Goal: Contribute content: Contribute content

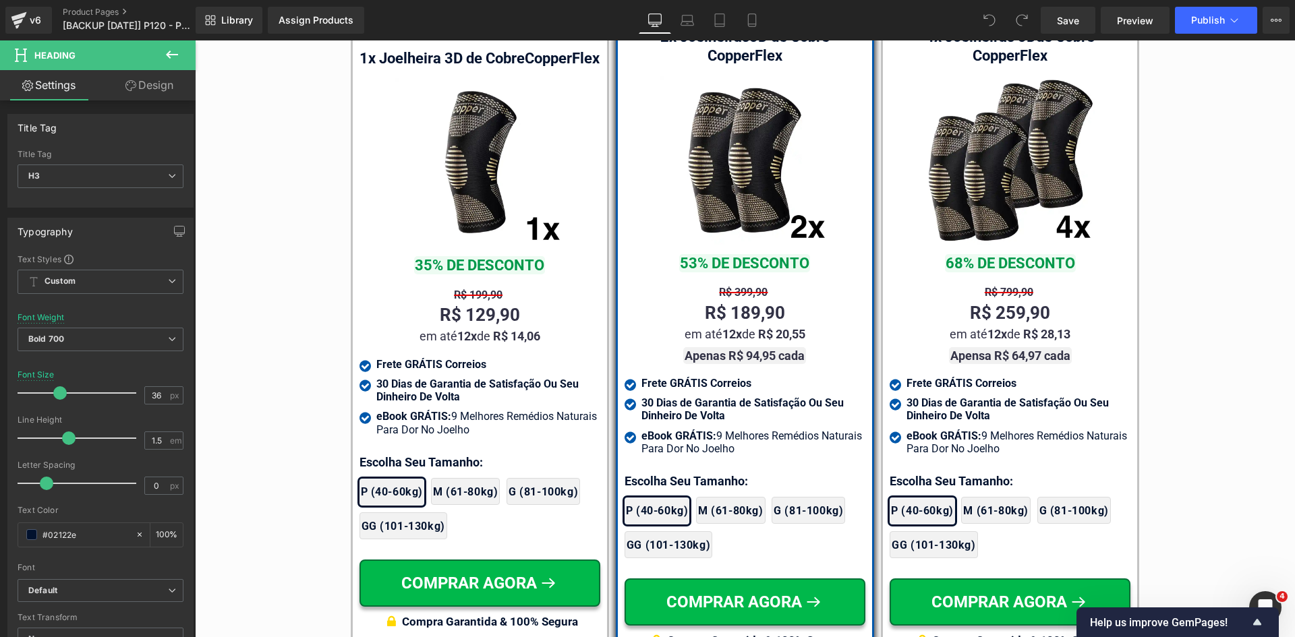
scroll to position [7925, 0]
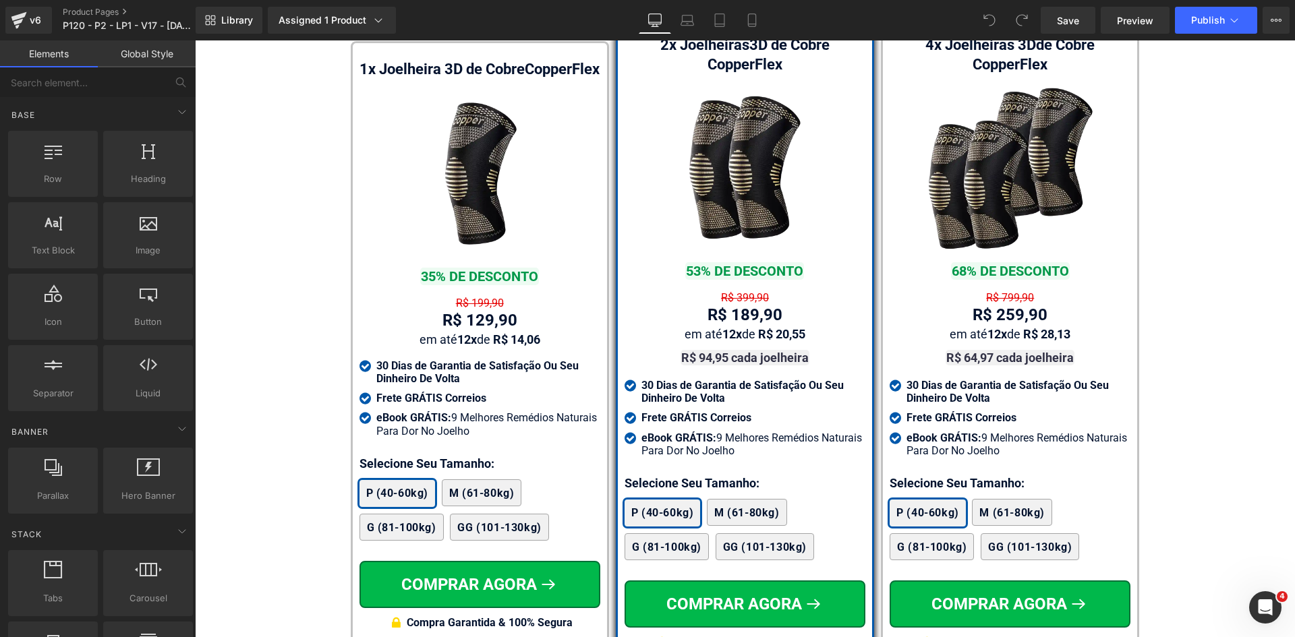
scroll to position [8084, 0]
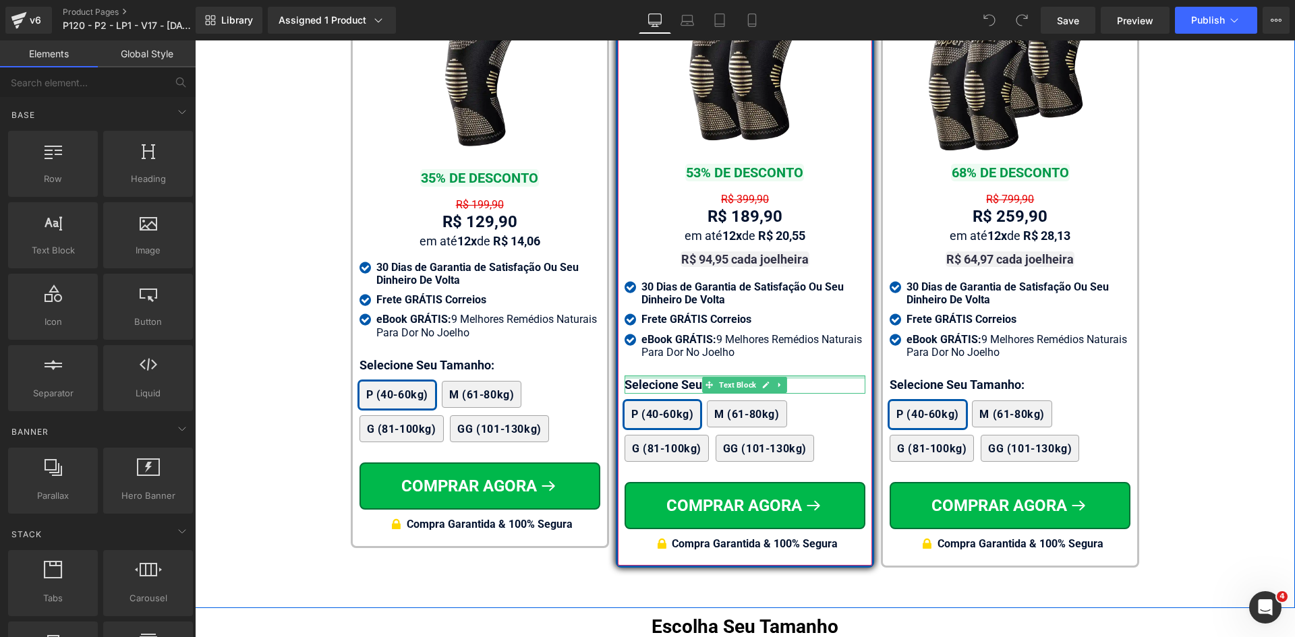
click at [657, 376] on div at bounding box center [744, 377] width 241 height 3
click at [657, 376] on p "Selecione Seu Tamanho:" at bounding box center [744, 385] width 241 height 18
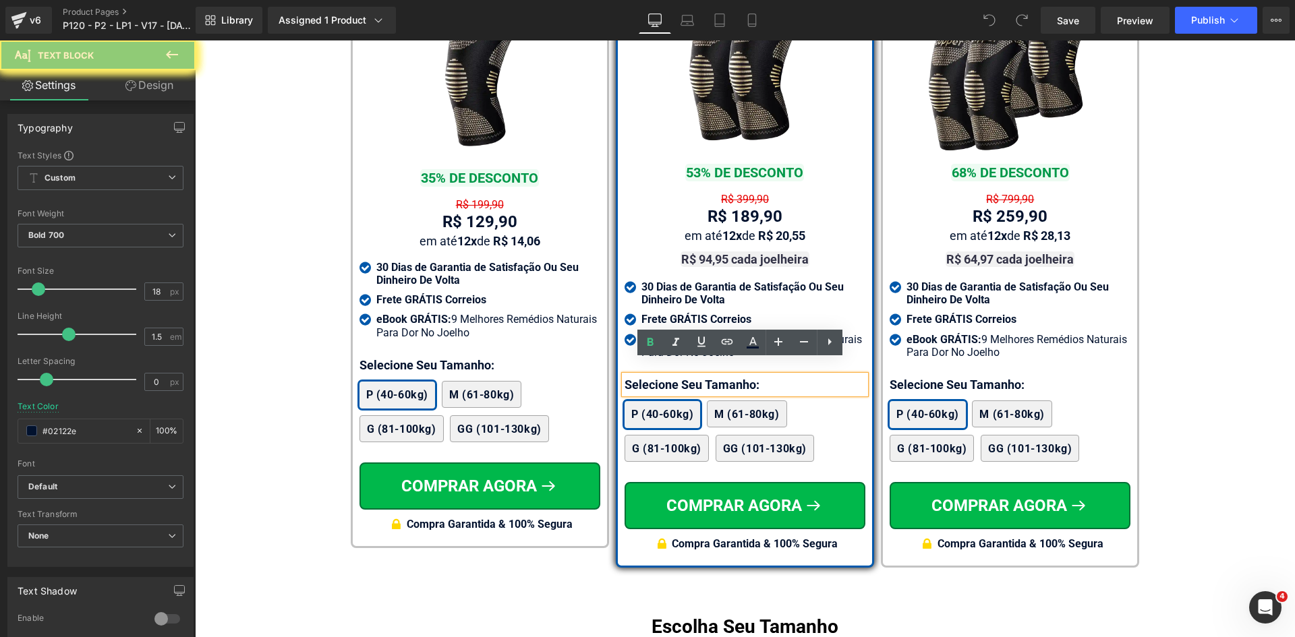
click at [657, 376] on p "Selecione Seu Tamanho:" at bounding box center [744, 385] width 241 height 18
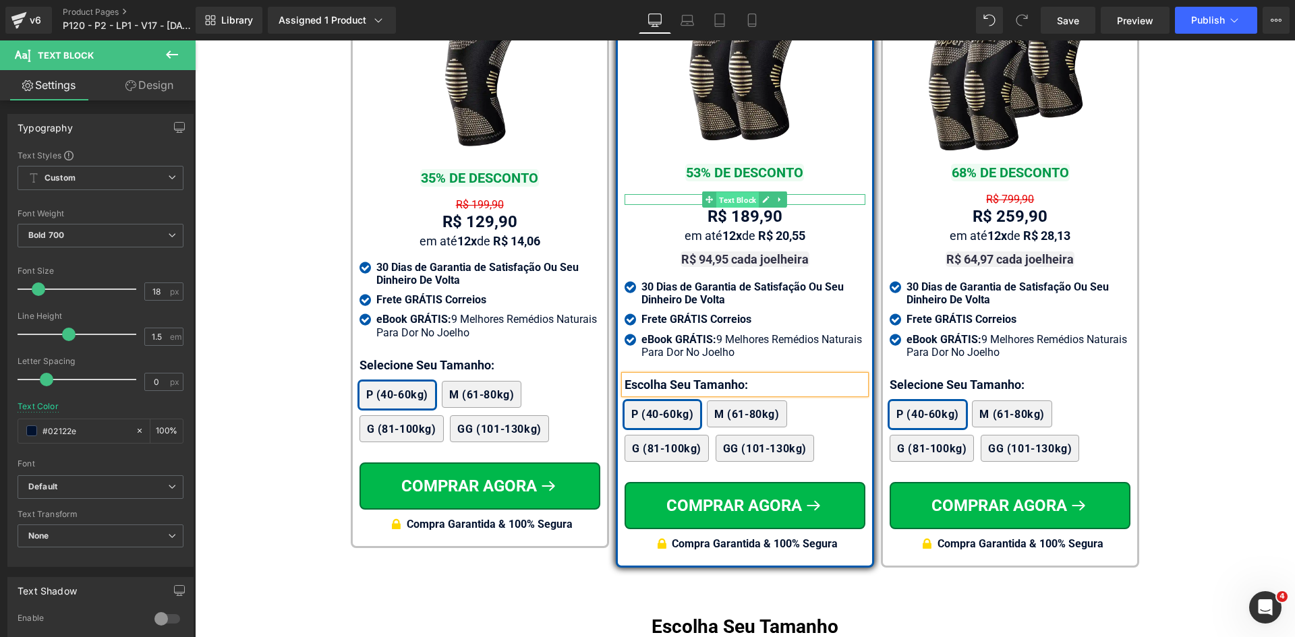
click at [734, 192] on span "Text Block" at bounding box center [737, 200] width 42 height 16
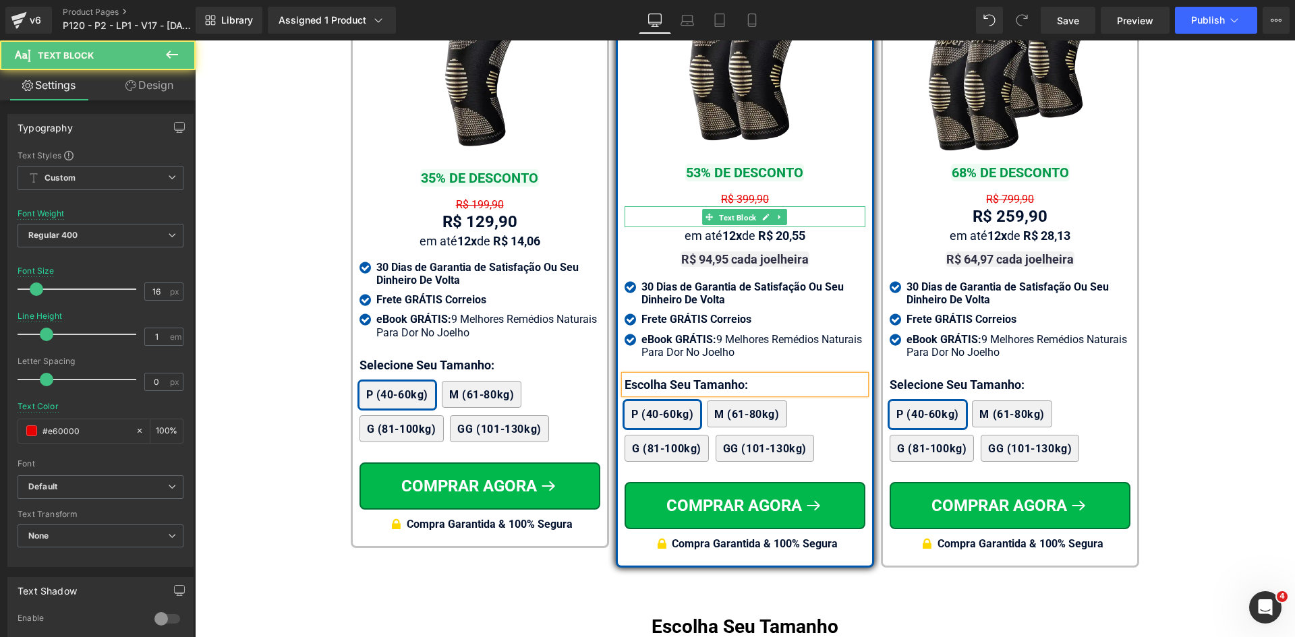
click at [738, 210] on span "Text Block" at bounding box center [737, 218] width 42 height 16
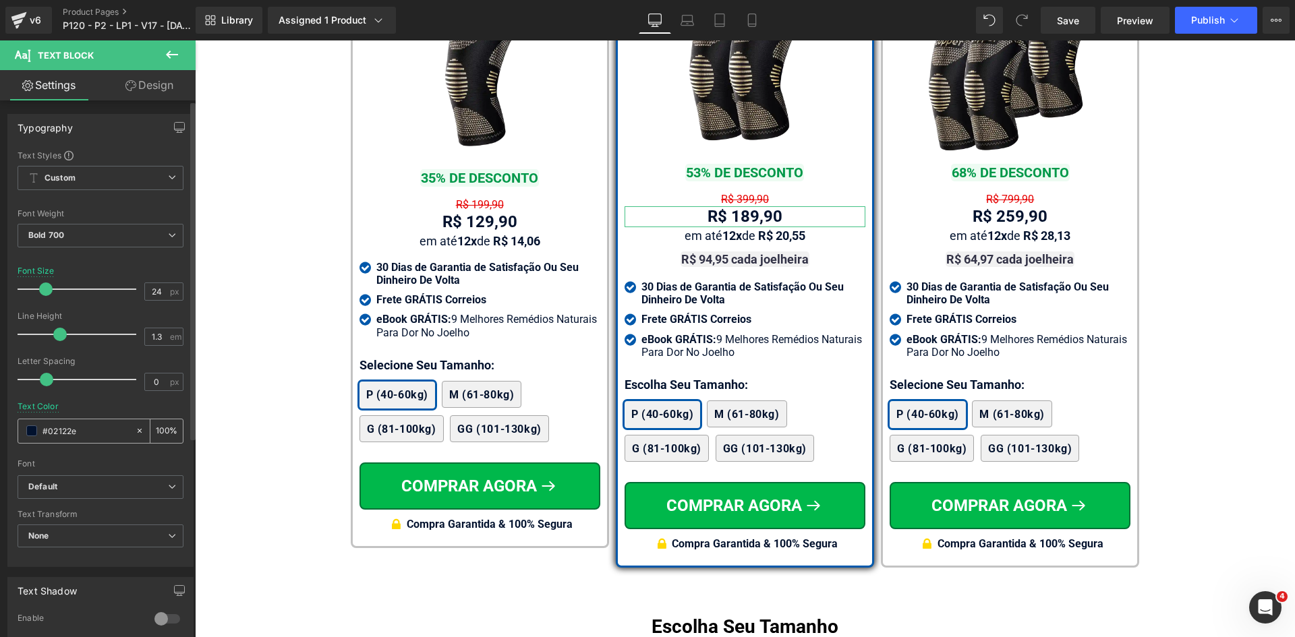
click at [96, 430] on input "#02122e" at bounding box center [85, 430] width 86 height 15
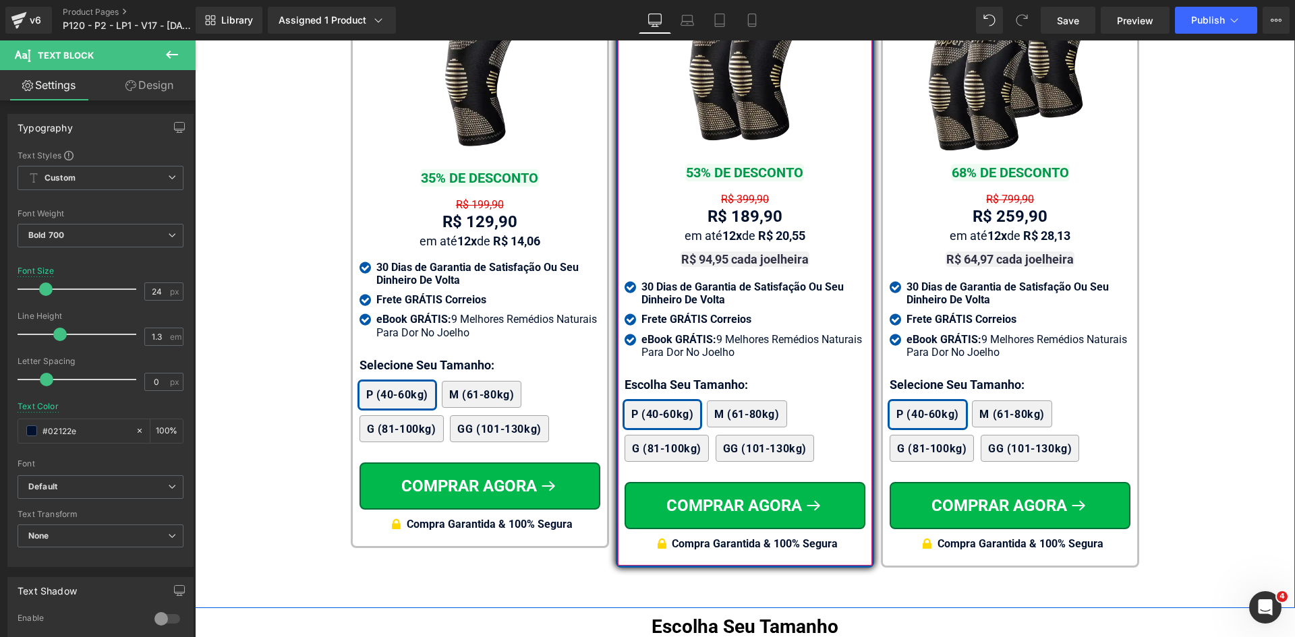
click at [735, 192] on span "Text Block" at bounding box center [737, 200] width 42 height 16
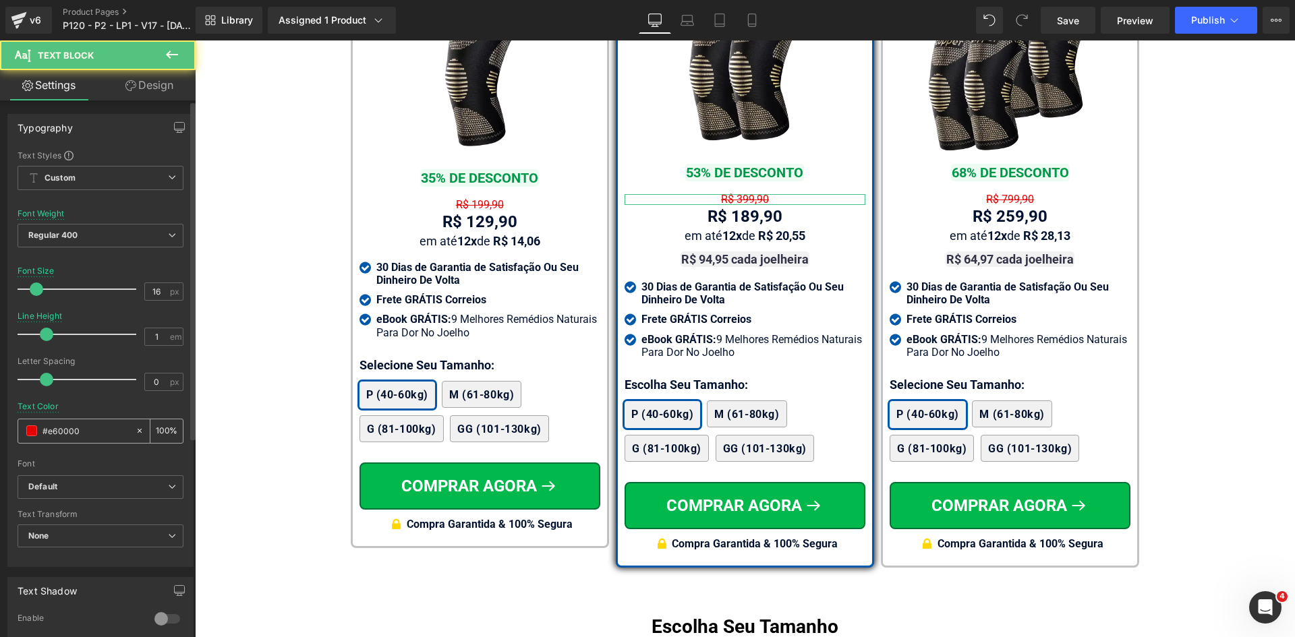
click at [88, 432] on input "#e60000" at bounding box center [85, 430] width 86 height 15
paste input "02122e"
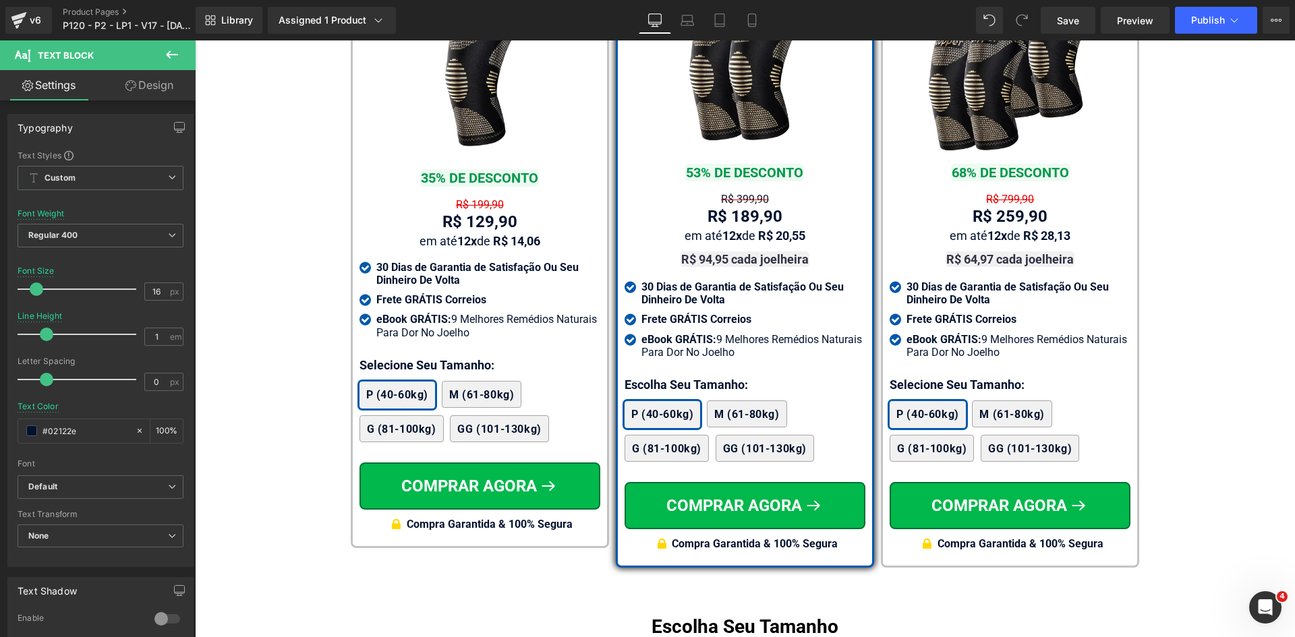
type input "#02122e"
click at [73, 243] on span "Regular 400" at bounding box center [101, 236] width 166 height 24
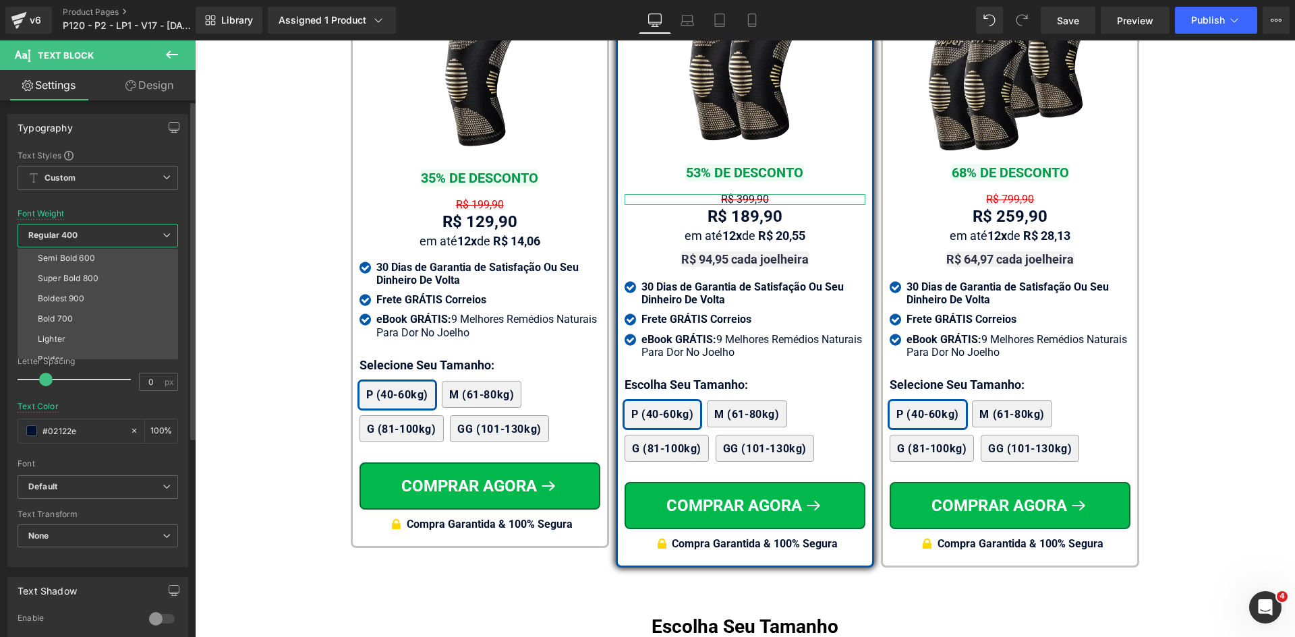
scroll to position [112, 0]
click at [73, 303] on li "Bold 700" at bounding box center [101, 309] width 167 height 20
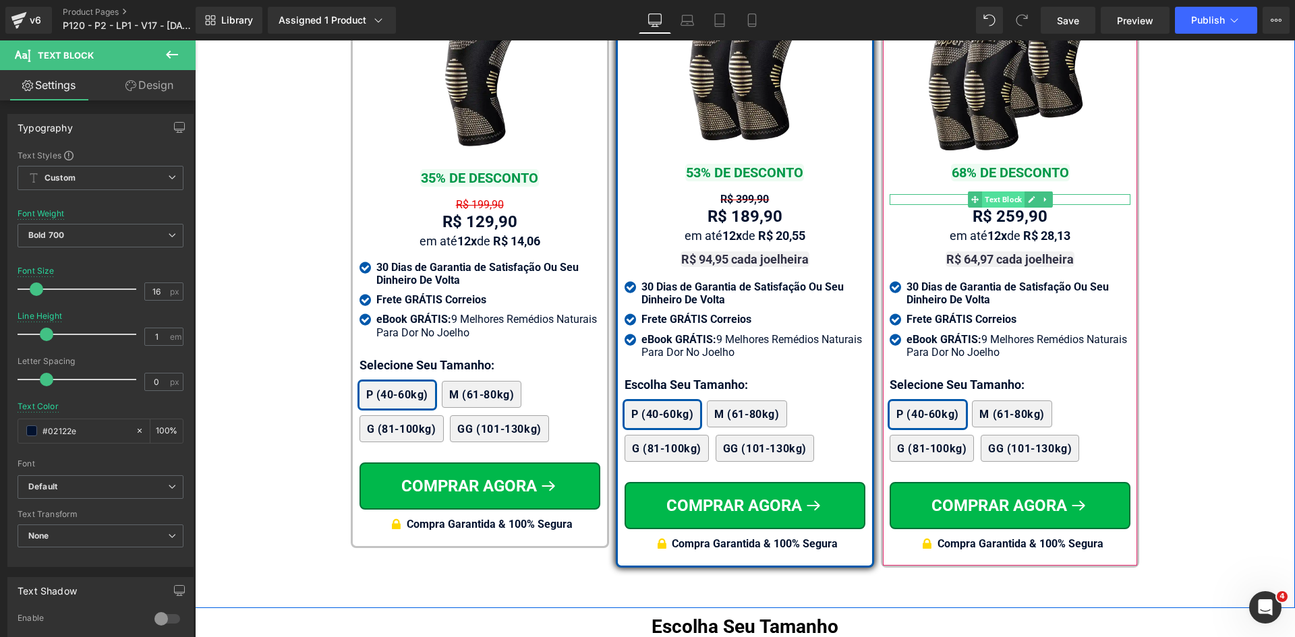
click at [1003, 192] on span "Text Block" at bounding box center [1003, 200] width 42 height 16
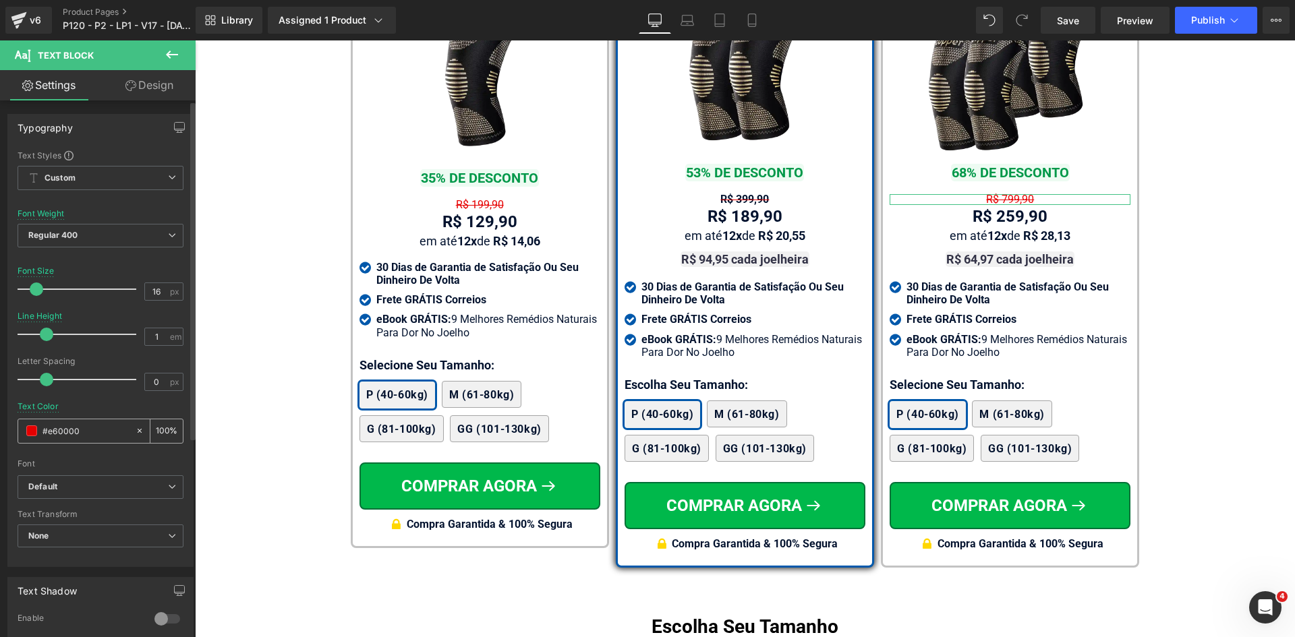
click at [74, 432] on input "#e60000" at bounding box center [85, 430] width 86 height 15
paste input "02122e"
type input "#02122e"
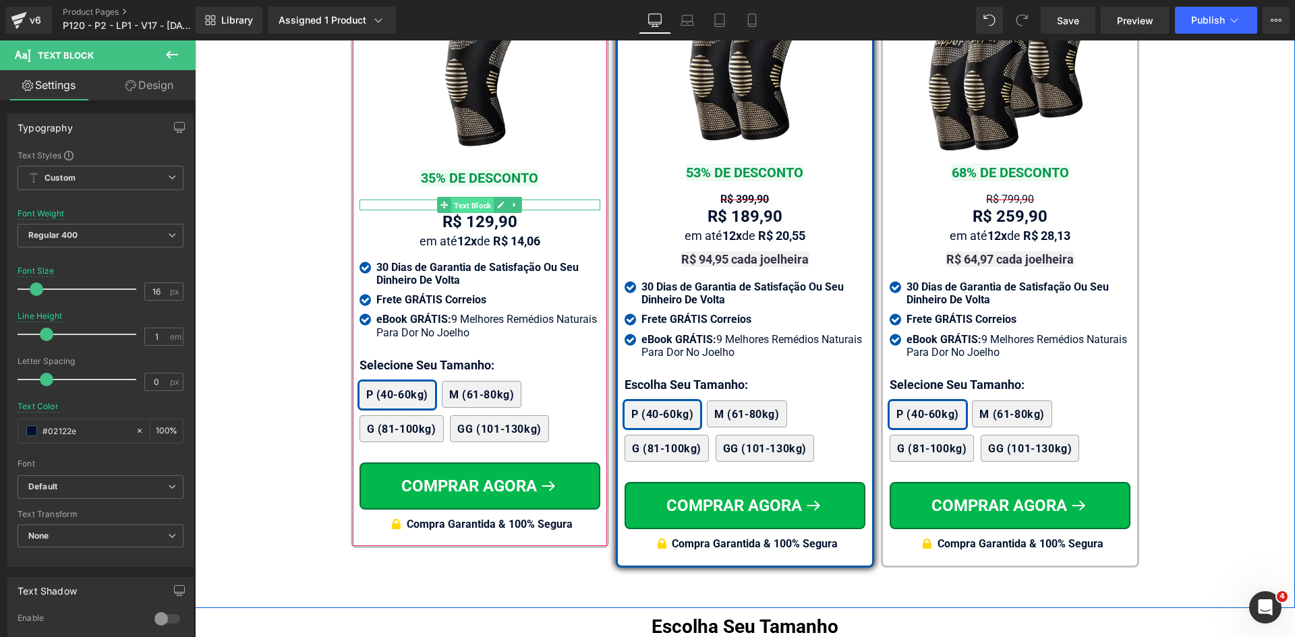
click at [466, 211] on span "Text Block" at bounding box center [472, 205] width 42 height 16
click at [99, 431] on input "#e60000" at bounding box center [85, 430] width 86 height 15
paste input "02122e"
type input "#02122e"
click at [117, 231] on span "Regular 400" at bounding box center [101, 236] width 166 height 24
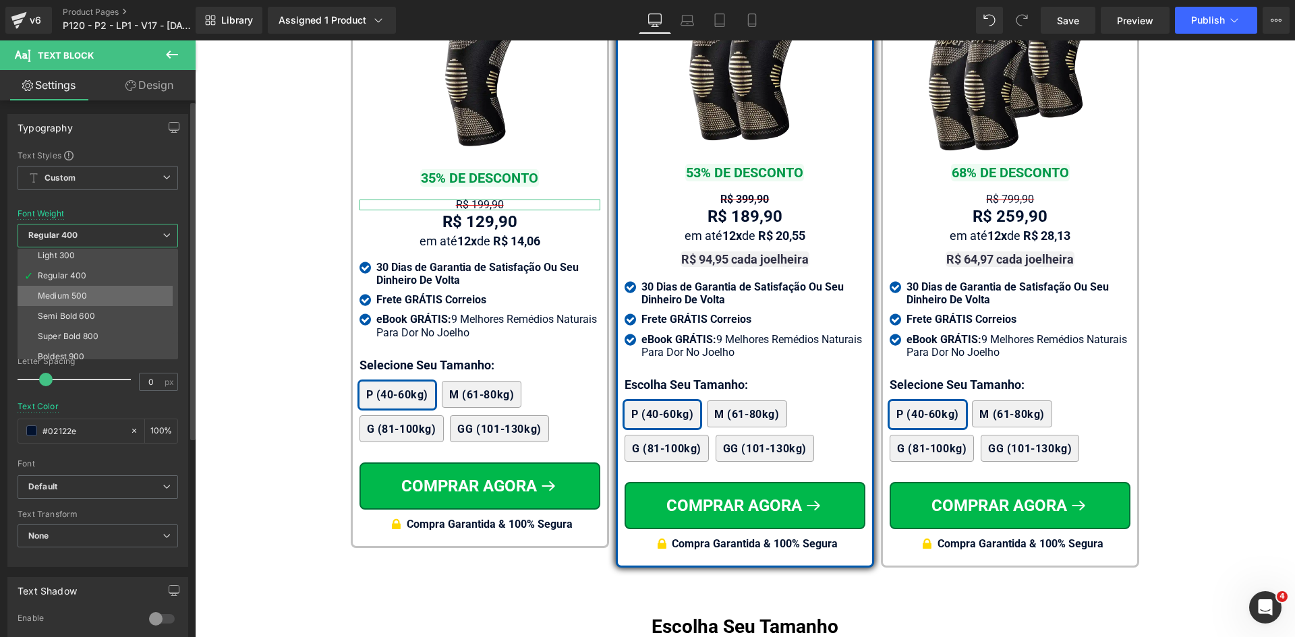
scroll to position [67, 0]
click at [78, 350] on li "Bold 700" at bounding box center [101, 353] width 167 height 20
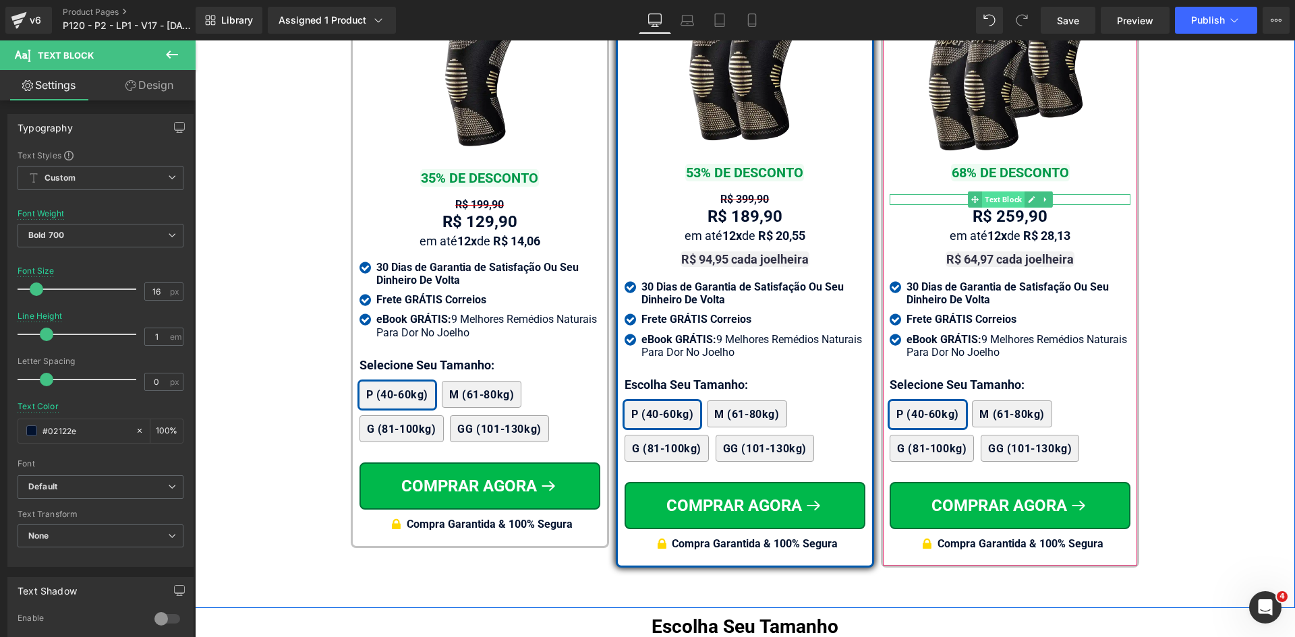
click at [1004, 192] on span "Text Block" at bounding box center [1003, 200] width 42 height 16
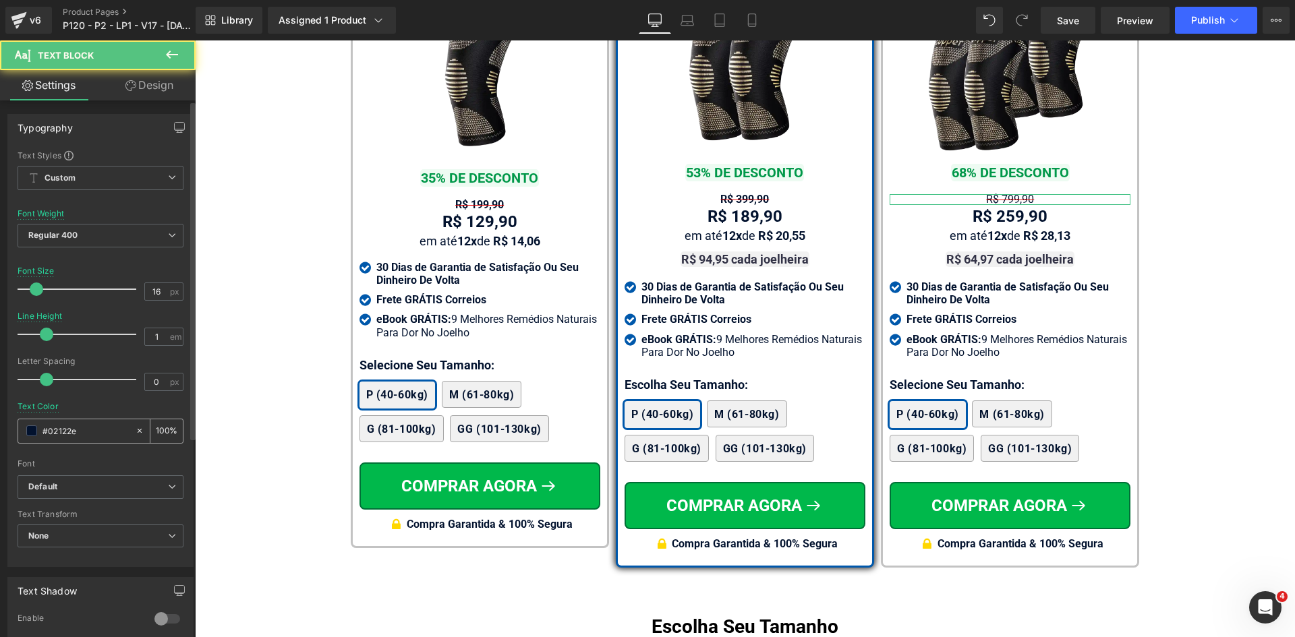
click at [78, 431] on input "#02122e" at bounding box center [85, 430] width 86 height 15
click at [89, 232] on span "Regular 400" at bounding box center [101, 236] width 166 height 24
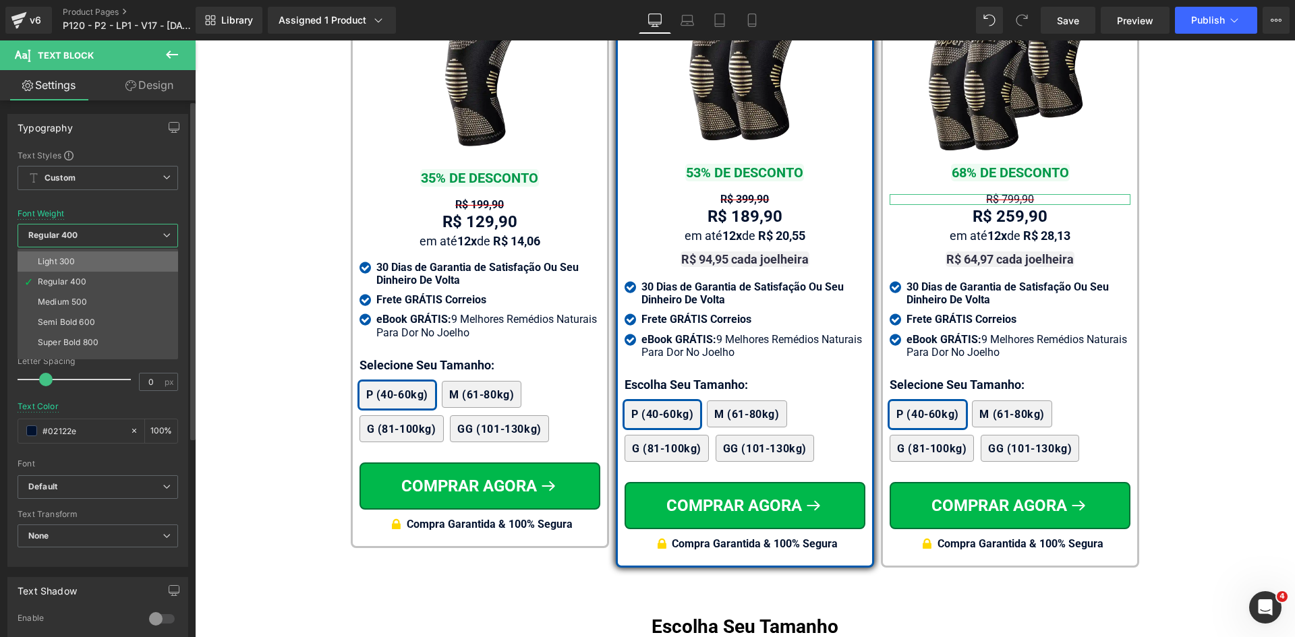
scroll to position [112, 0]
click at [83, 304] on li "Bold 700" at bounding box center [101, 309] width 167 height 20
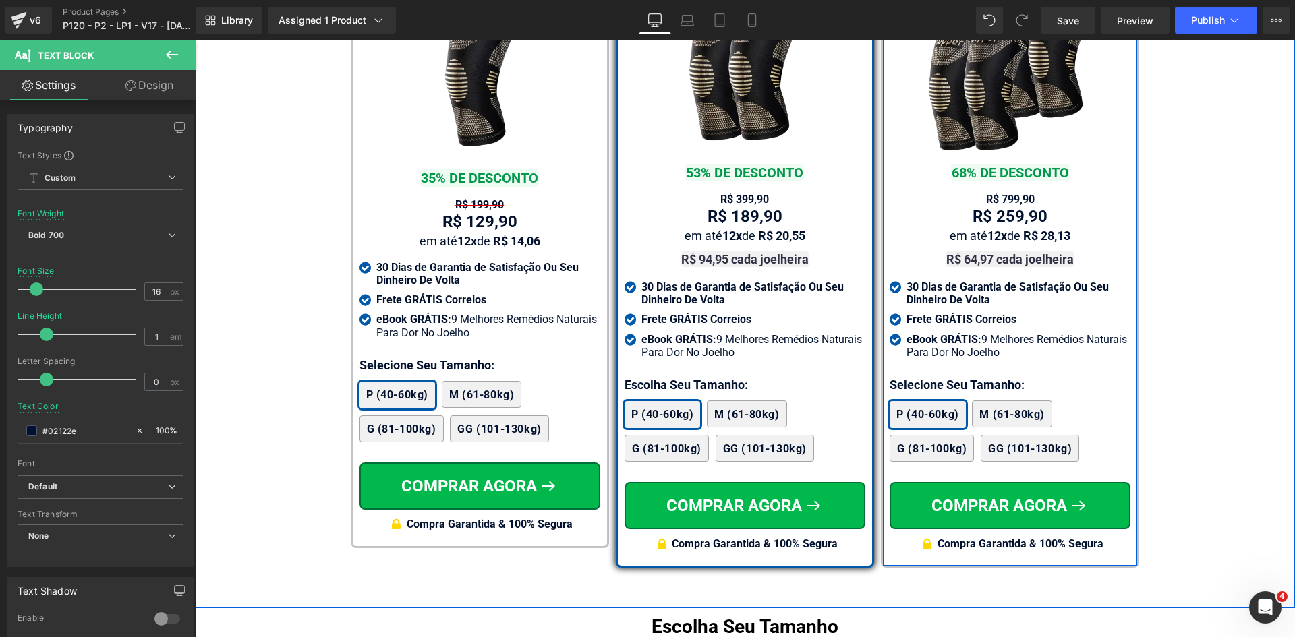
click at [905, 376] on p "Selecione Seu Tamanho:" at bounding box center [1009, 385] width 241 height 18
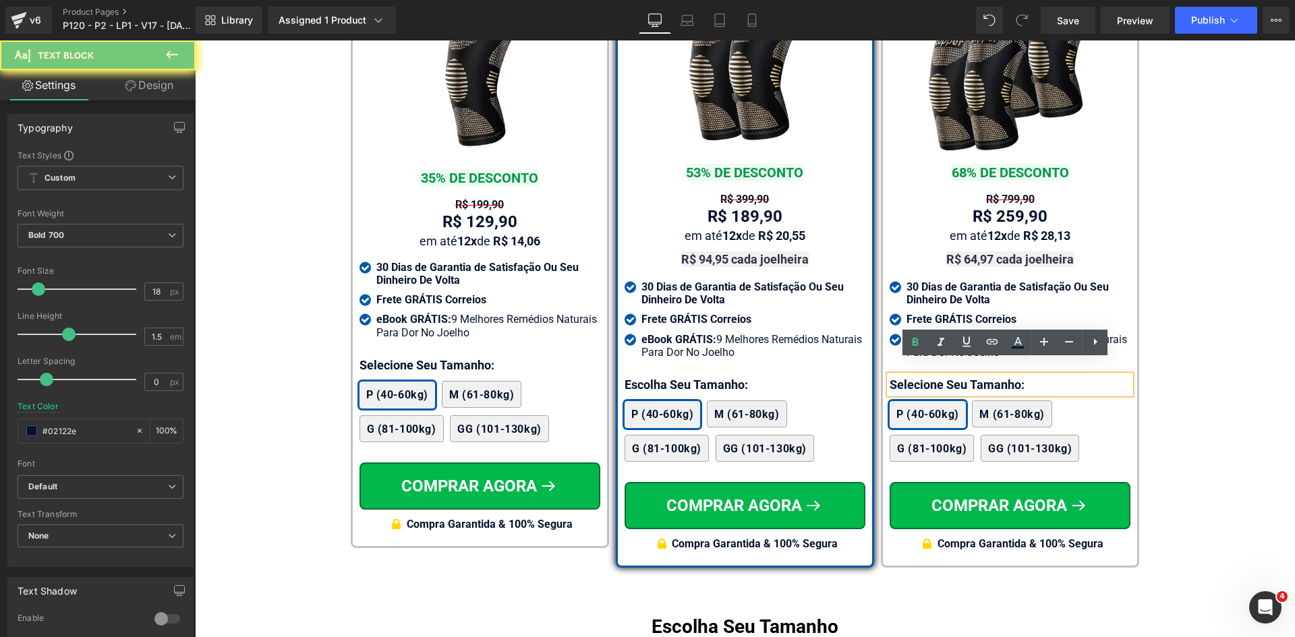
click at [905, 376] on p "Selecione Seu Tamanho:" at bounding box center [1009, 385] width 241 height 18
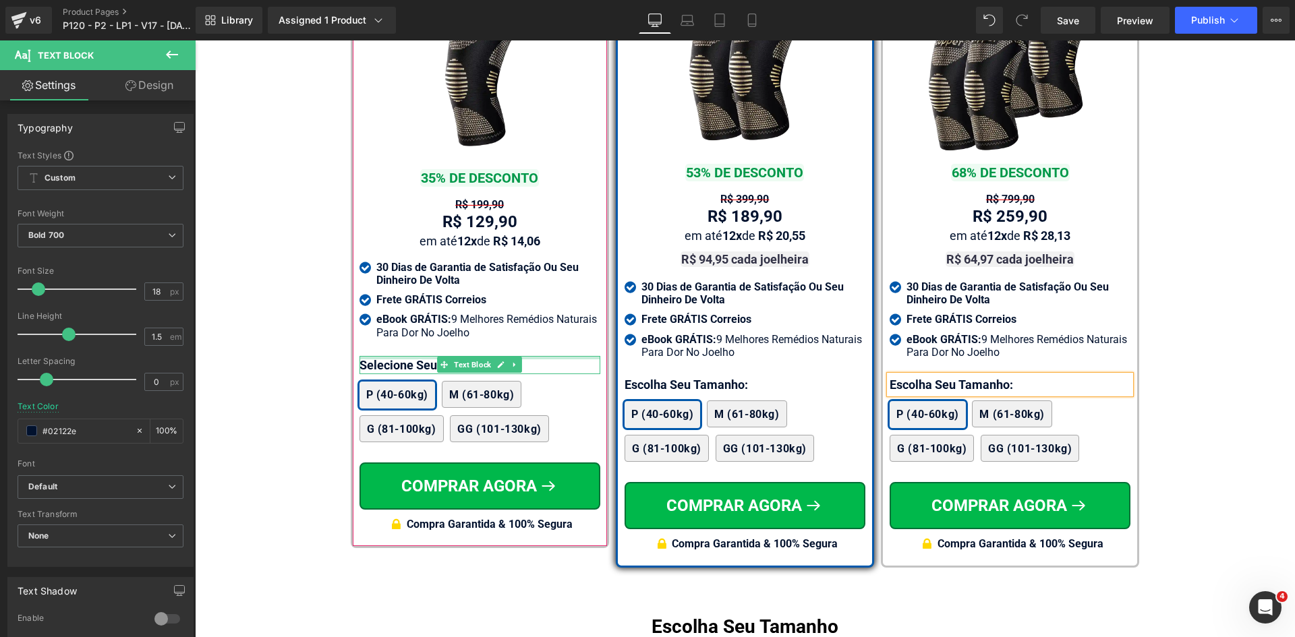
click at [370, 359] on div at bounding box center [479, 357] width 241 height 3
click at [370, 363] on p "Selecione Seu Tamanho:" at bounding box center [479, 365] width 241 height 18
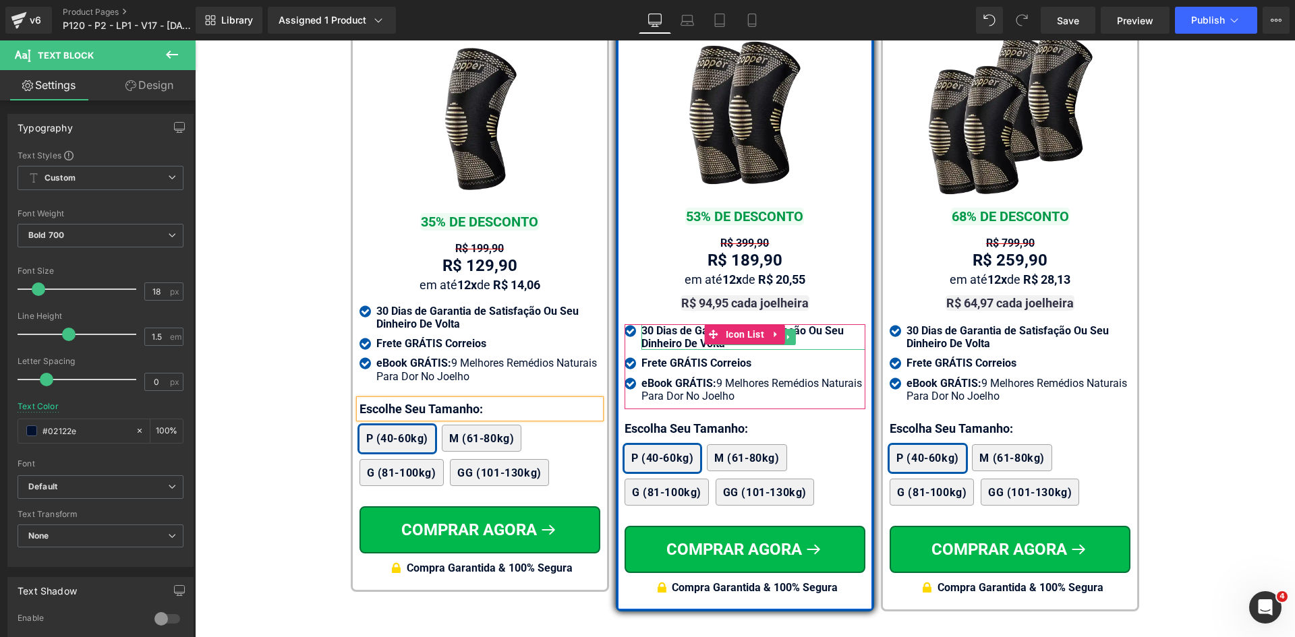
scroll to position [8017, 0]
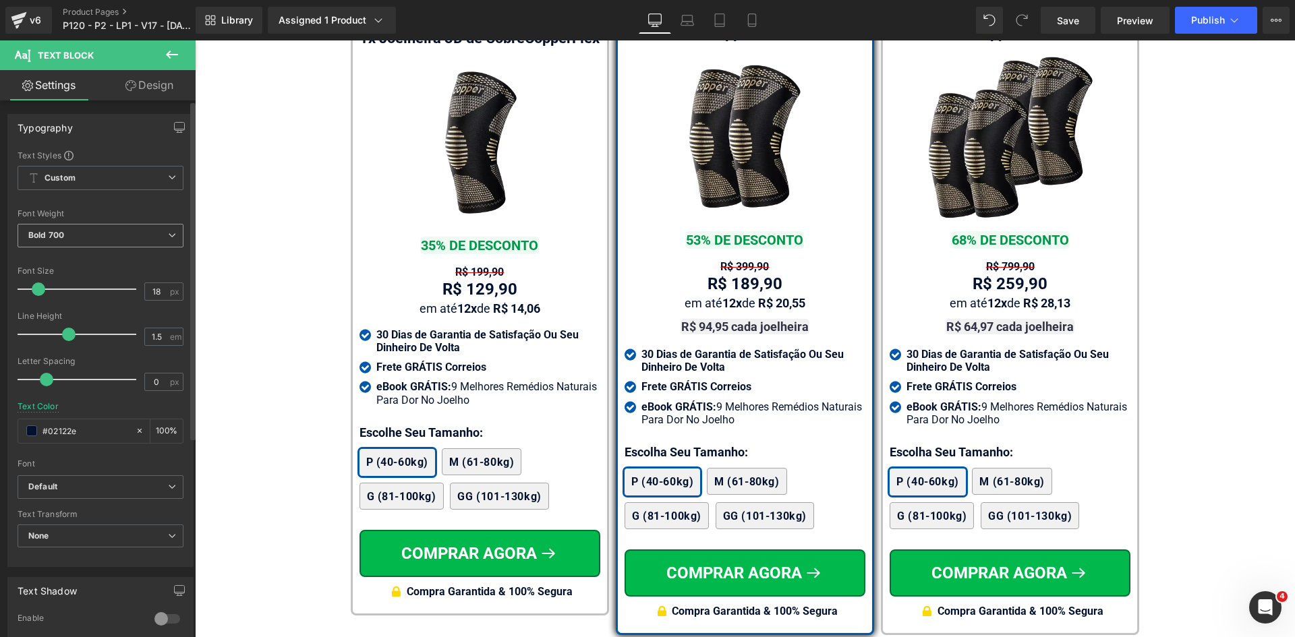
click at [84, 231] on span "Bold 700" at bounding box center [101, 236] width 166 height 24
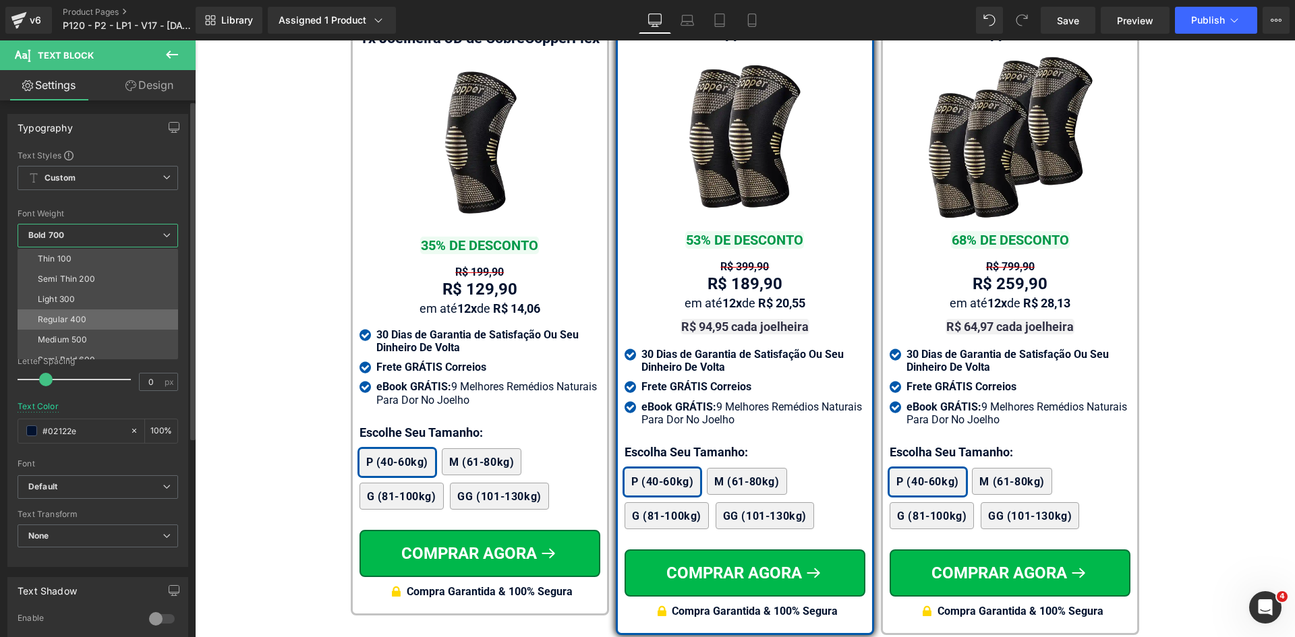
click at [81, 313] on li "Regular 400" at bounding box center [101, 320] width 167 height 20
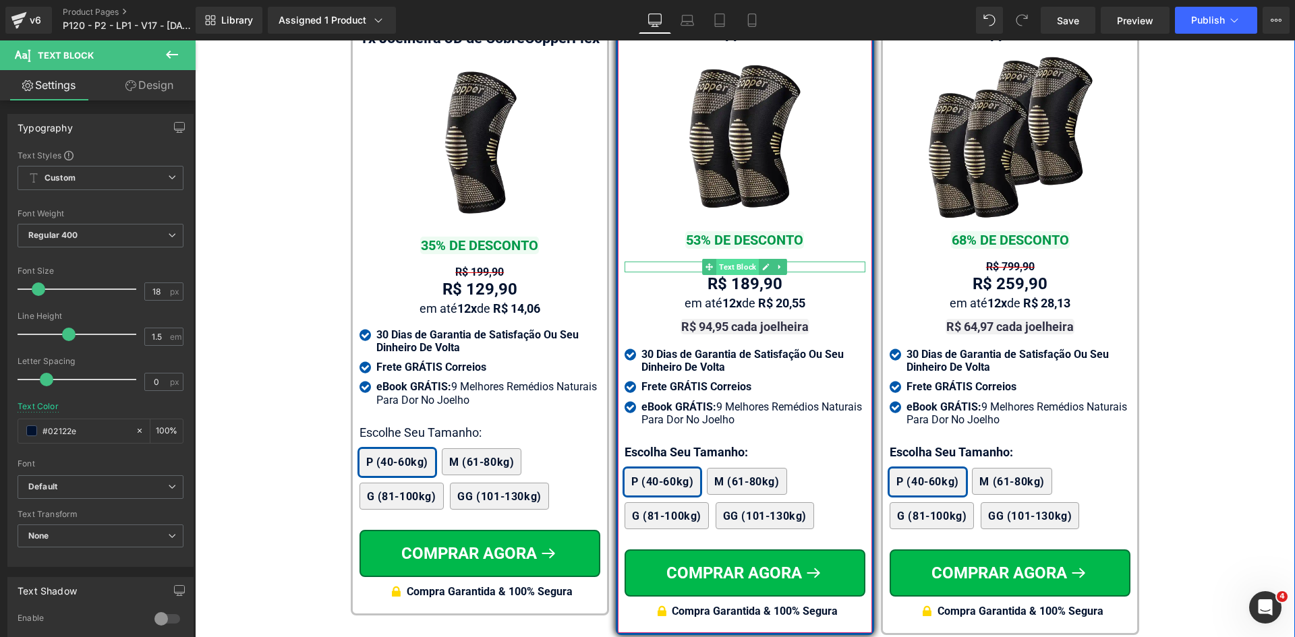
click at [744, 259] on span "Text Block" at bounding box center [737, 267] width 42 height 16
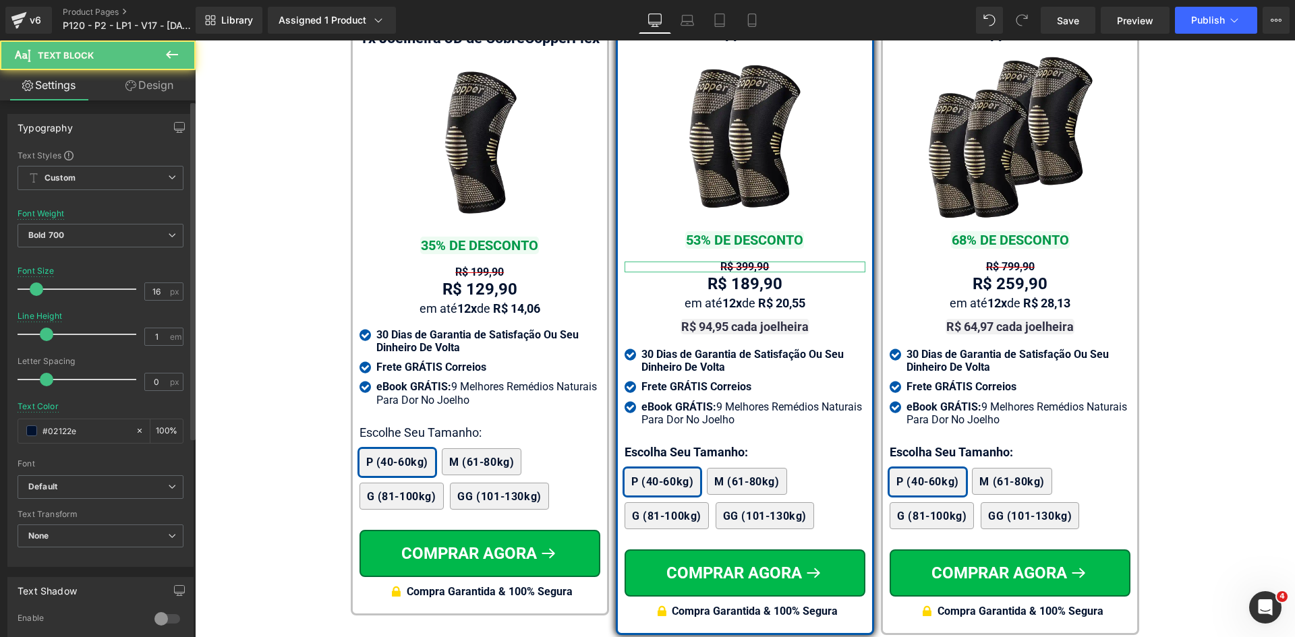
click at [86, 221] on div "Font Weight Bold 700 Thin 100 Semi Thin 200 Light 300 Regular 400 Medium 500 Se…" at bounding box center [101, 236] width 166 height 54
click at [92, 234] on span "Bold 700" at bounding box center [101, 236] width 166 height 24
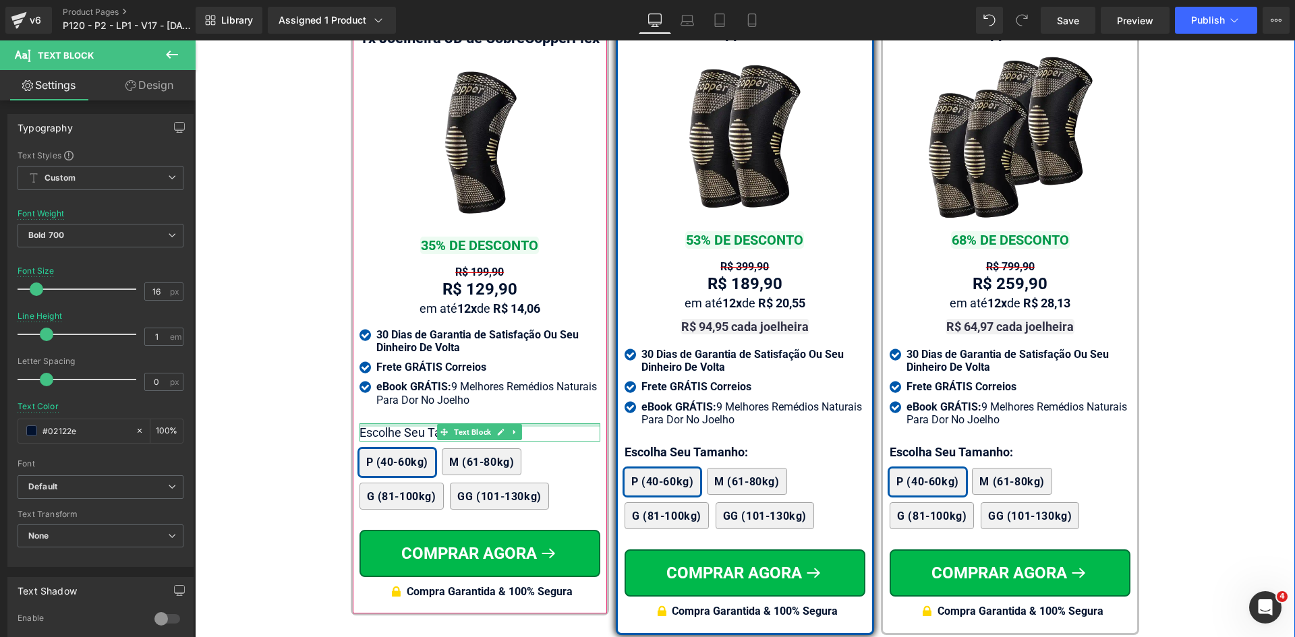
click at [386, 427] on div at bounding box center [479, 424] width 241 height 3
click at [386, 430] on p "Escolhe Seu Tamanho:" at bounding box center [479, 432] width 241 height 18
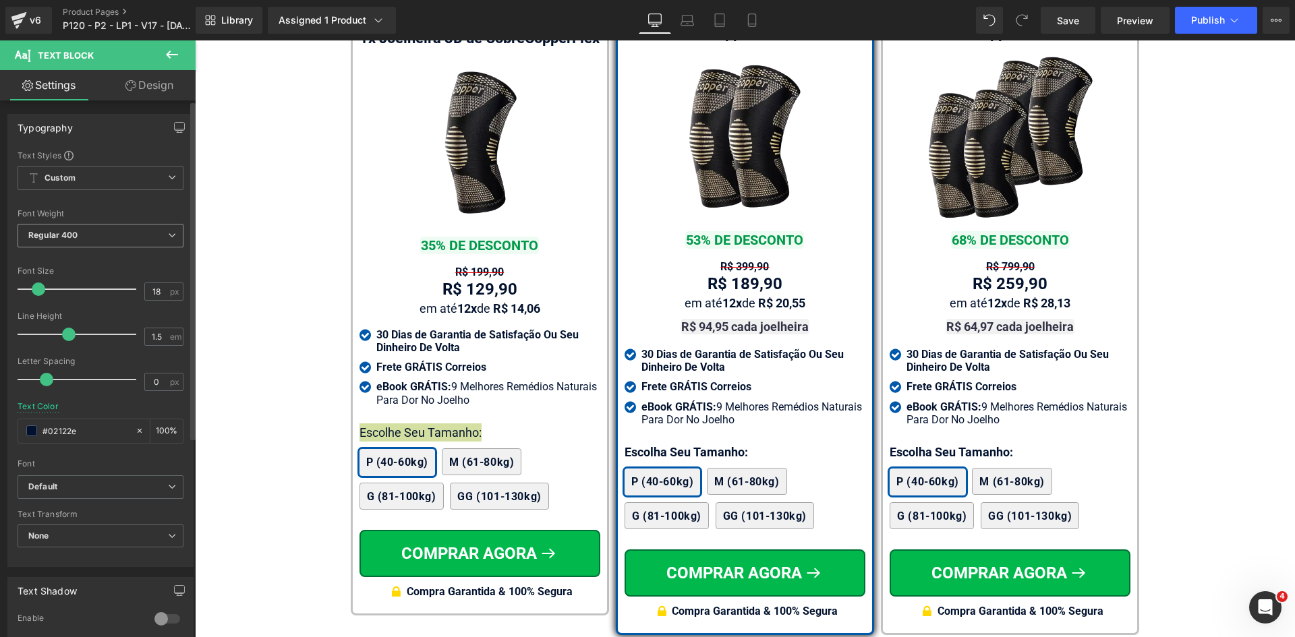
click at [92, 245] on span "Regular 400" at bounding box center [101, 236] width 166 height 24
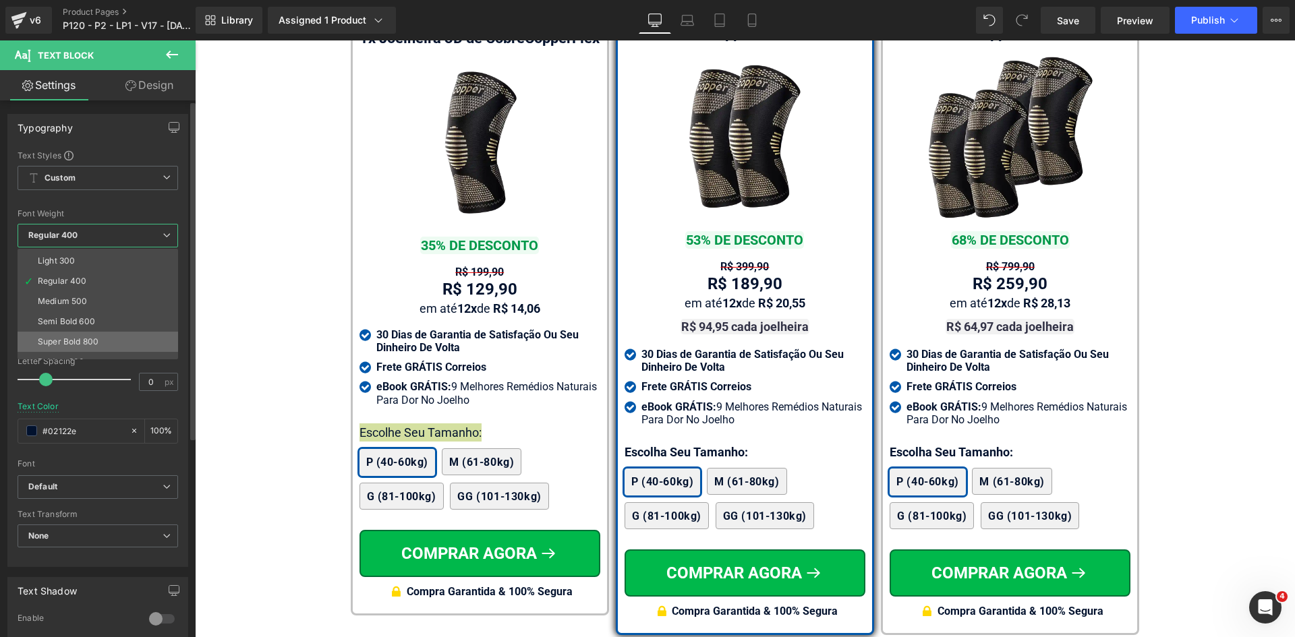
scroll to position [67, 0]
click at [82, 345] on li "Bold 700" at bounding box center [101, 353] width 167 height 20
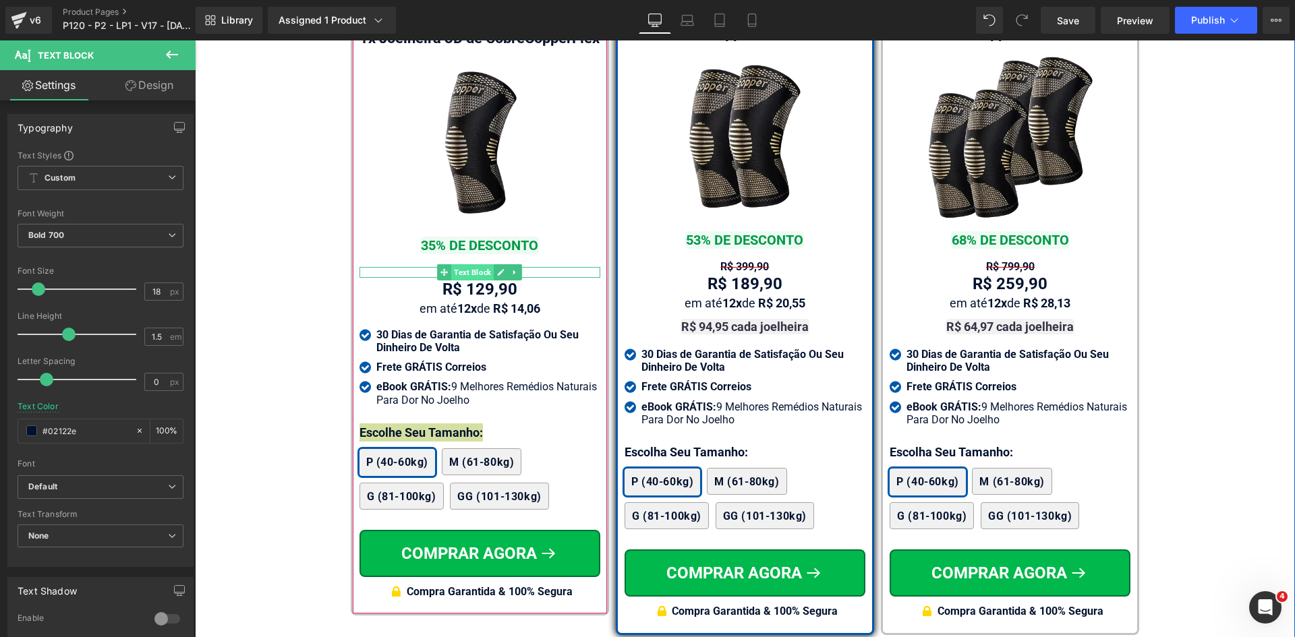
click at [457, 276] on span "Text Block" at bounding box center [472, 272] width 42 height 16
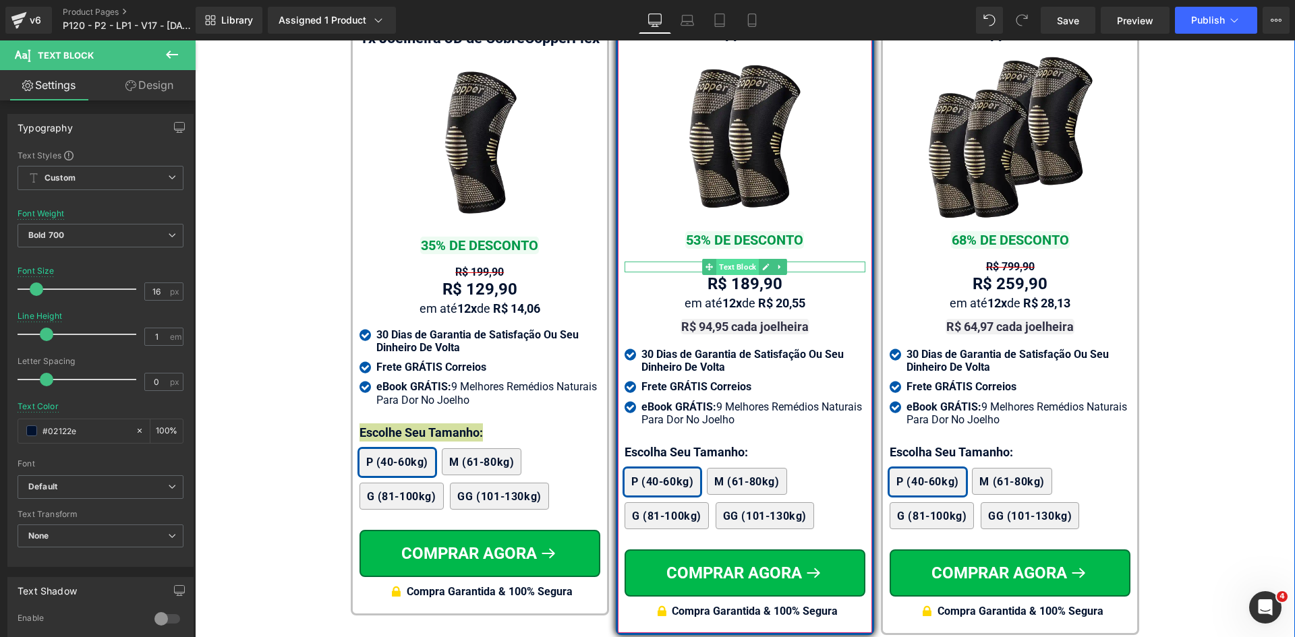
click at [736, 259] on span "Text Block" at bounding box center [737, 267] width 42 height 16
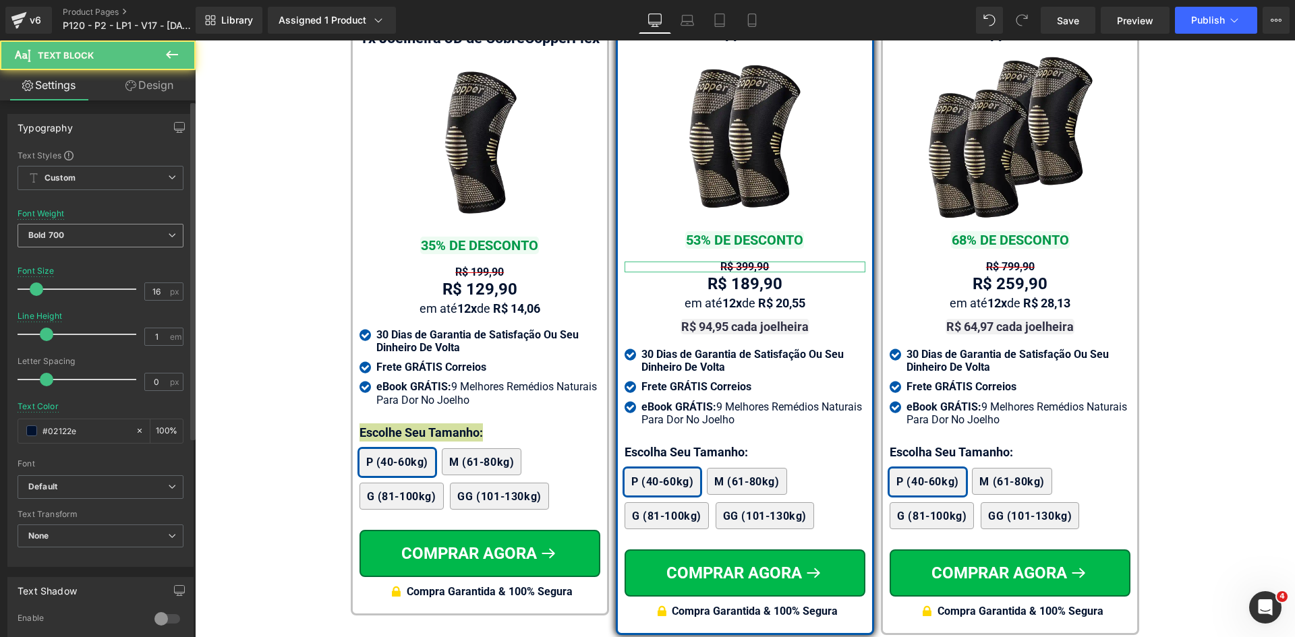
click at [80, 238] on span "Bold 700" at bounding box center [101, 236] width 166 height 24
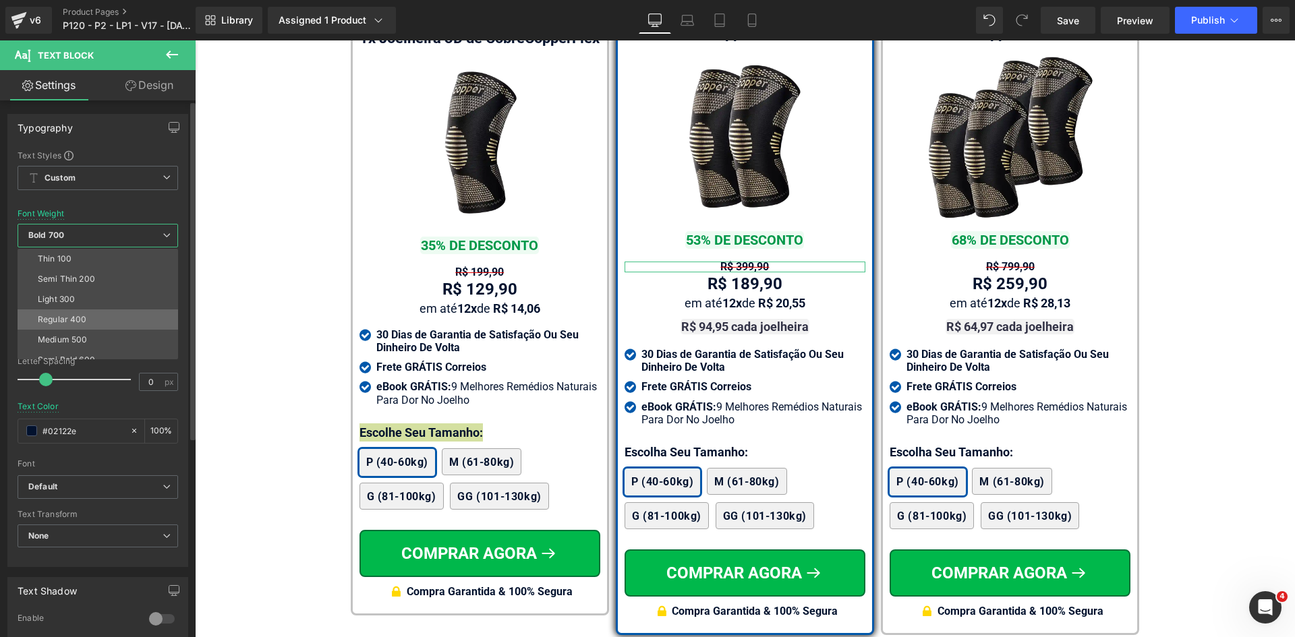
click at [80, 315] on div "Regular 400" at bounding box center [62, 319] width 49 height 9
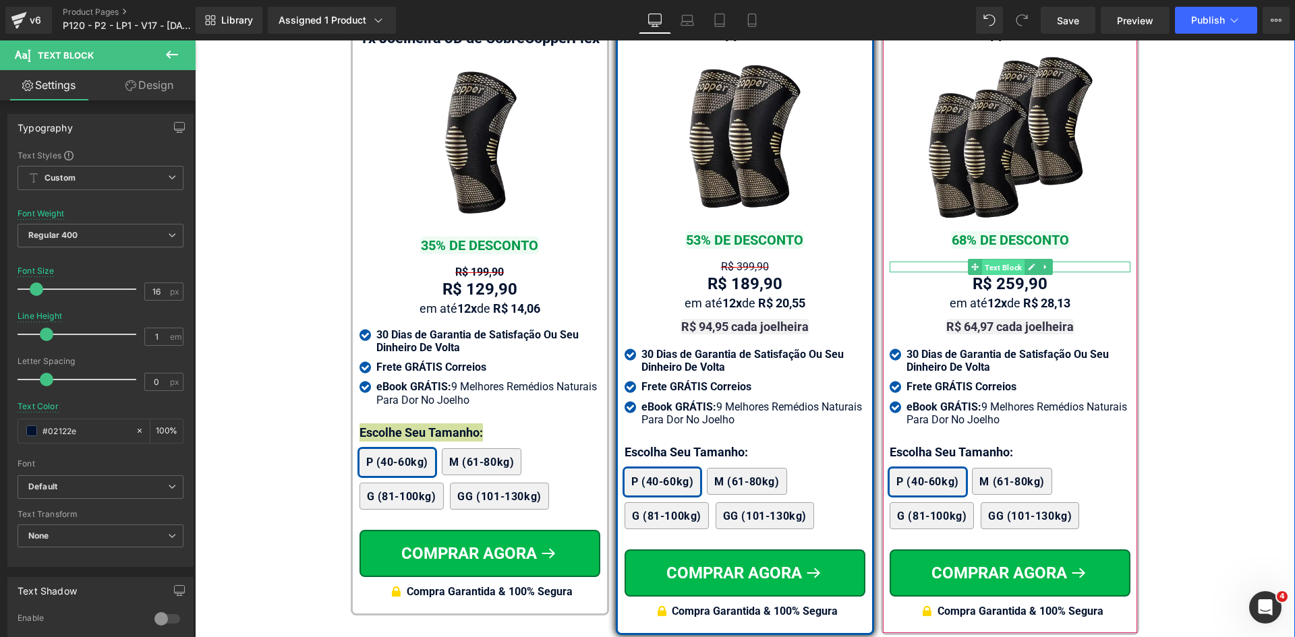
click at [997, 260] on span "Text Block" at bounding box center [1003, 268] width 42 height 16
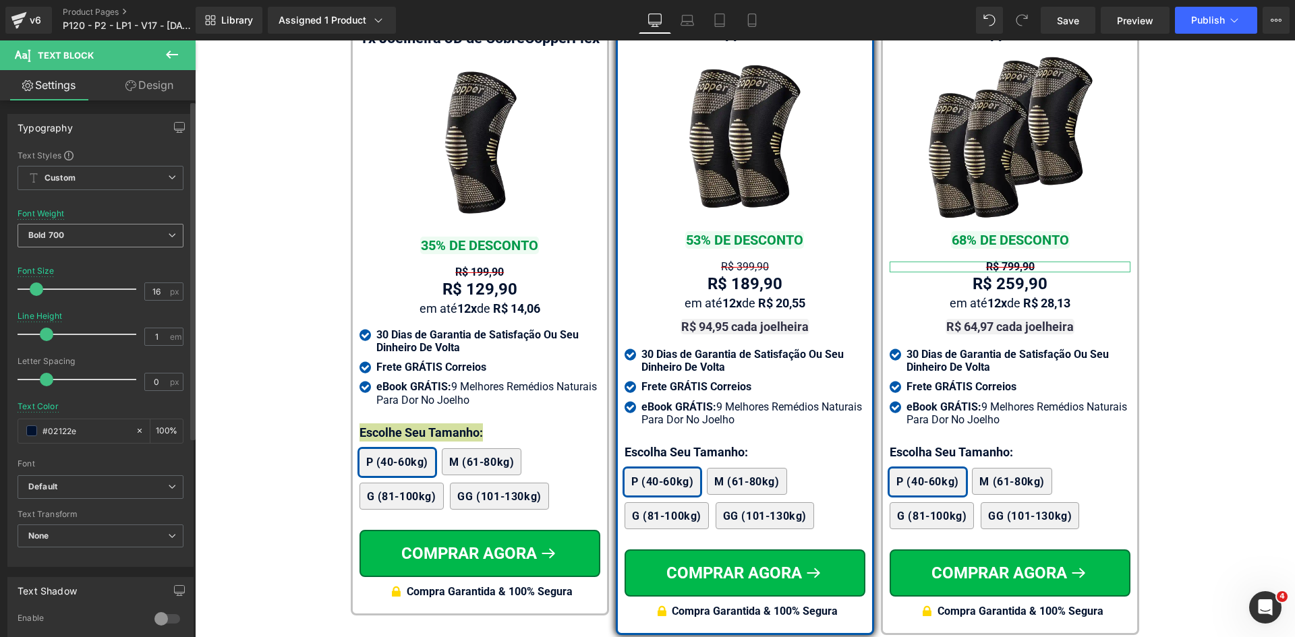
drag, startPoint x: 33, startPoint y: 218, endPoint x: 38, endPoint y: 231, distance: 13.9
click at [32, 218] on div "Font Weight Bold 700 Thin 100 Semi Thin 200 Light 300 Regular 400 Medium 500 Se…" at bounding box center [101, 236] width 166 height 54
click at [41, 234] on b "Bold 700" at bounding box center [46, 235] width 36 height 10
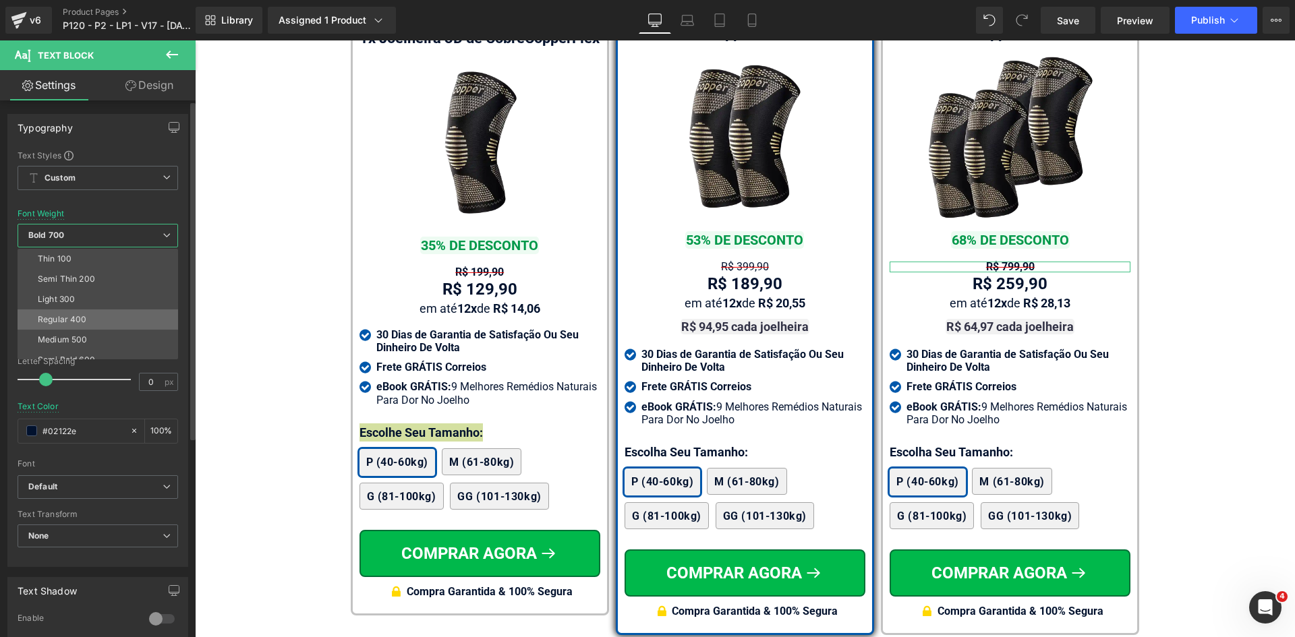
click at [71, 319] on div "Regular 400" at bounding box center [62, 319] width 49 height 9
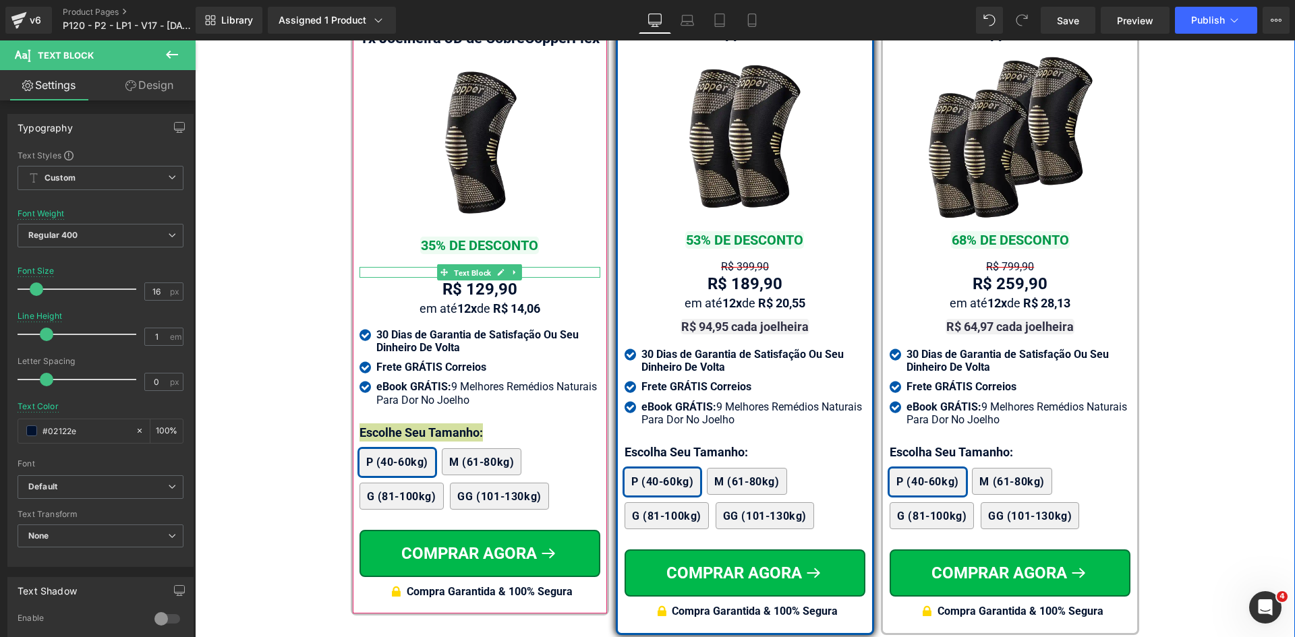
click at [461, 276] on span "Text Block" at bounding box center [472, 272] width 42 height 16
click at [69, 240] on span "Bold 700" at bounding box center [101, 236] width 166 height 24
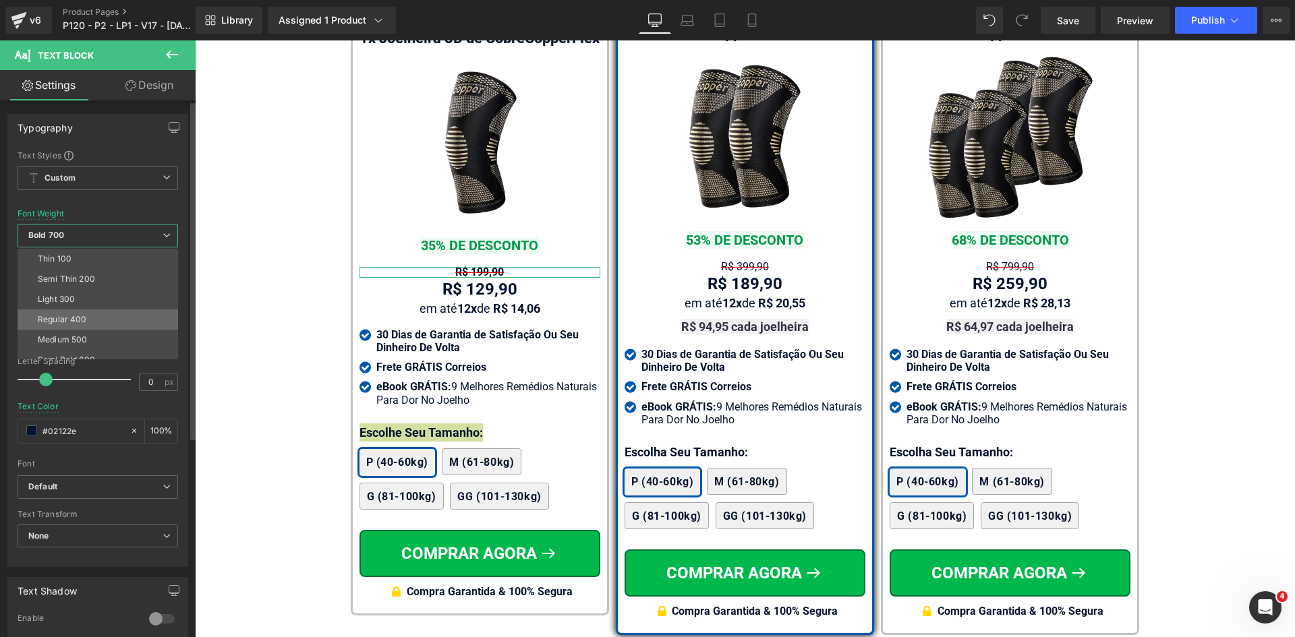
drag, startPoint x: 80, startPoint y: 318, endPoint x: 134, endPoint y: 318, distance: 53.9
click at [80, 319] on div "Regular 400" at bounding box center [62, 319] width 49 height 9
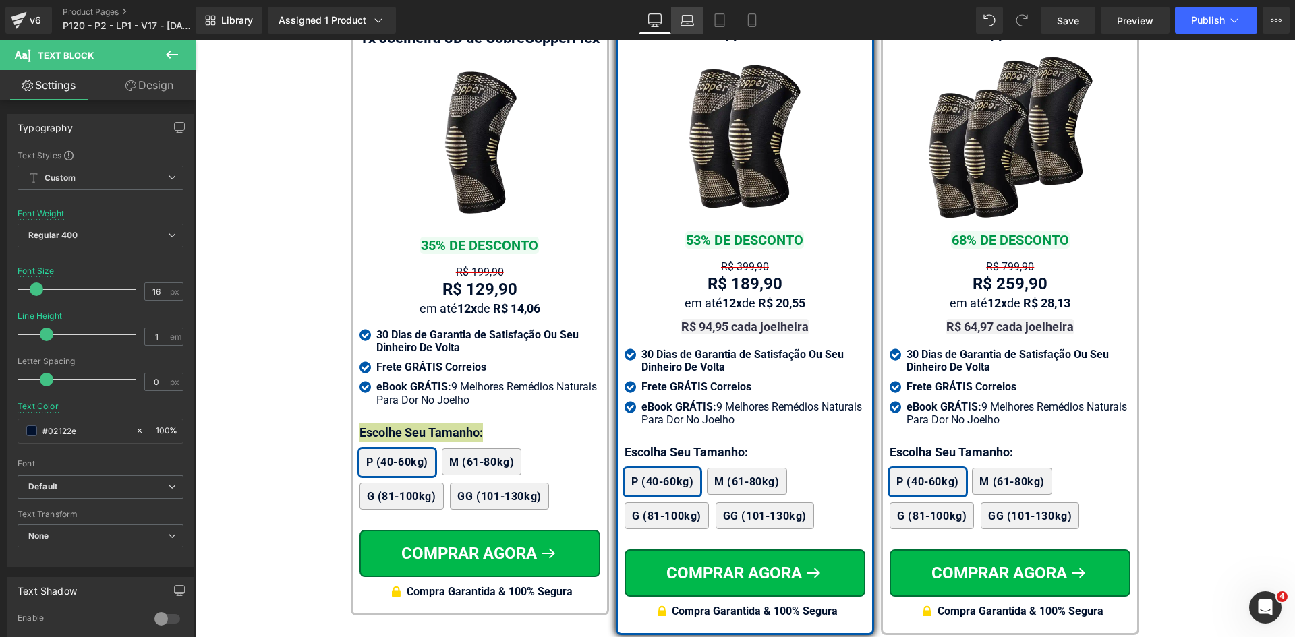
drag, startPoint x: 674, startPoint y: 19, endPoint x: 47, endPoint y: 173, distance: 645.7
click at [674, 19] on link "Laptop" at bounding box center [687, 20] width 32 height 27
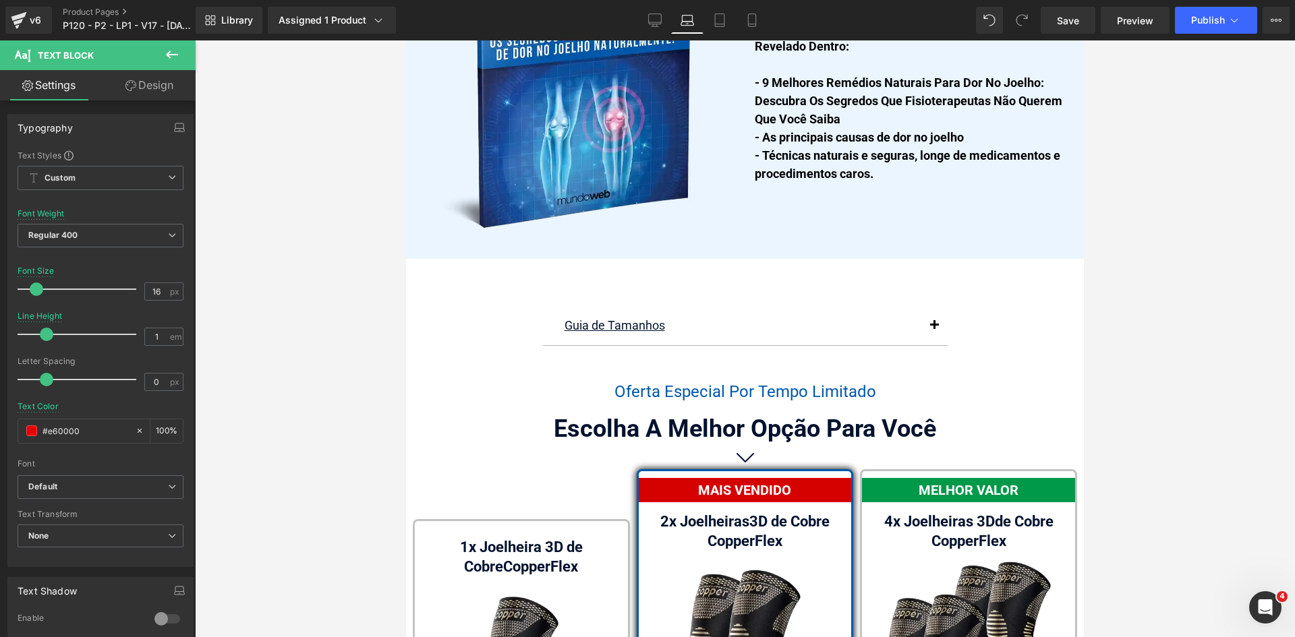
scroll to position [8541, 0]
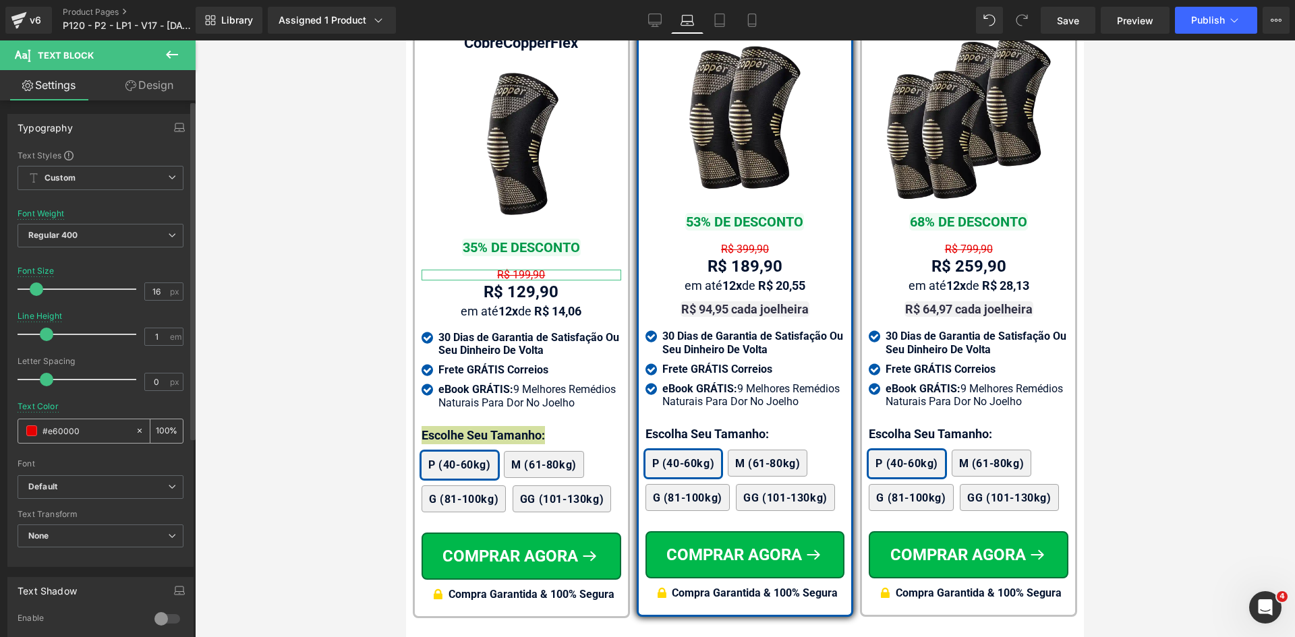
click at [82, 429] on input "#02122e" at bounding box center [85, 430] width 86 height 15
paste input "02122e"
type input "#02122e"
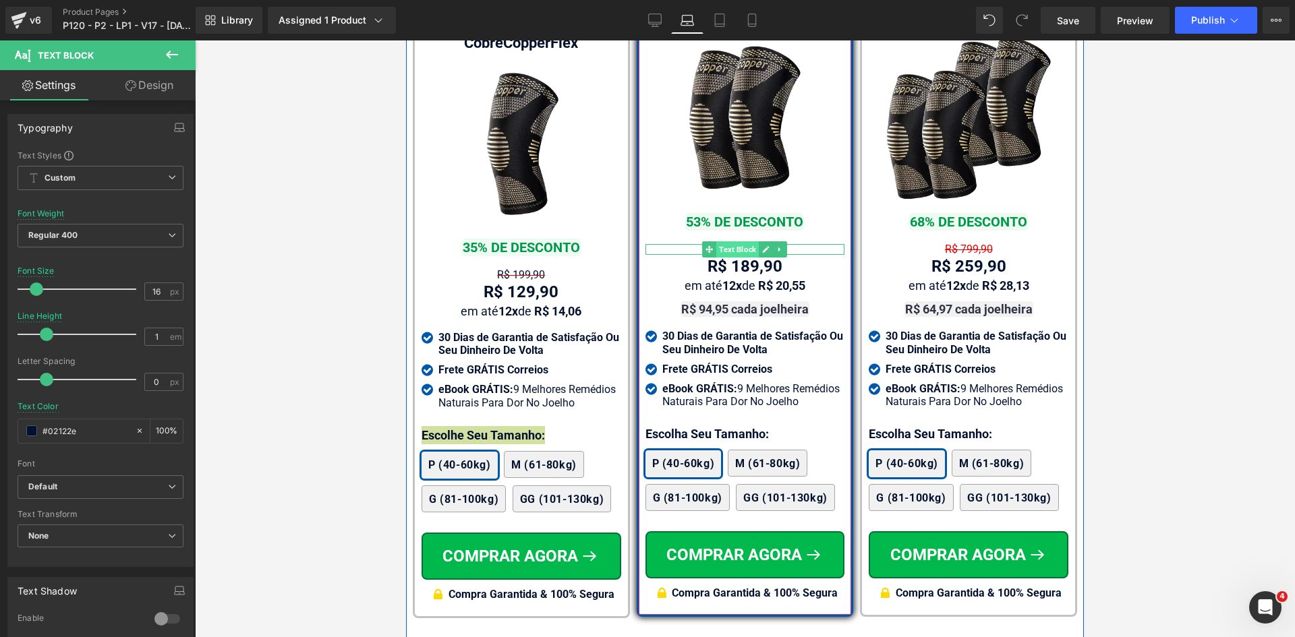
click at [734, 241] on span "Text Block" at bounding box center [737, 249] width 42 height 16
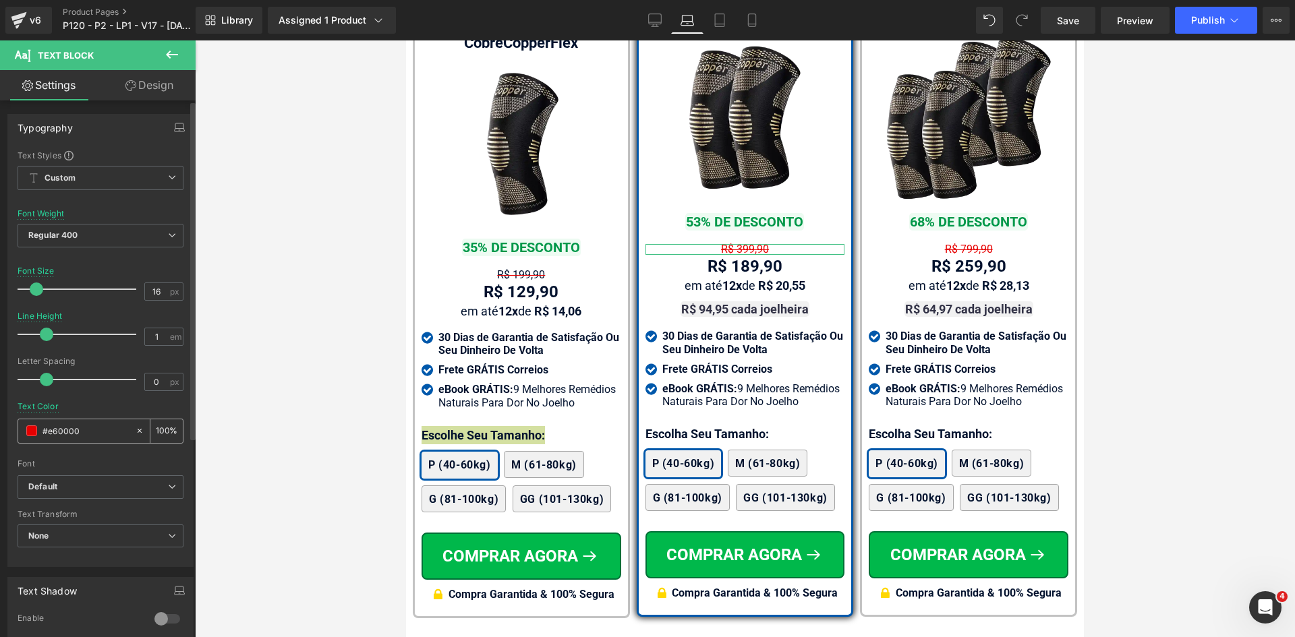
click at [74, 436] on input "#e60000" at bounding box center [85, 430] width 86 height 15
paste input "02122e"
type input "#02122e"
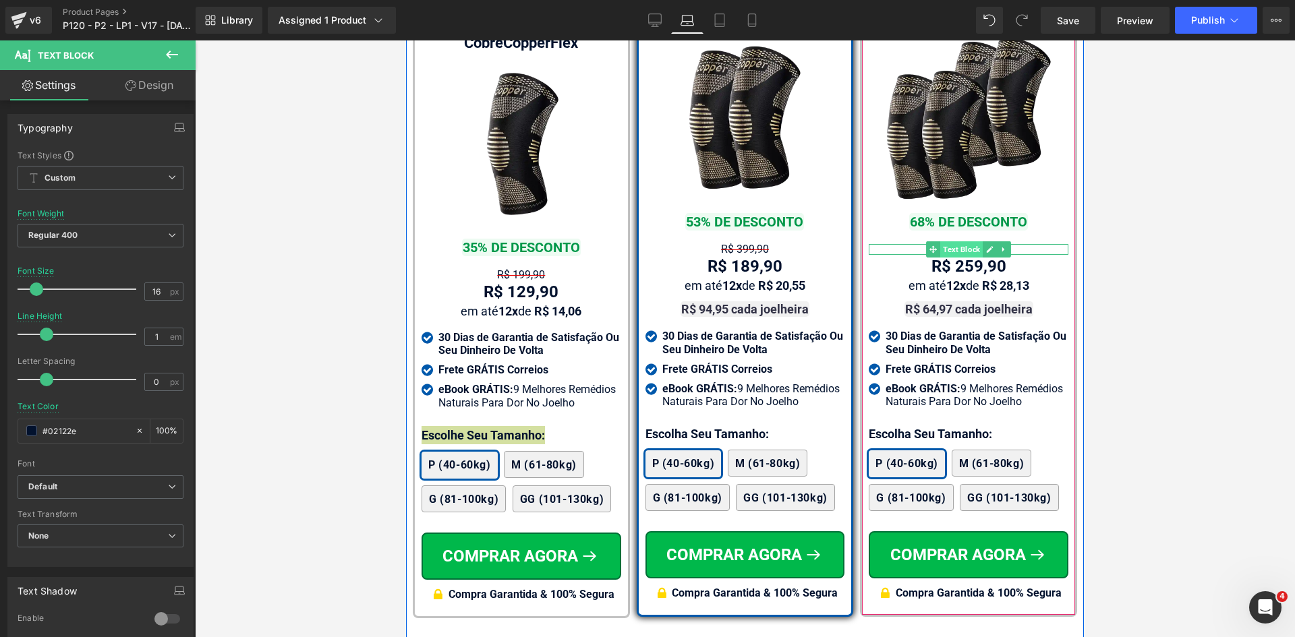
click at [948, 241] on span "Text Block" at bounding box center [961, 249] width 42 height 16
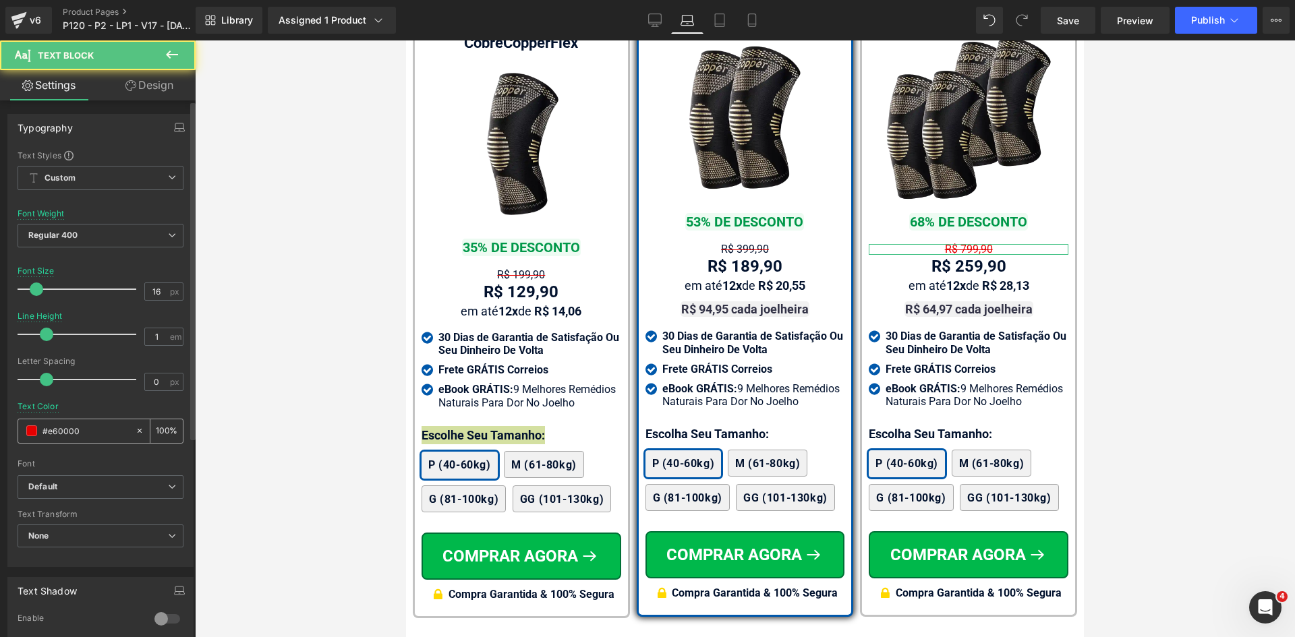
click at [81, 431] on input "#e60000" at bounding box center [85, 430] width 86 height 15
paste input "02122e"
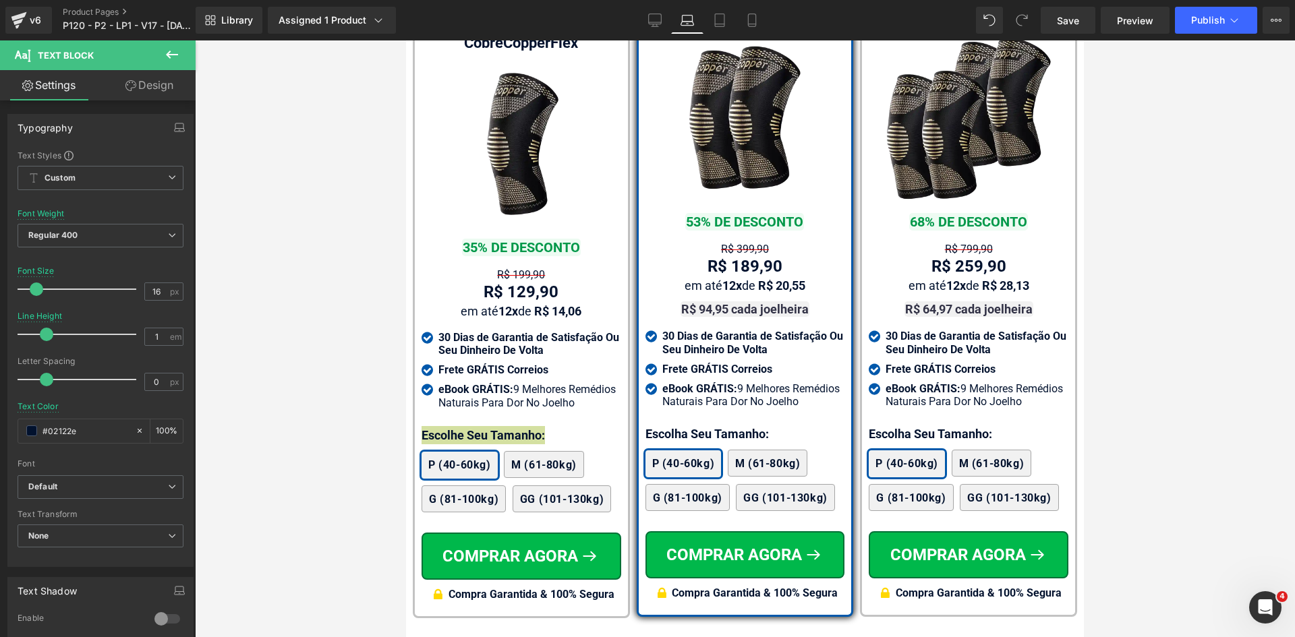
type input "#02122e"
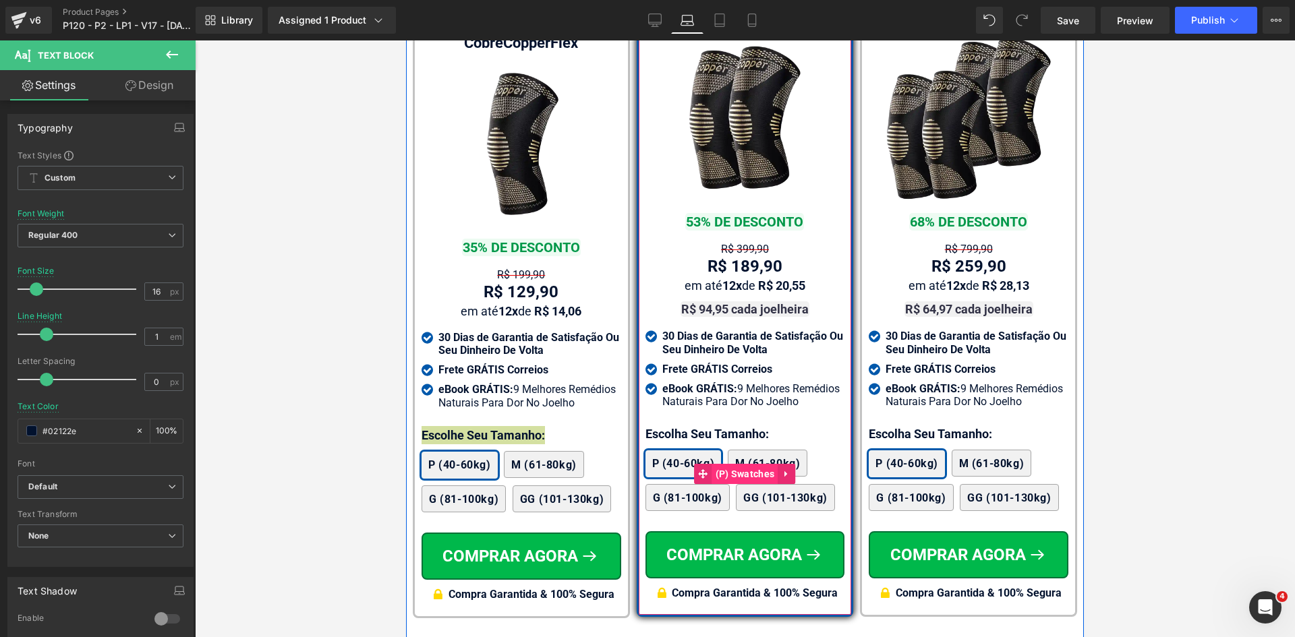
click at [729, 464] on span "(P) Swatches" at bounding box center [745, 474] width 66 height 20
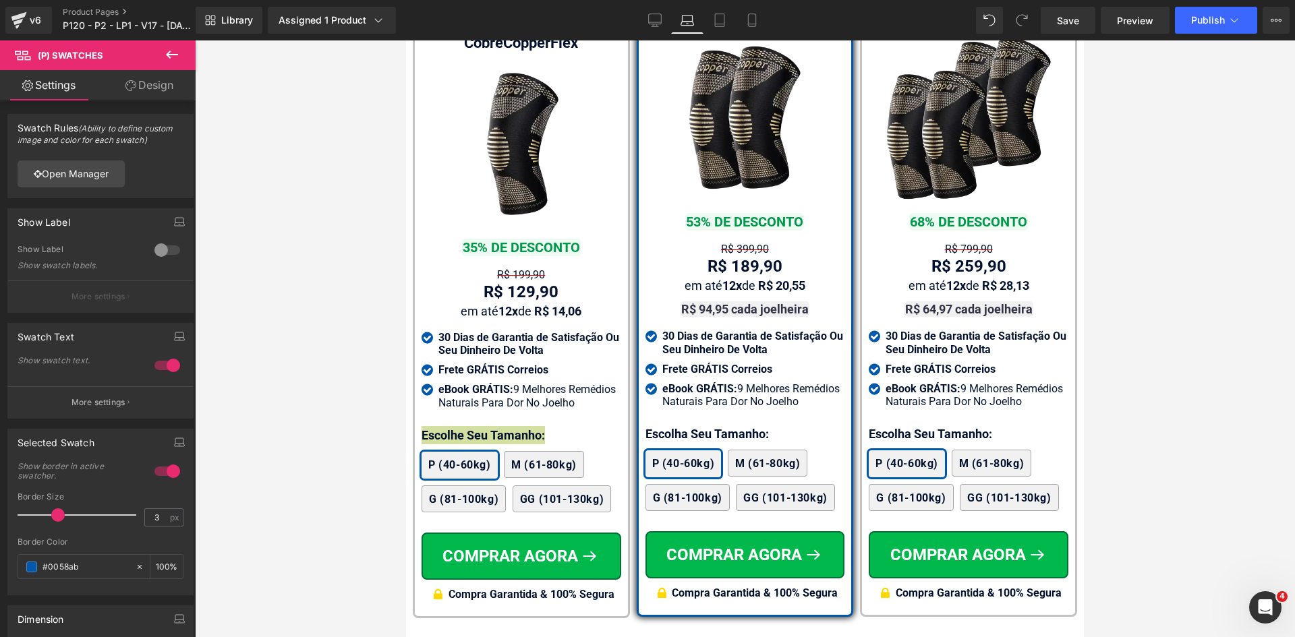
click at [134, 80] on icon at bounding box center [130, 85] width 11 height 11
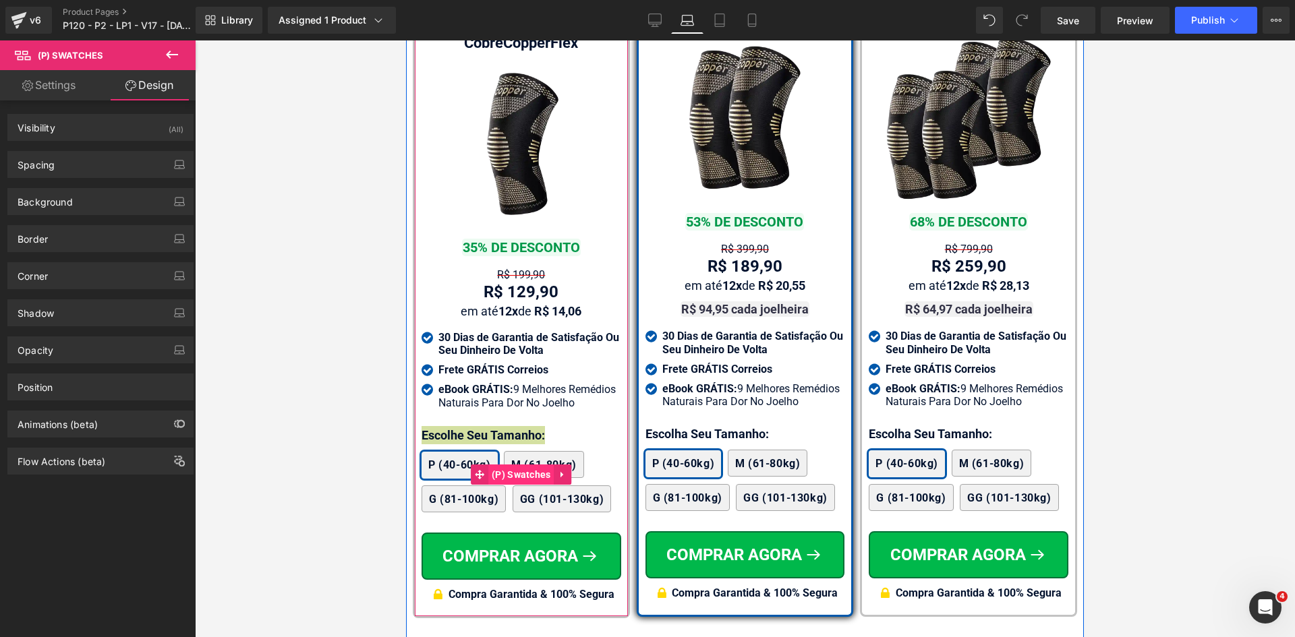
click at [505, 465] on span "(P) Swatches" at bounding box center [521, 475] width 66 height 20
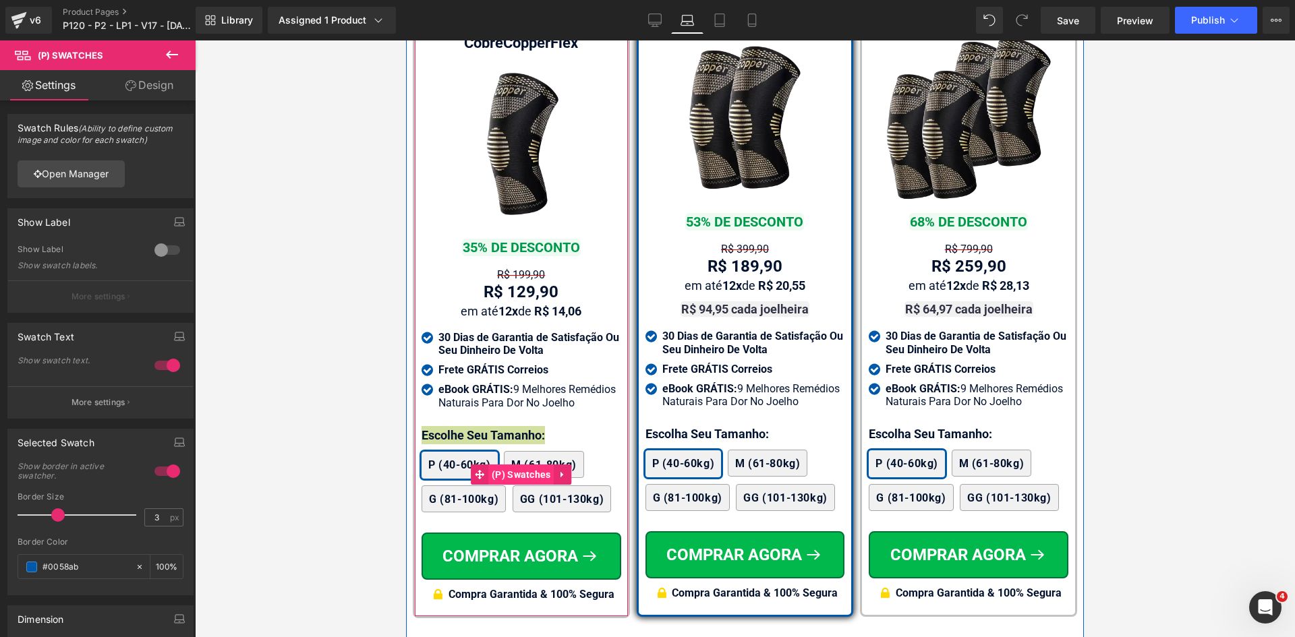
drag, startPoint x: 509, startPoint y: 452, endPoint x: 502, endPoint y: 448, distance: 7.5
click at [509, 465] on span "(P) Swatches" at bounding box center [521, 475] width 66 height 20
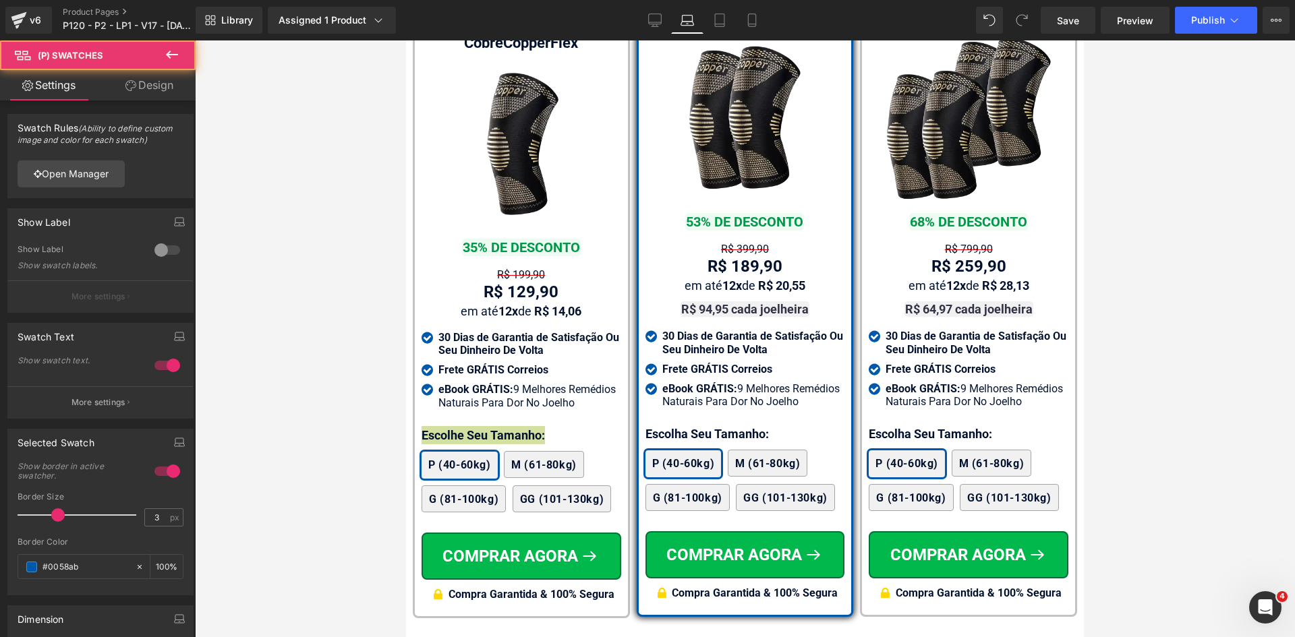
click at [161, 90] on link "Design" at bounding box center [149, 85] width 98 height 30
click at [0, 0] on div "Spacing" at bounding box center [0, 0] width 0 height 0
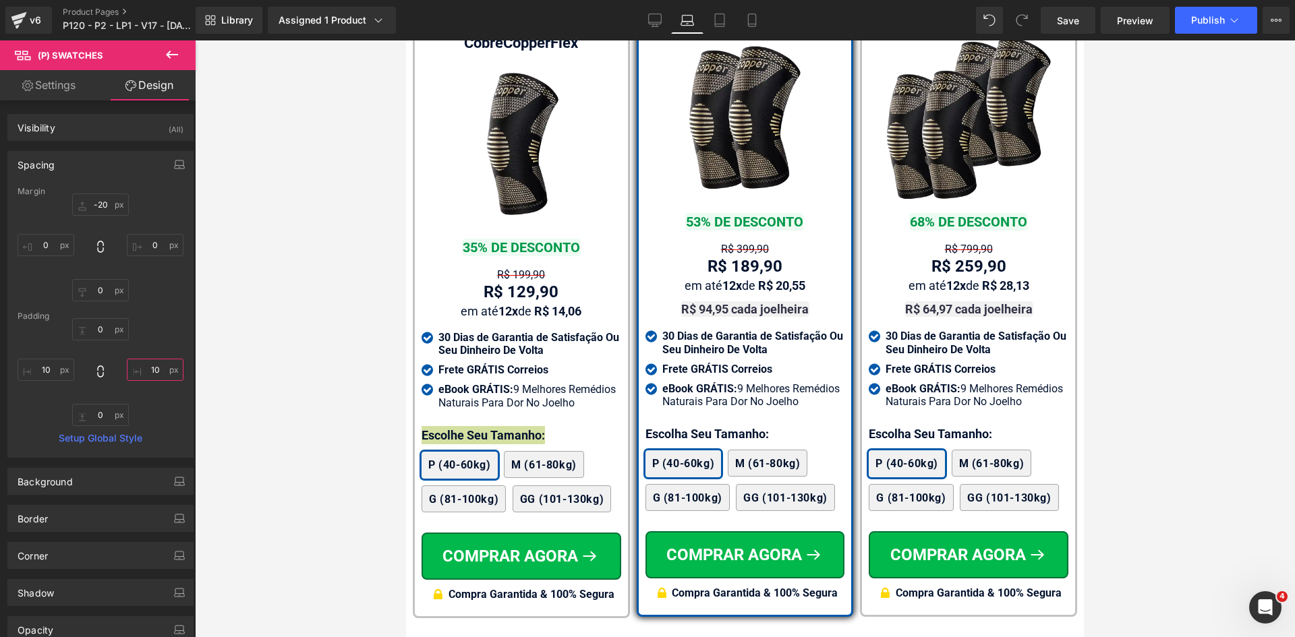
click at [155, 379] on input "text" at bounding box center [155, 370] width 57 height 22
type input "2"
click at [41, 373] on input "text" at bounding box center [46, 370] width 57 height 22
type input "2"
click at [656, 19] on icon at bounding box center [654, 19] width 13 height 13
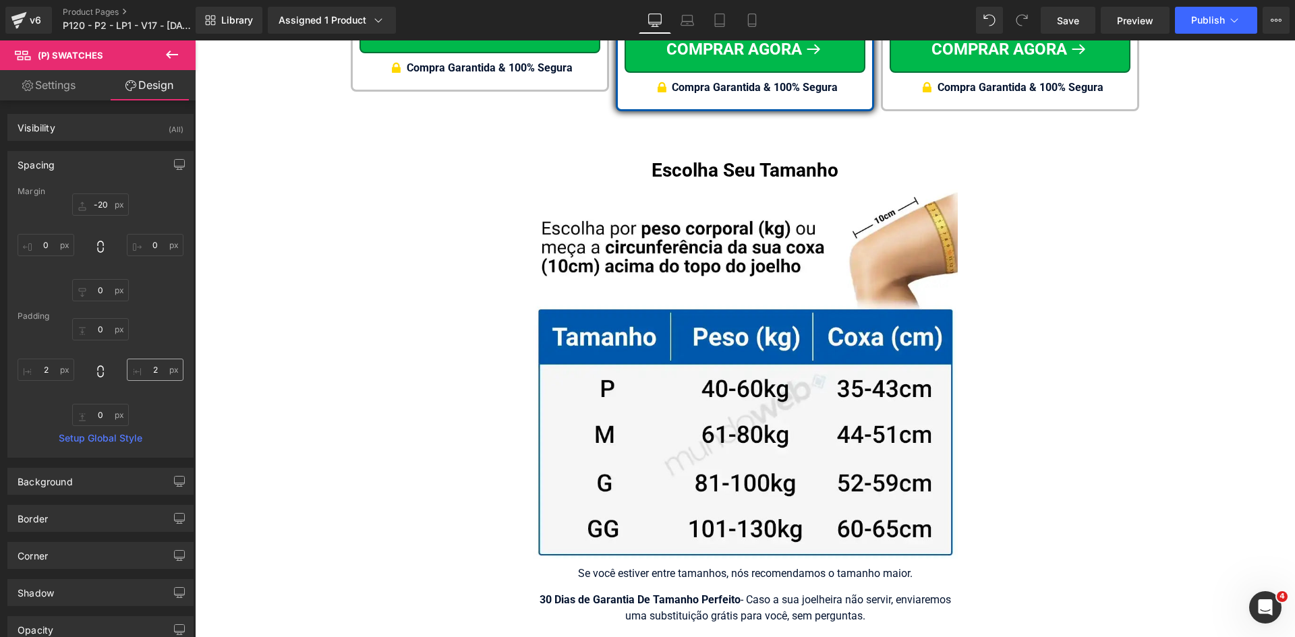
scroll to position [8043, 0]
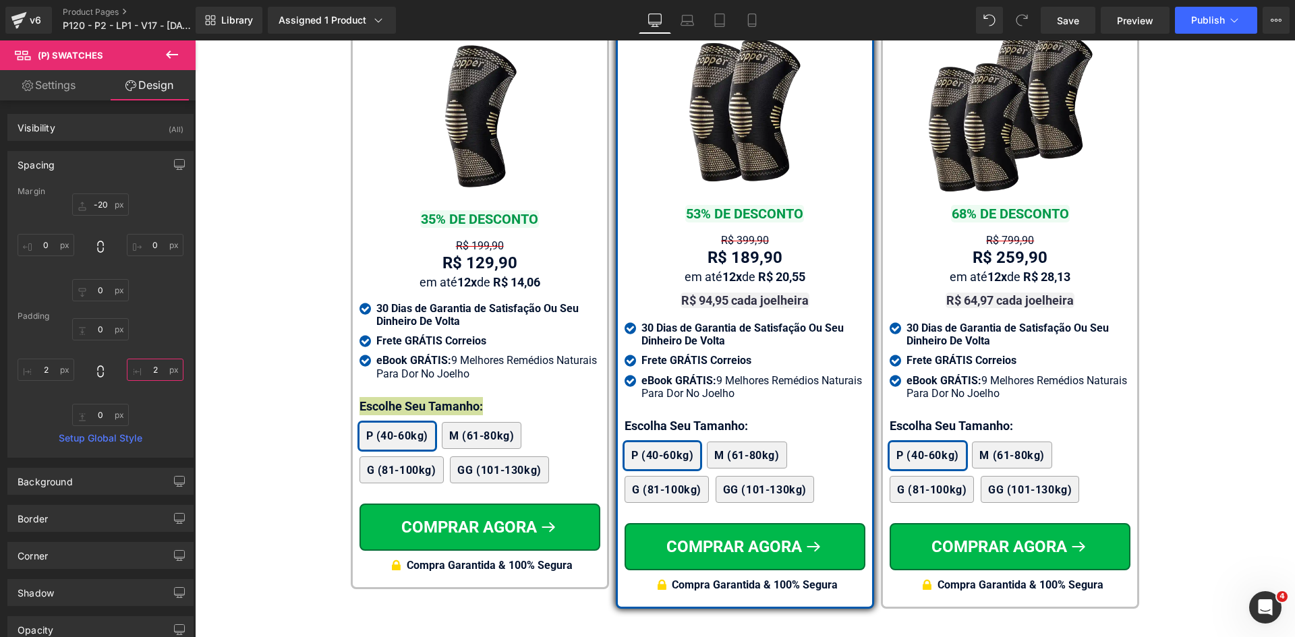
click at [152, 372] on input "2" at bounding box center [155, 370] width 57 height 22
type input "2"
click at [40, 373] on input "2" at bounding box center [46, 370] width 57 height 22
type input "2"
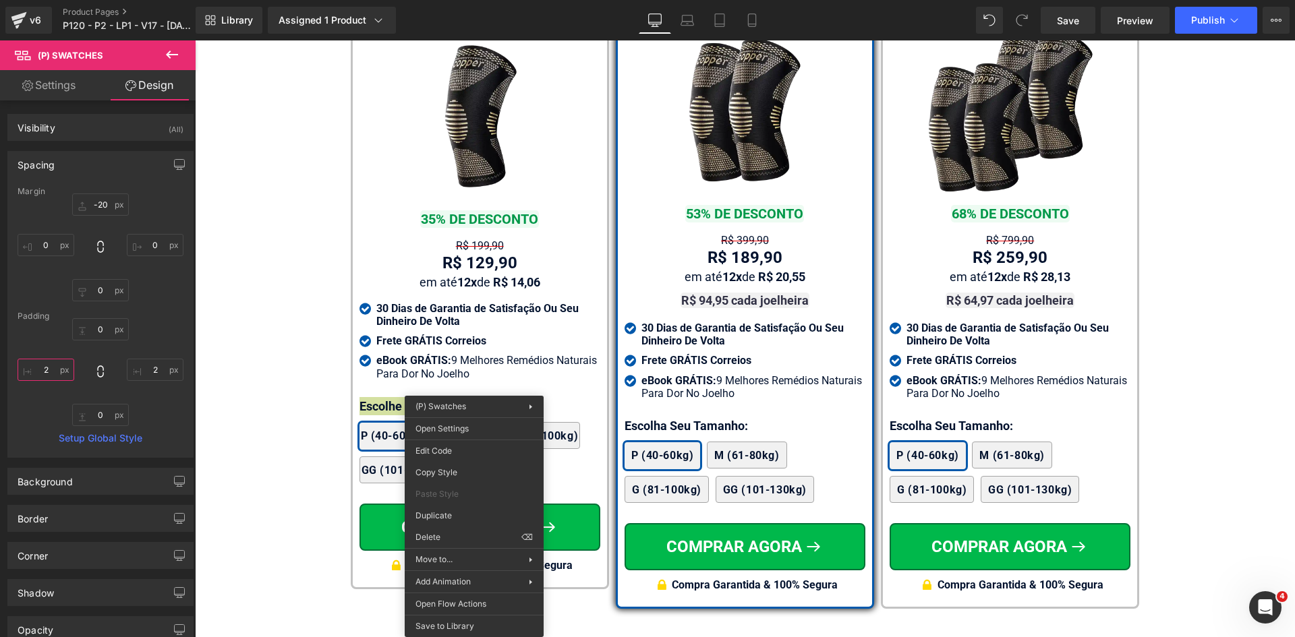
drag, startPoint x: 659, startPoint y: 516, endPoint x: 644, endPoint y: 464, distance: 54.0
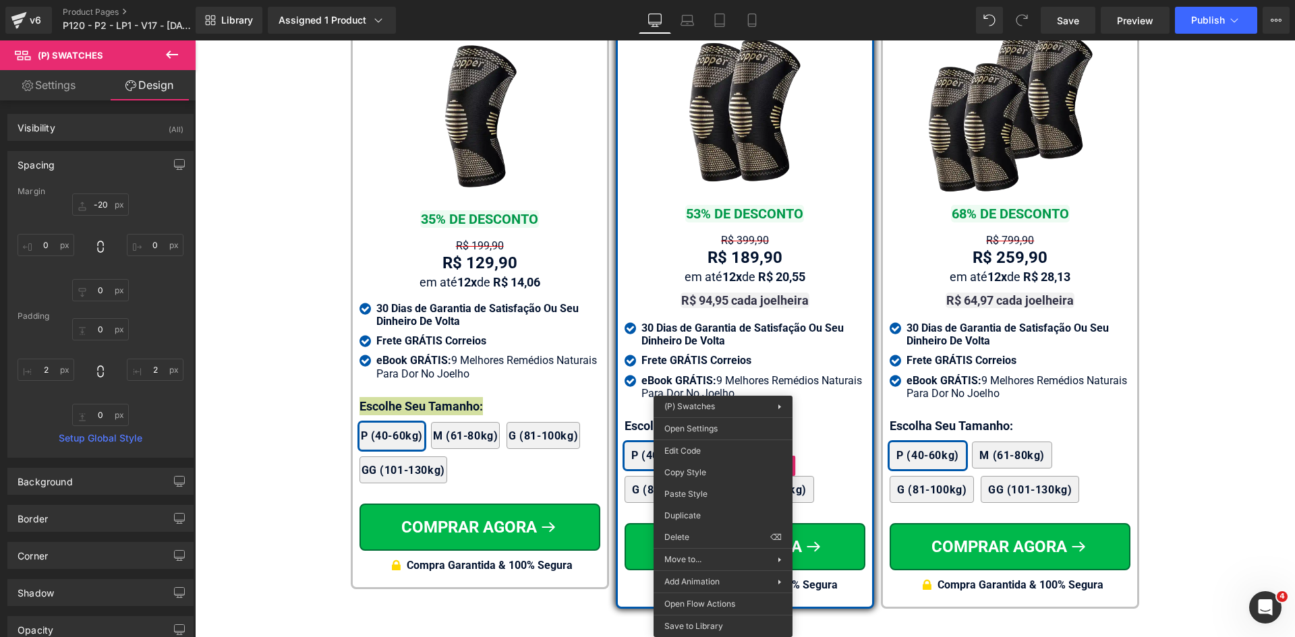
drag, startPoint x: 910, startPoint y: 538, endPoint x: 955, endPoint y: 442, distance: 106.5
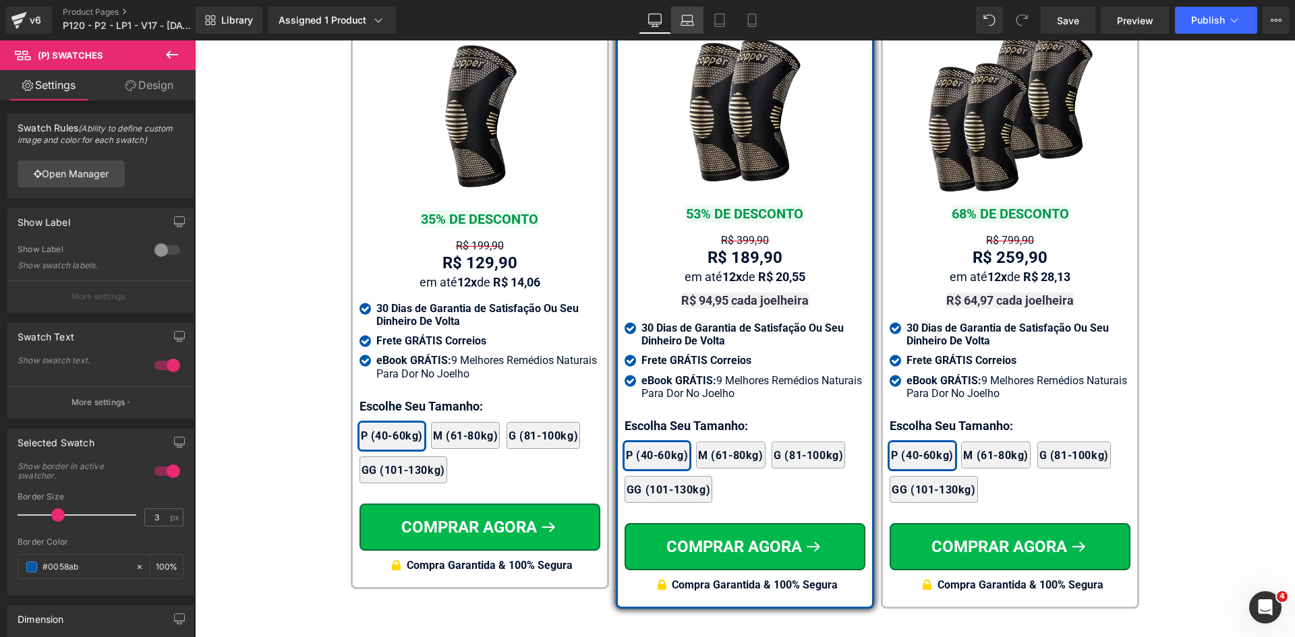
click at [686, 20] on icon at bounding box center [686, 19] width 13 height 13
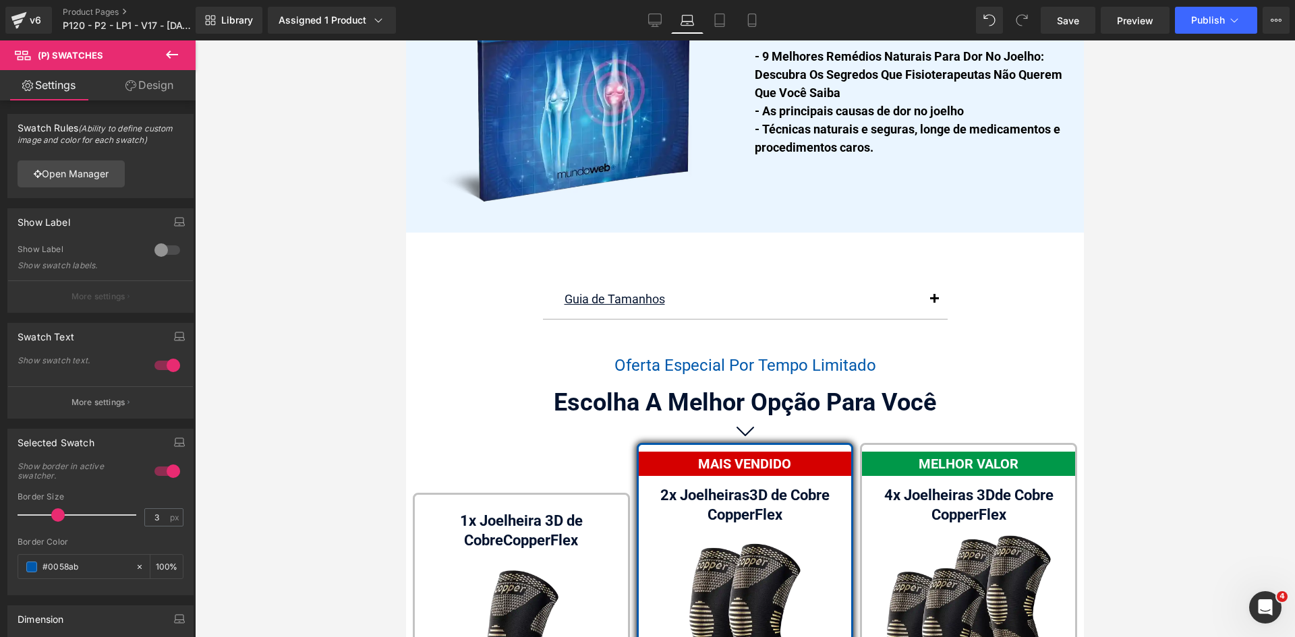
scroll to position [8540, 0]
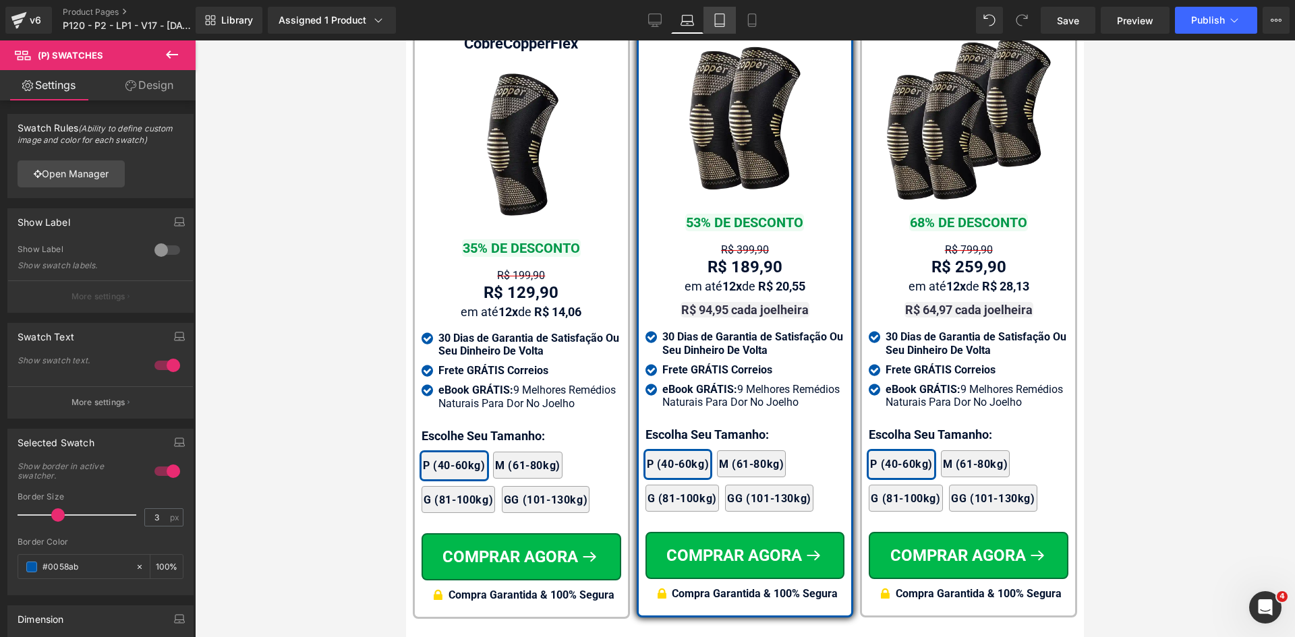
click at [717, 20] on icon at bounding box center [719, 19] width 13 height 13
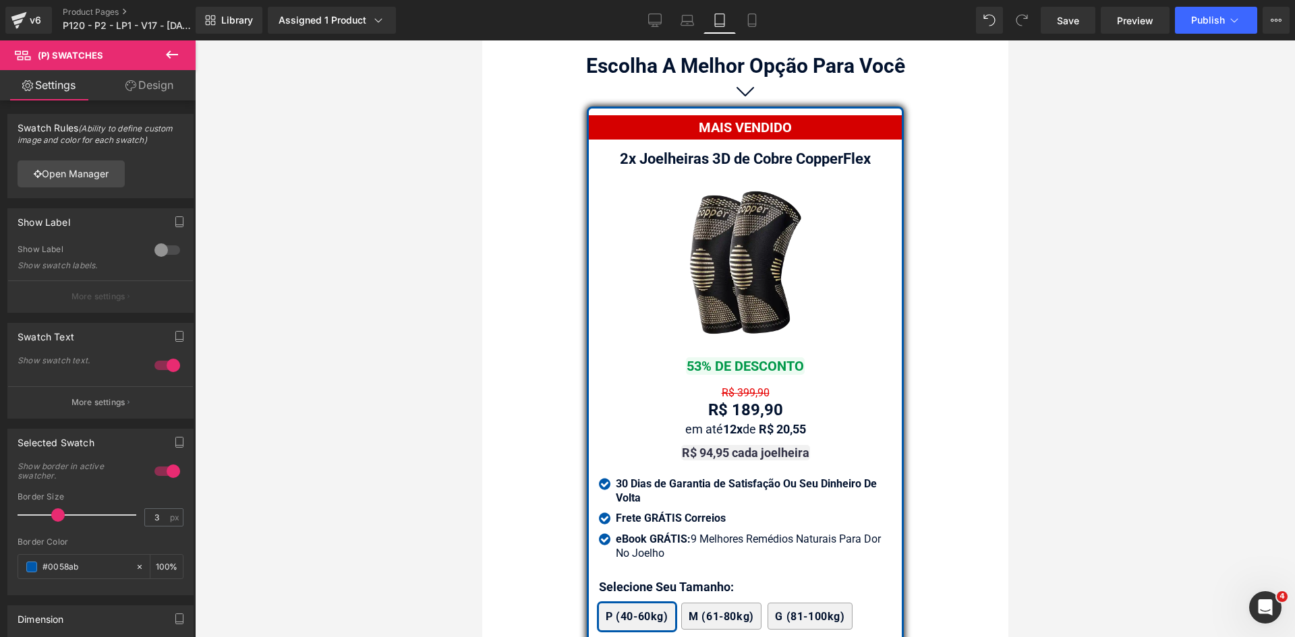
scroll to position [11728, 0]
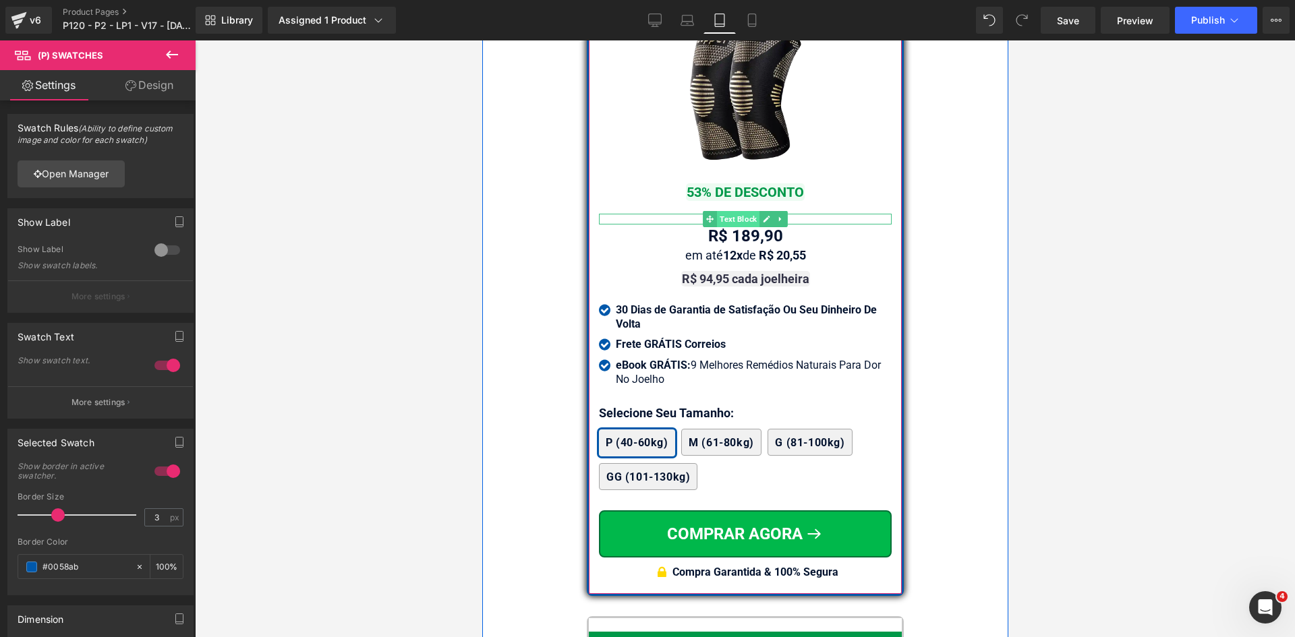
click at [734, 211] on span "Text Block" at bounding box center [737, 219] width 42 height 16
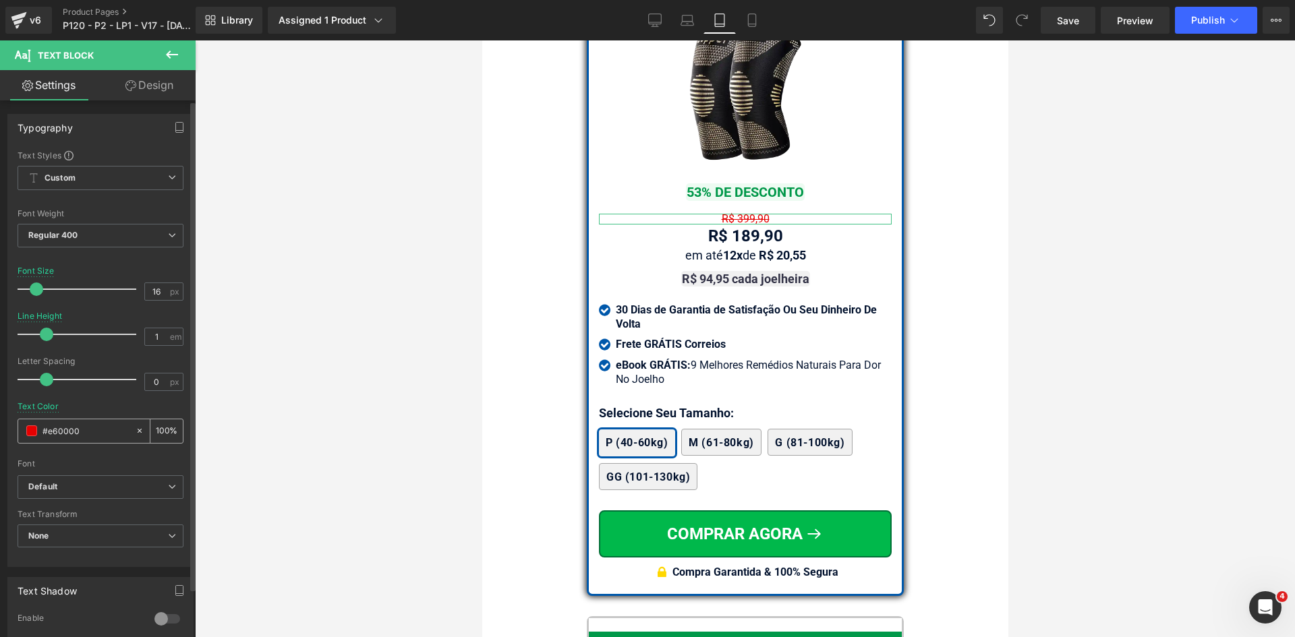
click at [96, 430] on input "#e60000" at bounding box center [85, 430] width 86 height 15
paste input "02122e"
type input "#02122e"
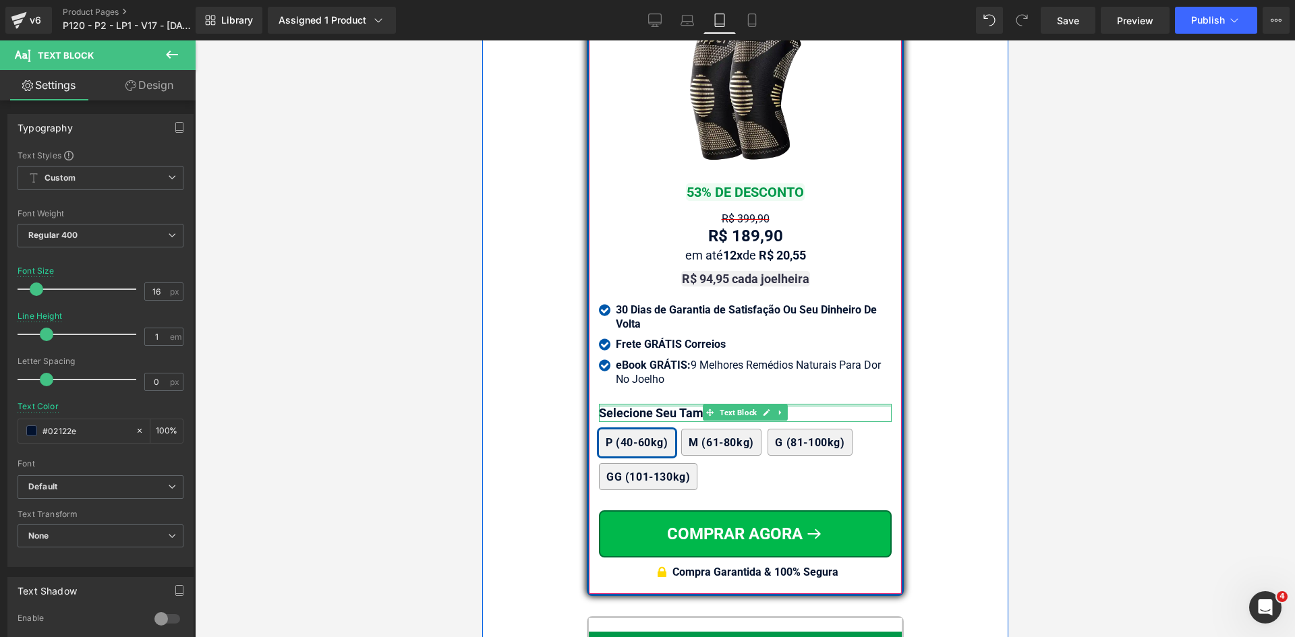
click at [606, 404] on div at bounding box center [744, 405] width 293 height 3
click at [606, 404] on p "Selecione Seu Tamanho:" at bounding box center [744, 413] width 293 height 18
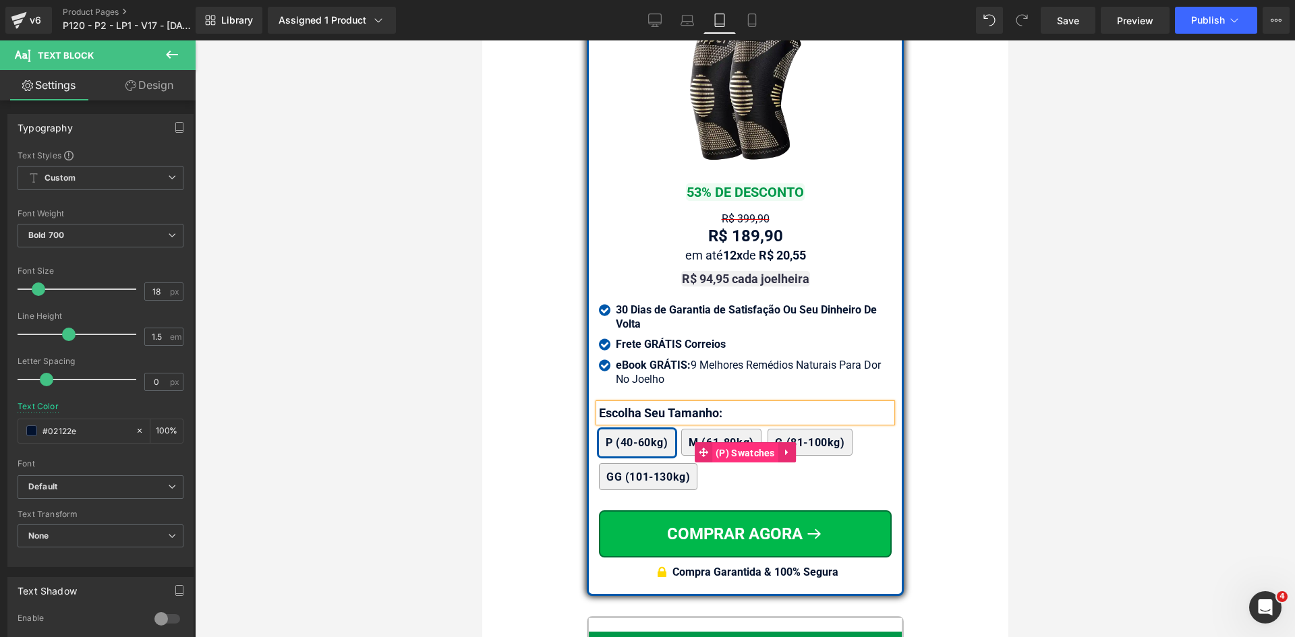
click at [735, 447] on span "(P) Swatches" at bounding box center [744, 453] width 66 height 20
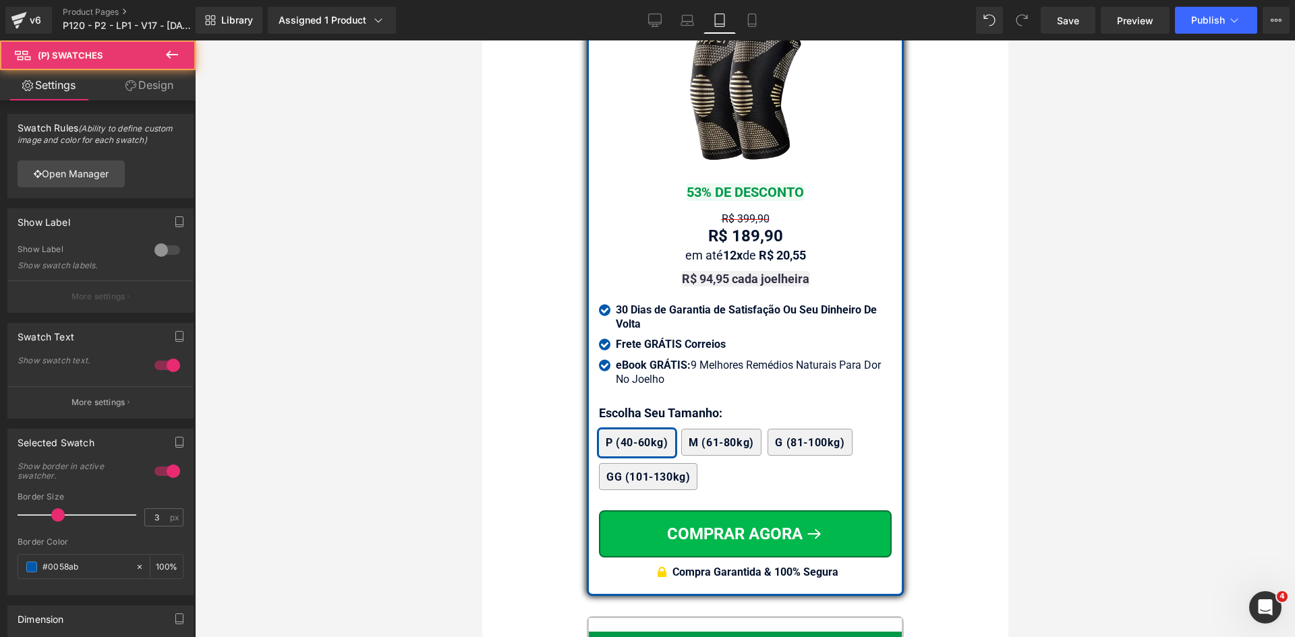
click at [130, 86] on icon at bounding box center [130, 85] width 11 height 11
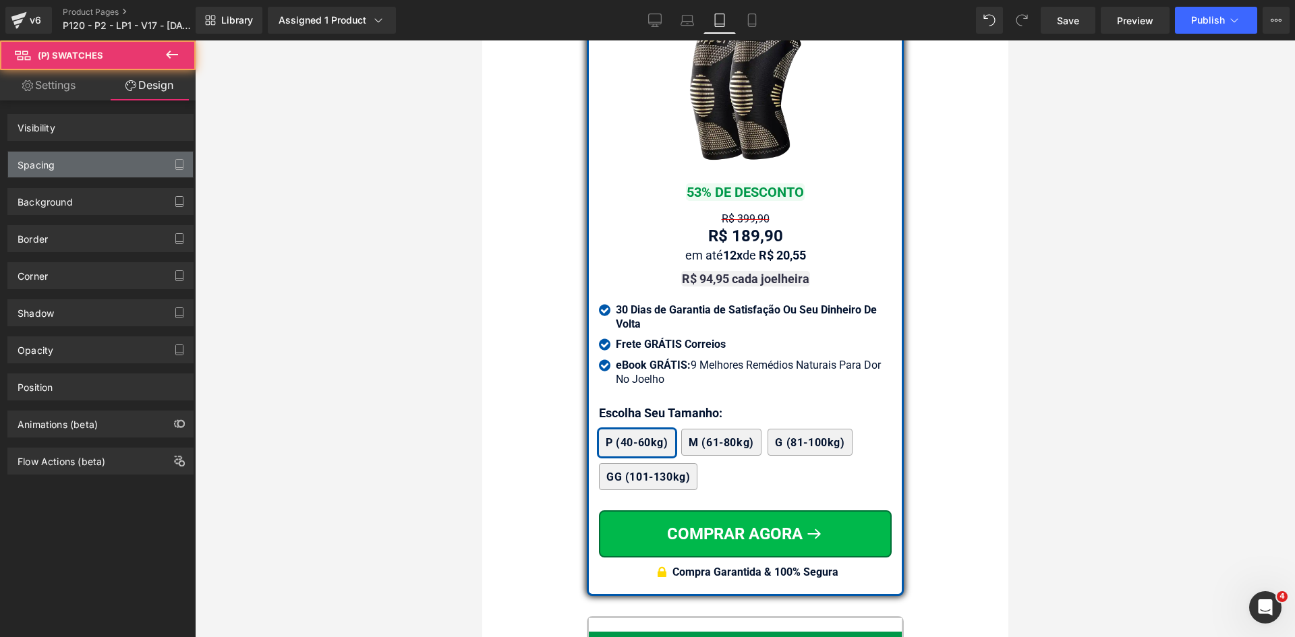
click at [45, 161] on div "Spacing" at bounding box center [36, 161] width 37 height 19
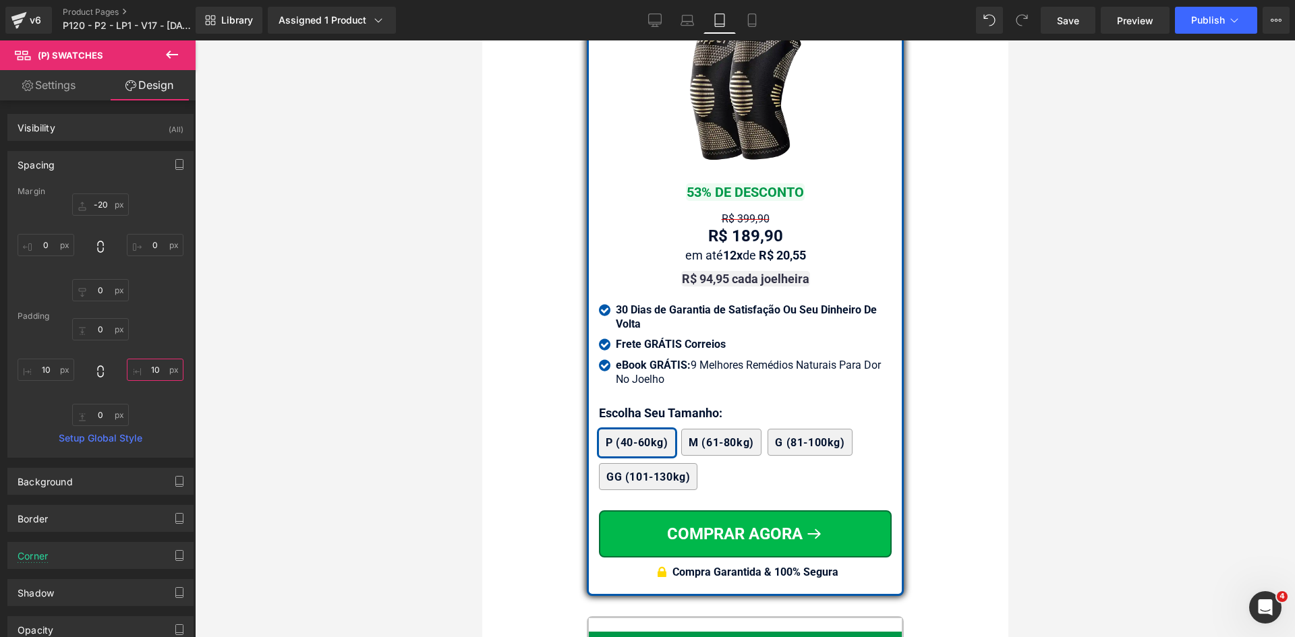
click at [159, 364] on input "text" at bounding box center [155, 370] width 57 height 22
type input "2"
click at [49, 372] on input "text" at bounding box center [46, 370] width 57 height 22
type input "2"
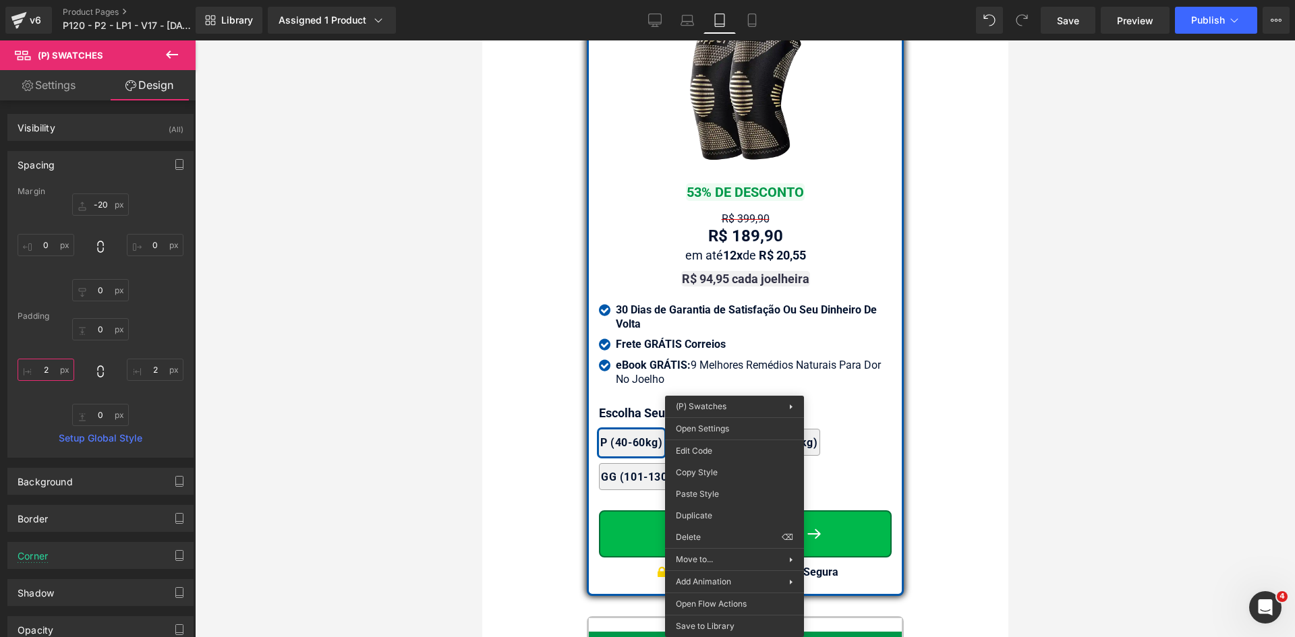
drag, startPoint x: 1207, startPoint y: 514, endPoint x: 726, endPoint y: 464, distance: 484.0
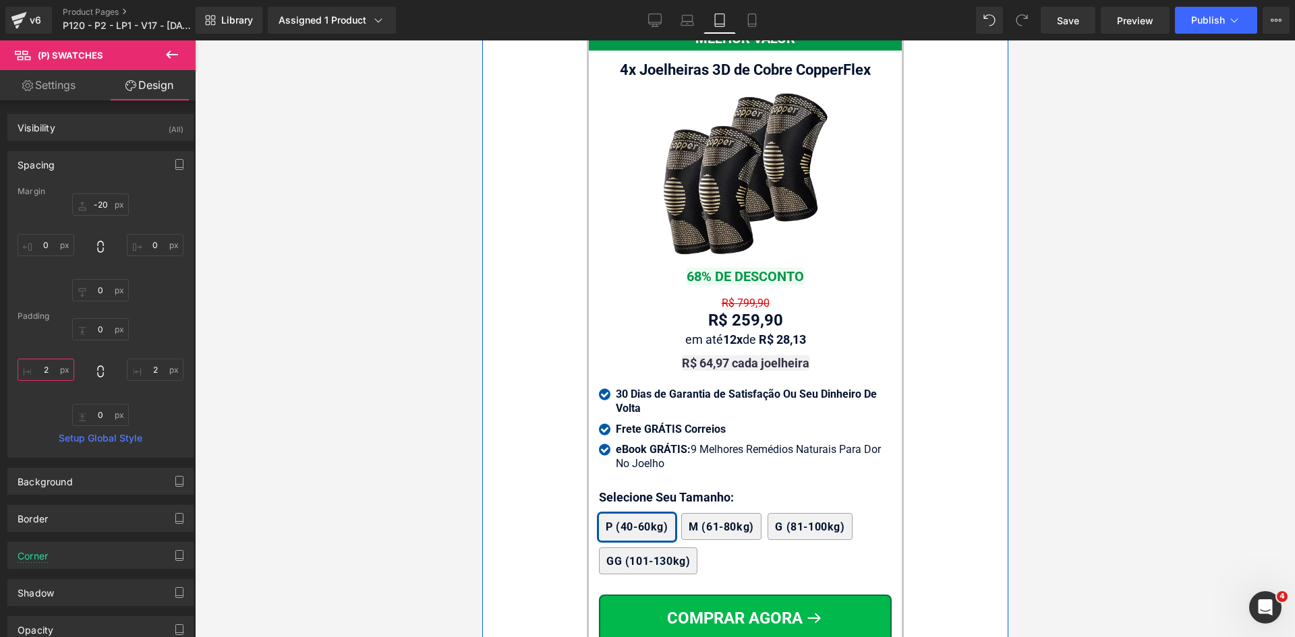
scroll to position [12335, 0]
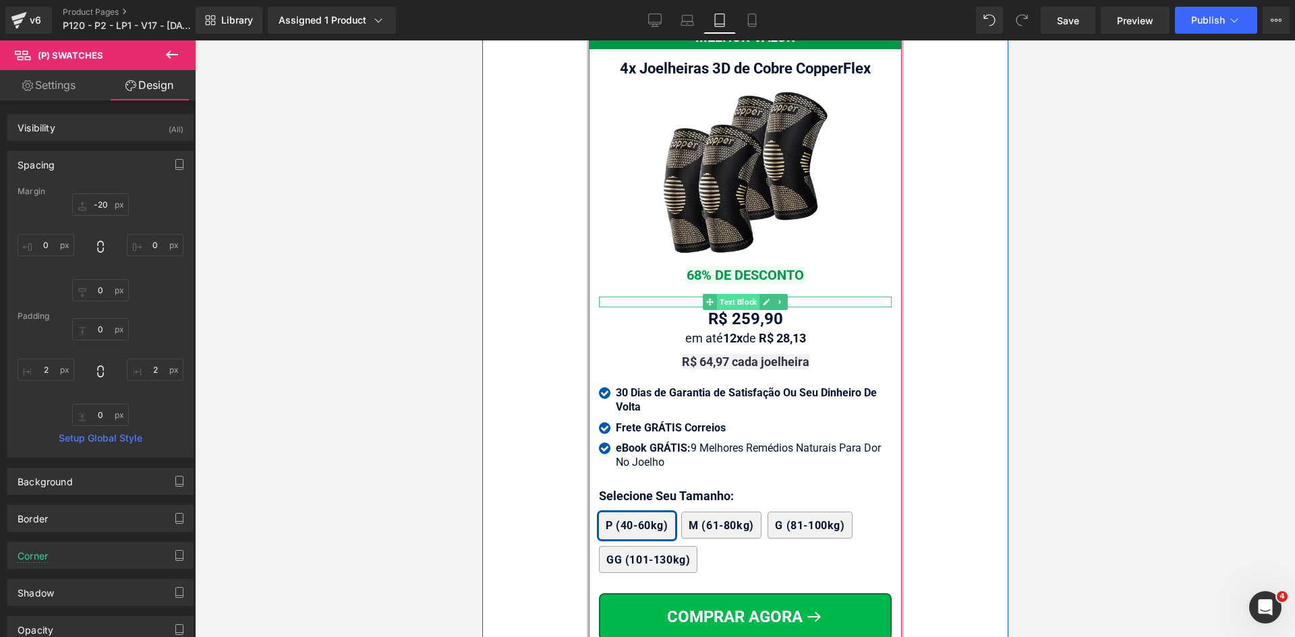
click at [740, 294] on span "Text Block" at bounding box center [737, 302] width 42 height 16
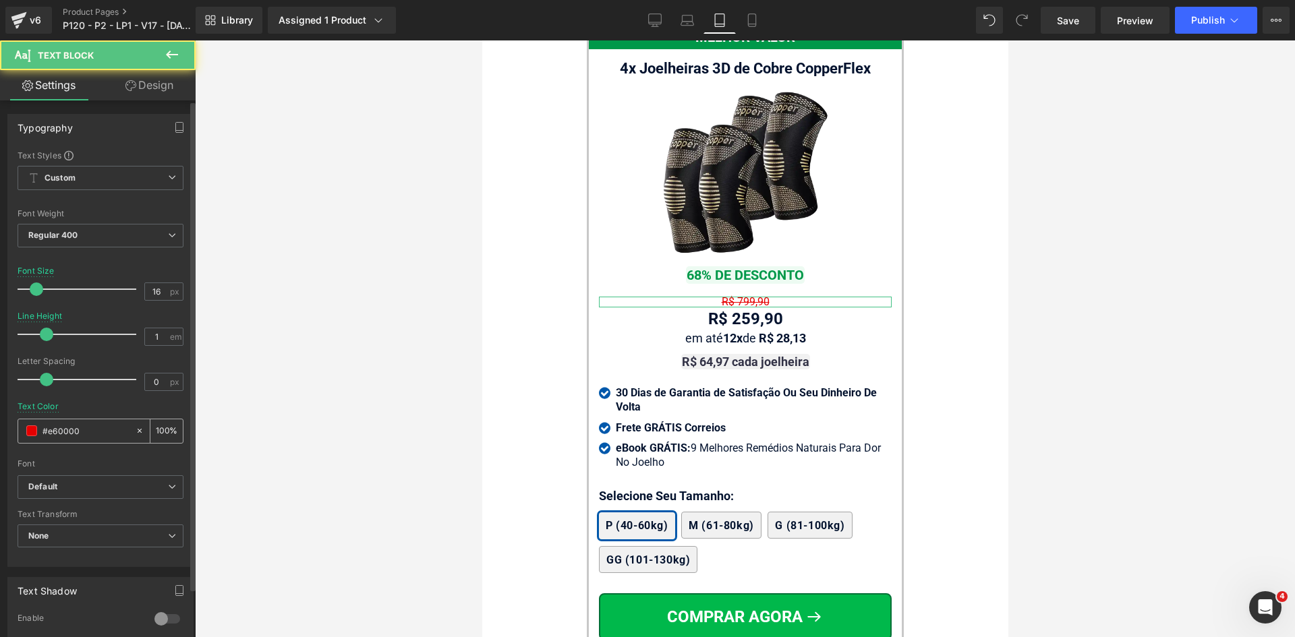
click at [98, 428] on input "#e60000" at bounding box center [85, 430] width 86 height 15
paste input "02122e"
type input "#02122e"
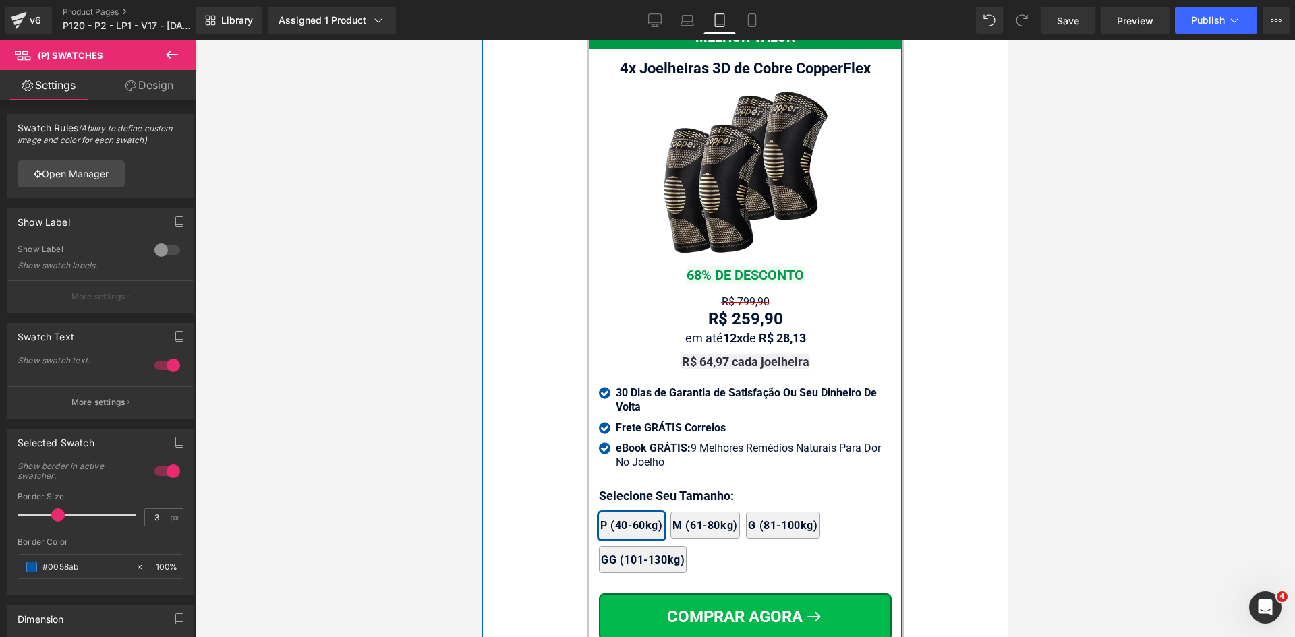
click at [481, 40] on div at bounding box center [481, 40] width 0 height 0
click at [618, 487] on p "Selecione Seu Tamanho:" at bounding box center [744, 496] width 293 height 18
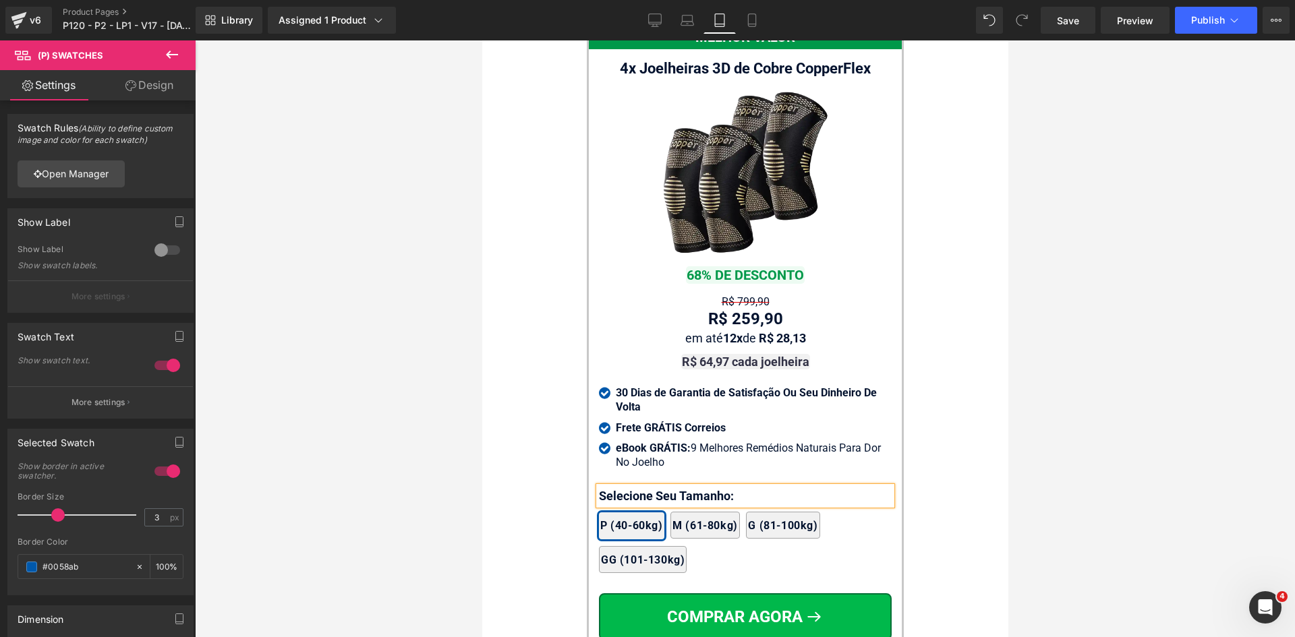
click at [618, 487] on p "Selecione Seu Tamanho:" at bounding box center [744, 496] width 293 height 18
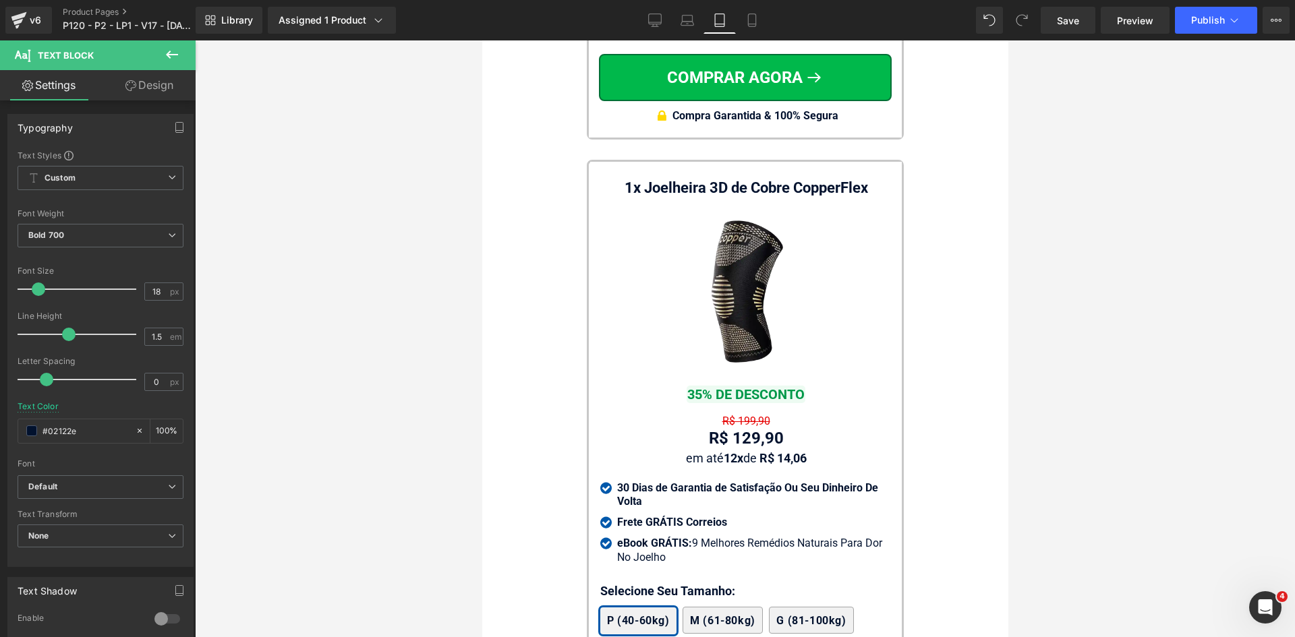
scroll to position [13077, 0]
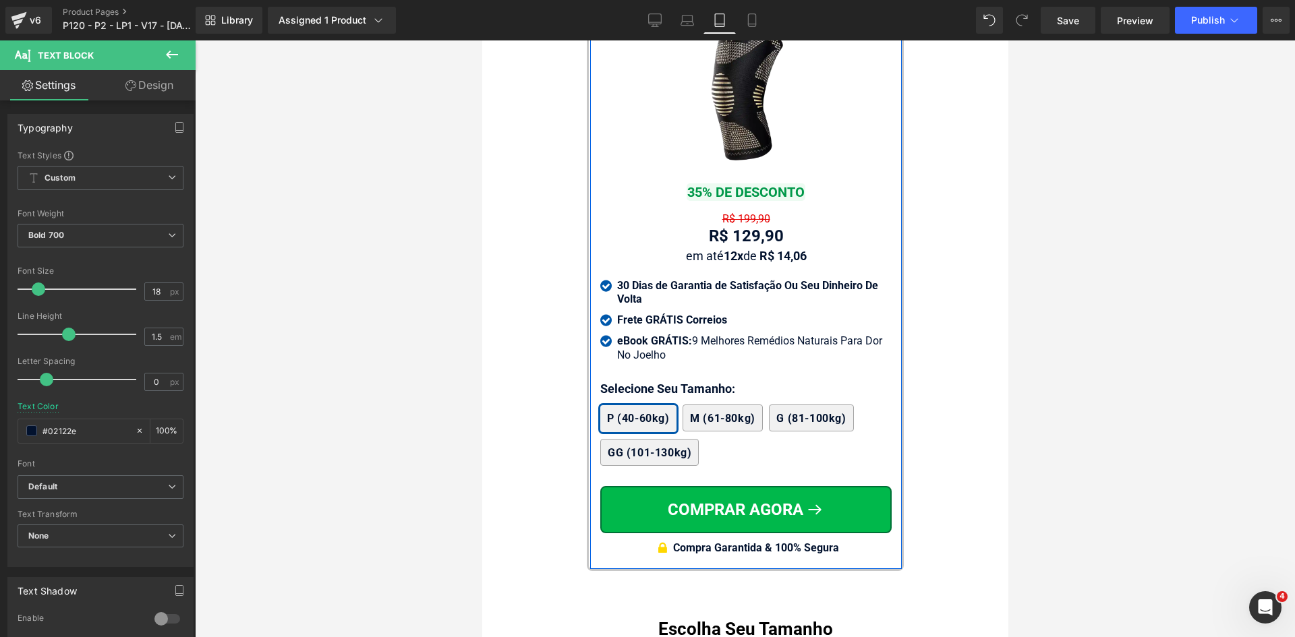
click at [645, 380] on p "Selecione Seu Tamanho:" at bounding box center [744, 389] width 291 height 18
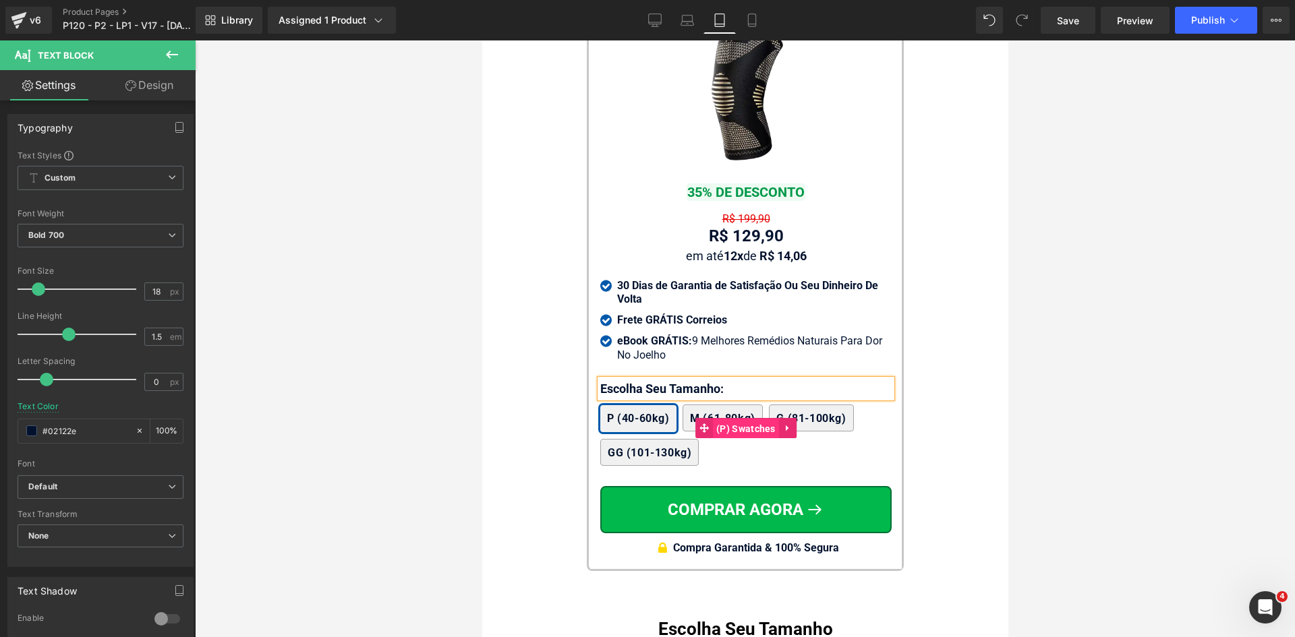
click at [744, 419] on span "(P) Swatches" at bounding box center [745, 429] width 66 height 20
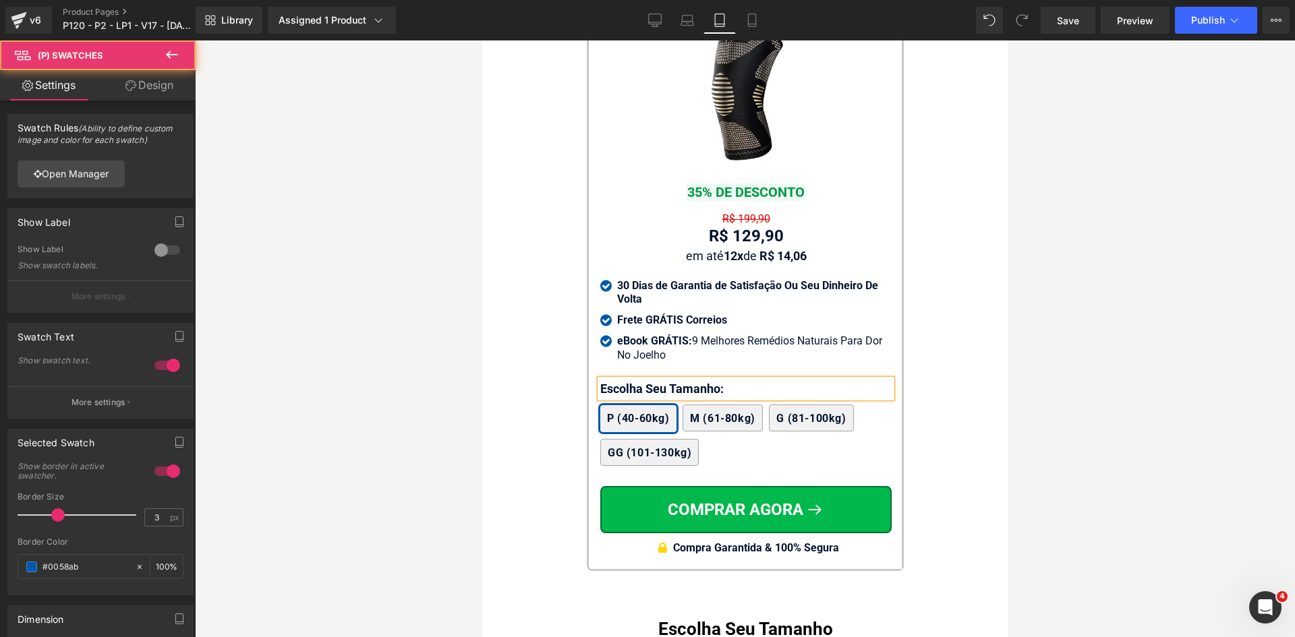
drag, startPoint x: 144, startPoint y: 86, endPoint x: 139, endPoint y: 94, distance: 9.7
click at [144, 86] on link "Design" at bounding box center [149, 85] width 98 height 30
click at [0, 0] on div "Spacing" at bounding box center [0, 0] width 0 height 0
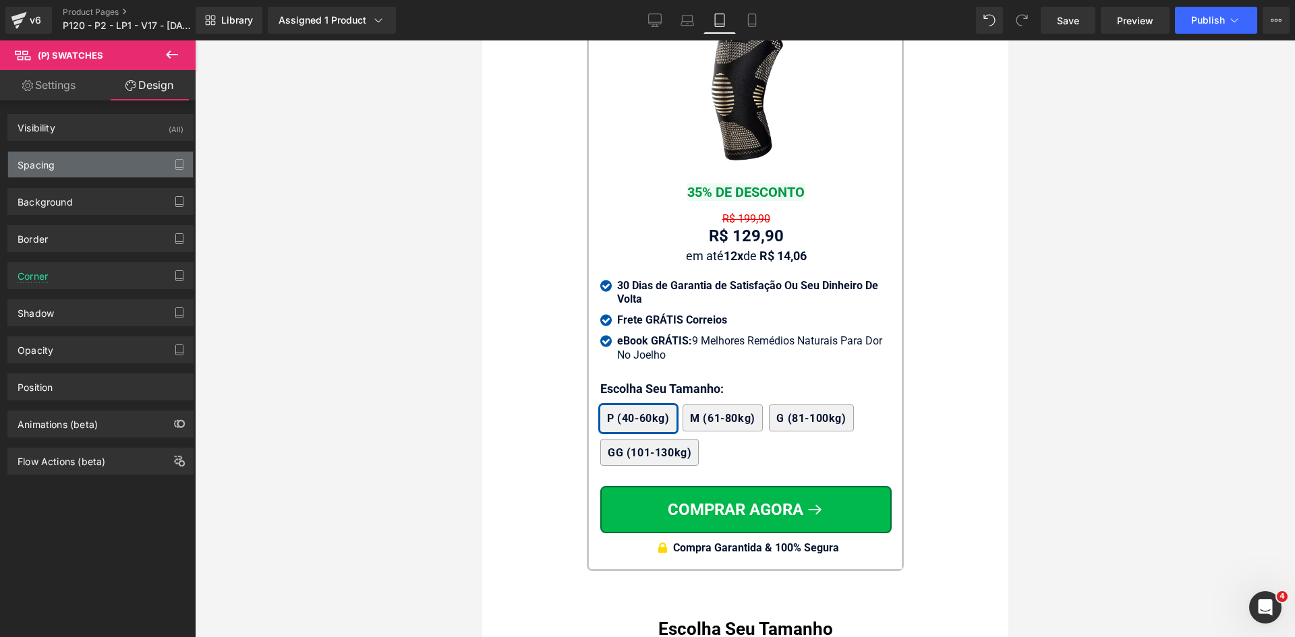
click at [71, 158] on div "Spacing" at bounding box center [100, 165] width 185 height 26
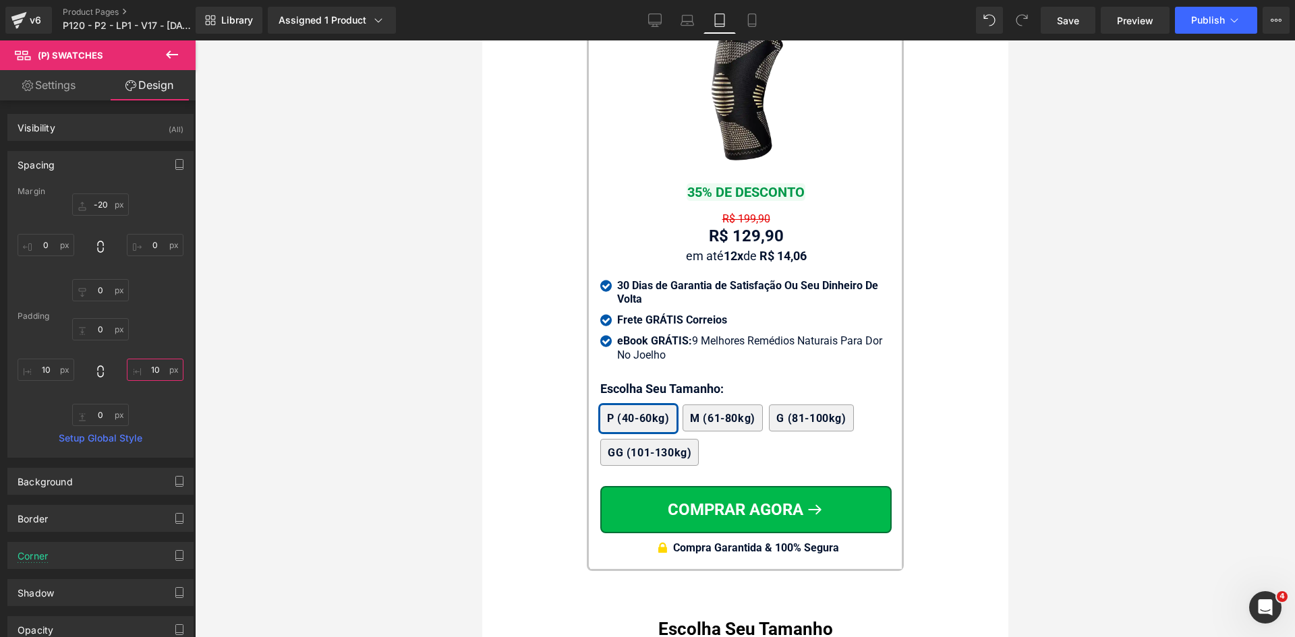
click at [159, 370] on input "text" at bounding box center [155, 370] width 57 height 22
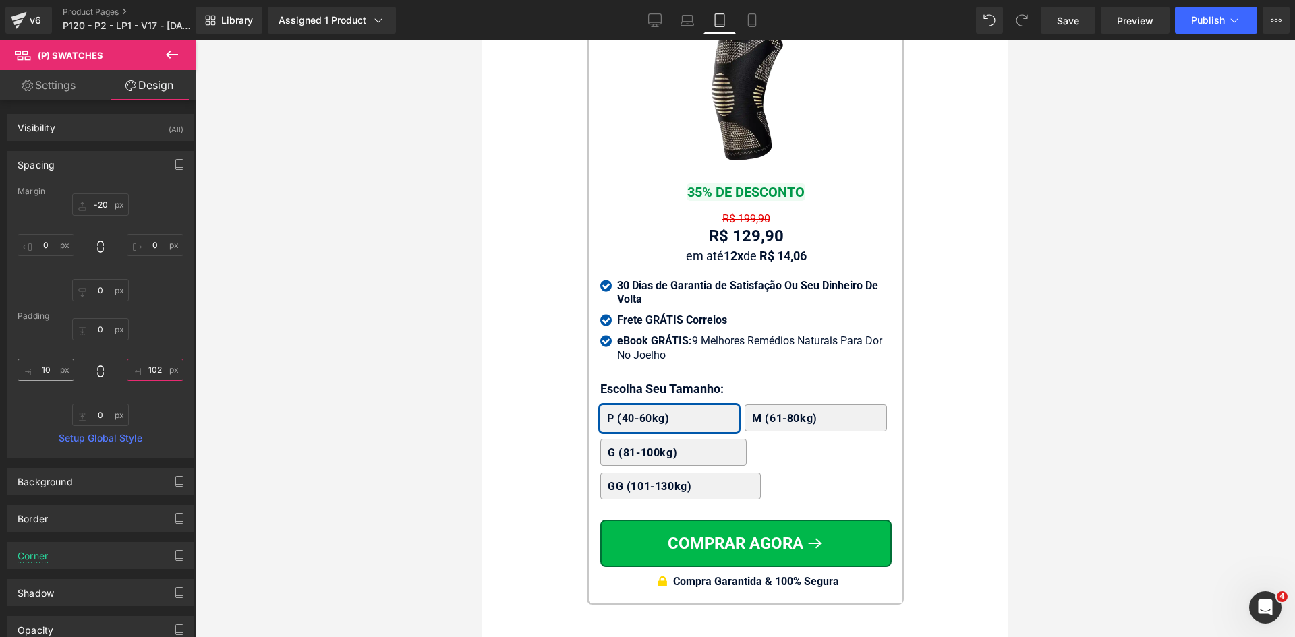
type input "102"
click at [45, 372] on input "text" at bounding box center [46, 370] width 57 height 22
type input "2"
click at [154, 370] on input "102" at bounding box center [155, 370] width 57 height 22
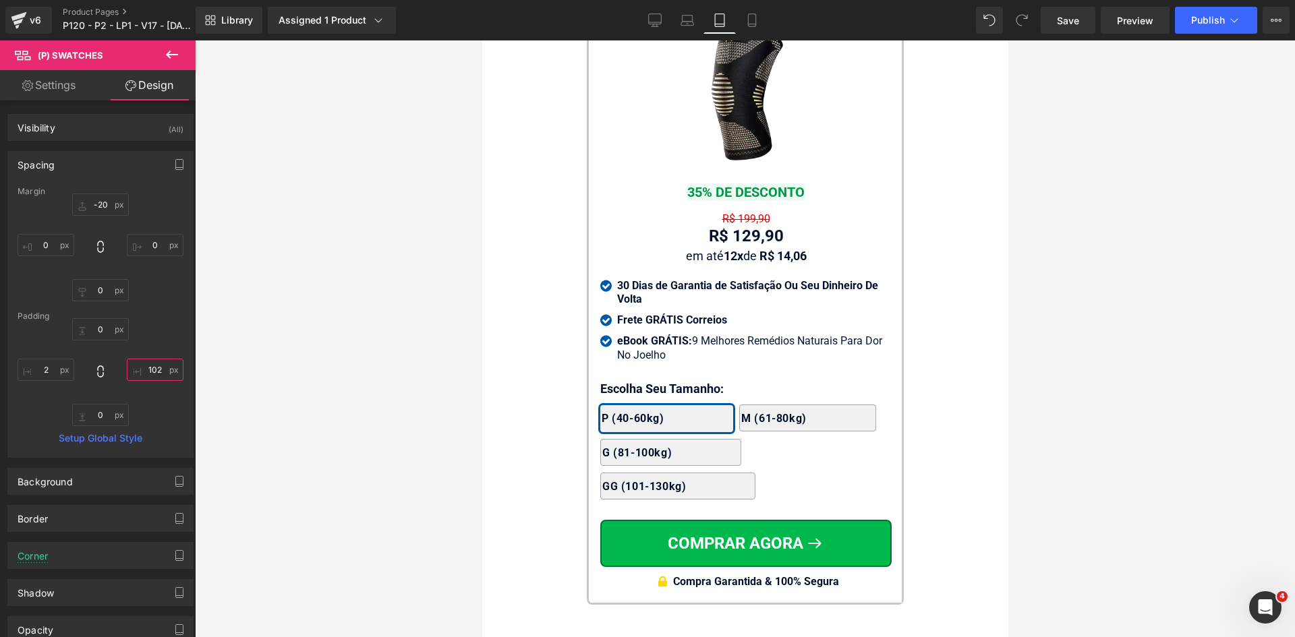
click at [154, 370] on input "102" at bounding box center [155, 370] width 57 height 22
type input "2"
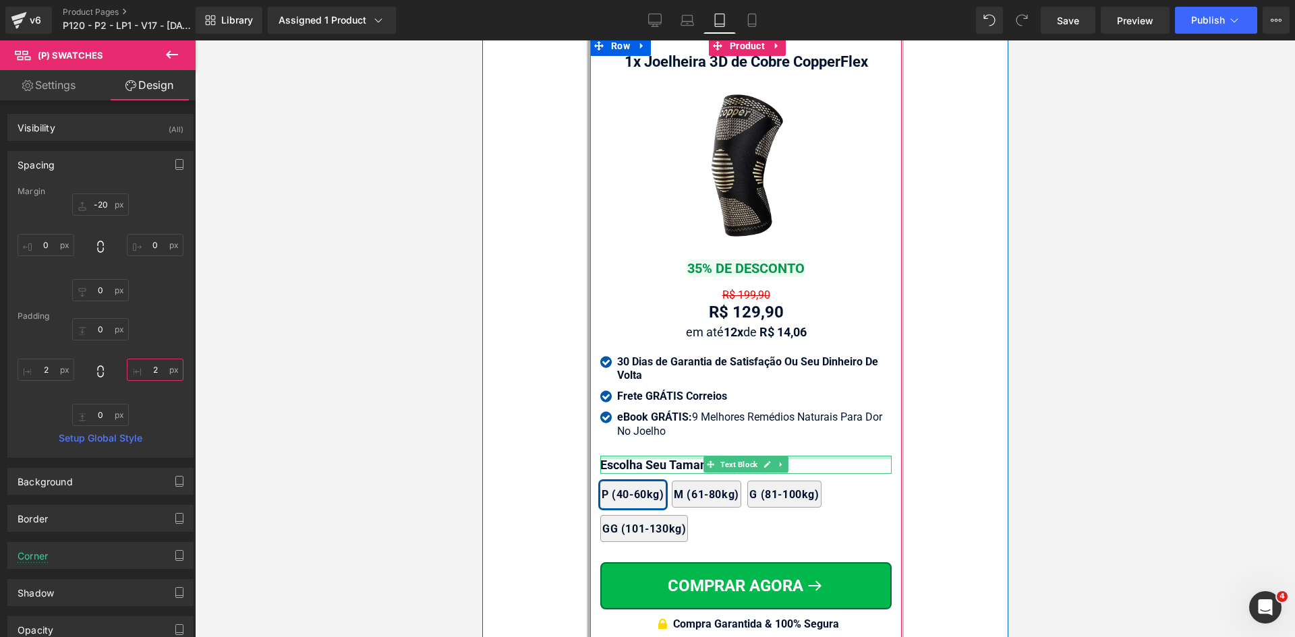
scroll to position [12942, 0]
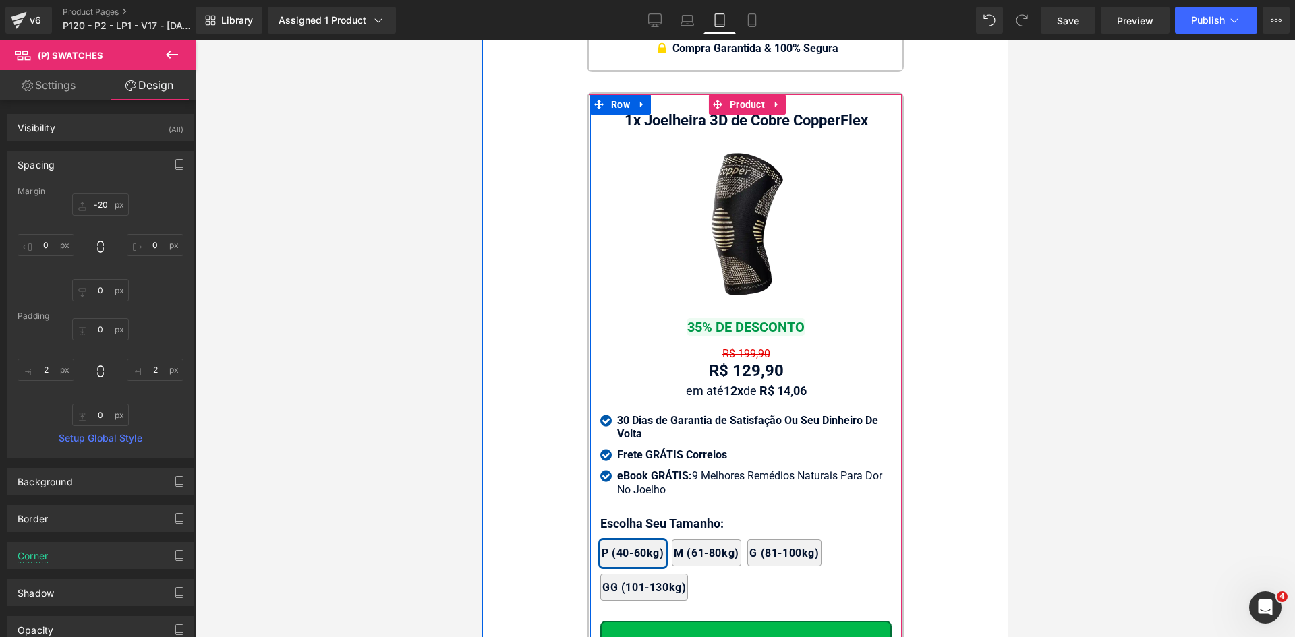
click at [725, 349] on span "Text Block" at bounding box center [738, 354] width 42 height 16
click at [726, 349] on span "Text Block" at bounding box center [738, 354] width 42 height 16
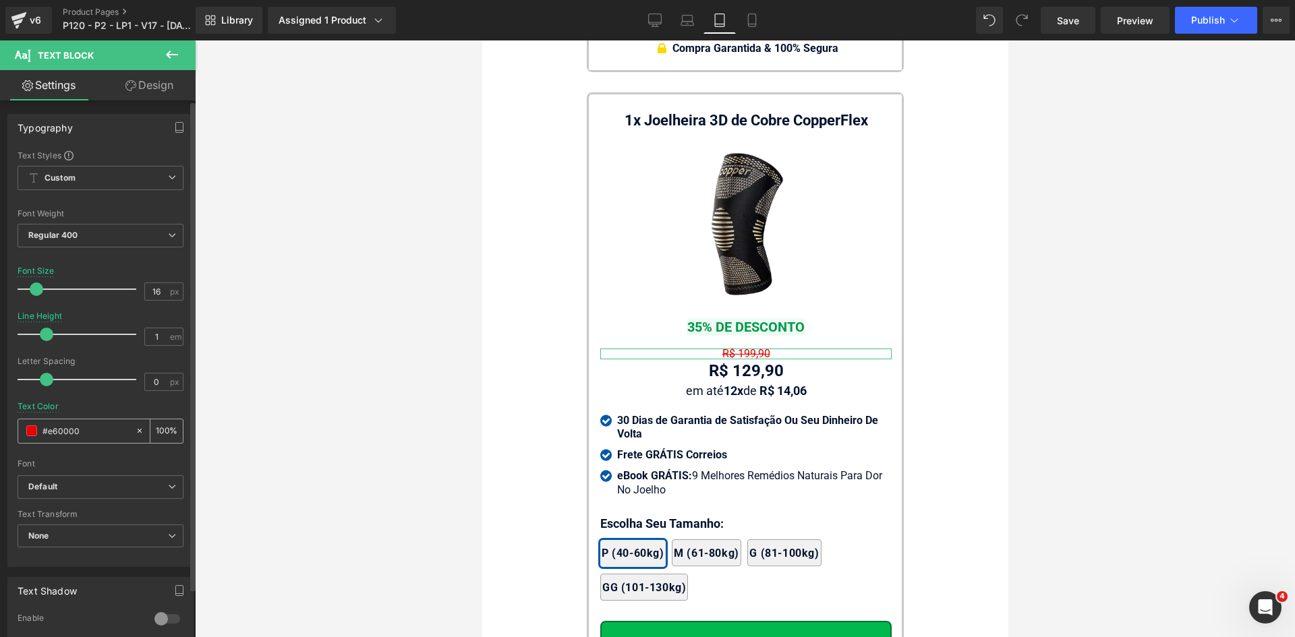
click at [98, 422] on div "#e60000" at bounding box center [76, 431] width 117 height 24
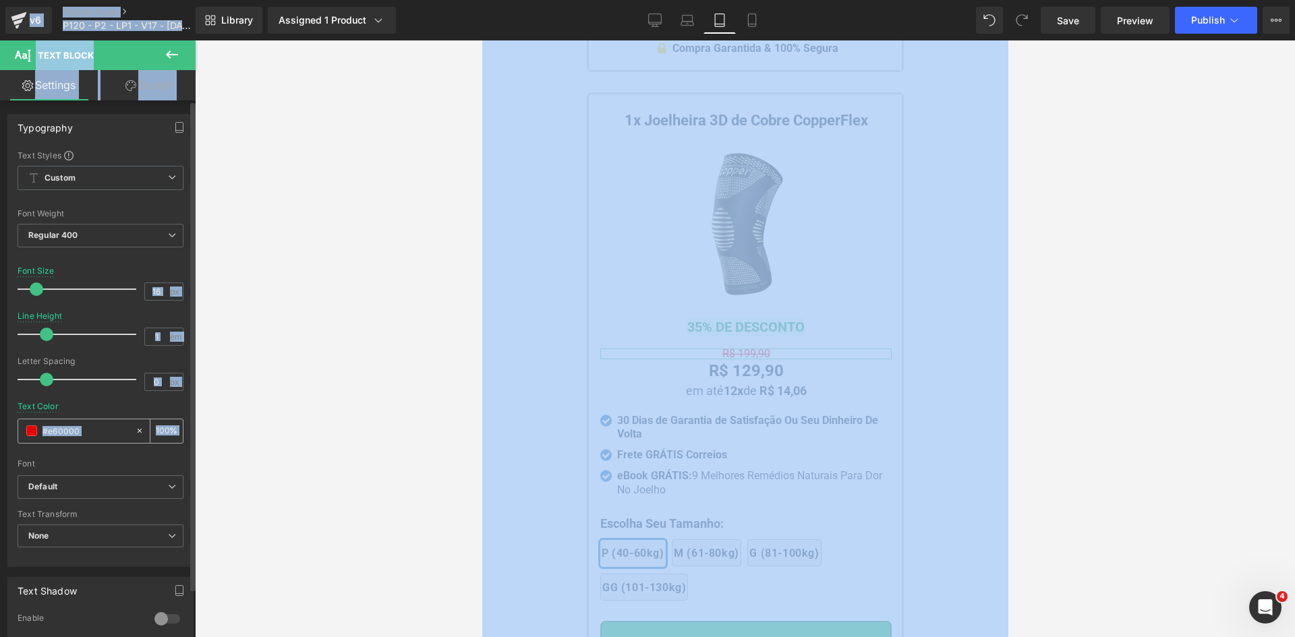
click at [101, 427] on input "#e60000" at bounding box center [85, 430] width 86 height 15
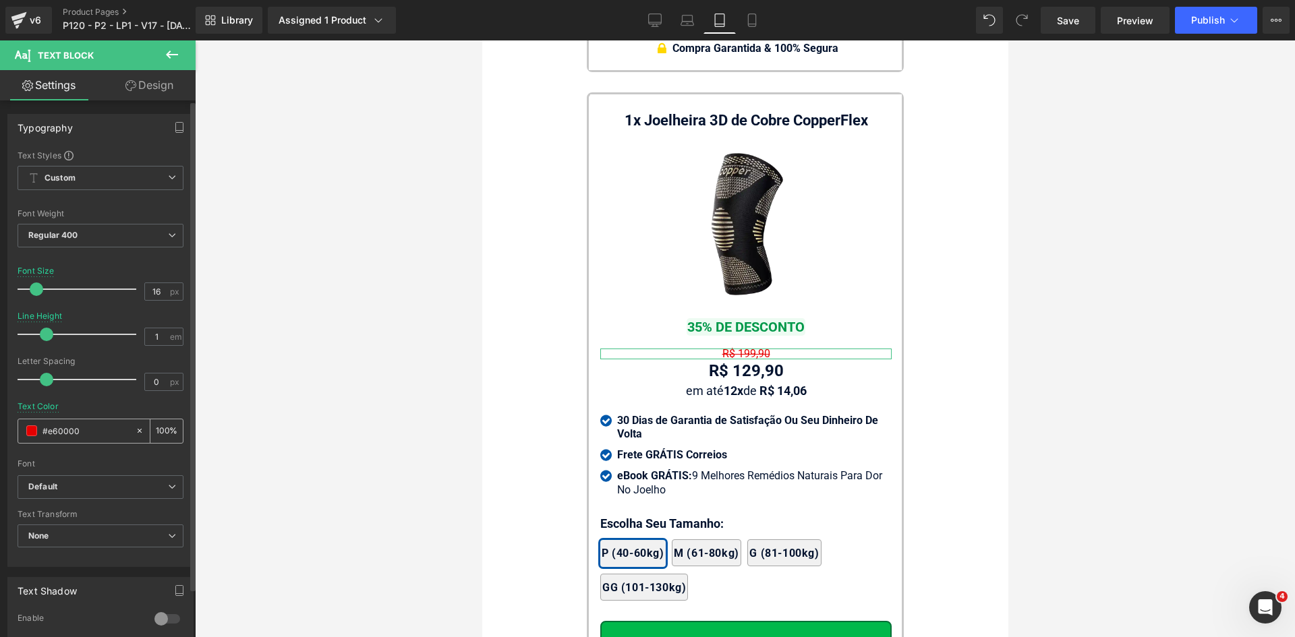
paste input "02122e"
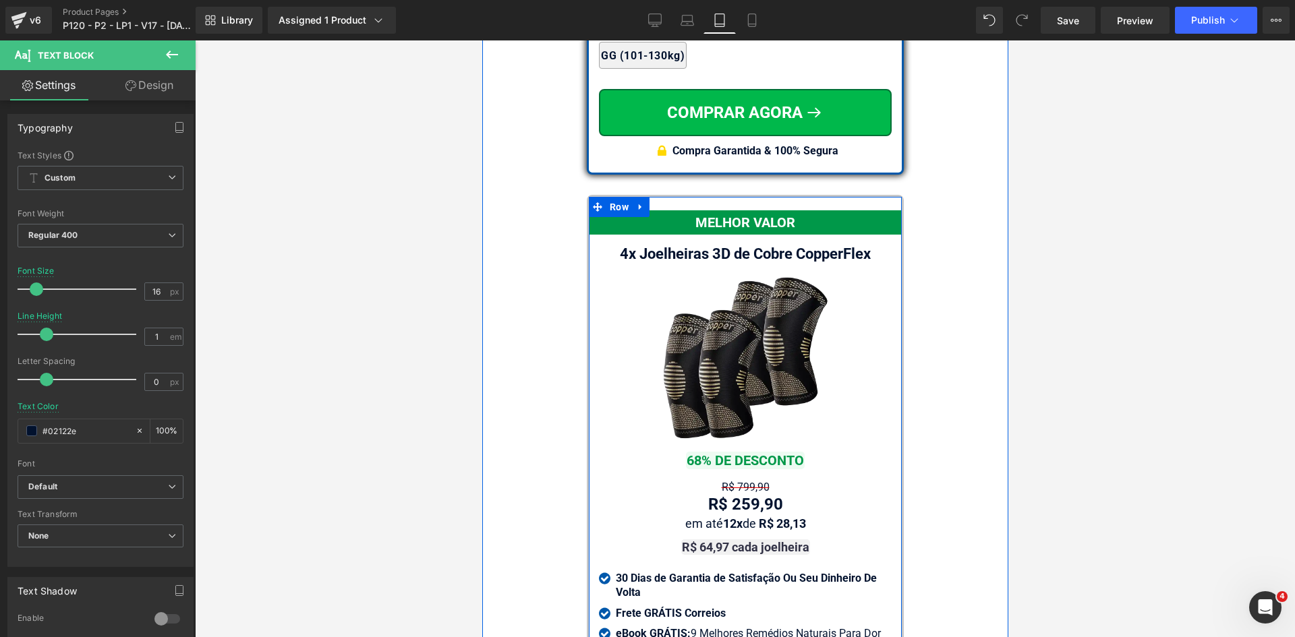
scroll to position [11863, 0]
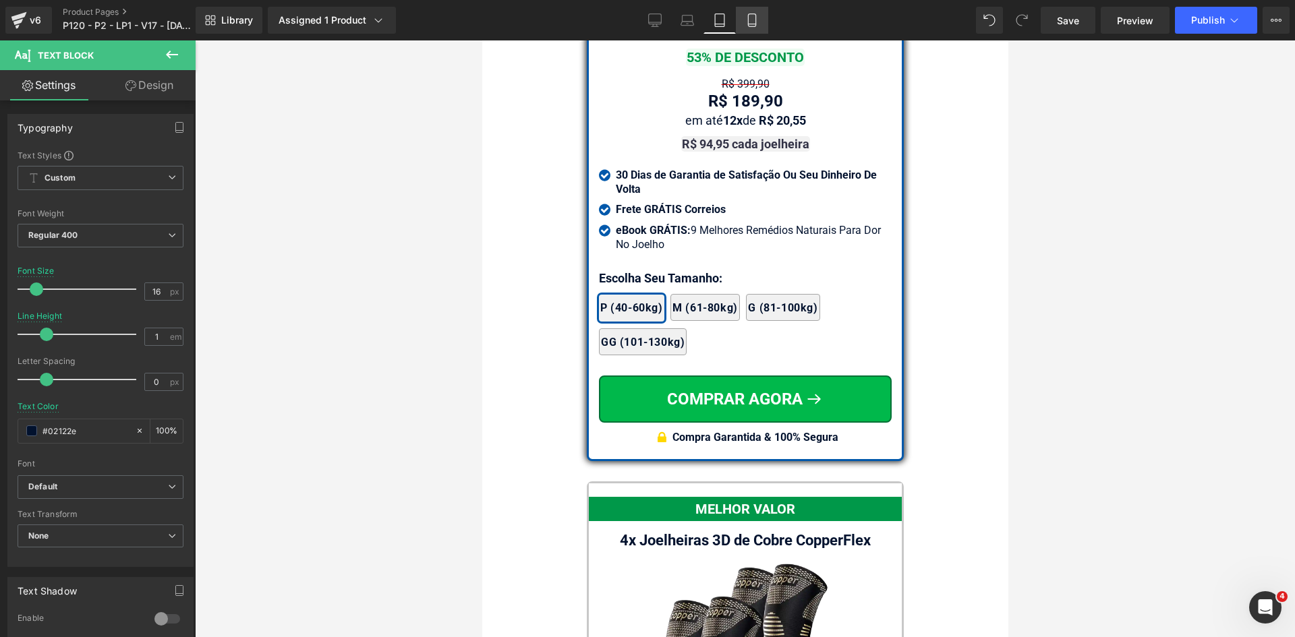
type input "#02122e"
drag, startPoint x: 756, startPoint y: 16, endPoint x: 13, endPoint y: 160, distance: 756.3
click at [755, 16] on icon at bounding box center [751, 20] width 7 height 13
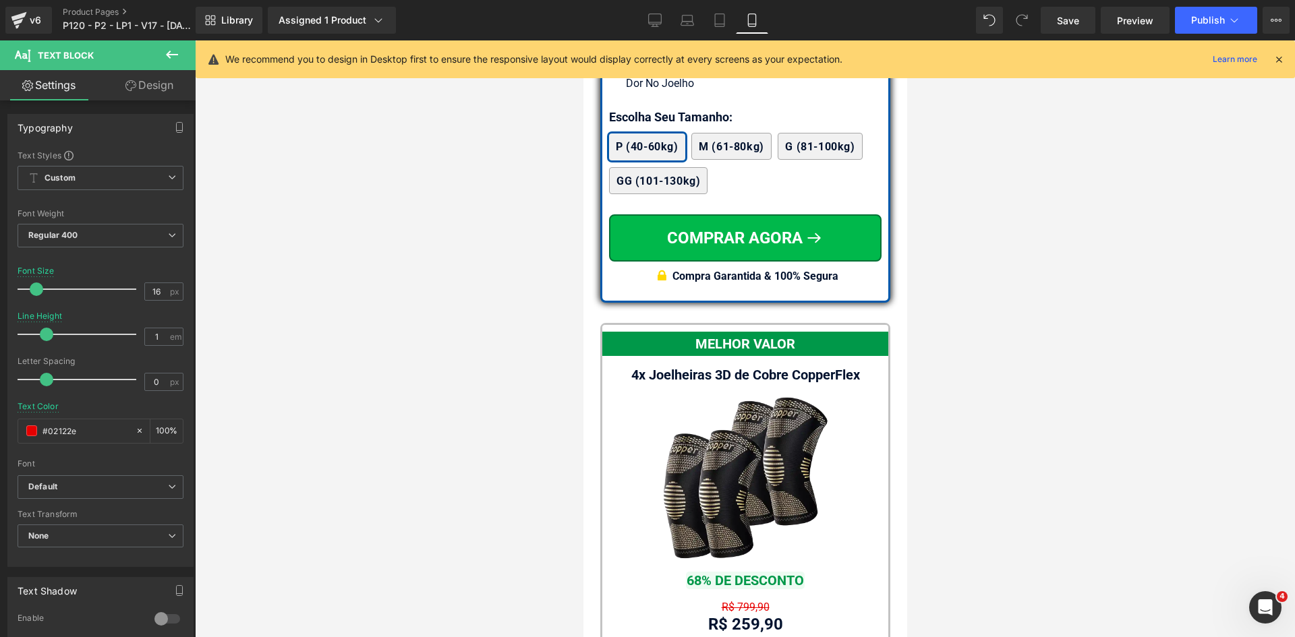
scroll to position [11739, 0]
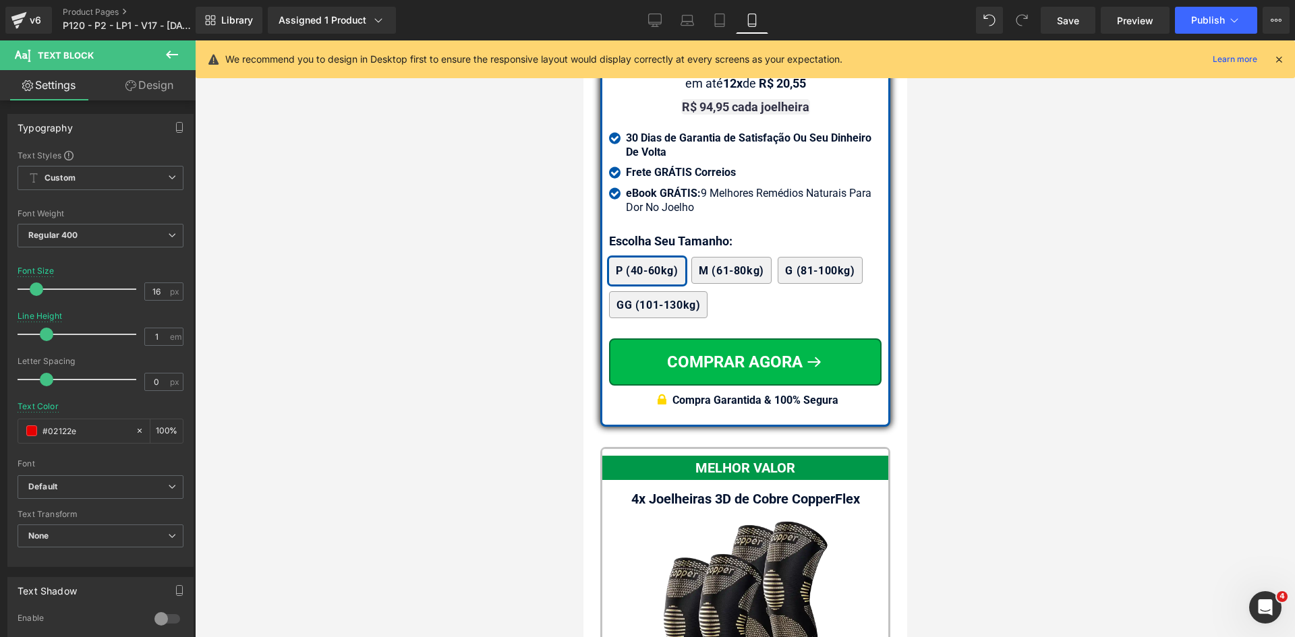
click at [1286, 60] on div "We recommend you to design in Desktop first to ensure the responsive layout wou…" at bounding box center [745, 59] width 1099 height 38
drag, startPoint x: 1284, startPoint y: 57, endPoint x: 1120, endPoint y: 90, distance: 167.0
click at [1283, 57] on div "We recommend you to design in Desktop first to ensure the responsive layout wou…" at bounding box center [745, 59] width 1099 height 38
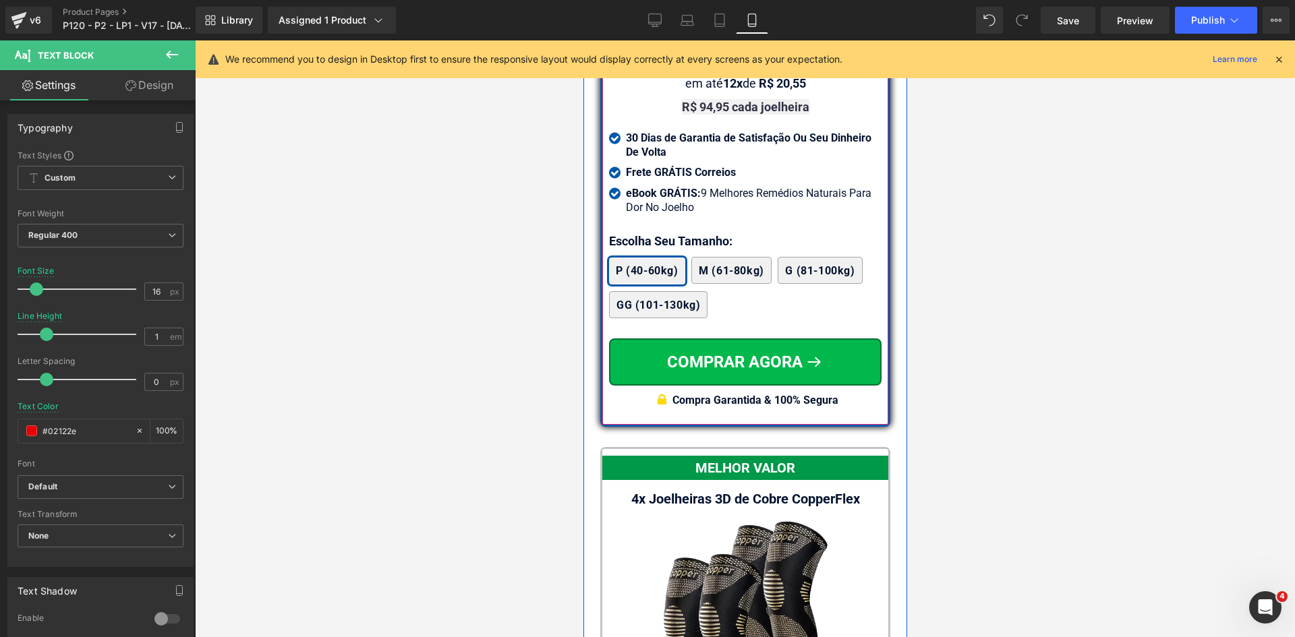
click at [730, 55] on span "Text Block" at bounding box center [737, 47] width 42 height 16
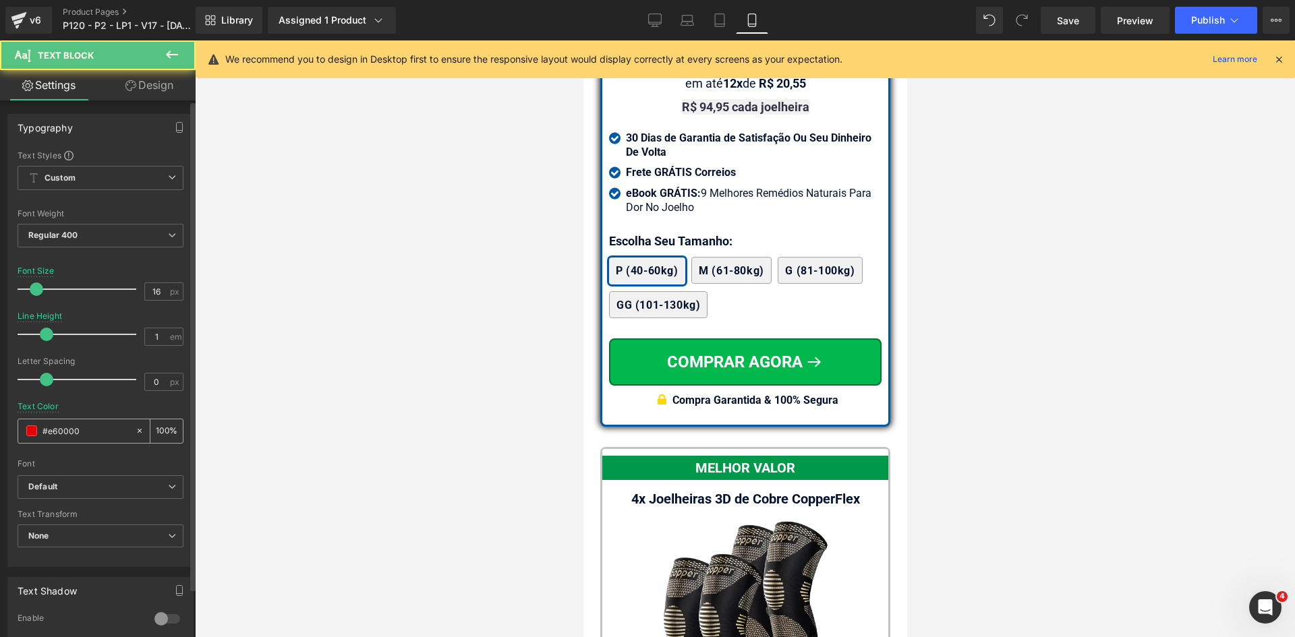
click at [90, 430] on input "#e60000" at bounding box center [85, 430] width 86 height 15
paste input "02122e"
type input "#02122e"
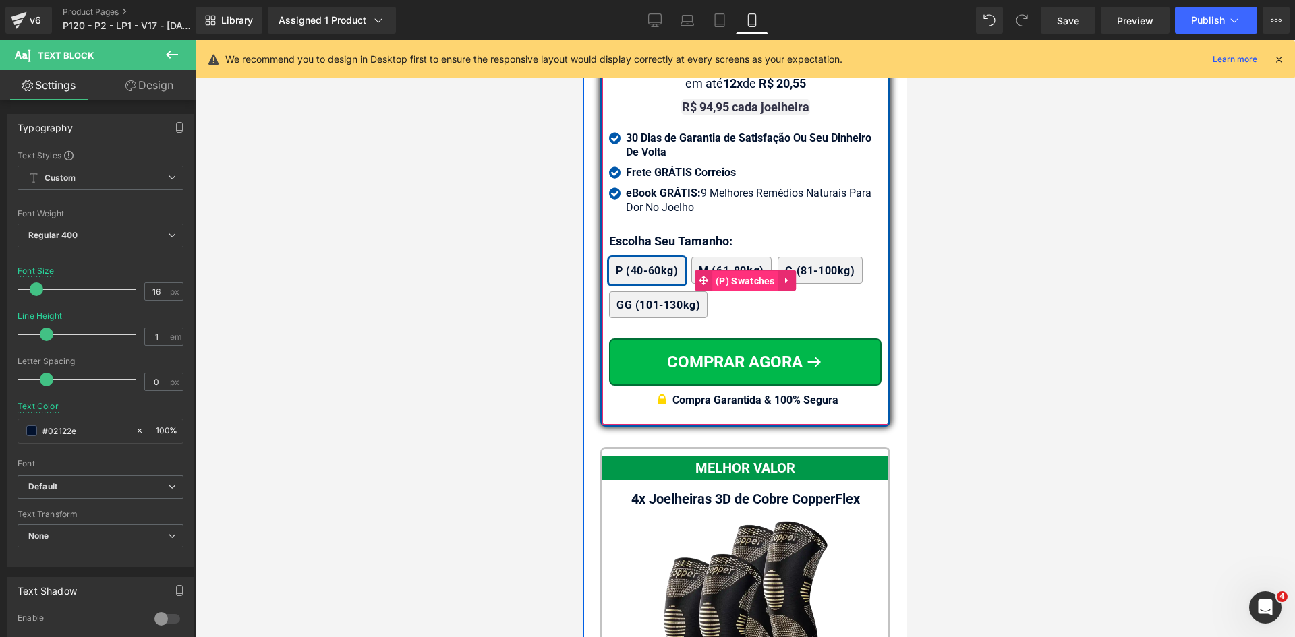
click at [739, 291] on span "(P) Swatches" at bounding box center [744, 281] width 66 height 20
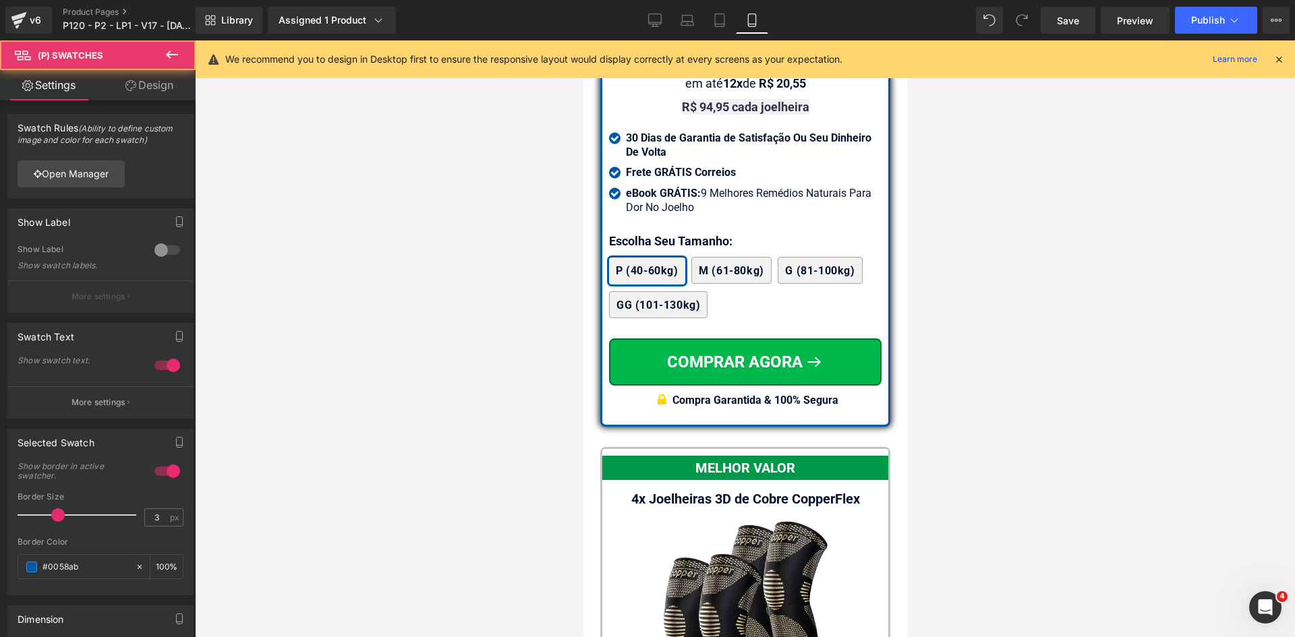
click at [152, 85] on link "Design" at bounding box center [149, 85] width 98 height 30
click at [0, 0] on div "Spacing" at bounding box center [0, 0] width 0 height 0
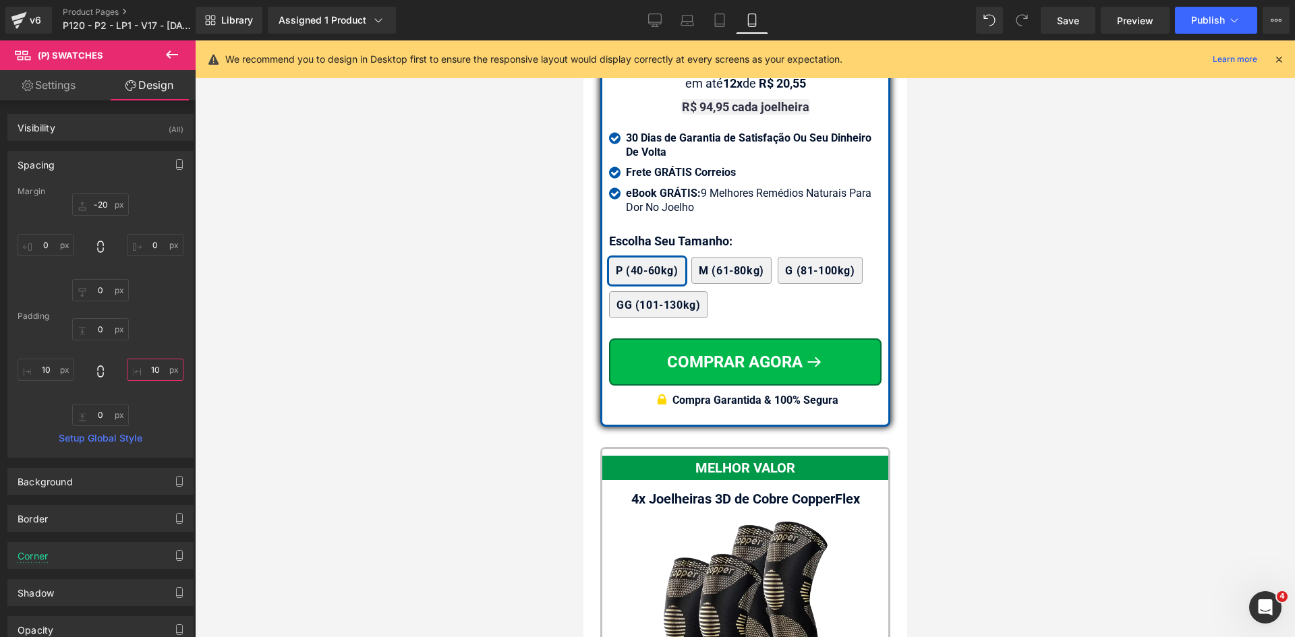
click at [154, 374] on input "text" at bounding box center [155, 370] width 57 height 22
type input "2"
click at [39, 365] on input "text" at bounding box center [46, 370] width 57 height 22
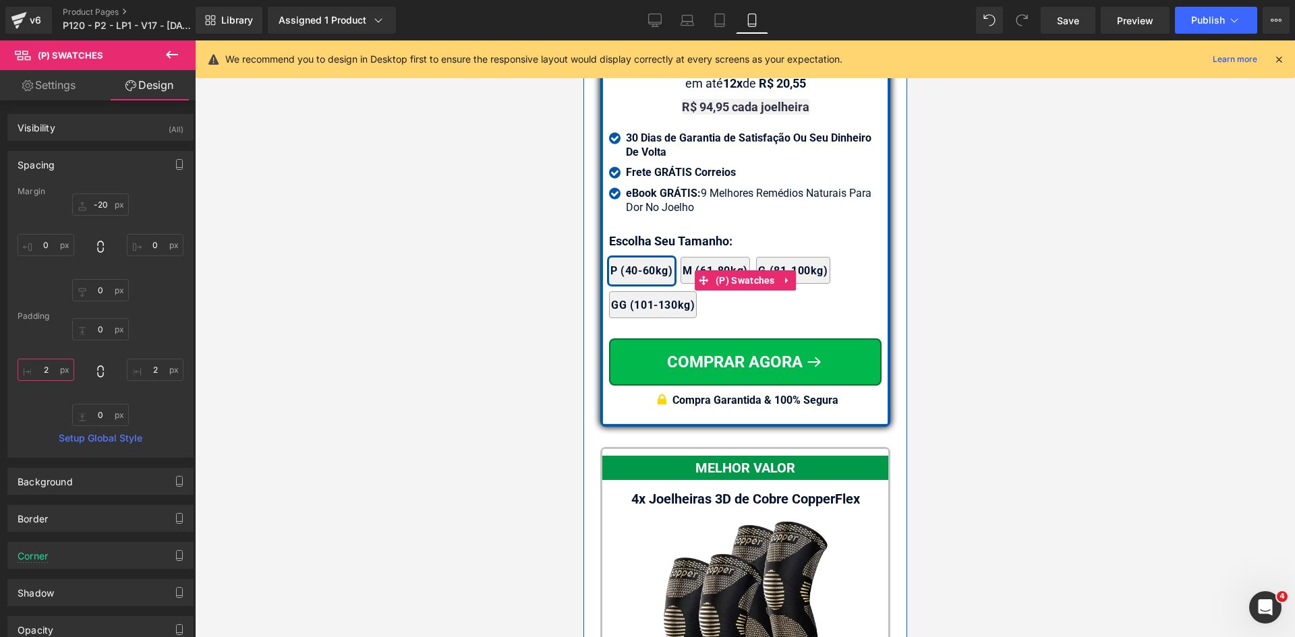
type input "2"
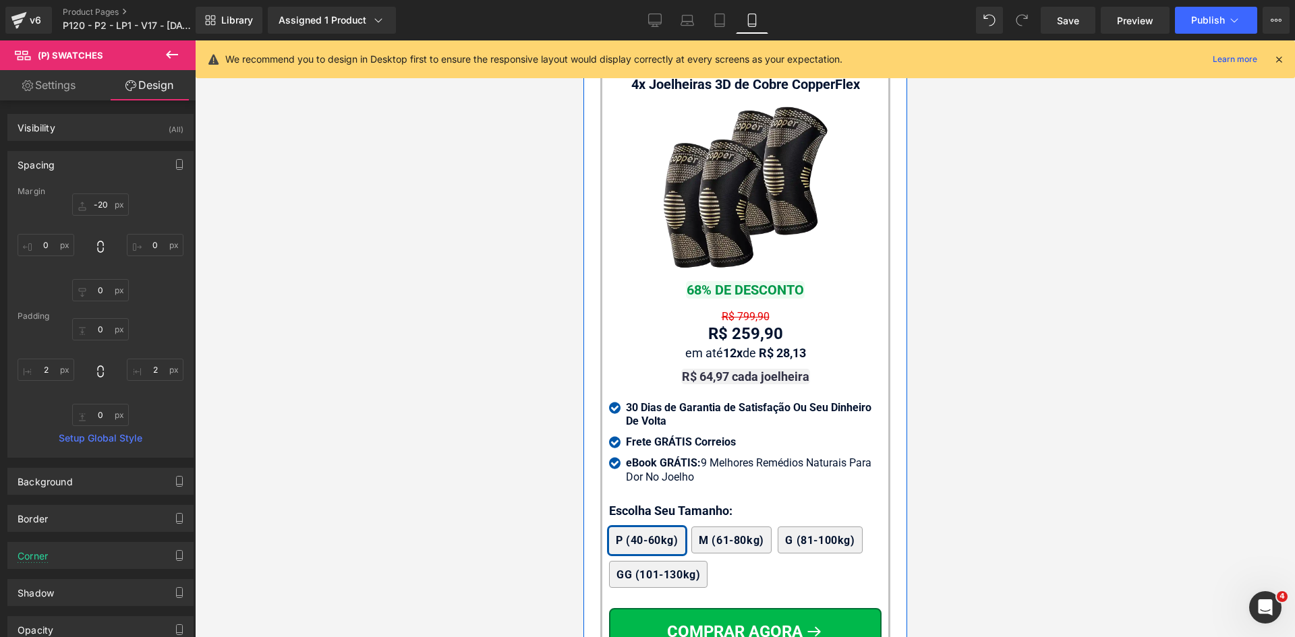
scroll to position [12279, 0]
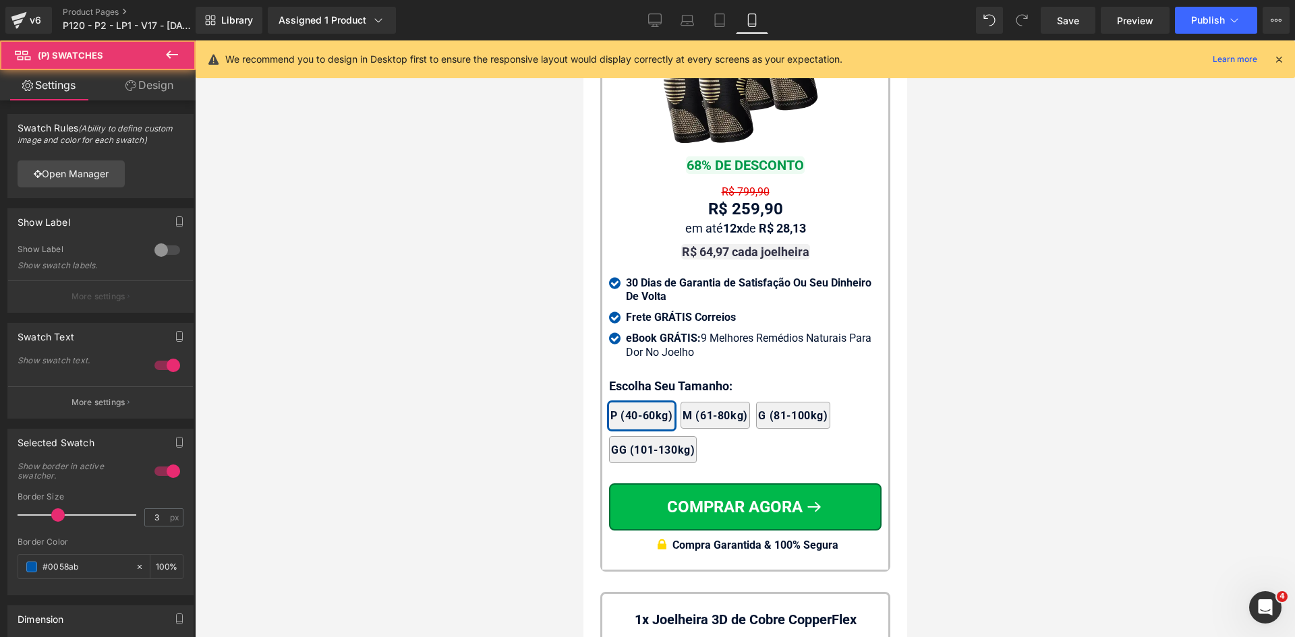
click at [732, 200] on span "Text Block" at bounding box center [747, 192] width 42 height 16
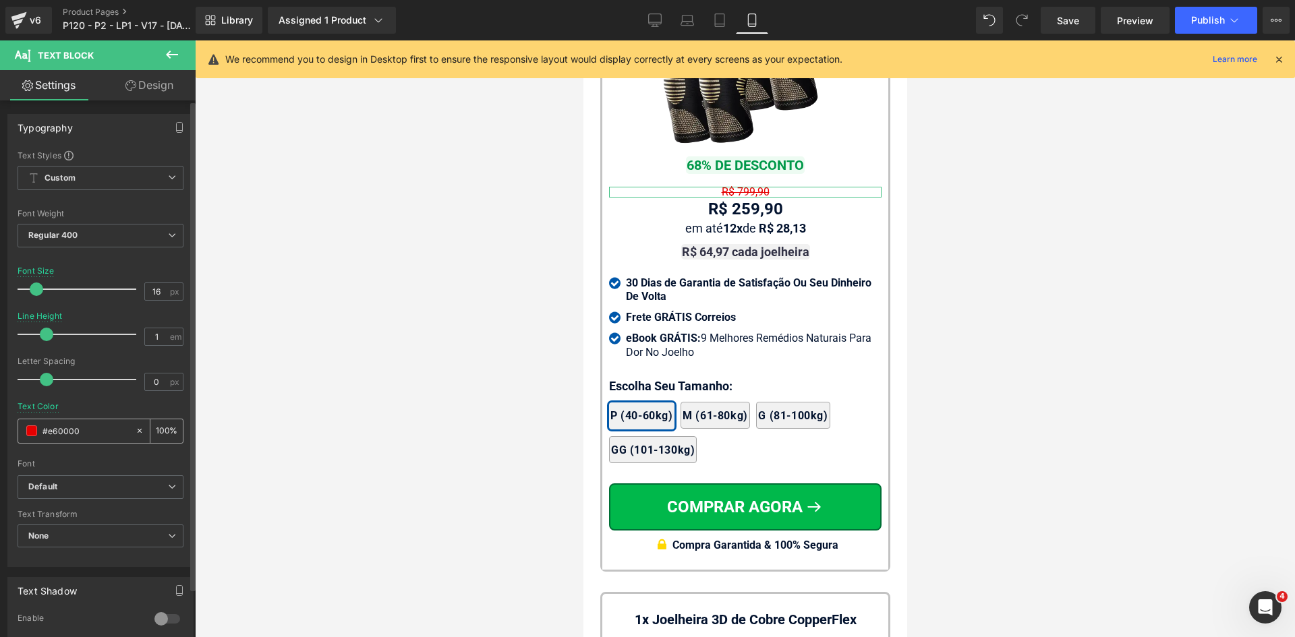
click at [97, 438] on input "#e60000" at bounding box center [85, 430] width 86 height 15
paste input "02122e"
type input "#02122e"
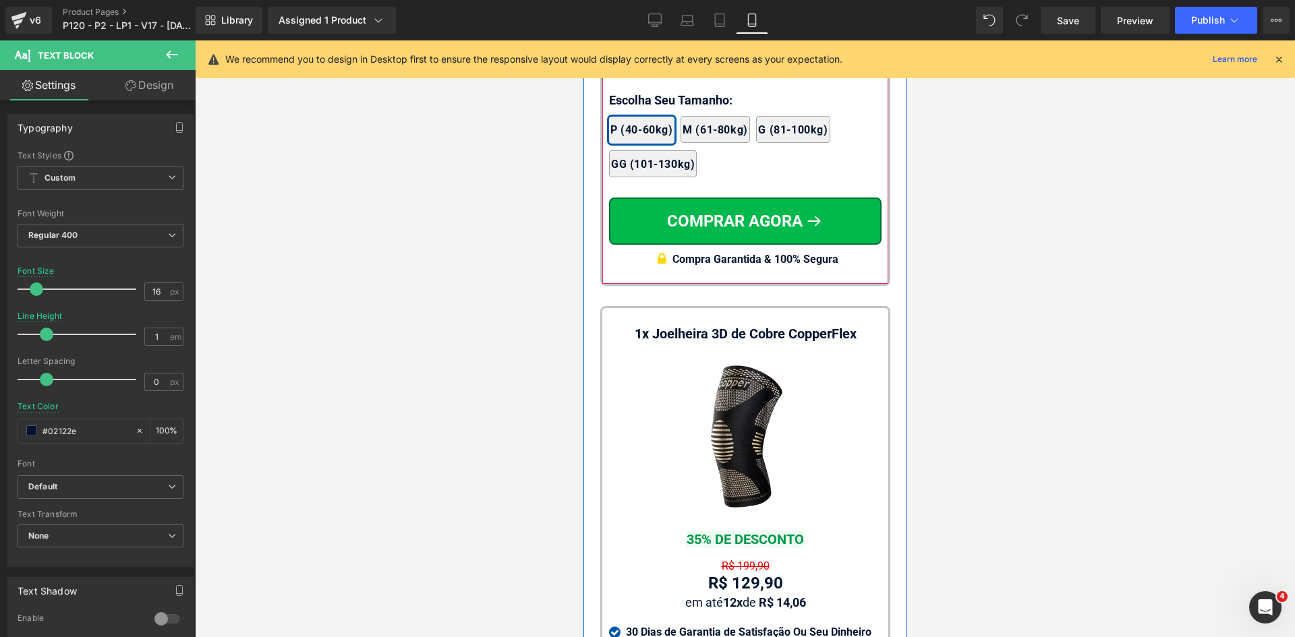
scroll to position [12751, 0]
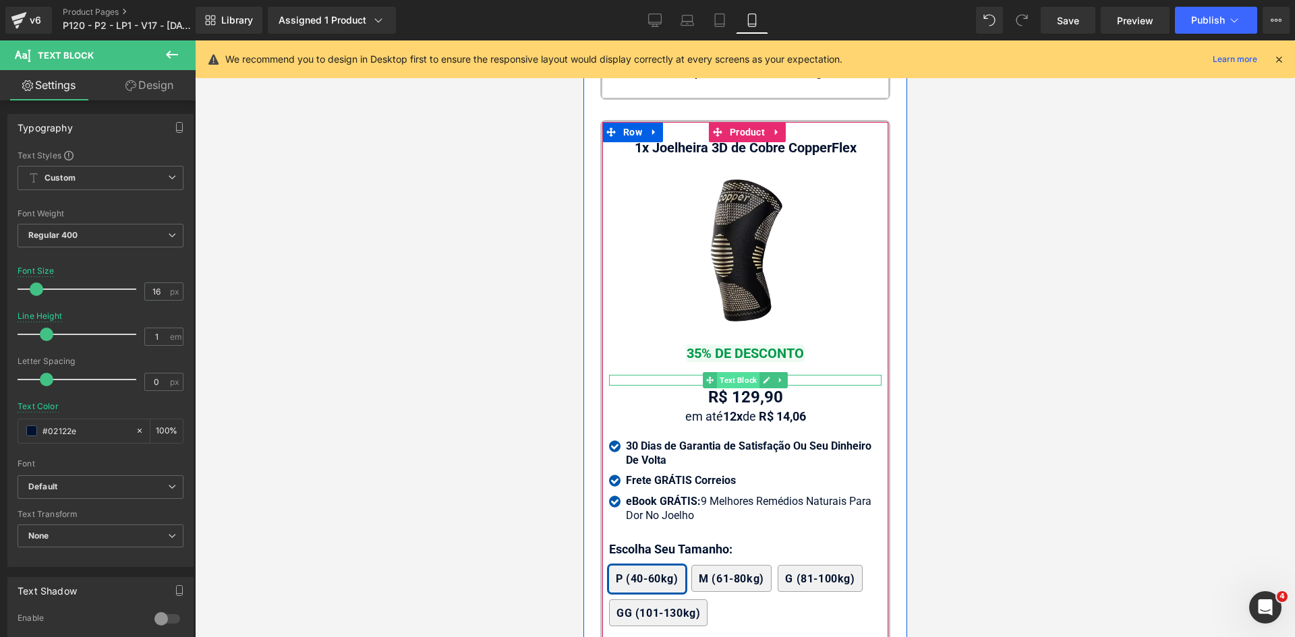
click at [736, 388] on span "Text Block" at bounding box center [737, 380] width 42 height 16
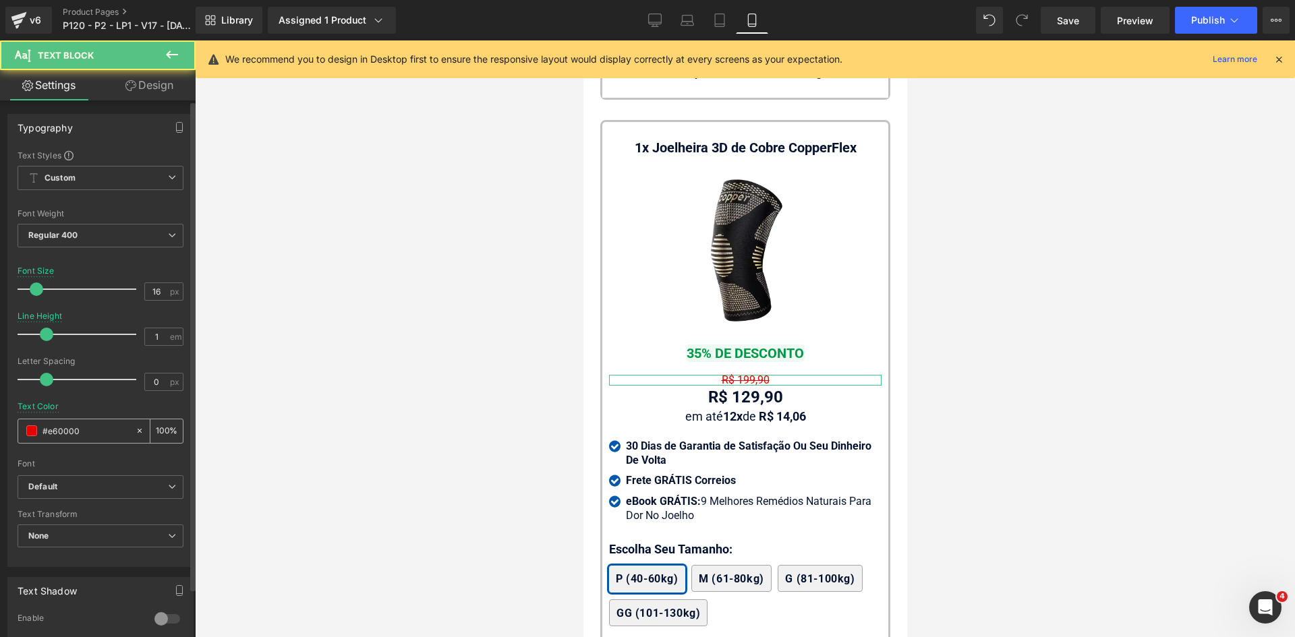
click at [88, 431] on input "#e60000" at bounding box center [85, 430] width 86 height 15
paste input "02122e"
type input "#02122e"
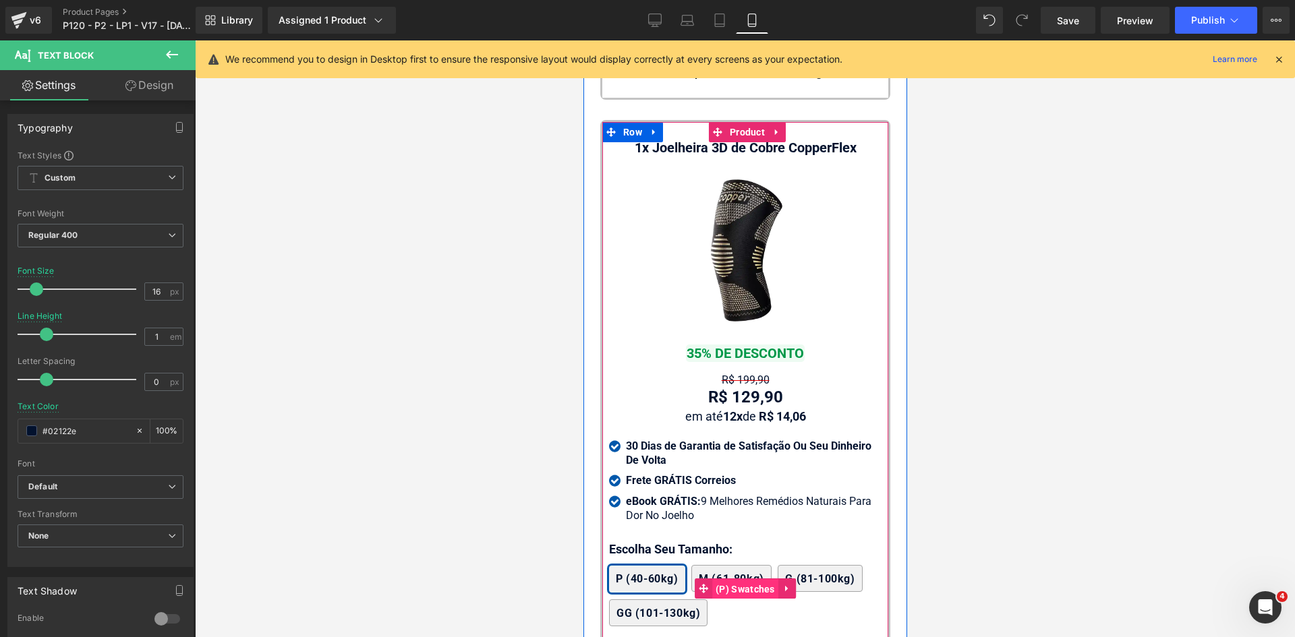
click at [723, 599] on span "(P) Swatches" at bounding box center [744, 589] width 66 height 20
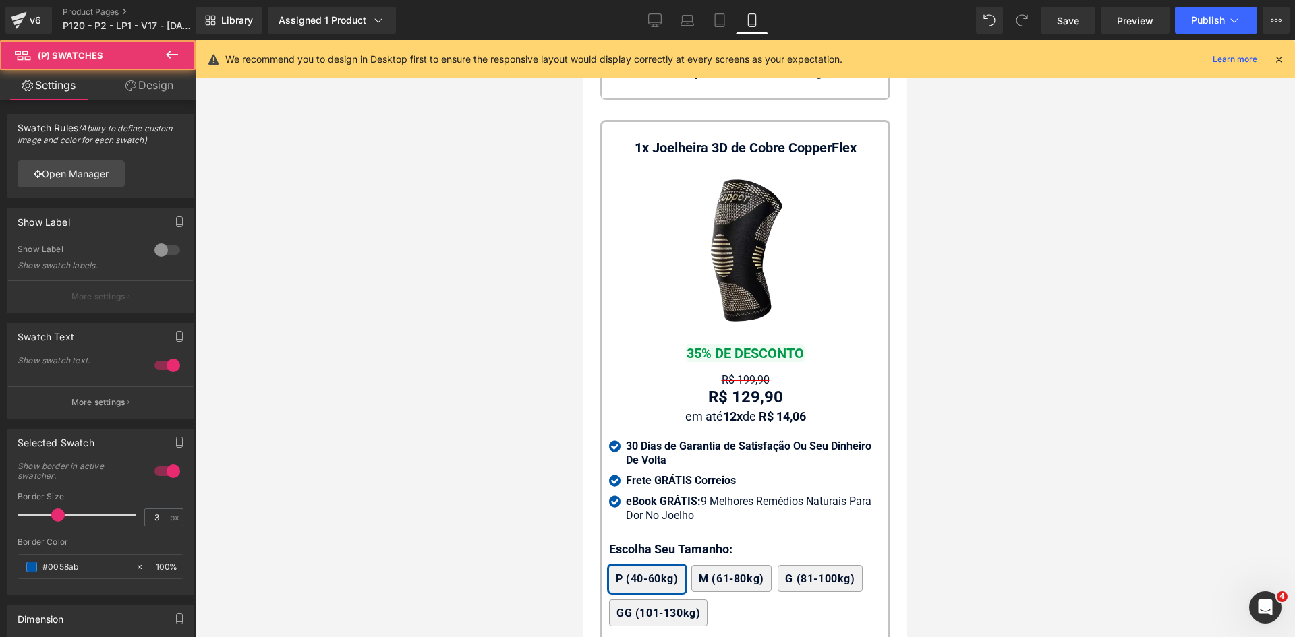
drag, startPoint x: 148, startPoint y: 90, endPoint x: 39, endPoint y: 172, distance: 136.8
click at [148, 92] on link "Design" at bounding box center [149, 85] width 98 height 30
click at [0, 0] on div "Spacing" at bounding box center [0, 0] width 0 height 0
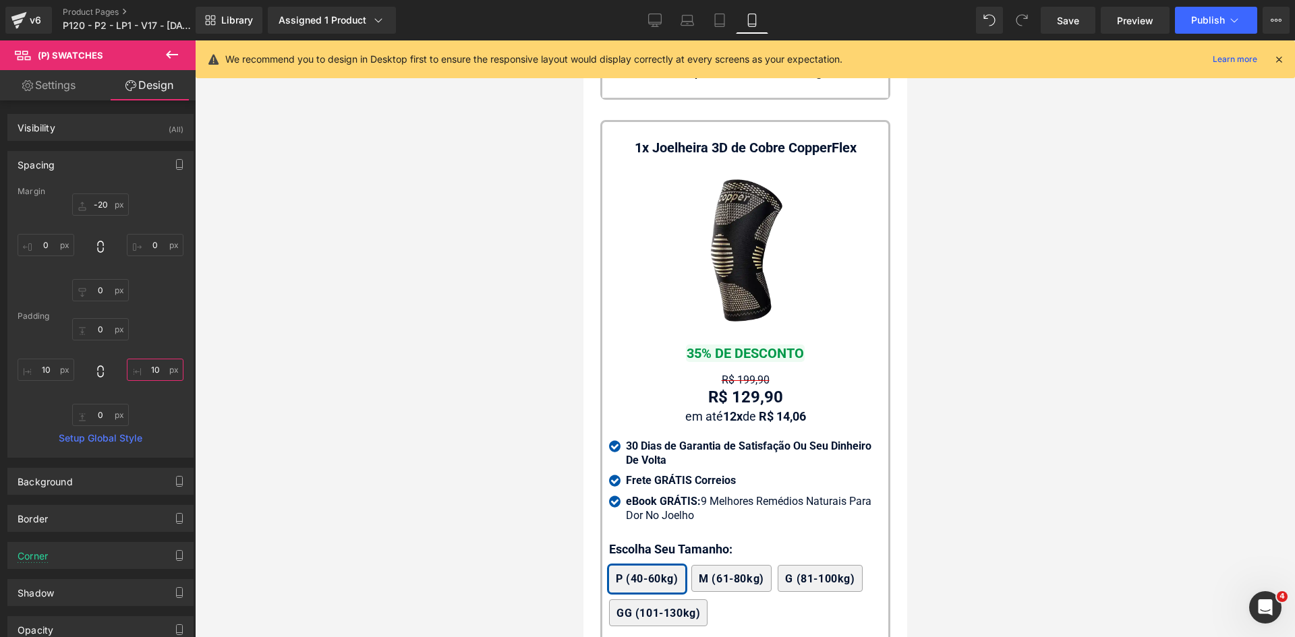
click at [154, 377] on input "text" at bounding box center [155, 370] width 57 height 22
type input "2"
click at [42, 370] on input "text" at bounding box center [46, 370] width 57 height 22
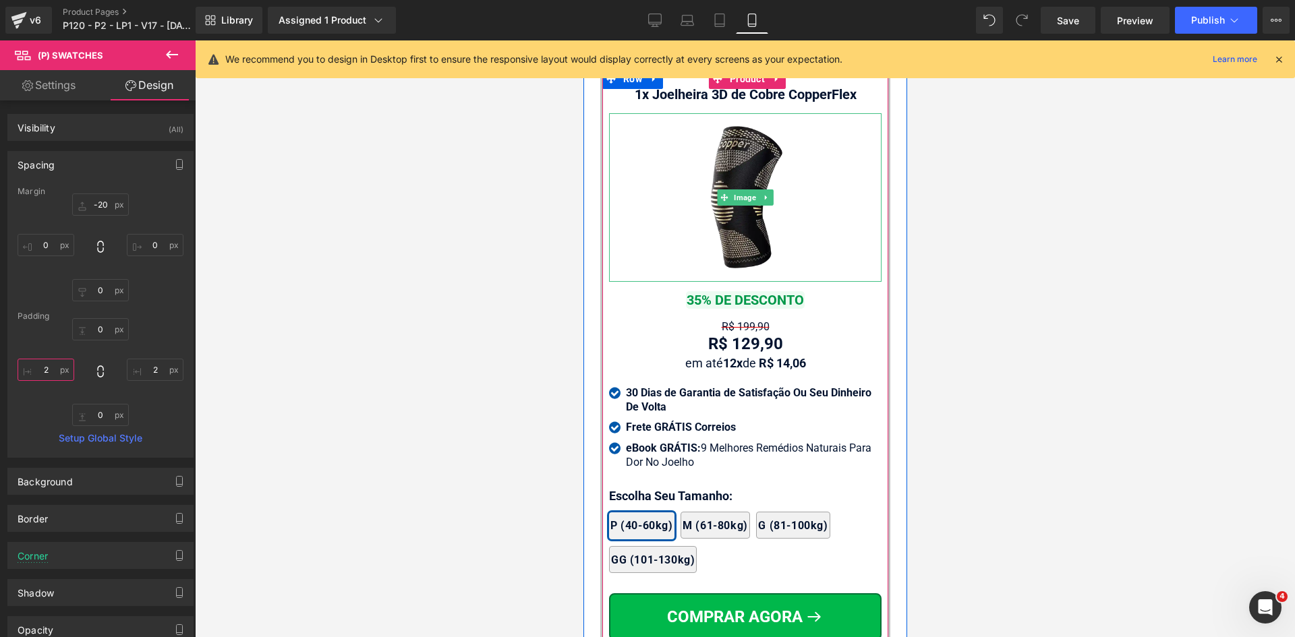
scroll to position [12818, 0]
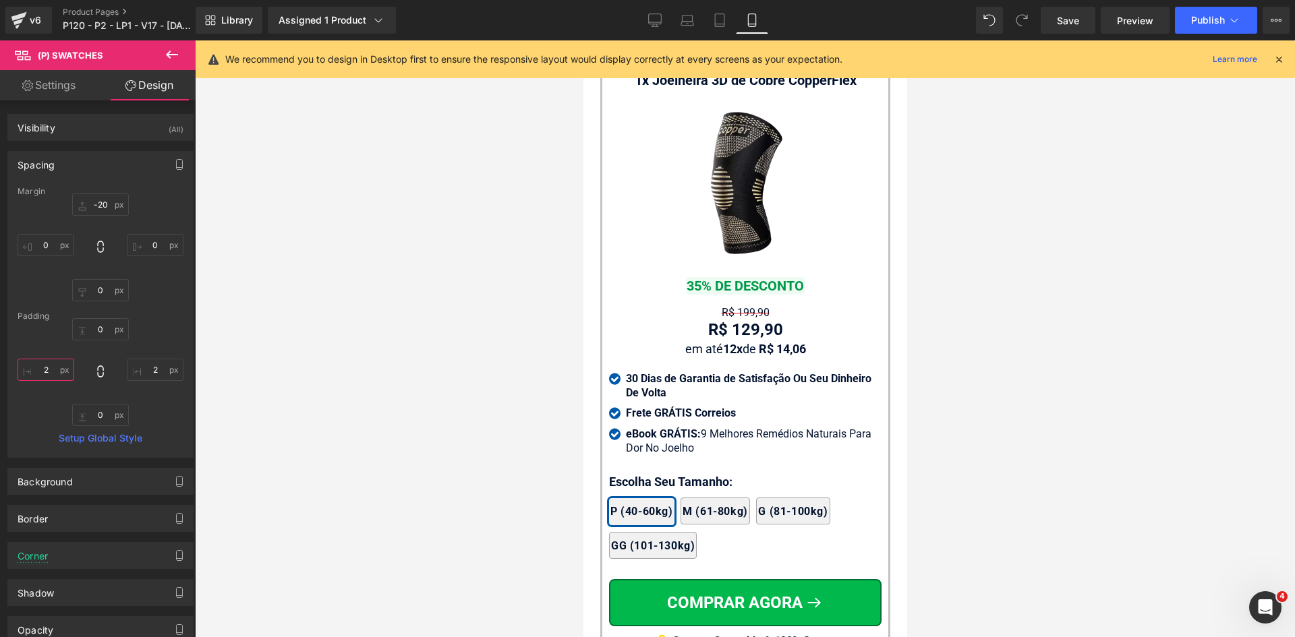
type input "2"
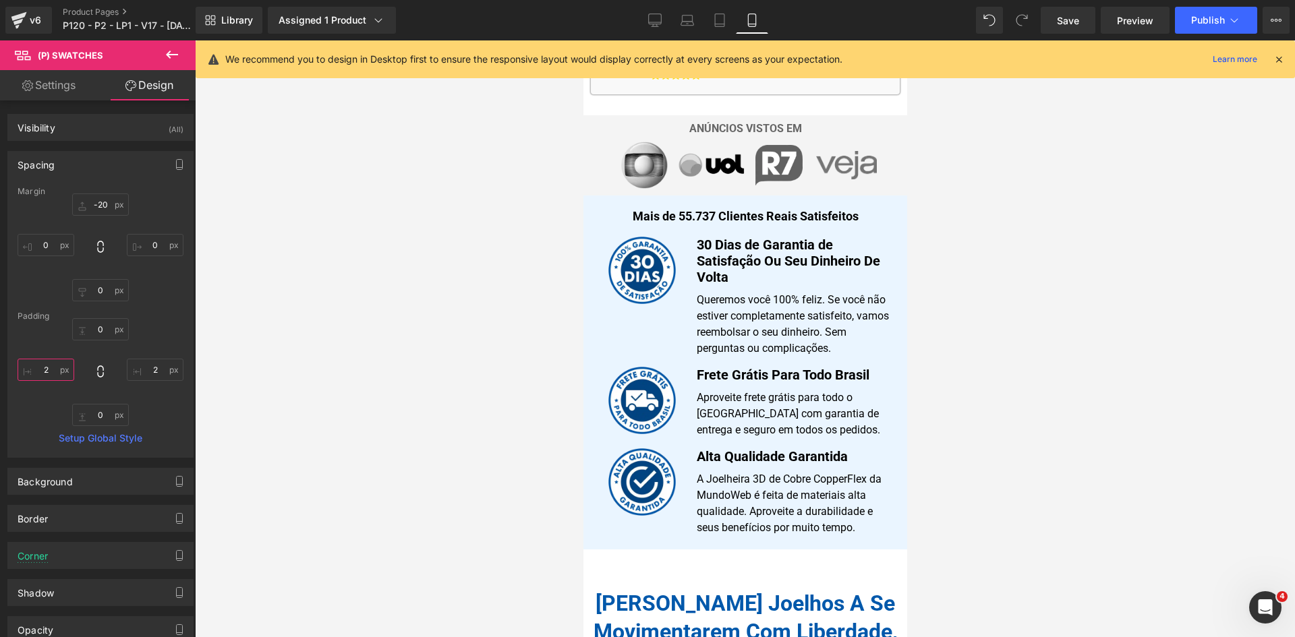
scroll to position [1109, 0]
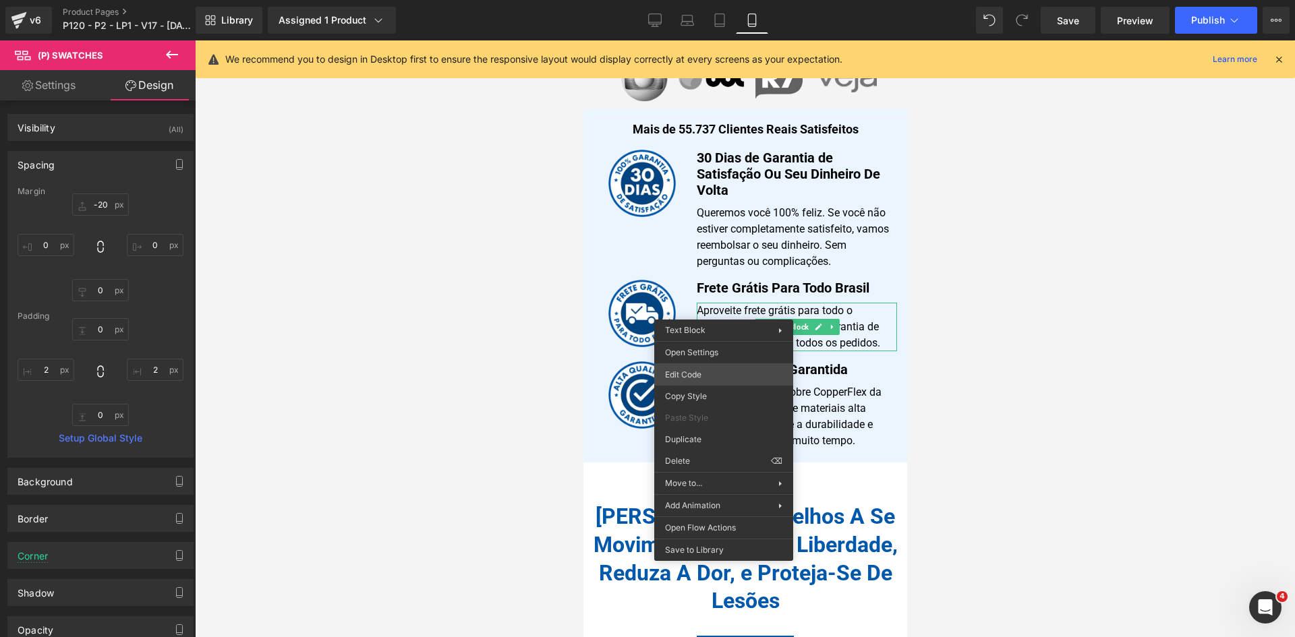
click at [696, 0] on div "(P) Swatches You are previewing how the will restyle your page. You can not edi…" at bounding box center [647, 0] width 1295 height 0
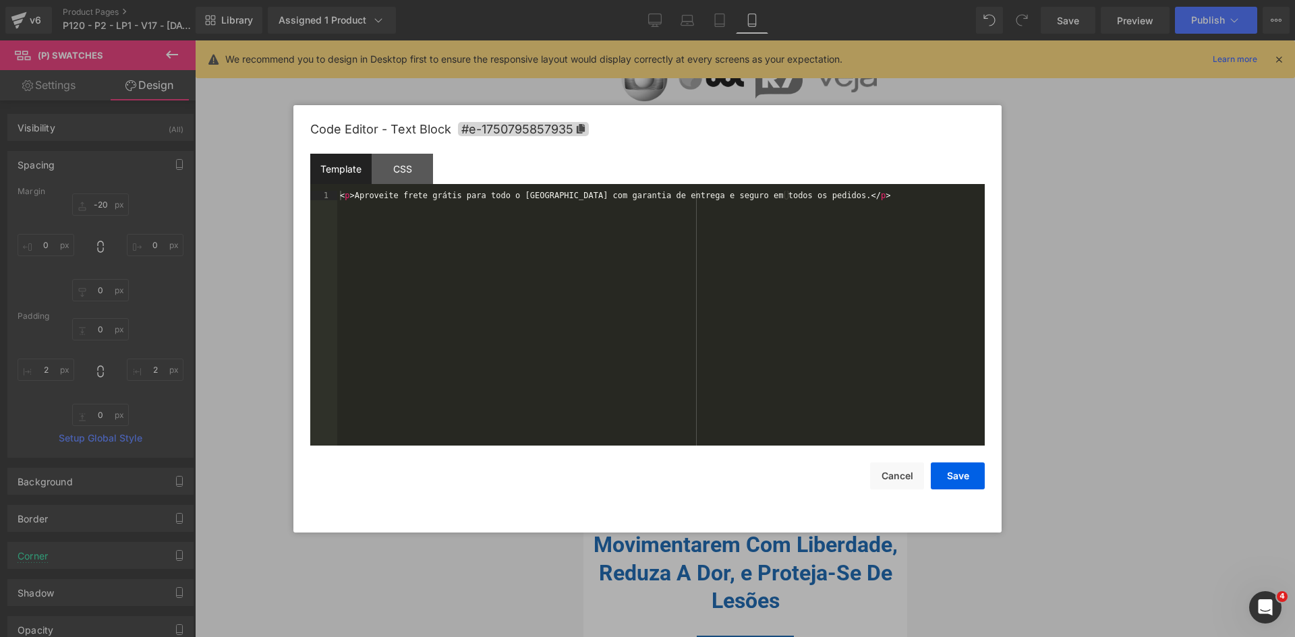
click at [666, 288] on div "< p > Aproveite frete grátis para todo o Brasil com garantia de entrega e segur…" at bounding box center [660, 328] width 647 height 274
click at [595, 196] on div "< p > Aproveite frete grátis rápido para todo o Brasil com código de rastreio e…" at bounding box center [660, 328] width 647 height 274
drag, startPoint x: 668, startPoint y: 193, endPoint x: 591, endPoint y: 195, distance: 76.9
click at [591, 195] on div "< p > Aproveite frete grátis rápido para todo o Brasil com código de rastreio e…" at bounding box center [660, 328] width 647 height 274
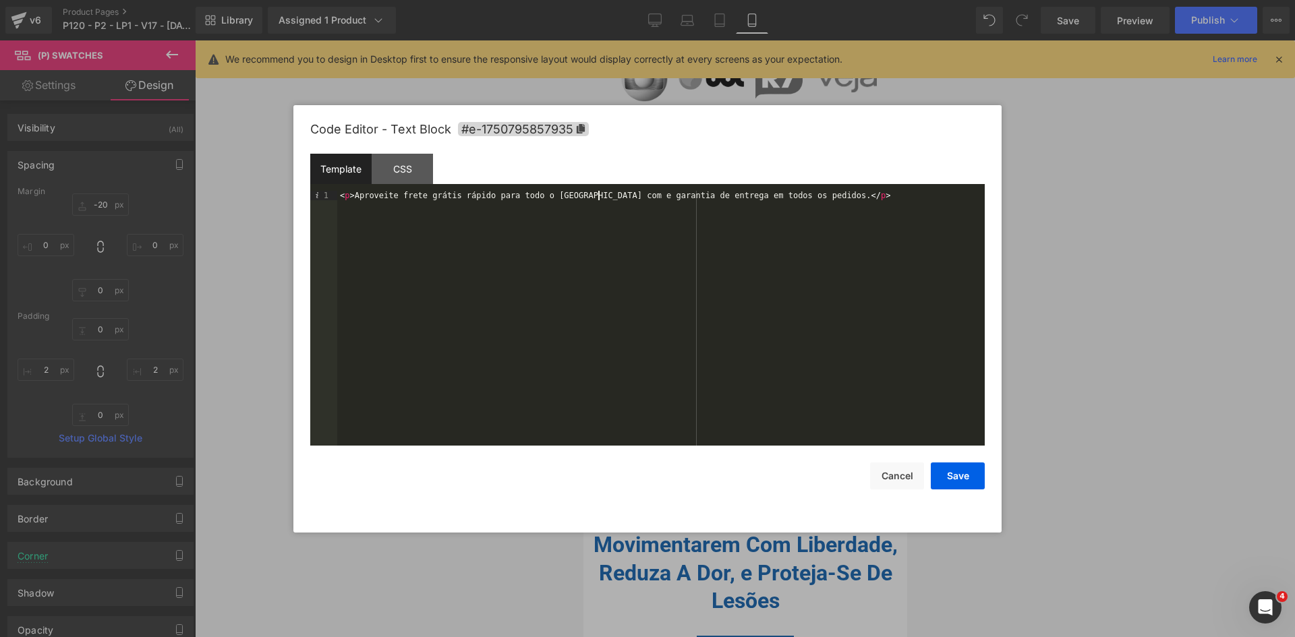
click at [597, 198] on div "< p > Aproveite frete grátis rápido para todo o Brasil com e garantia de entreg…" at bounding box center [660, 328] width 647 height 274
click at [674, 194] on div "< p > Aproveite frete grátis rápido para todo o Brasil com garantia de entrega …" at bounding box center [660, 328] width 647 height 274
click at [966, 486] on button "Save" at bounding box center [958, 476] width 54 height 27
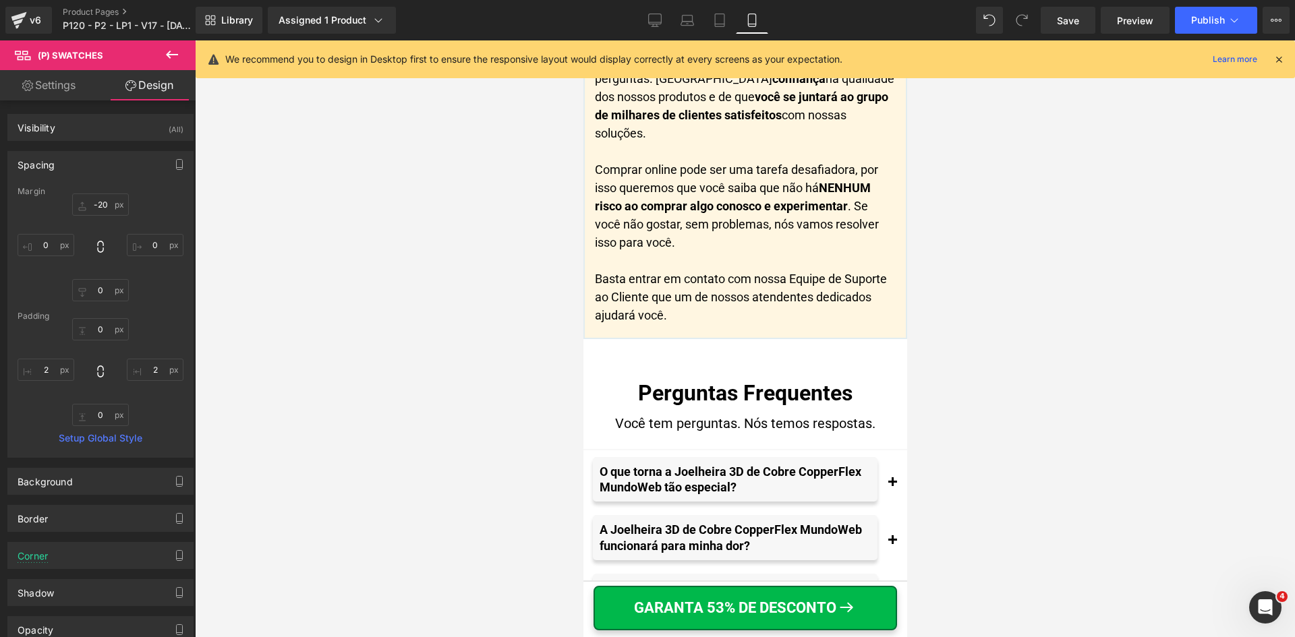
drag, startPoint x: 902, startPoint y: 99, endPoint x: 1490, endPoint y: 607, distance: 777.4
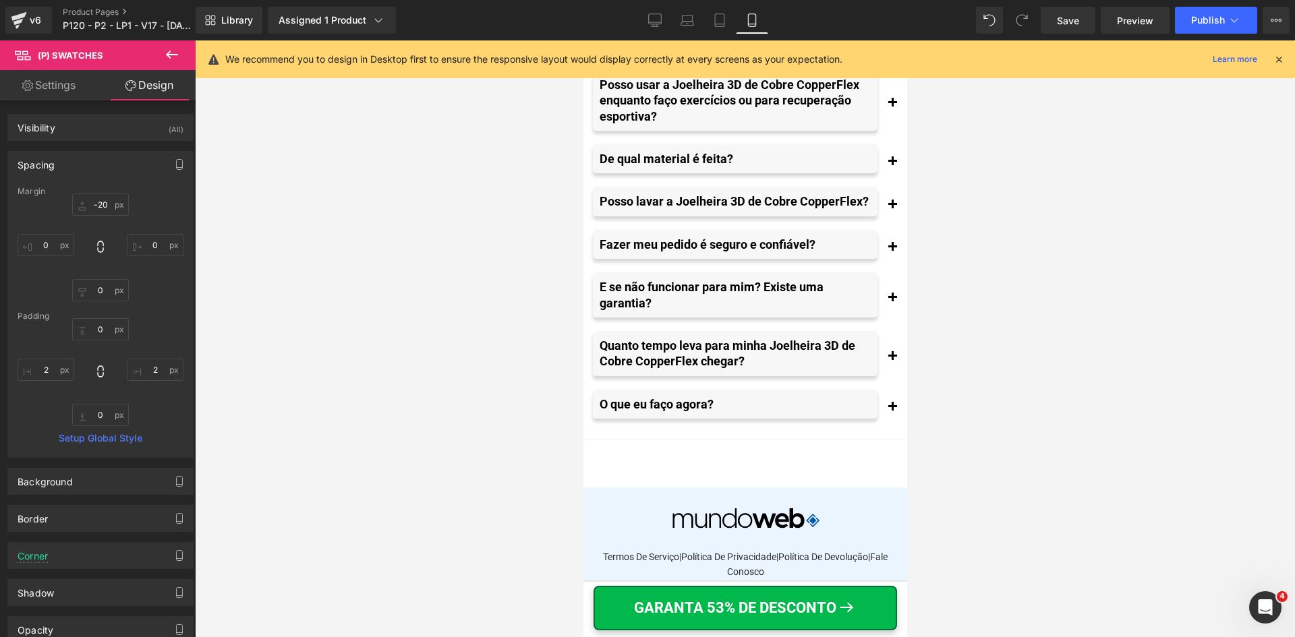
scroll to position [15458, 0]
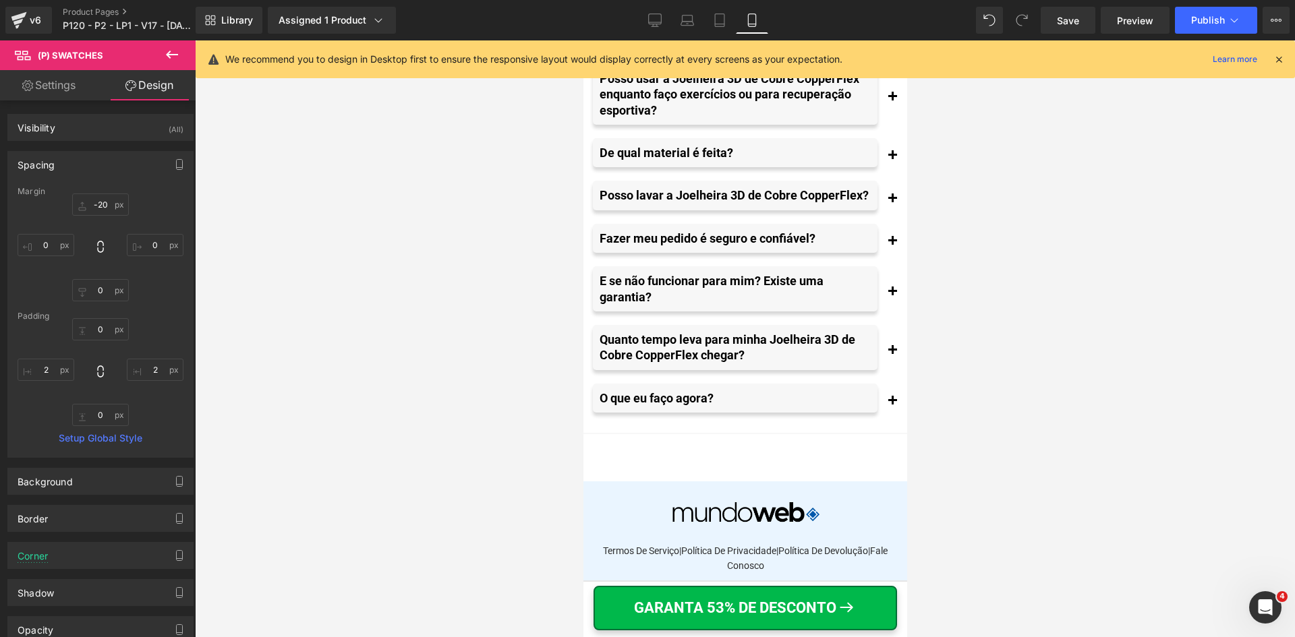
click at [888, 377] on button "button" at bounding box center [891, 351] width 27 height 52
click at [885, 377] on button "button" at bounding box center [891, 351] width 27 height 52
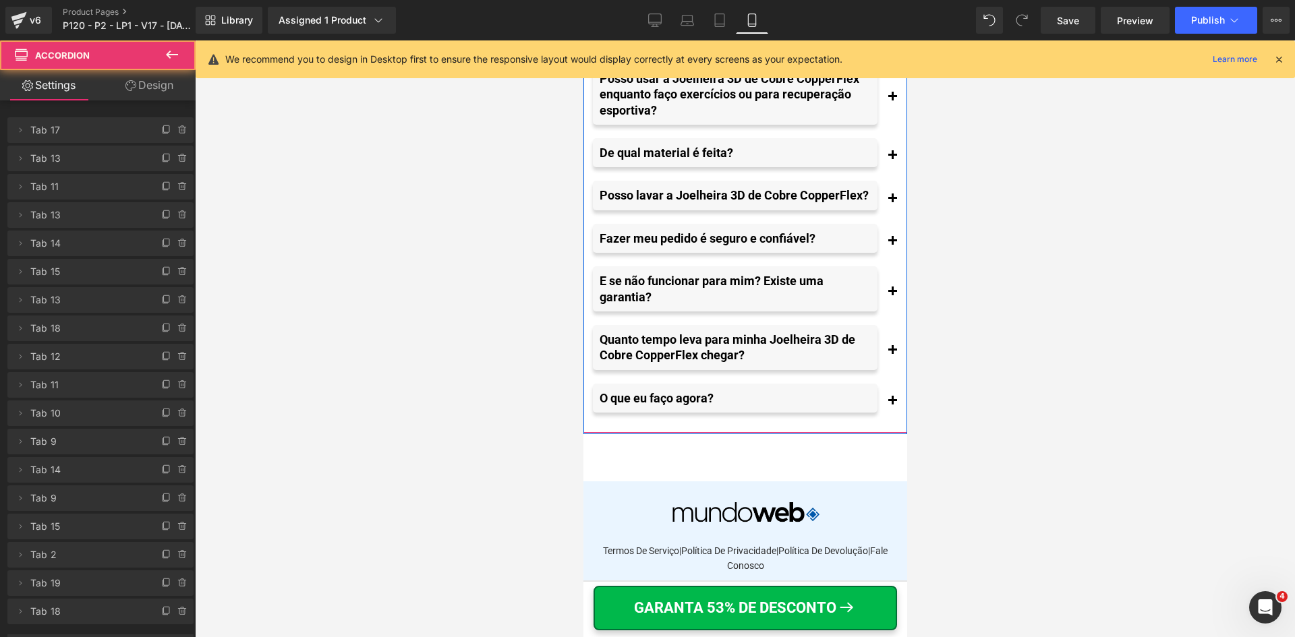
click at [891, 354] on span "button" at bounding box center [891, 354] width 0 height 0
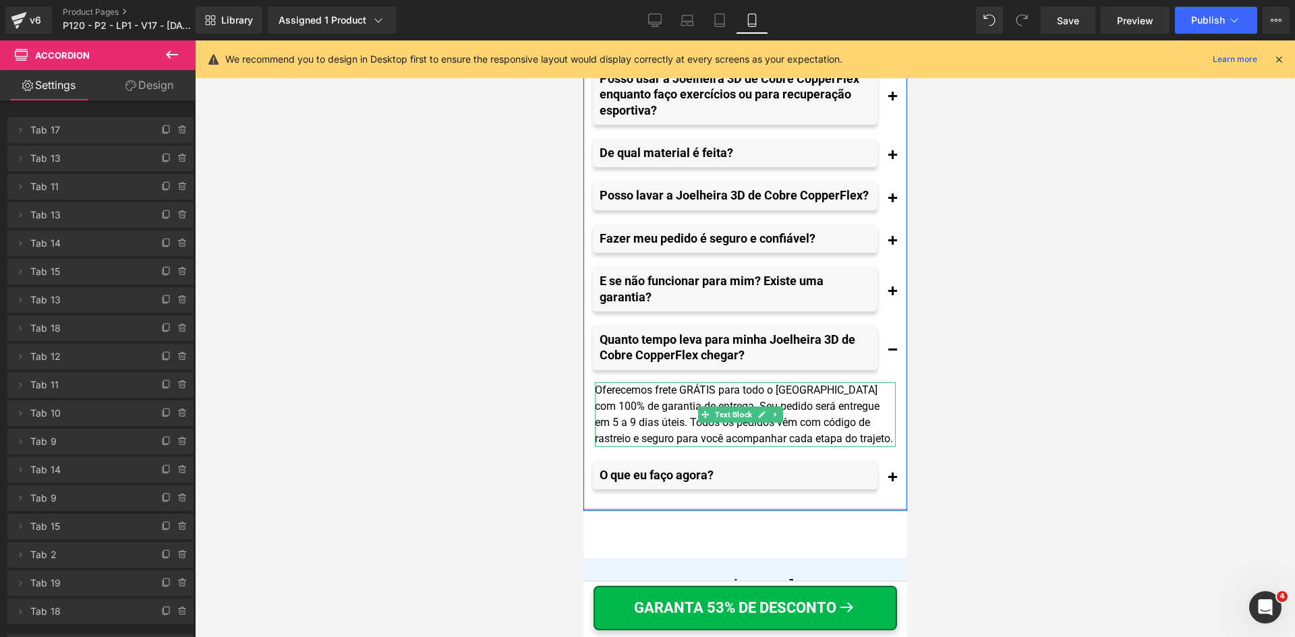
click at [659, 447] on div "Oferecemos frete GRÁTIS para todo o Brasil com 100% de garantia de entrega. Seu…" at bounding box center [744, 414] width 301 height 65
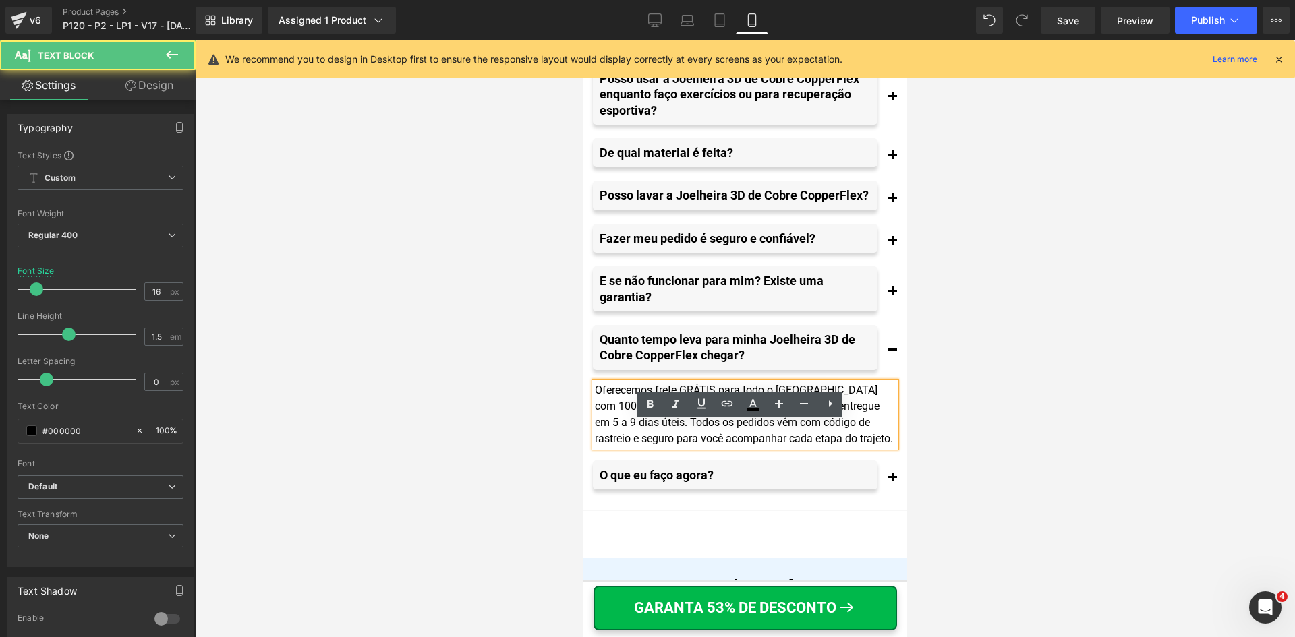
click at [759, 447] on div "Oferecemos frete GRÁTIS para todo o Brasil com 100% de garantia de entrega. Seu…" at bounding box center [744, 414] width 301 height 65
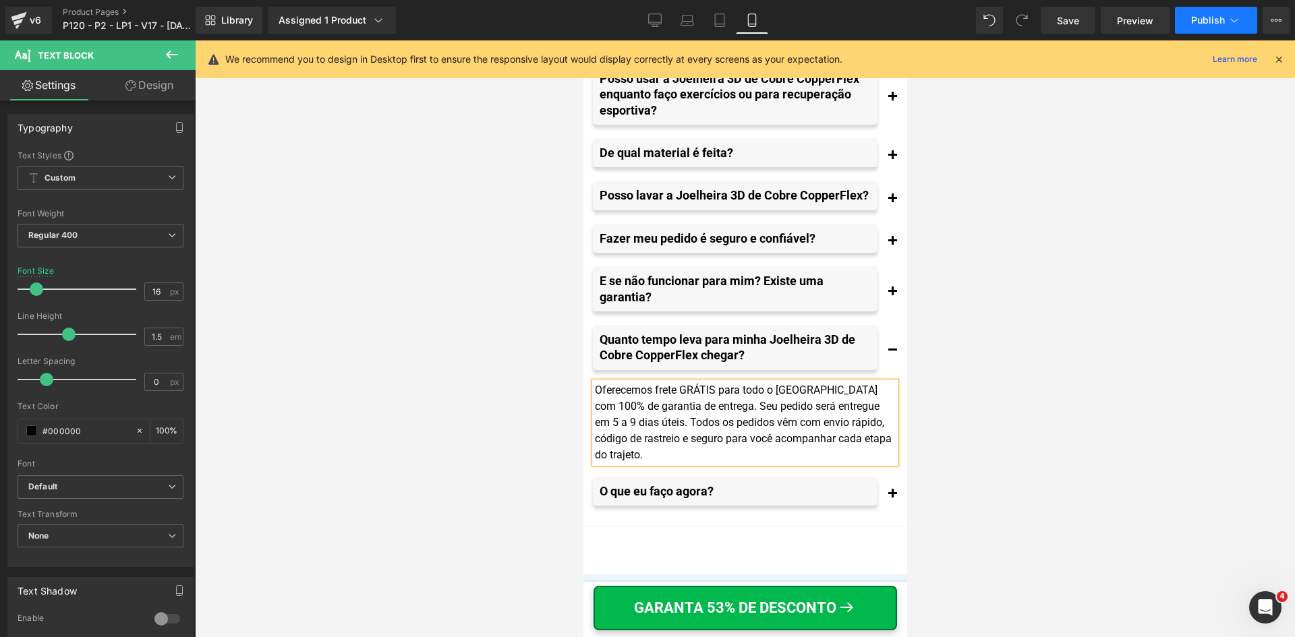
click at [1218, 28] on button "Publish" at bounding box center [1216, 20] width 82 height 27
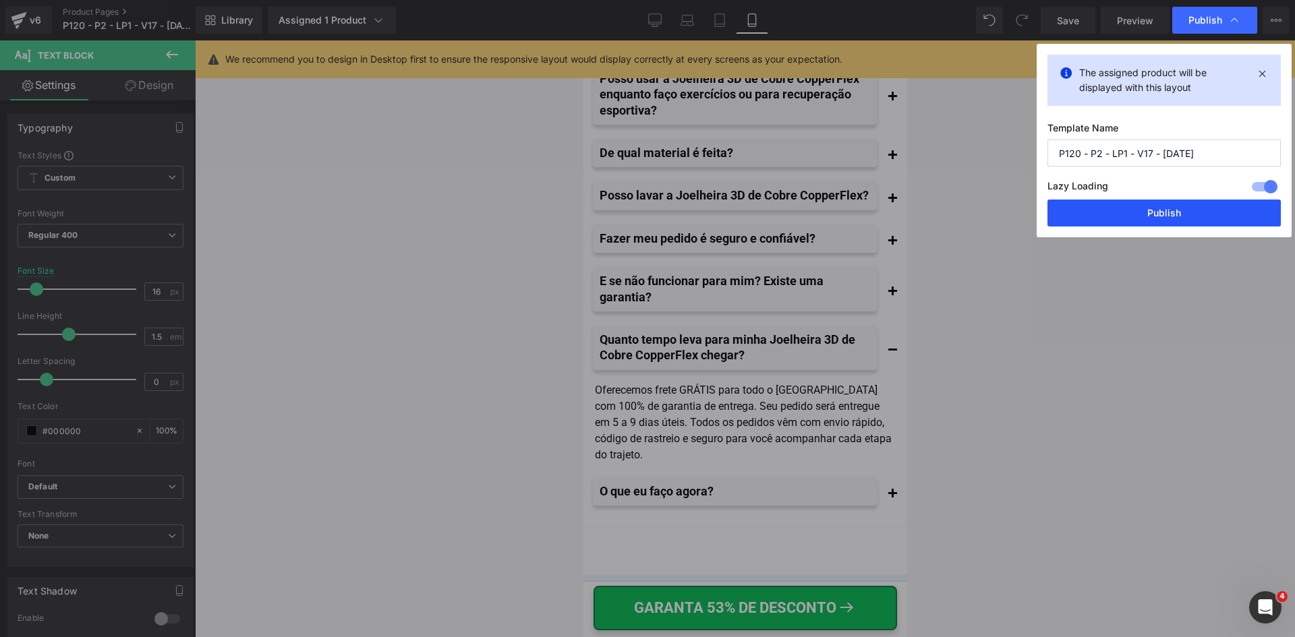
click at [1150, 213] on button "Publish" at bounding box center [1163, 213] width 233 height 27
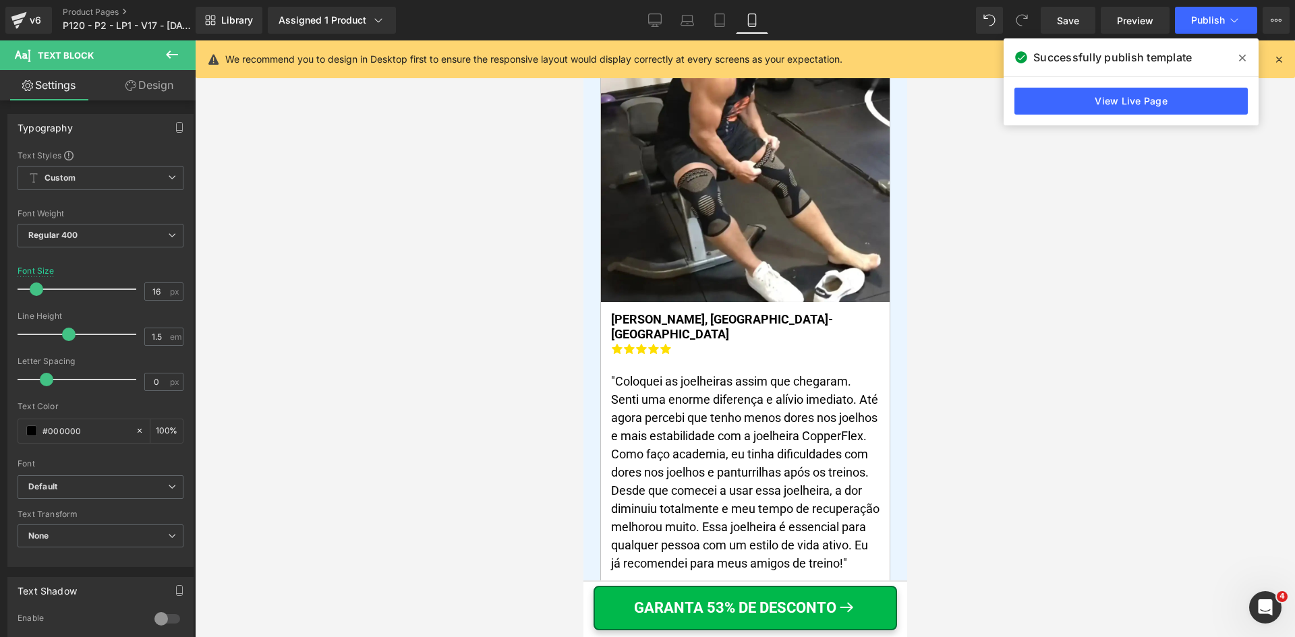
scroll to position [8983, 0]
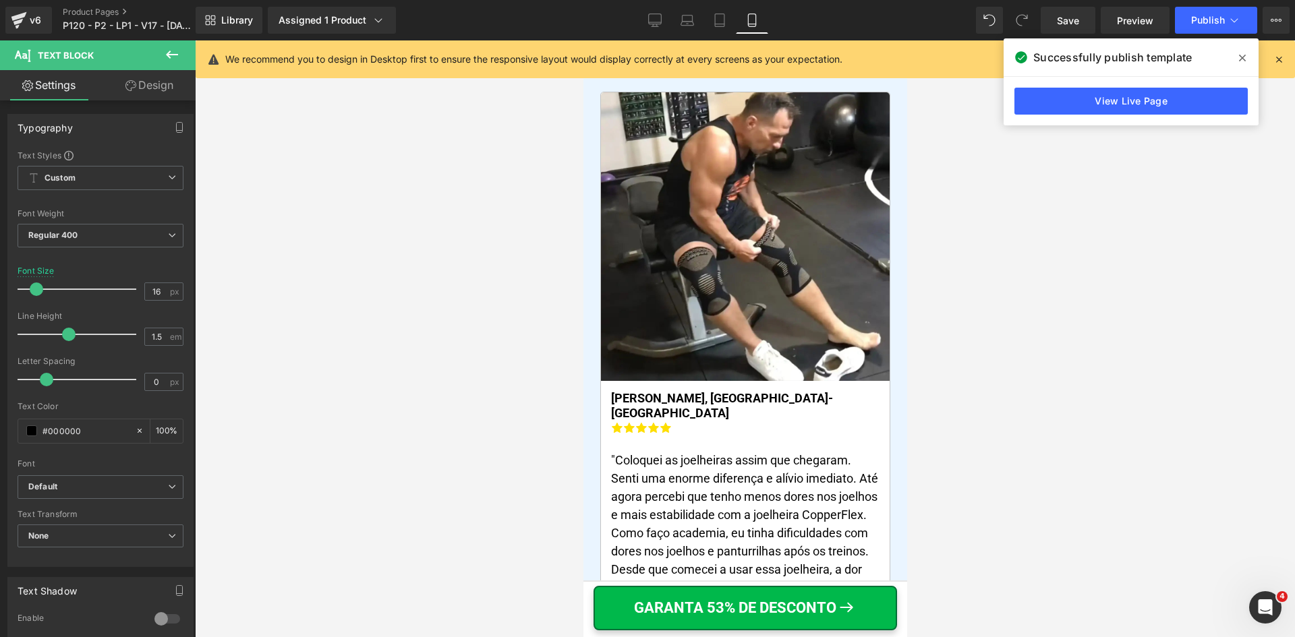
drag, startPoint x: 901, startPoint y: 449, endPoint x: 1550, endPoint y: 281, distance: 670.9
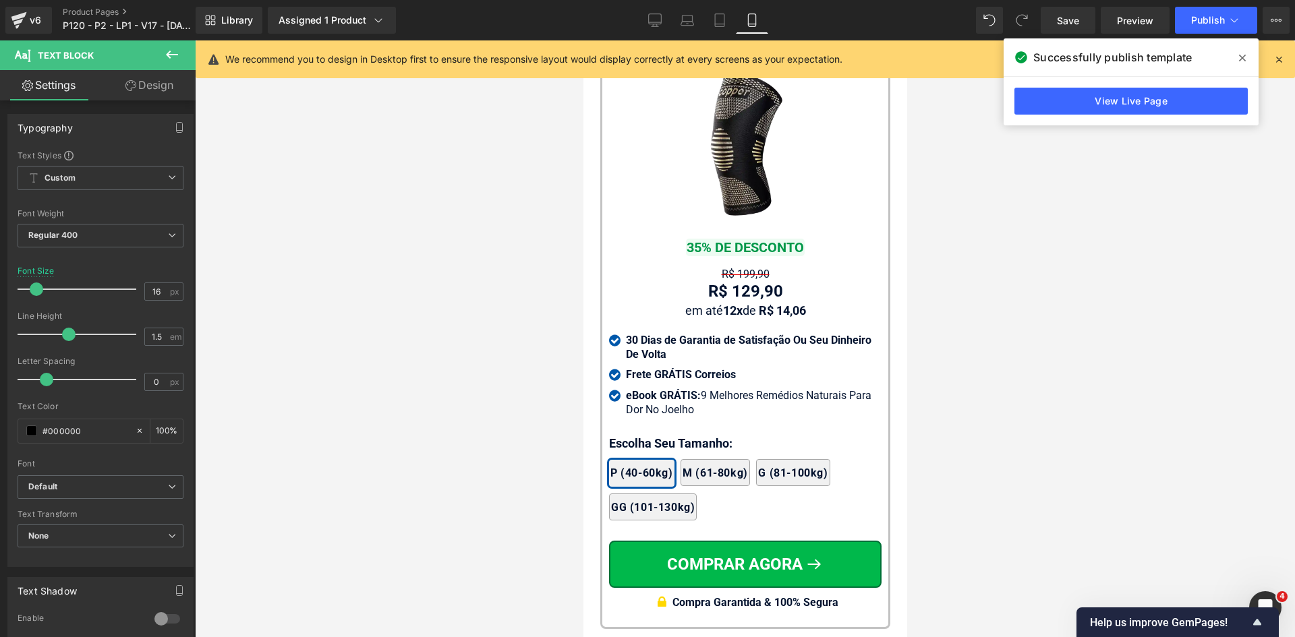
scroll to position [12786, 0]
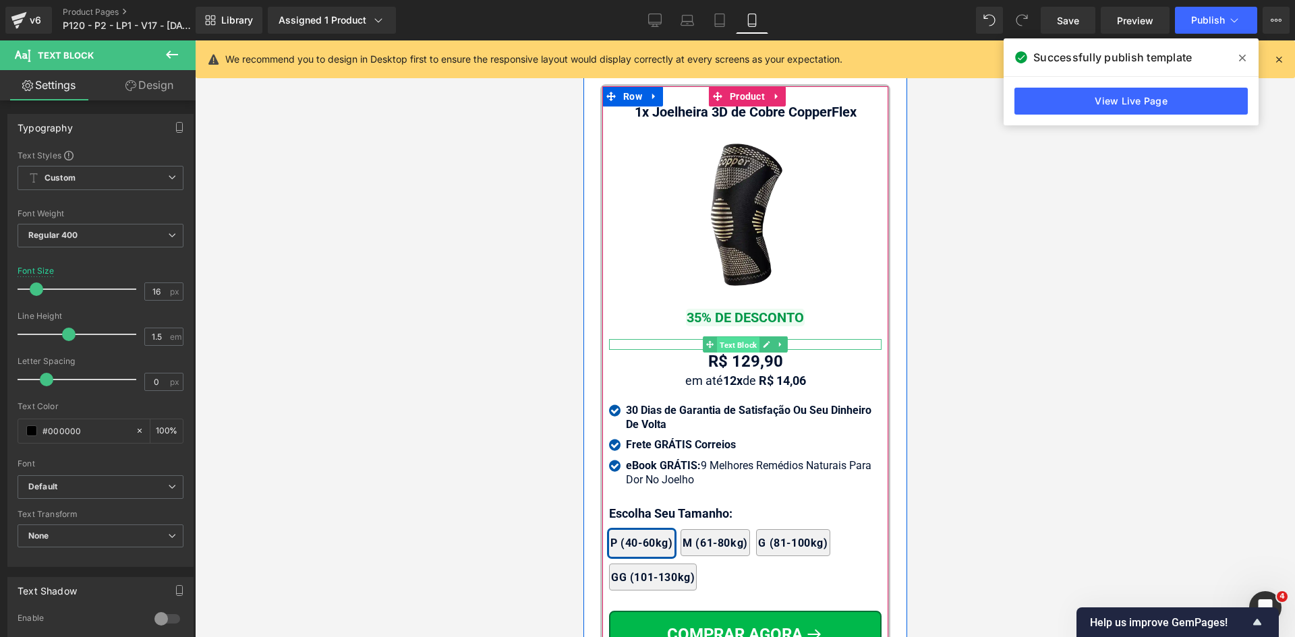
click at [743, 353] on span "Text Block" at bounding box center [737, 344] width 42 height 16
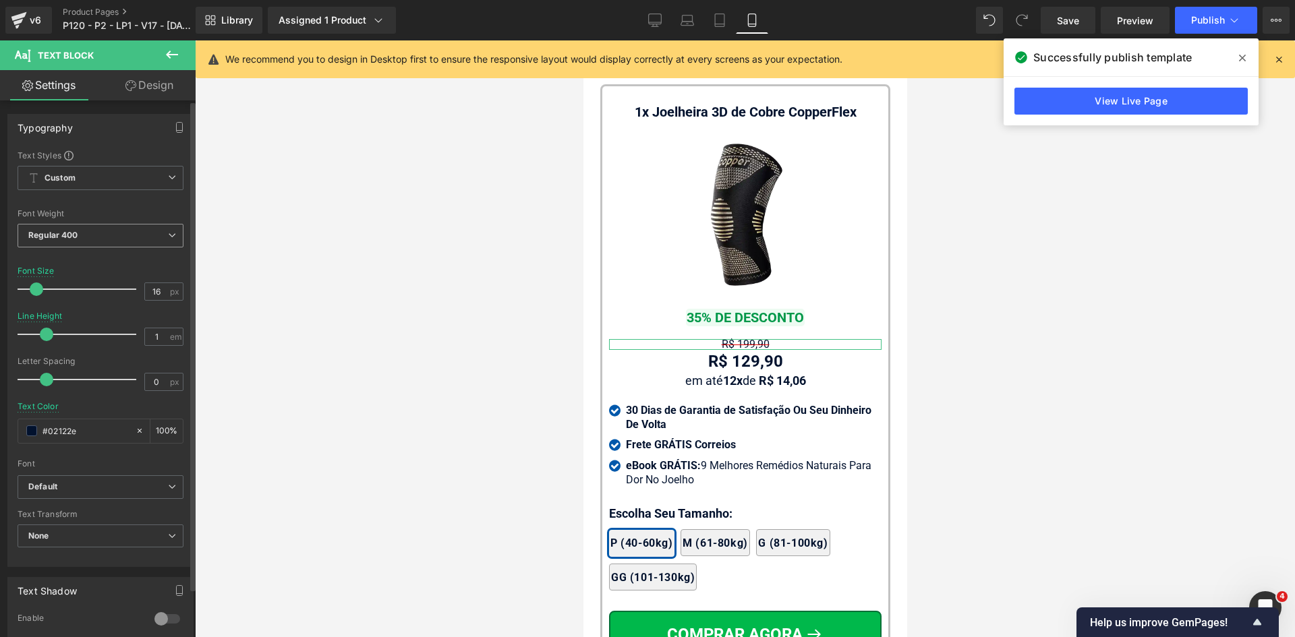
drag, startPoint x: 69, startPoint y: 234, endPoint x: 73, endPoint y: 259, distance: 25.3
click at [69, 235] on b "Regular 400" at bounding box center [53, 235] width 50 height 10
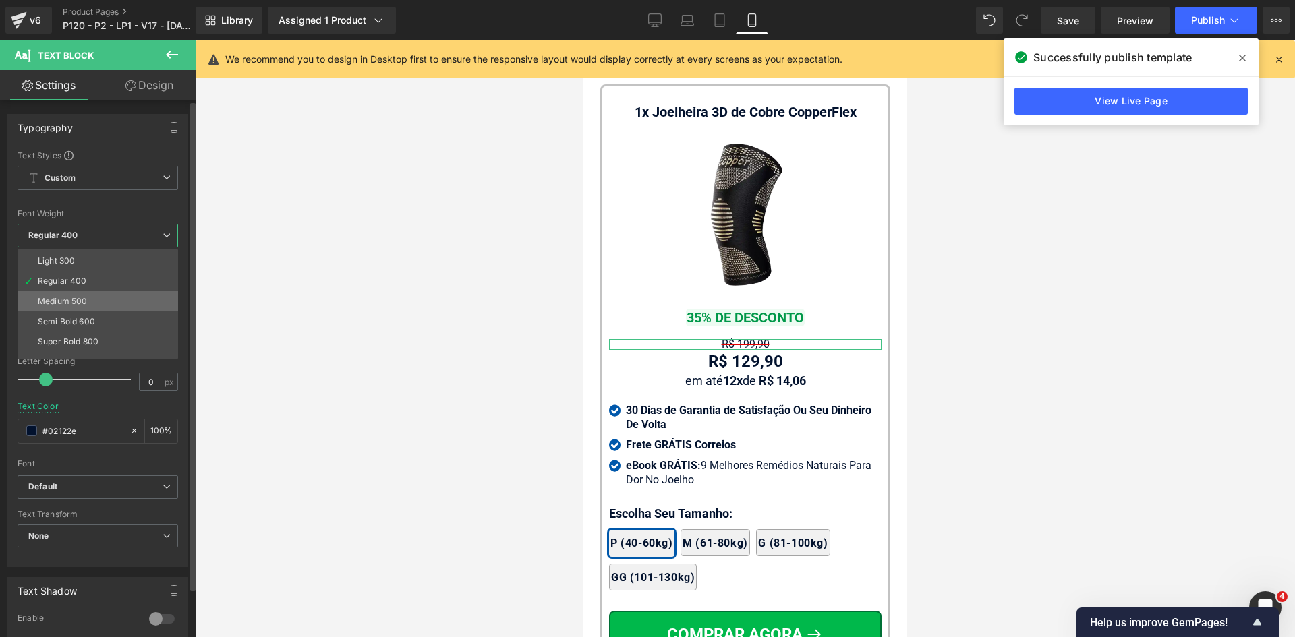
scroll to position [67, 0]
click at [73, 347] on li "Bold 700" at bounding box center [101, 353] width 167 height 20
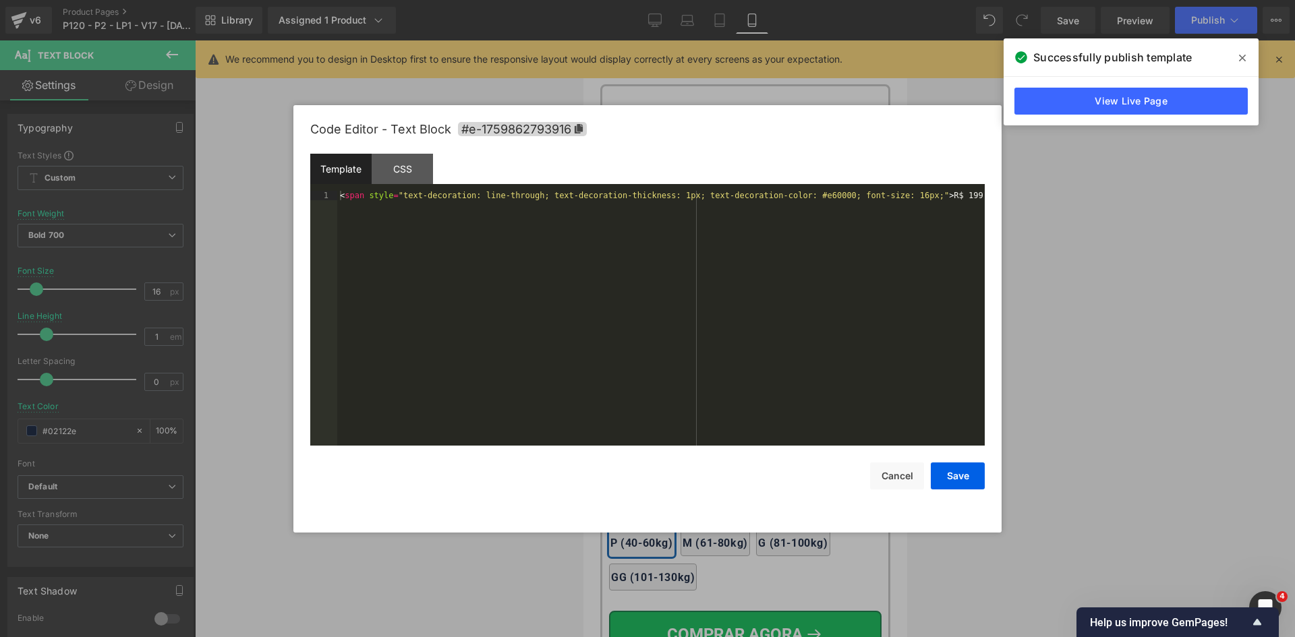
click at [722, 0] on div "Text Block You are previewing how the will restyle your page. You can not edit …" at bounding box center [647, 0] width 1295 height 0
click at [657, 198] on div "< span style = "text-decoration: line-through; text-decoration-thickness: 1px; …" at bounding box center [660, 328] width 647 height 274
click at [951, 481] on button "Save" at bounding box center [958, 476] width 54 height 27
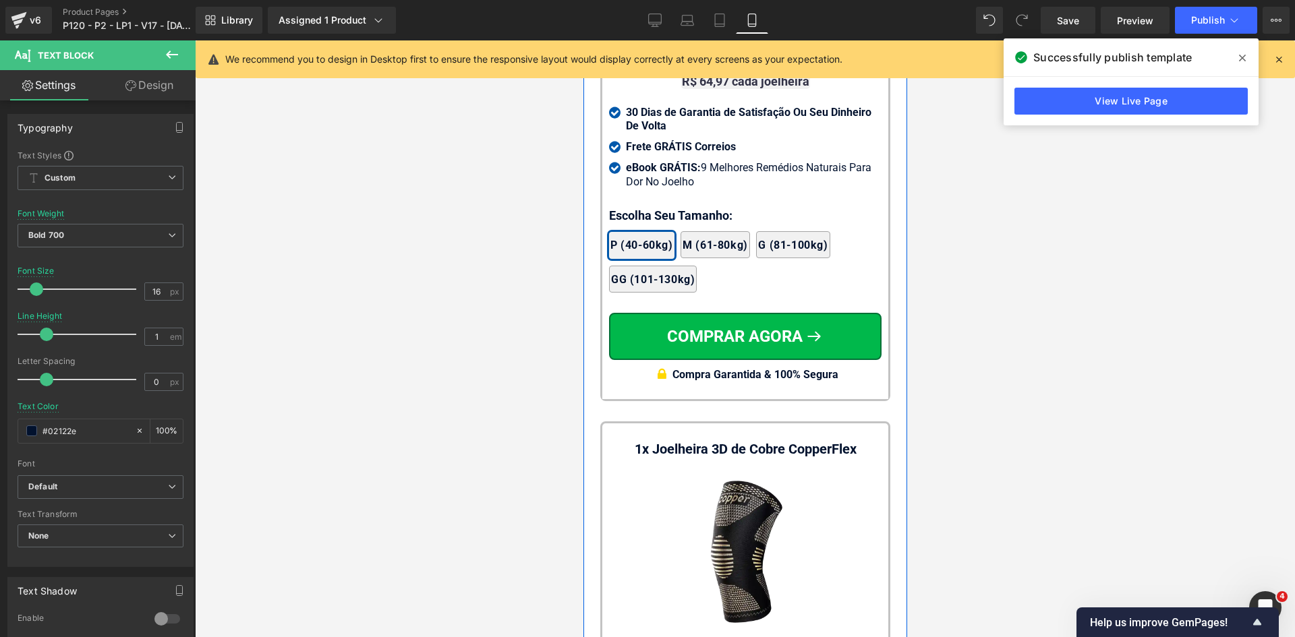
scroll to position [12314, 0]
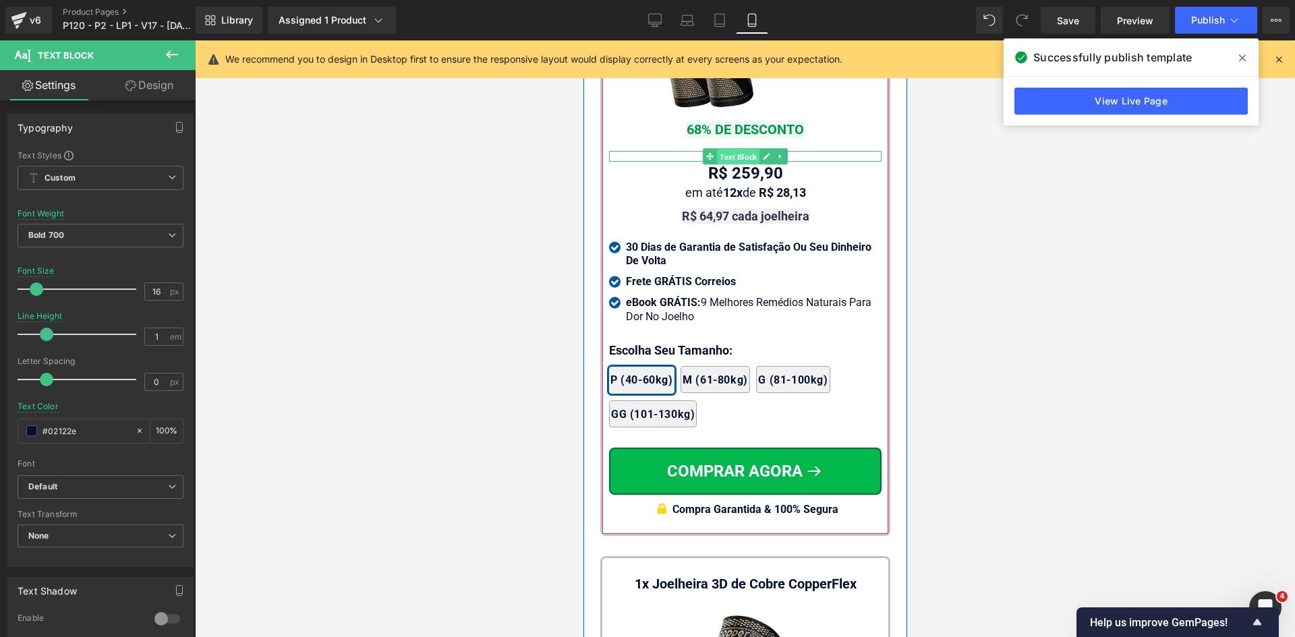
click at [740, 165] on span "Text Block" at bounding box center [737, 157] width 42 height 16
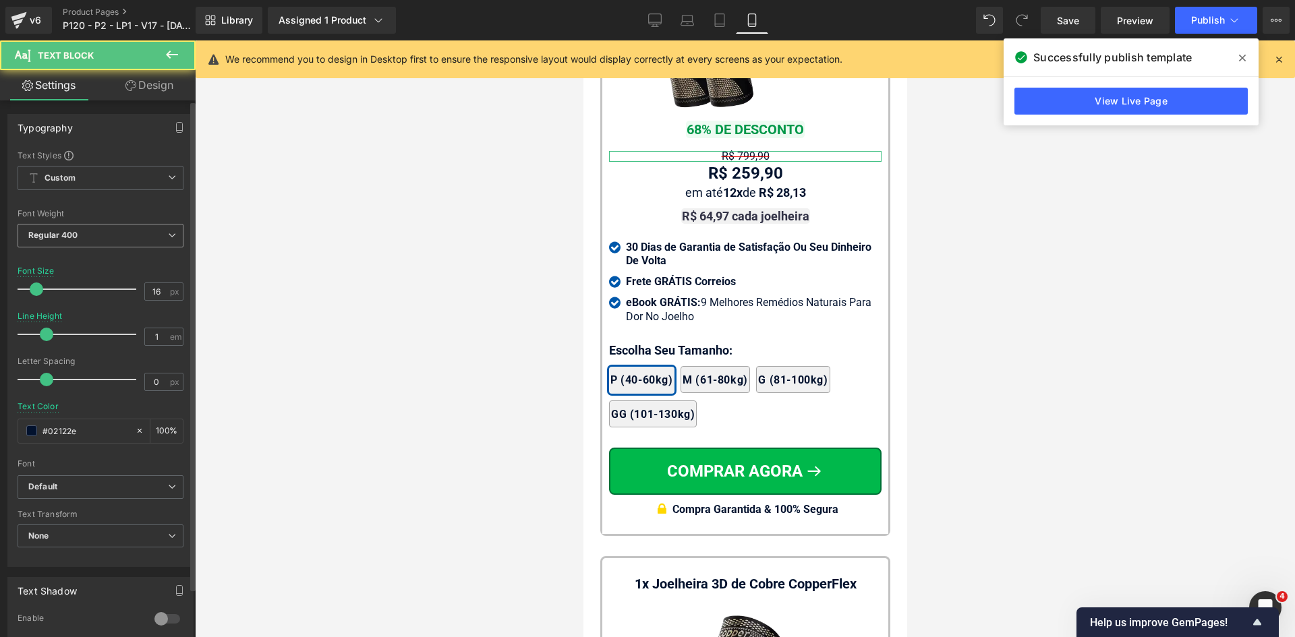
click at [107, 239] on span "Regular 400" at bounding box center [101, 236] width 166 height 24
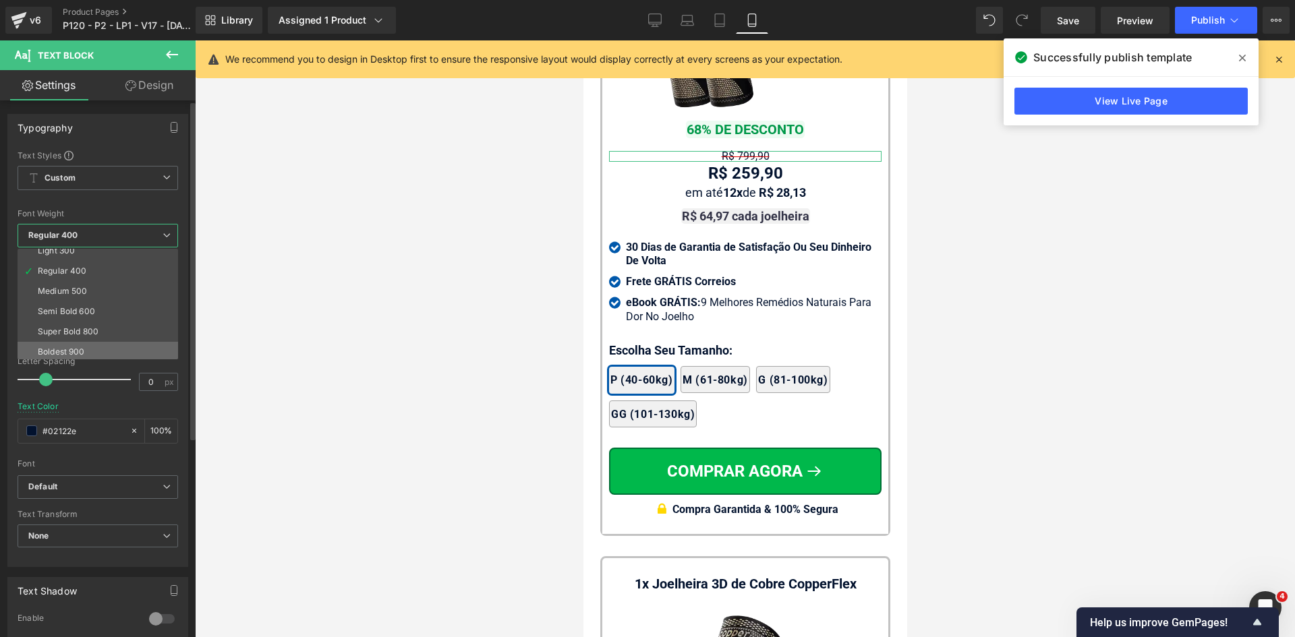
scroll to position [67, 0]
click at [70, 349] on div "Bold 700" at bounding box center [55, 353] width 35 height 9
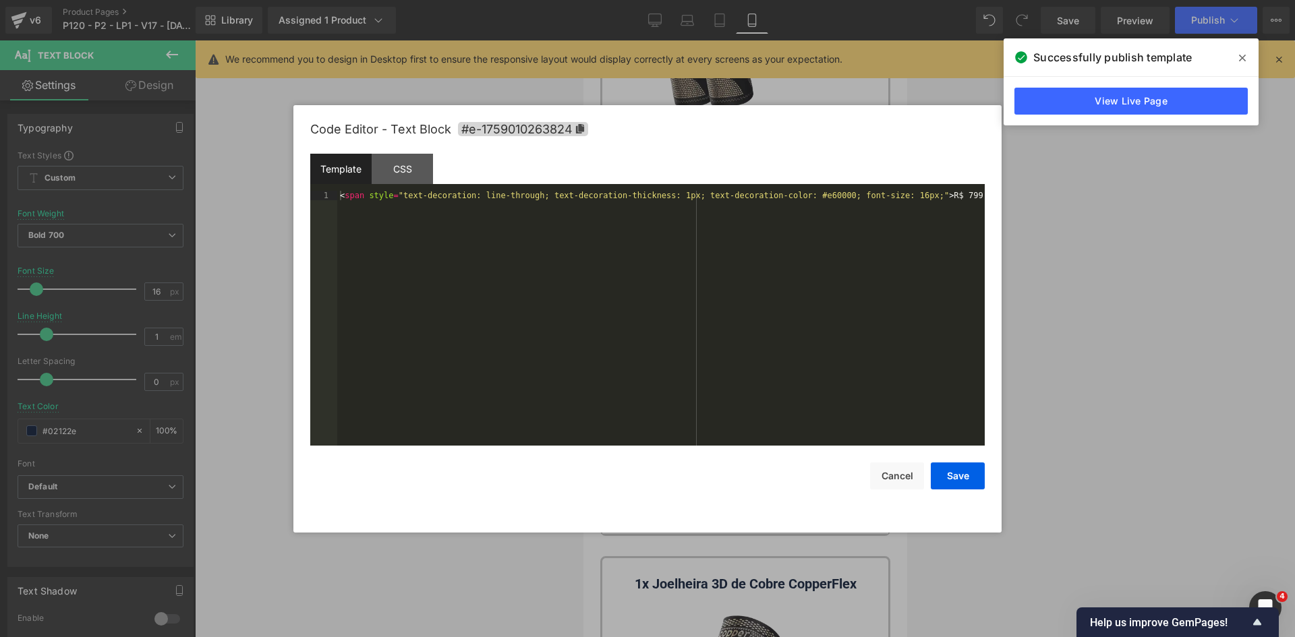
drag, startPoint x: 709, startPoint y: 252, endPoint x: 398, endPoint y: 246, distance: 311.6
click at [708, 0] on div "Text Block You are previewing how the will restyle your page. You can not edit …" at bounding box center [647, 0] width 1295 height 0
click at [659, 196] on div "< span style = "text-decoration: line-through; text-decoration-thickness: 1px; …" at bounding box center [660, 328] width 647 height 274
click at [951, 475] on button "Save" at bounding box center [958, 476] width 54 height 27
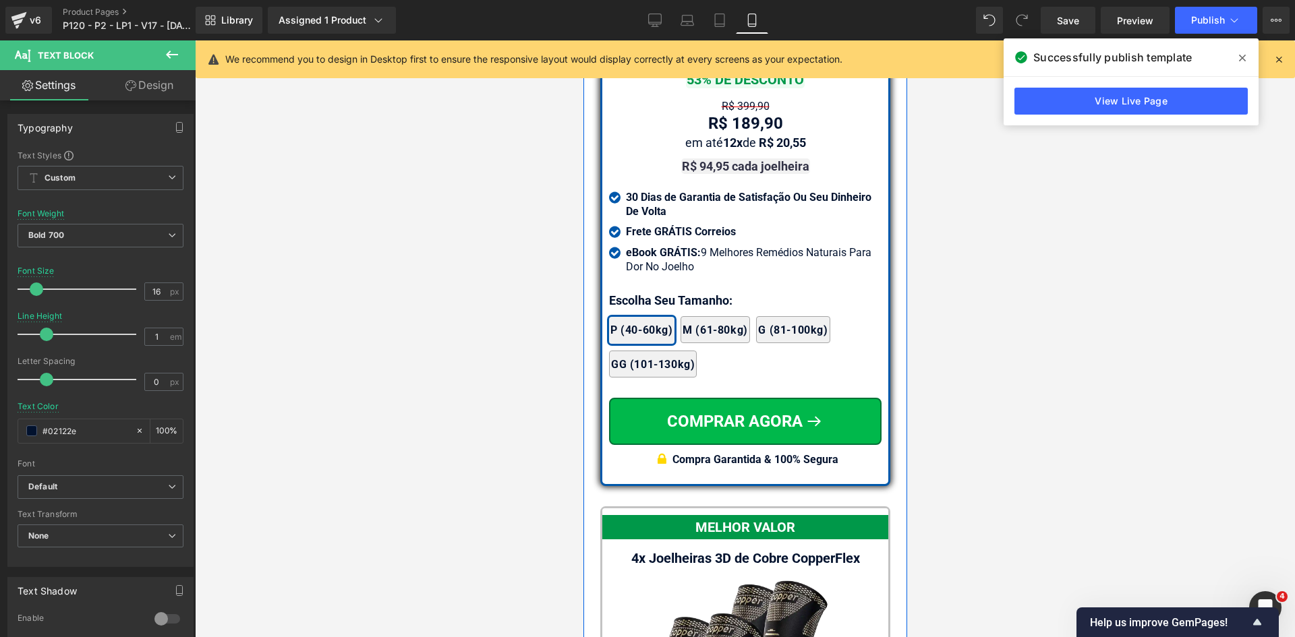
scroll to position [11505, 0]
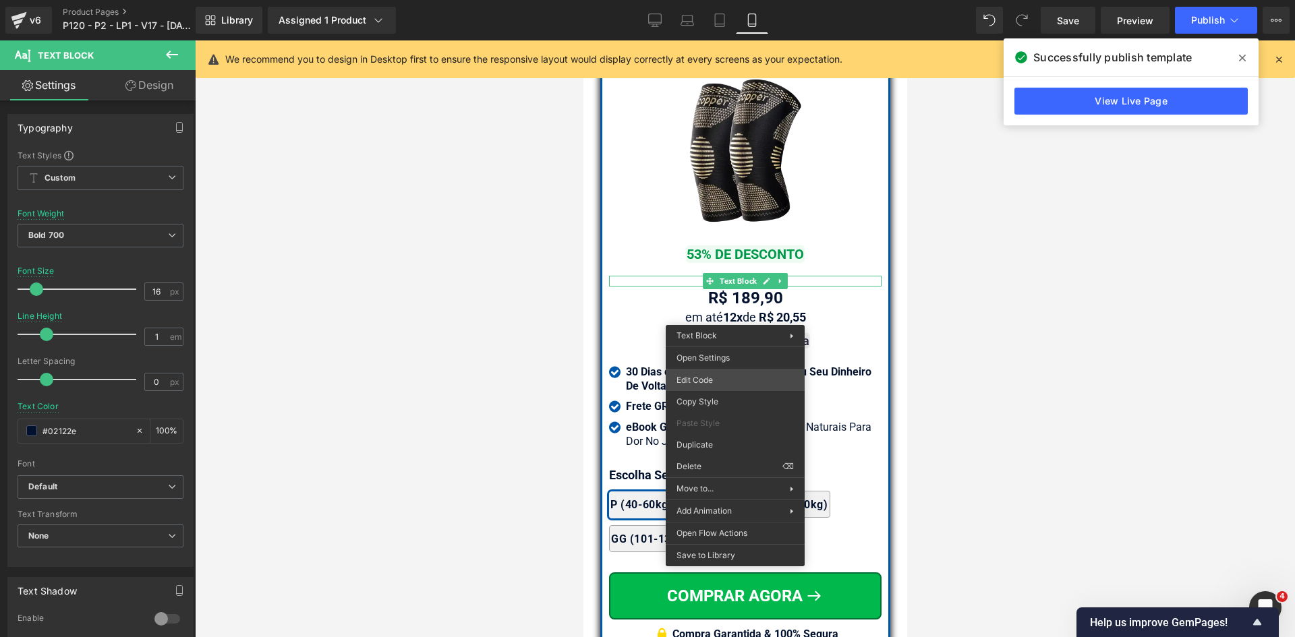
click at [713, 0] on div "Text Block You are previewing how the will restyle your page. You can not edit …" at bounding box center [647, 0] width 1295 height 0
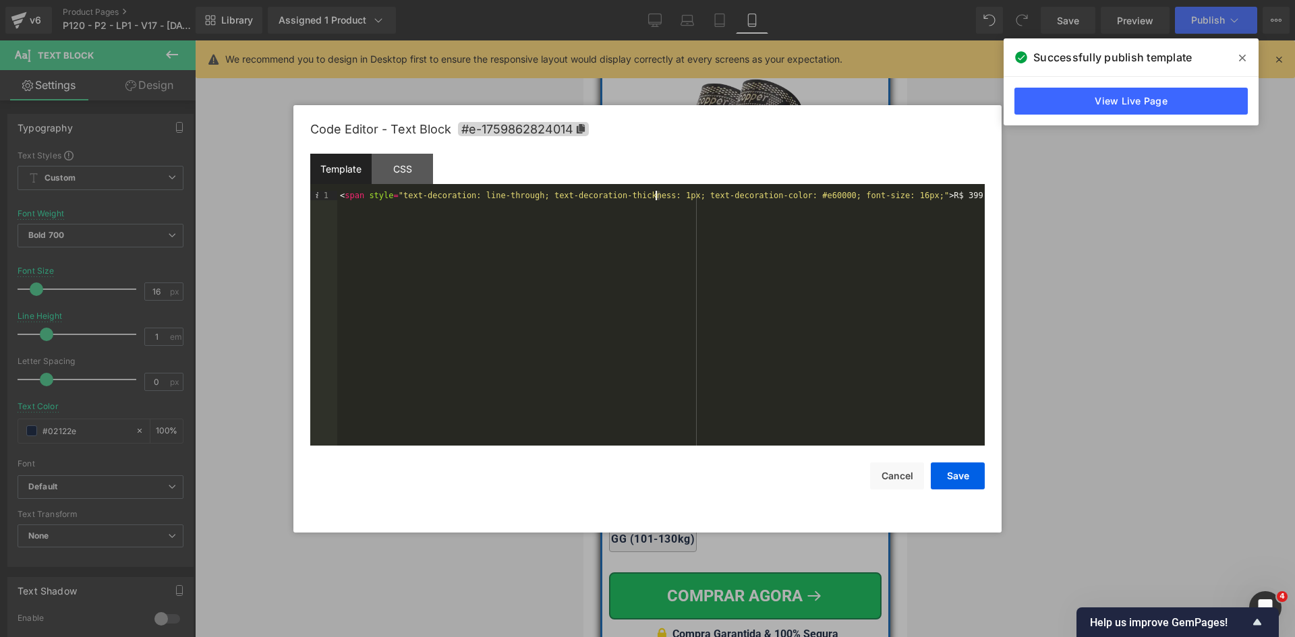
click at [654, 196] on div "< span style = "text-decoration: line-through; text-decoration-thickness: 1px; …" at bounding box center [660, 328] width 647 height 274
click at [931, 468] on div "Save Cancel" at bounding box center [647, 468] width 674 height 44
click at [941, 475] on button "Save" at bounding box center [958, 476] width 54 height 27
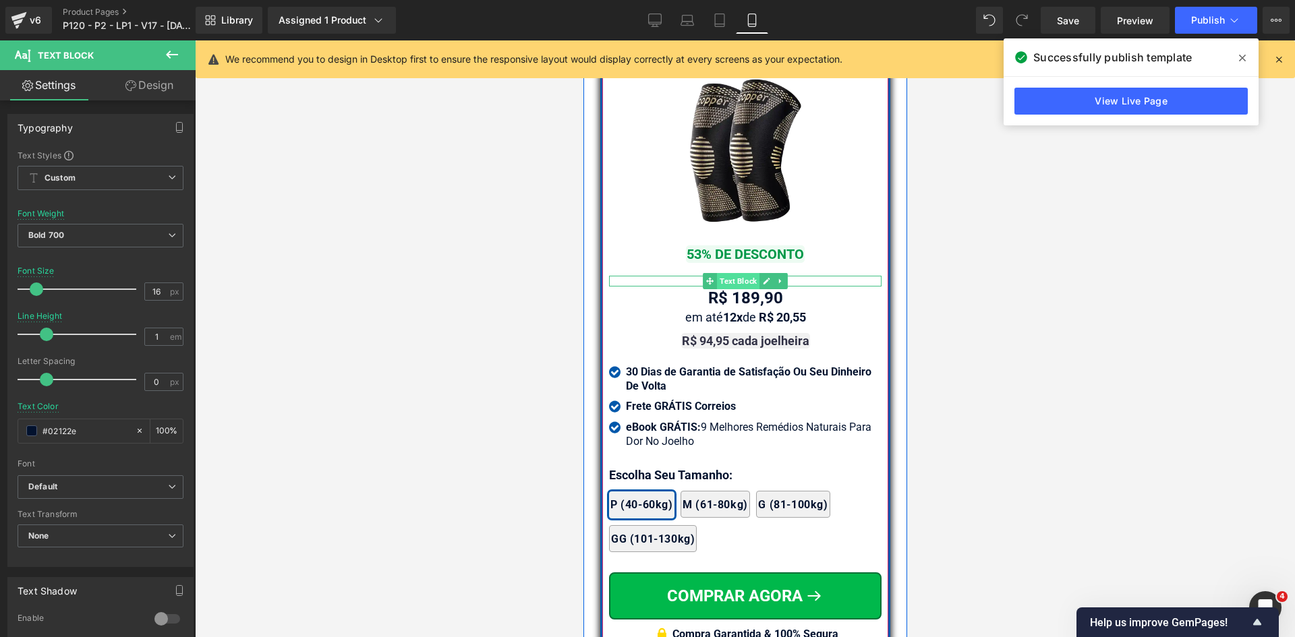
click at [736, 289] on span "Text Block" at bounding box center [737, 281] width 42 height 16
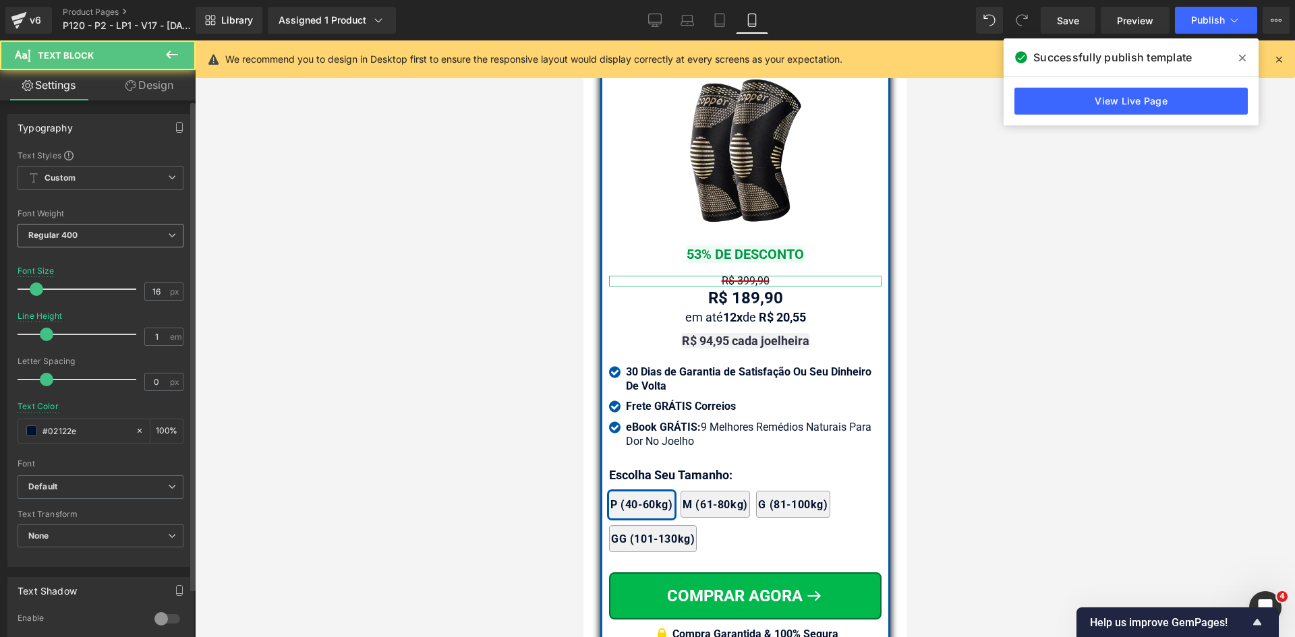
drag, startPoint x: 52, startPoint y: 236, endPoint x: 67, endPoint y: 263, distance: 31.1
click at [52, 237] on b "Regular 400" at bounding box center [53, 235] width 50 height 10
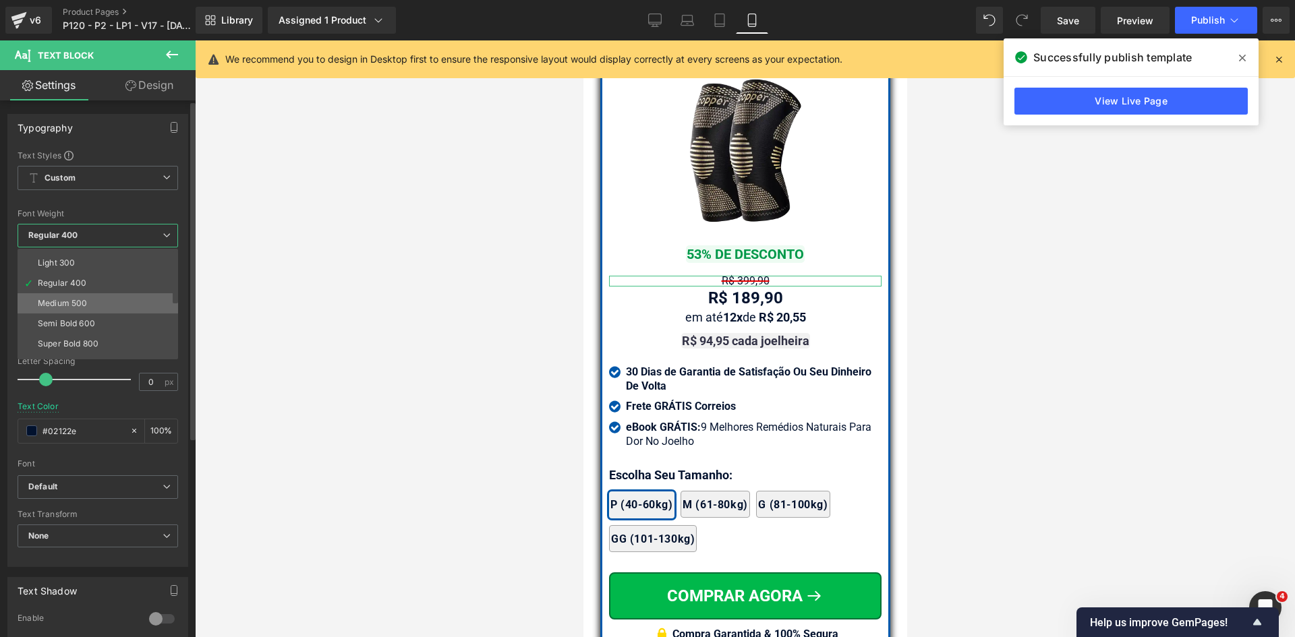
scroll to position [67, 0]
click at [76, 349] on li "Bold 700" at bounding box center [101, 353] width 167 height 20
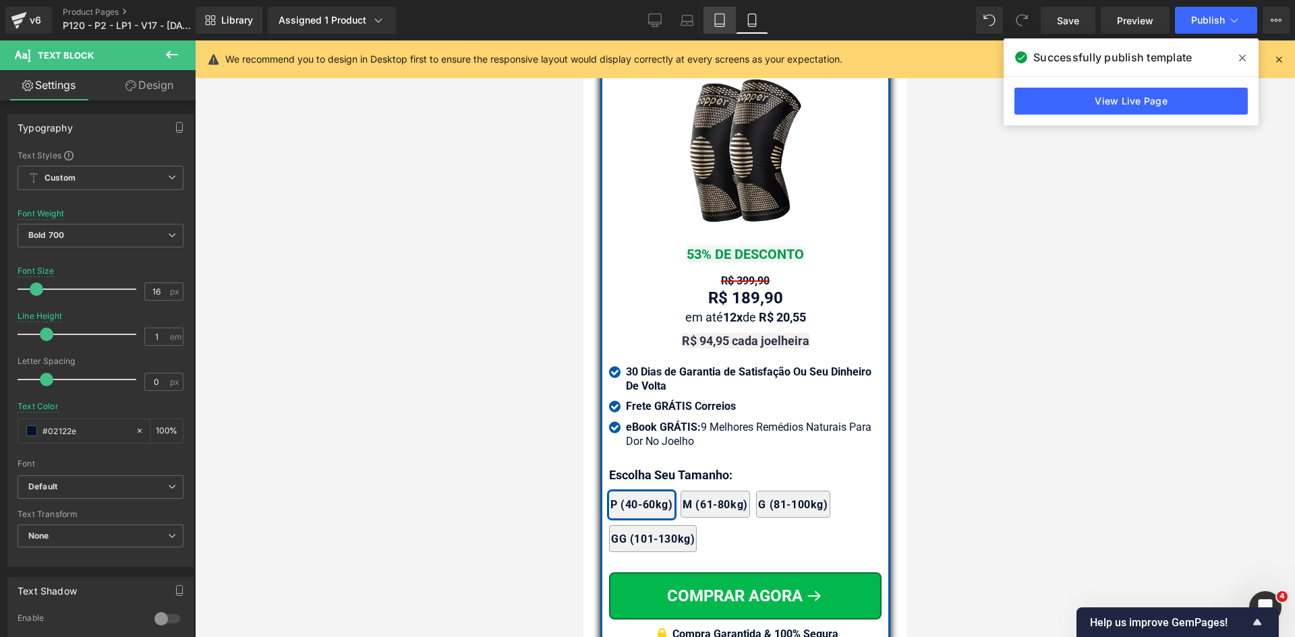
click at [733, 18] on link "Tablet" at bounding box center [719, 20] width 32 height 27
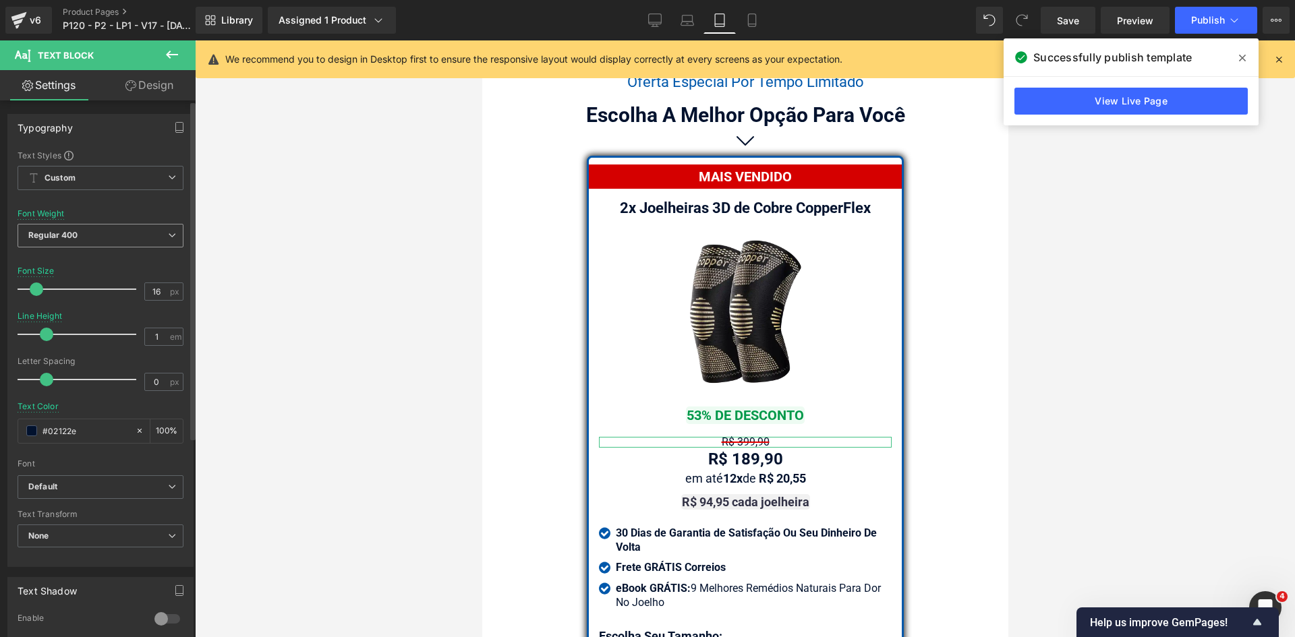
click at [88, 234] on span "Regular 400" at bounding box center [101, 236] width 166 height 24
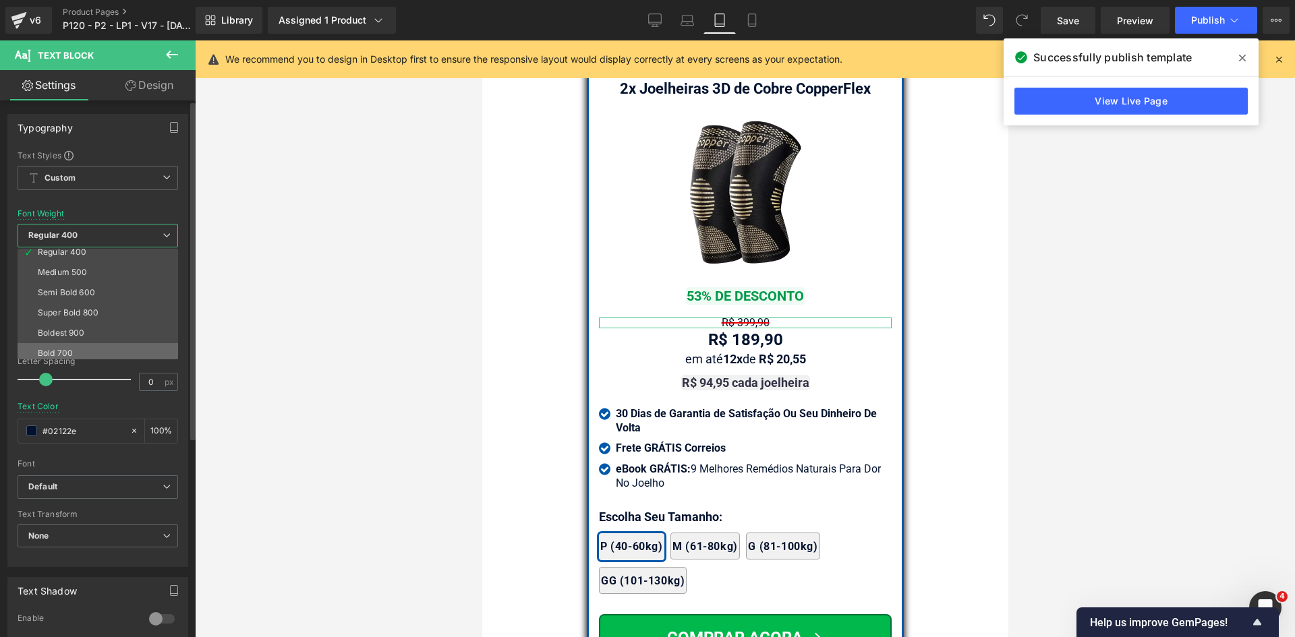
click at [69, 351] on div "Bold 700" at bounding box center [55, 353] width 35 height 9
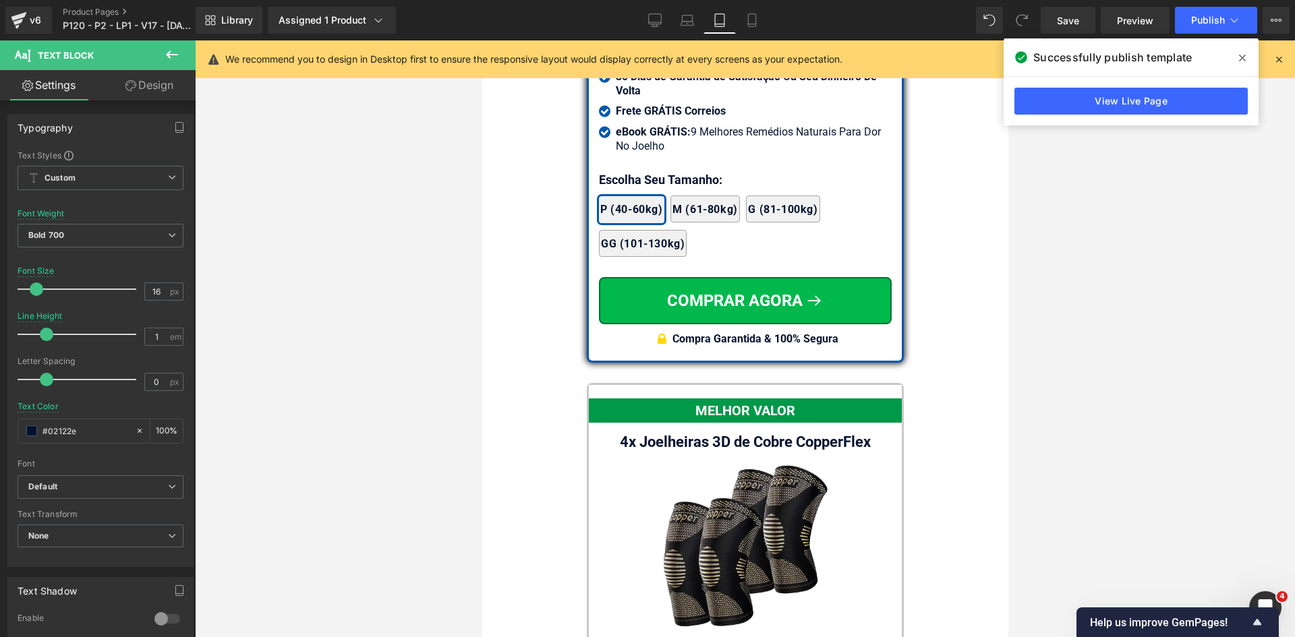
scroll to position [12164, 0]
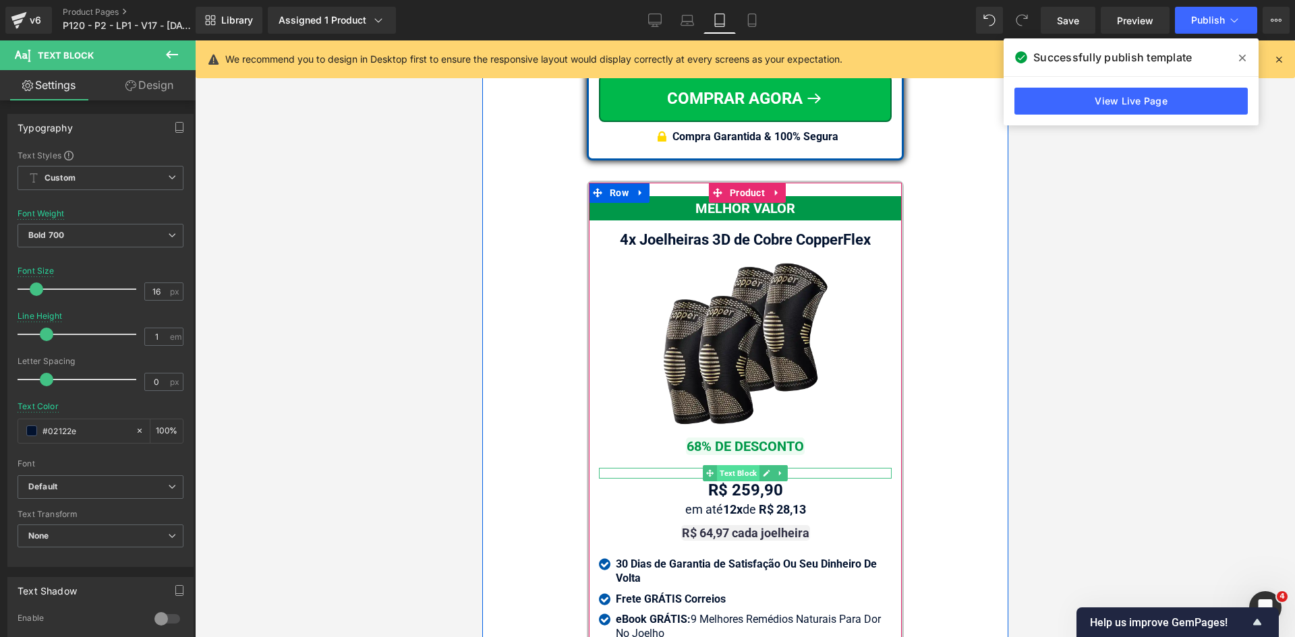
click at [738, 465] on span "Text Block" at bounding box center [737, 473] width 42 height 16
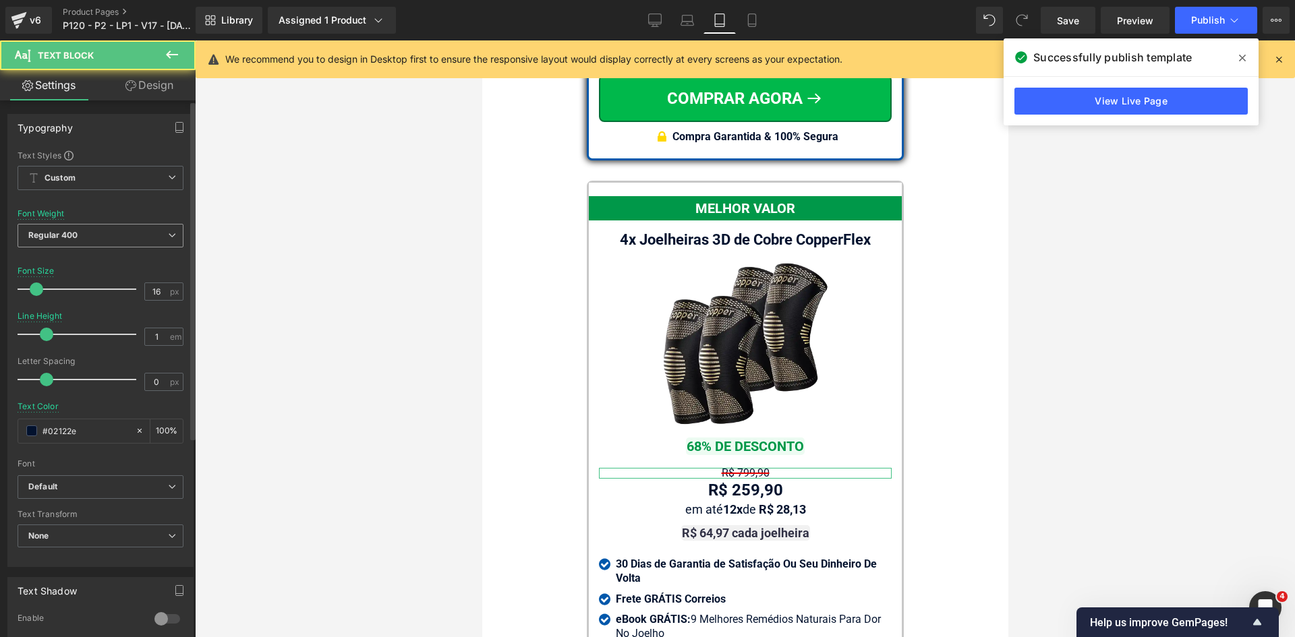
click at [81, 247] on span "Regular 400" at bounding box center [101, 236] width 166 height 24
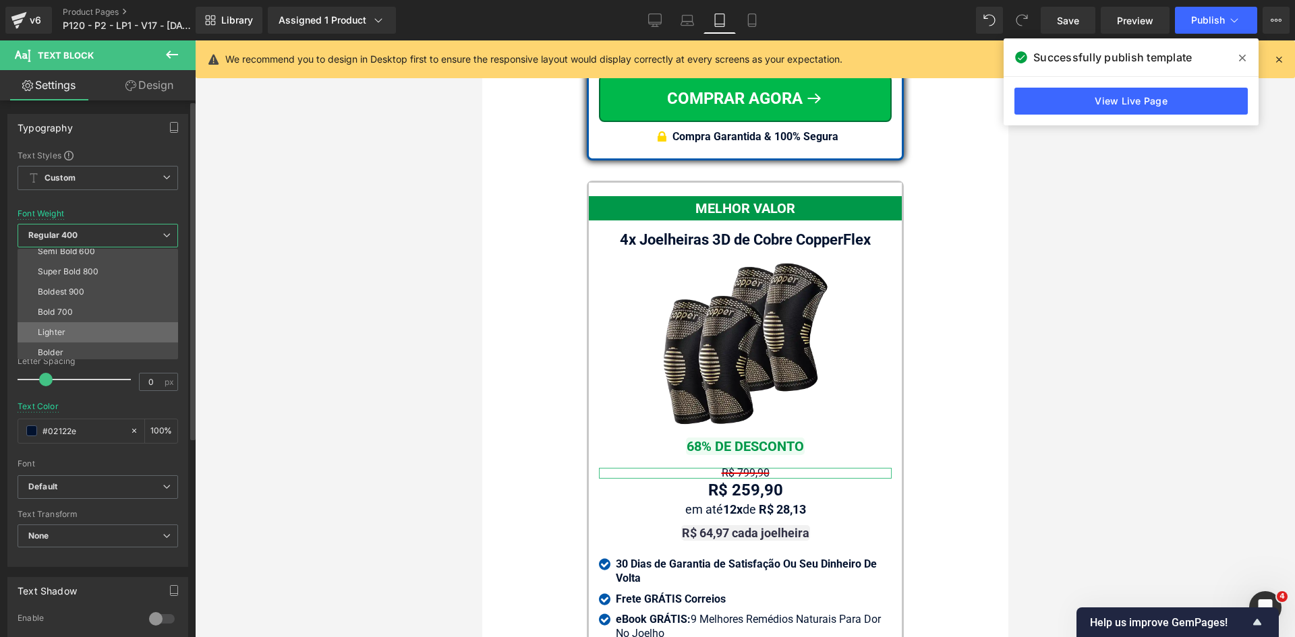
scroll to position [112, 0]
click at [69, 307] on div "Bold 700" at bounding box center [55, 308] width 35 height 9
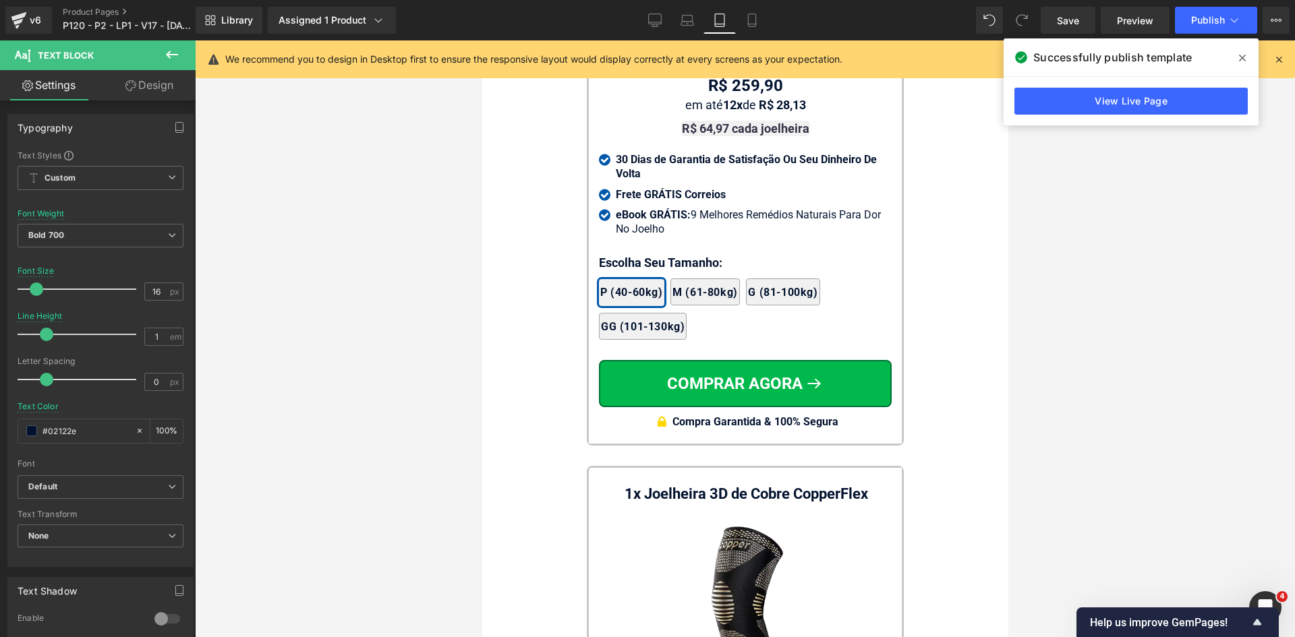
scroll to position [12771, 0]
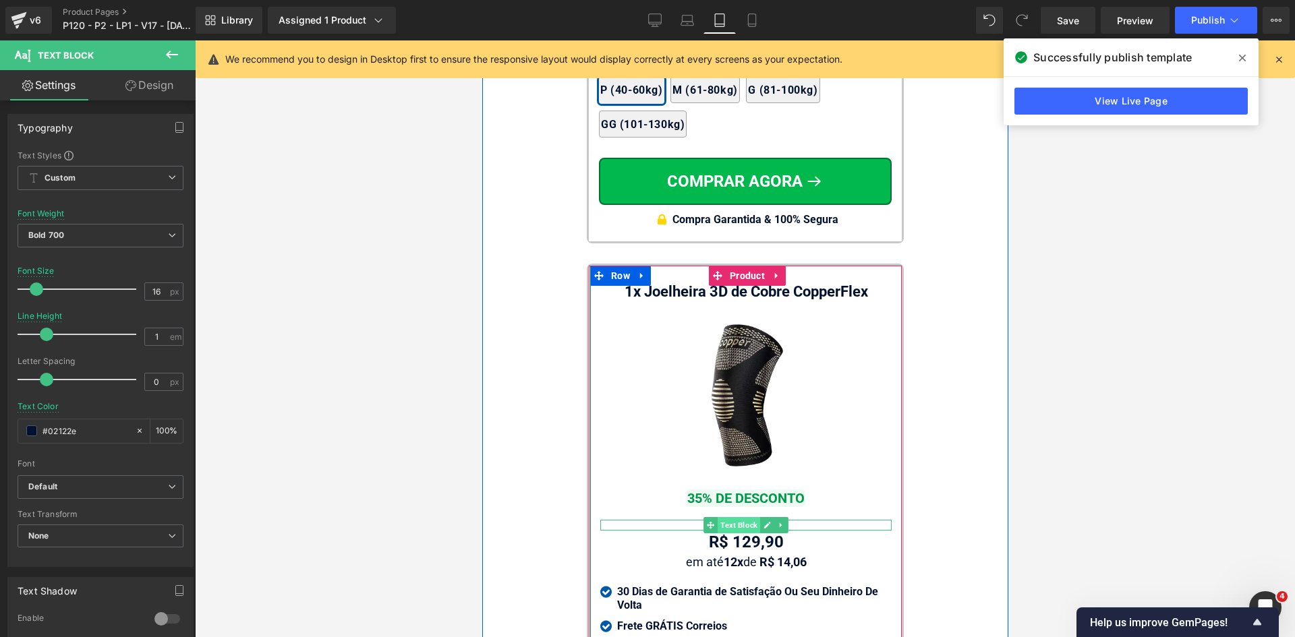
click at [737, 517] on span "Text Block" at bounding box center [738, 525] width 42 height 16
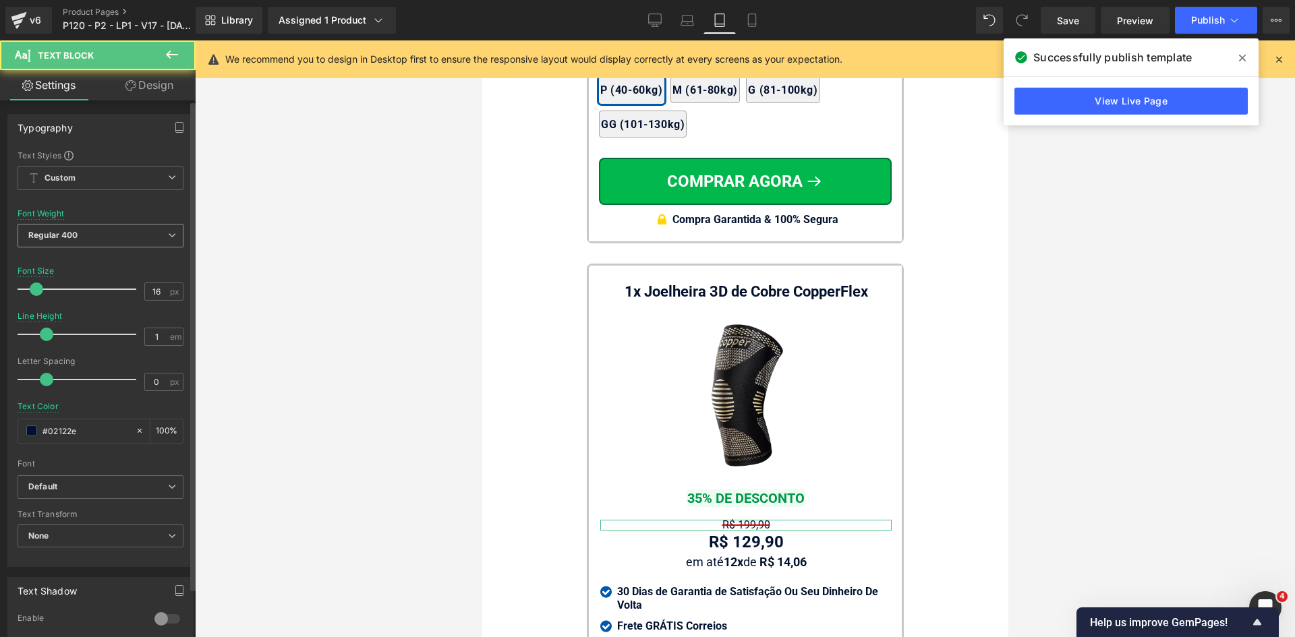
drag, startPoint x: 94, startPoint y: 240, endPoint x: 94, endPoint y: 260, distance: 19.6
click at [94, 239] on span "Regular 400" at bounding box center [101, 236] width 166 height 24
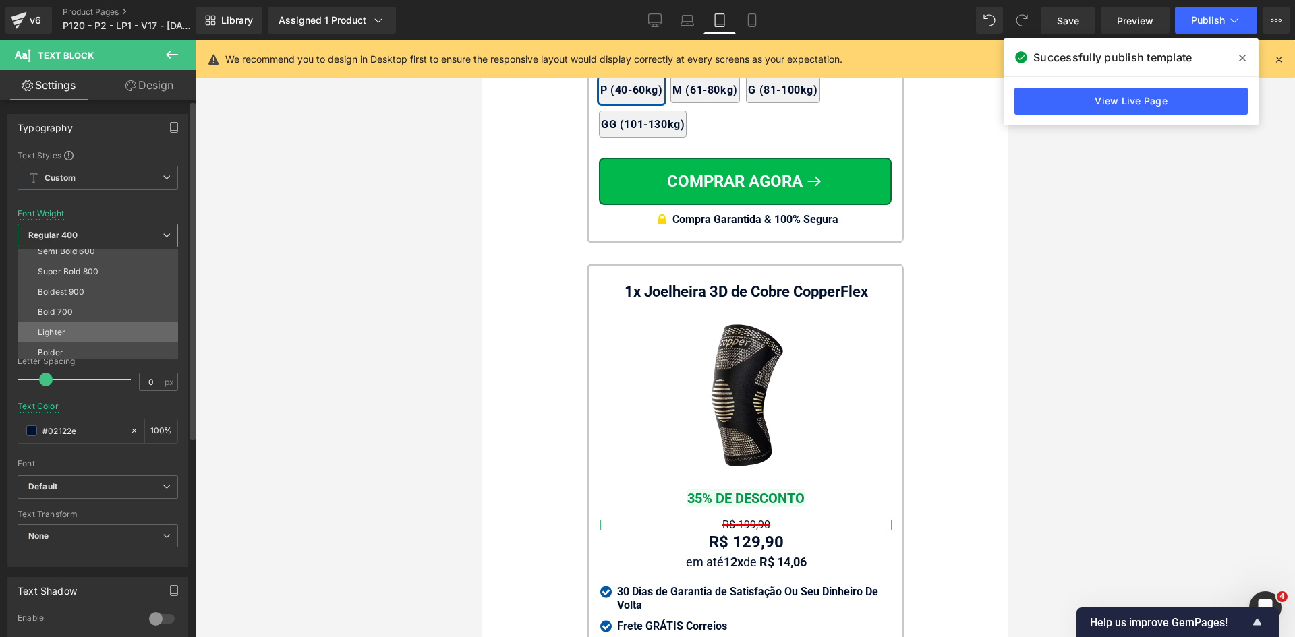
scroll to position [112, 0]
click at [54, 312] on div "Bold 700" at bounding box center [55, 308] width 35 height 9
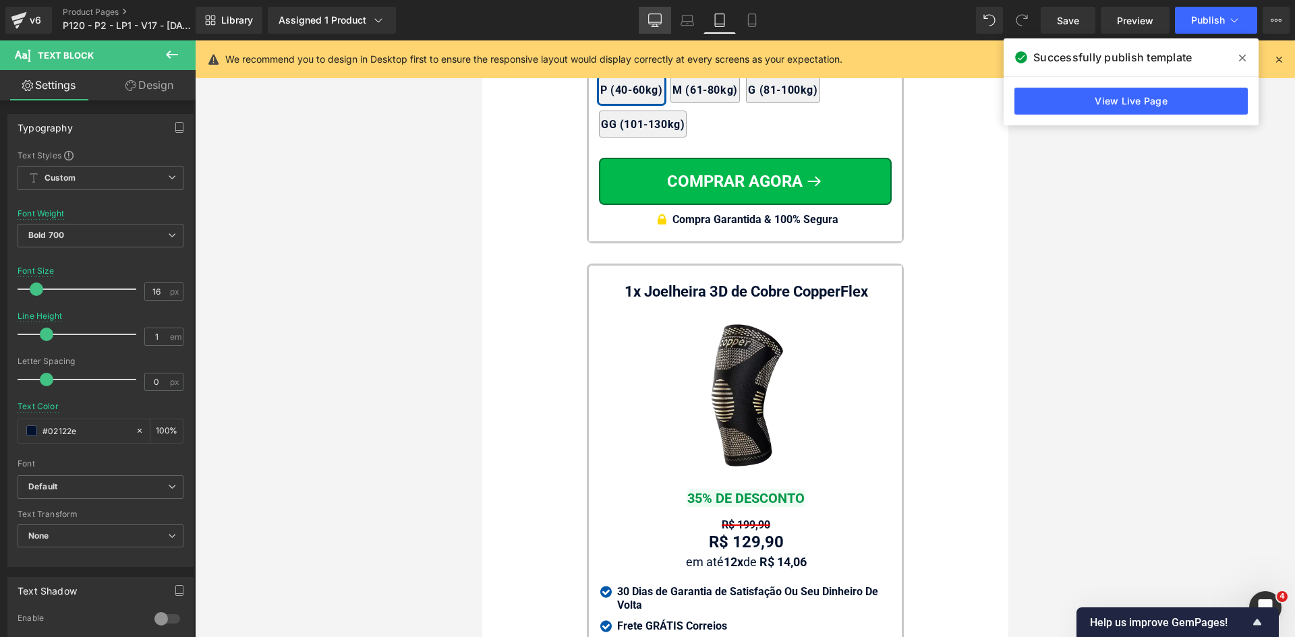
click at [651, 30] on link "Desktop" at bounding box center [655, 20] width 32 height 27
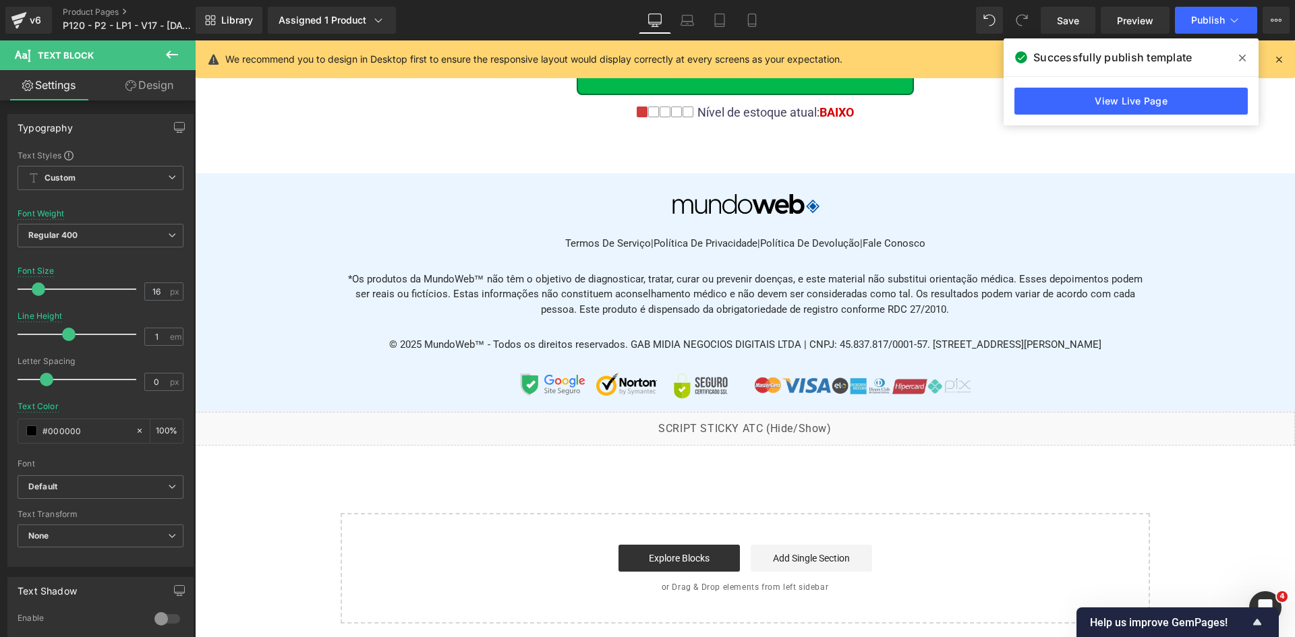
scroll to position [0, 0]
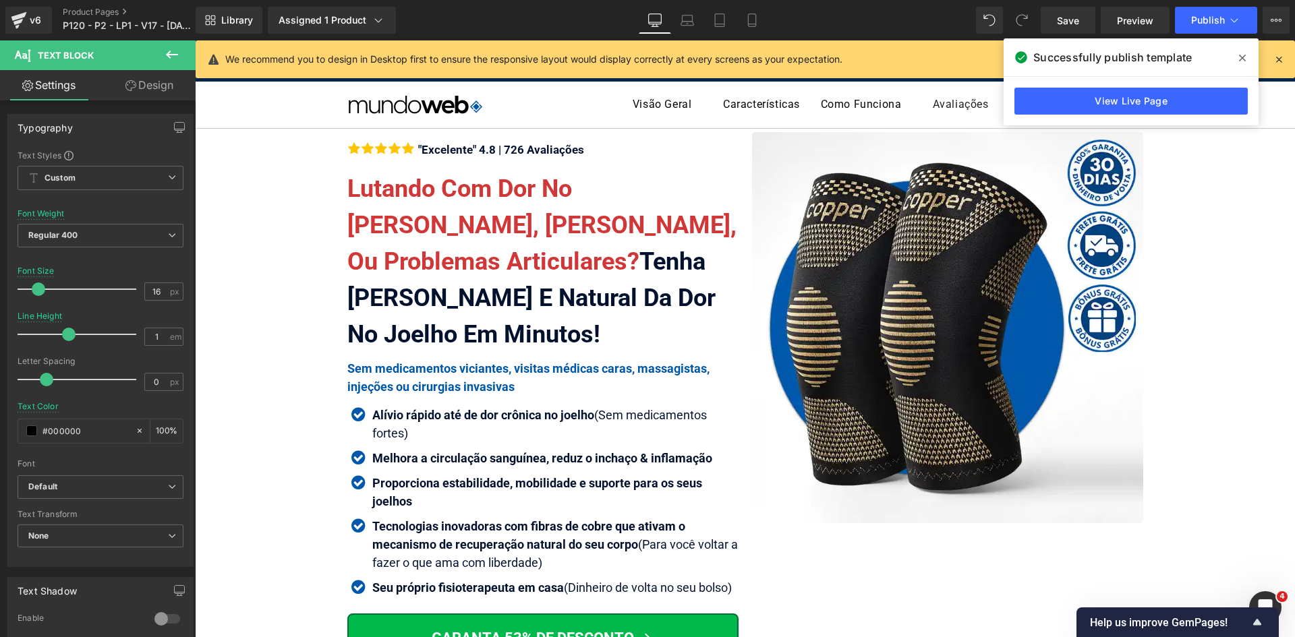
click at [1285, 60] on div "We recommend you to design in Desktop first to ensure the responsive layout wou…" at bounding box center [745, 59] width 1099 height 38
click at [1282, 60] on icon at bounding box center [1278, 59] width 12 height 12
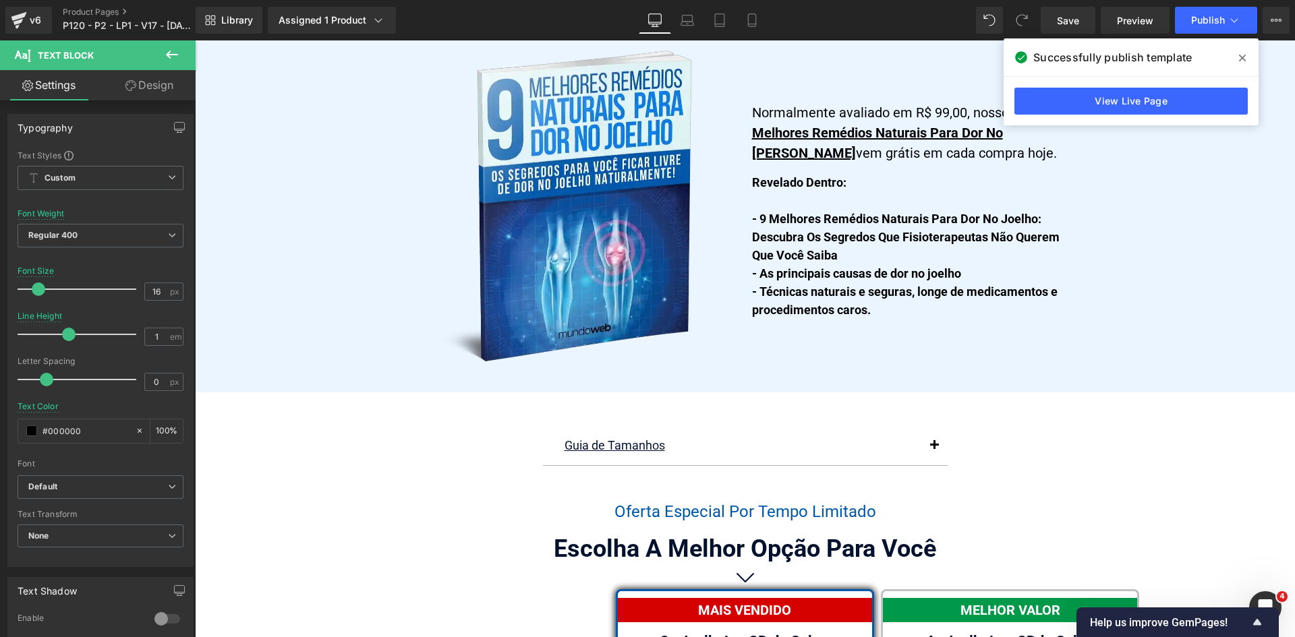
scroll to position [7511, 0]
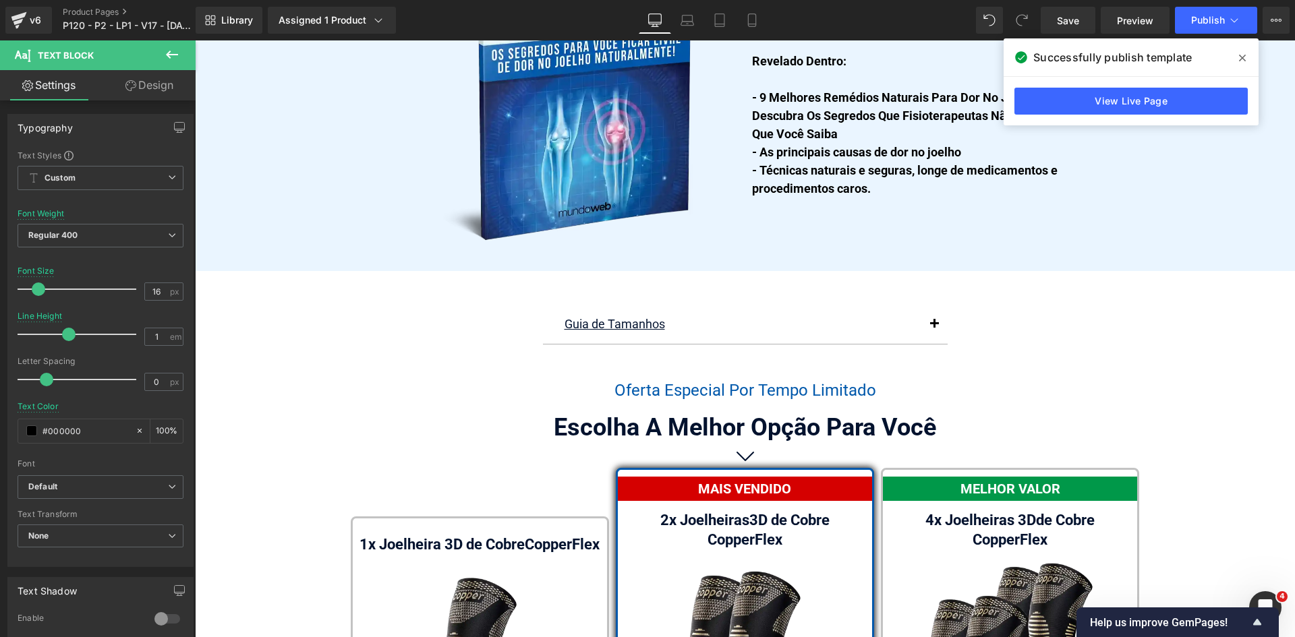
click at [1246, 59] on span at bounding box center [1242, 58] width 22 height 22
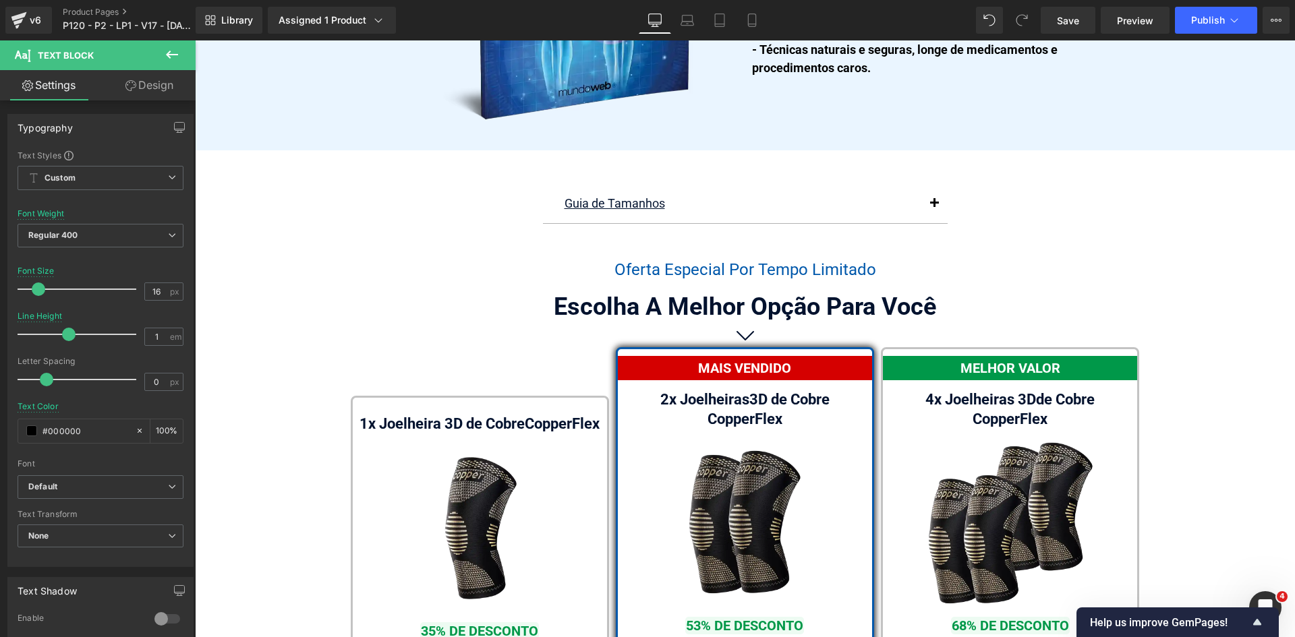
scroll to position [7780, 0]
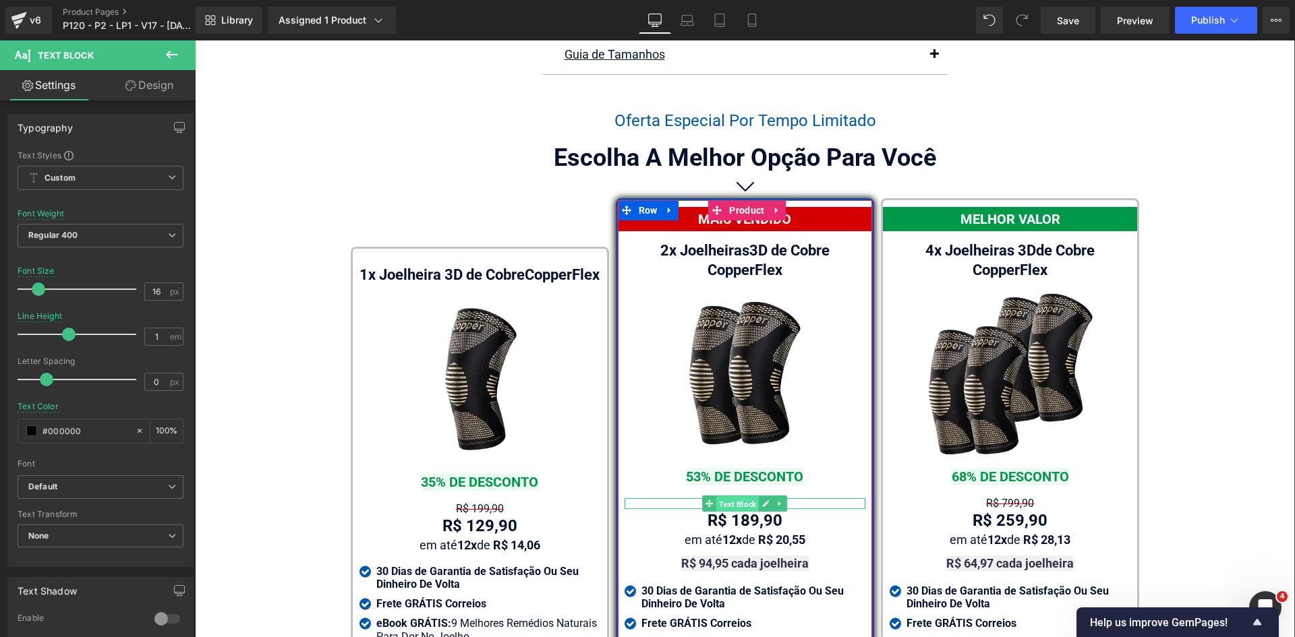
click at [736, 496] on span "Text Block" at bounding box center [737, 504] width 42 height 16
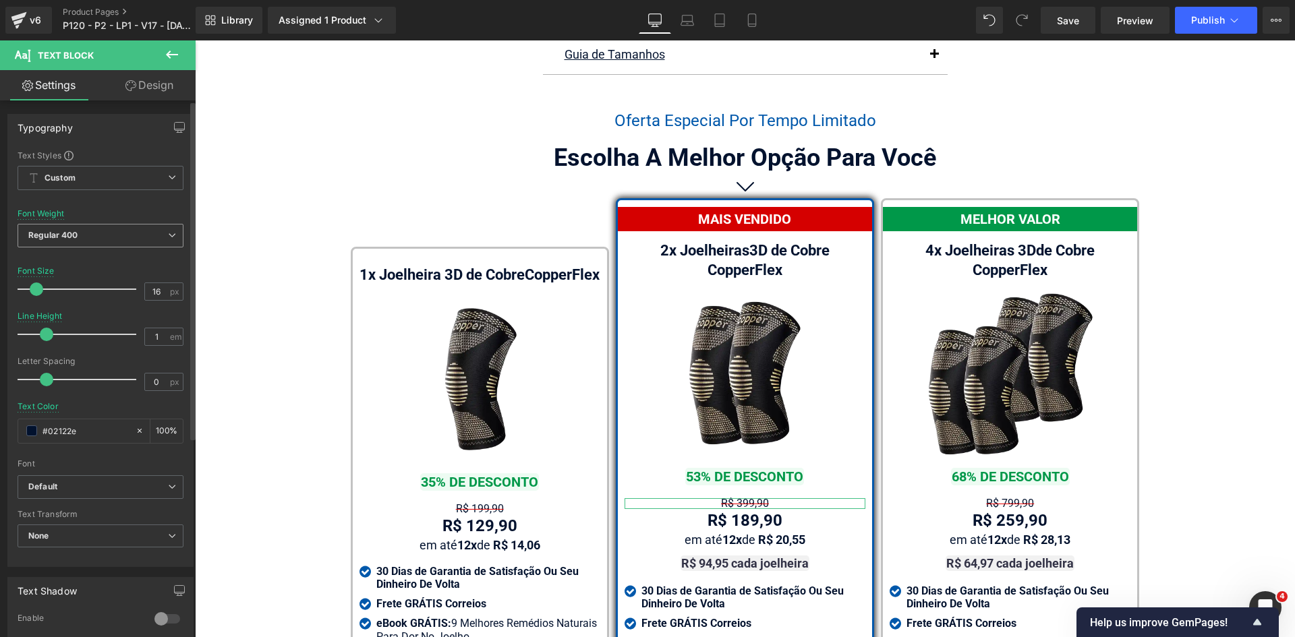
click at [77, 229] on span "Regular 400" at bounding box center [101, 236] width 166 height 24
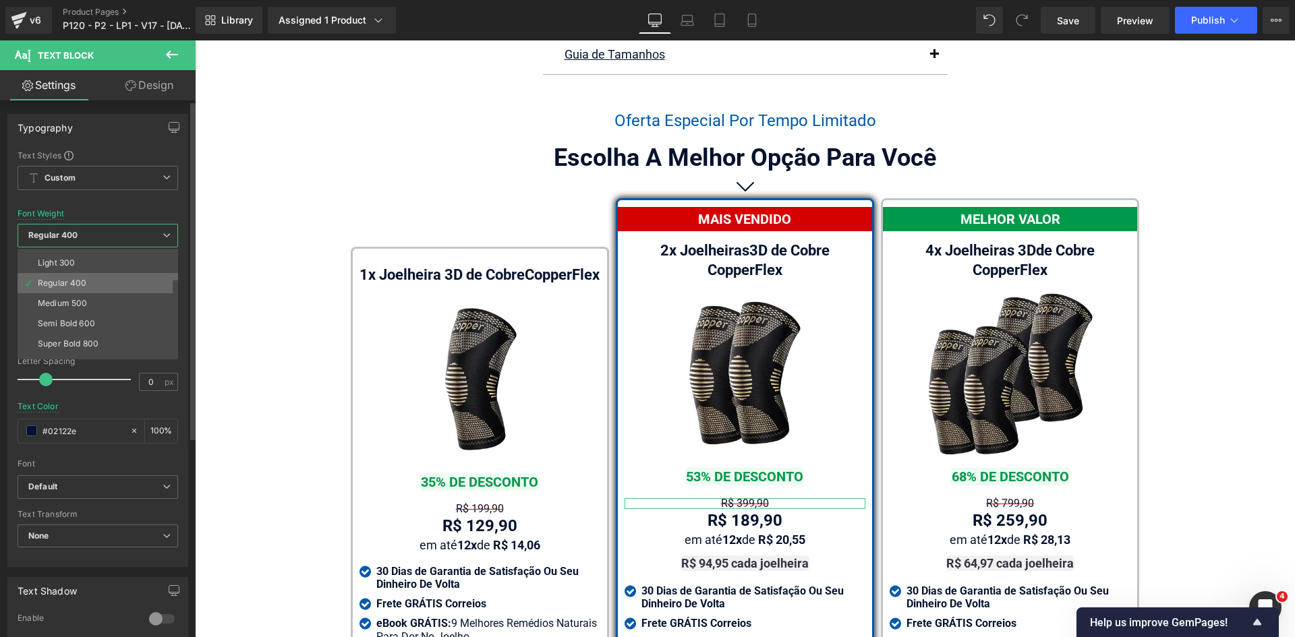
scroll to position [67, 0]
drag, startPoint x: 67, startPoint y: 351, endPoint x: 172, endPoint y: 385, distance: 110.0
click at [67, 351] on div "Bold 700" at bounding box center [55, 353] width 35 height 9
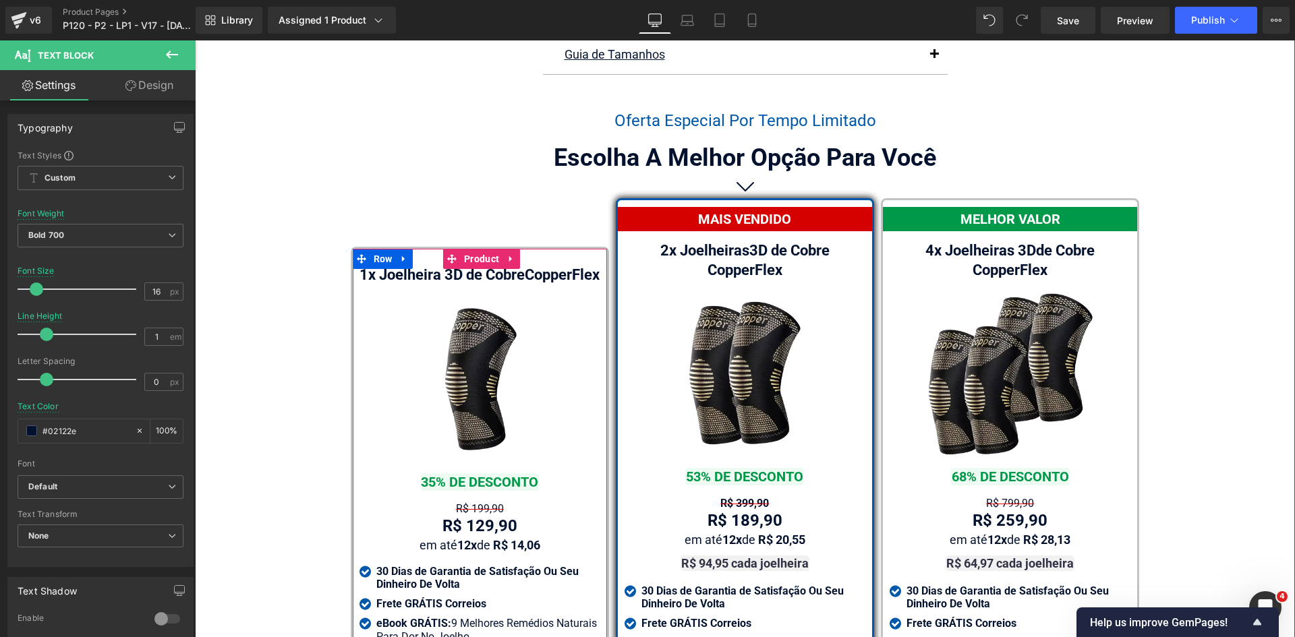
click at [457, 515] on span "Text Block" at bounding box center [451, 509] width 42 height 16
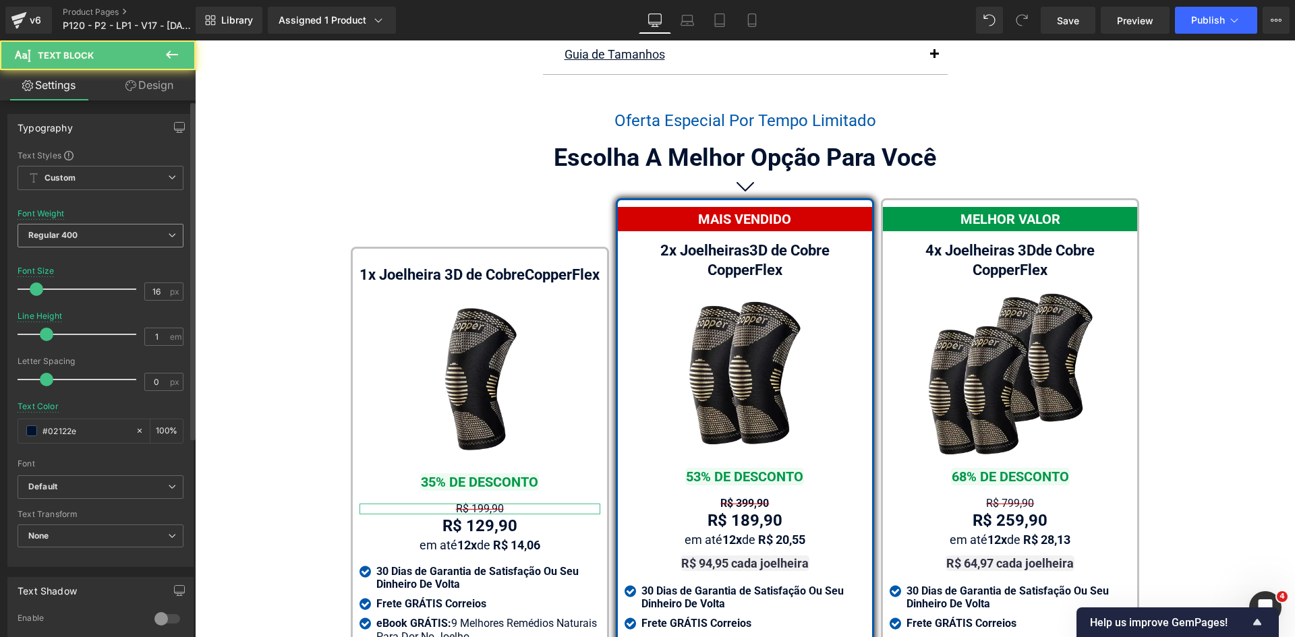
click at [71, 243] on span "Regular 400" at bounding box center [101, 236] width 166 height 24
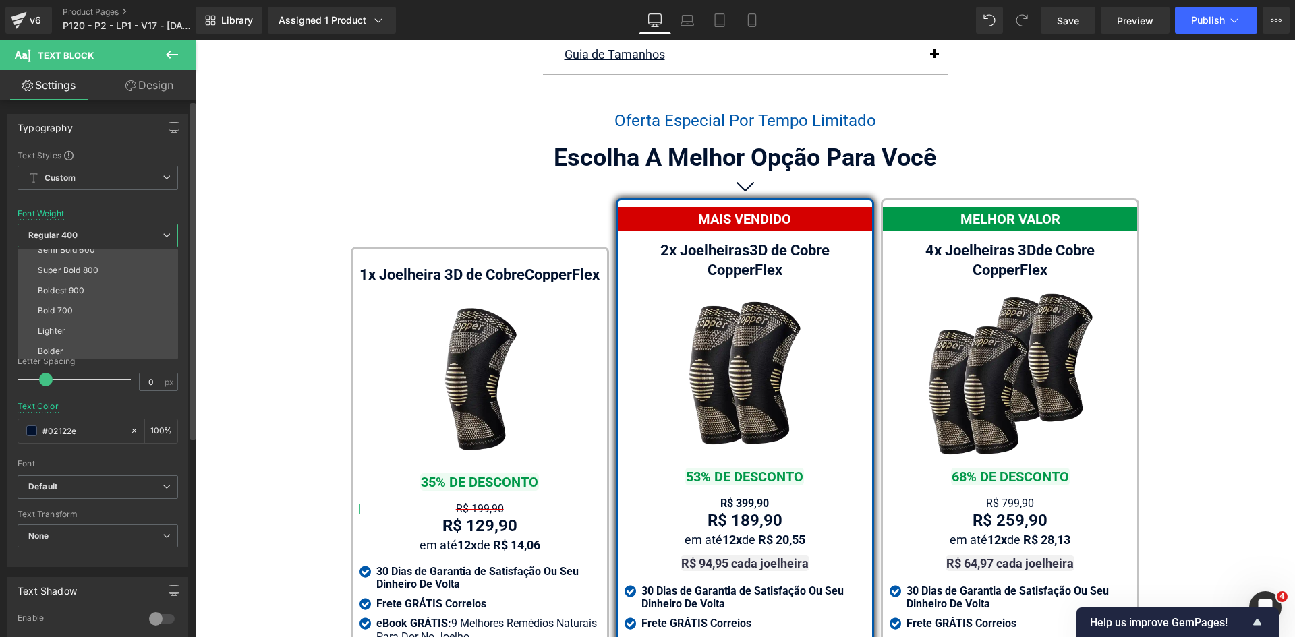
scroll to position [112, 0]
click at [62, 312] on div "Bold 700" at bounding box center [55, 308] width 35 height 9
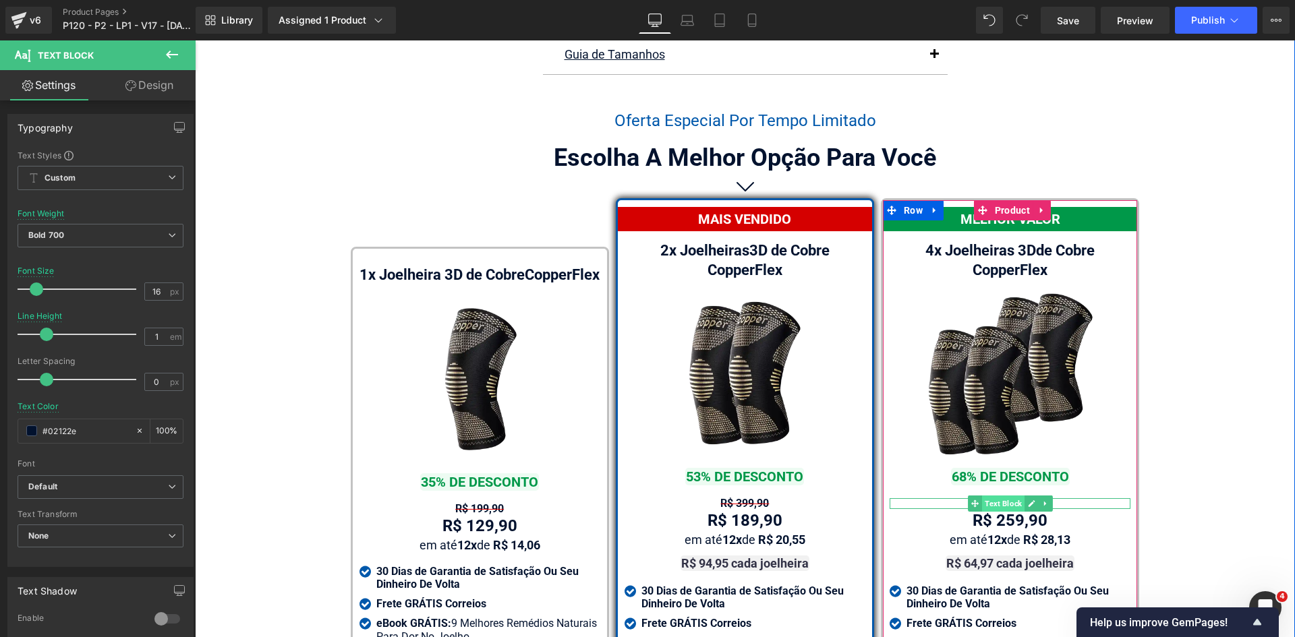
click at [1002, 496] on span "Text Block" at bounding box center [1003, 504] width 42 height 16
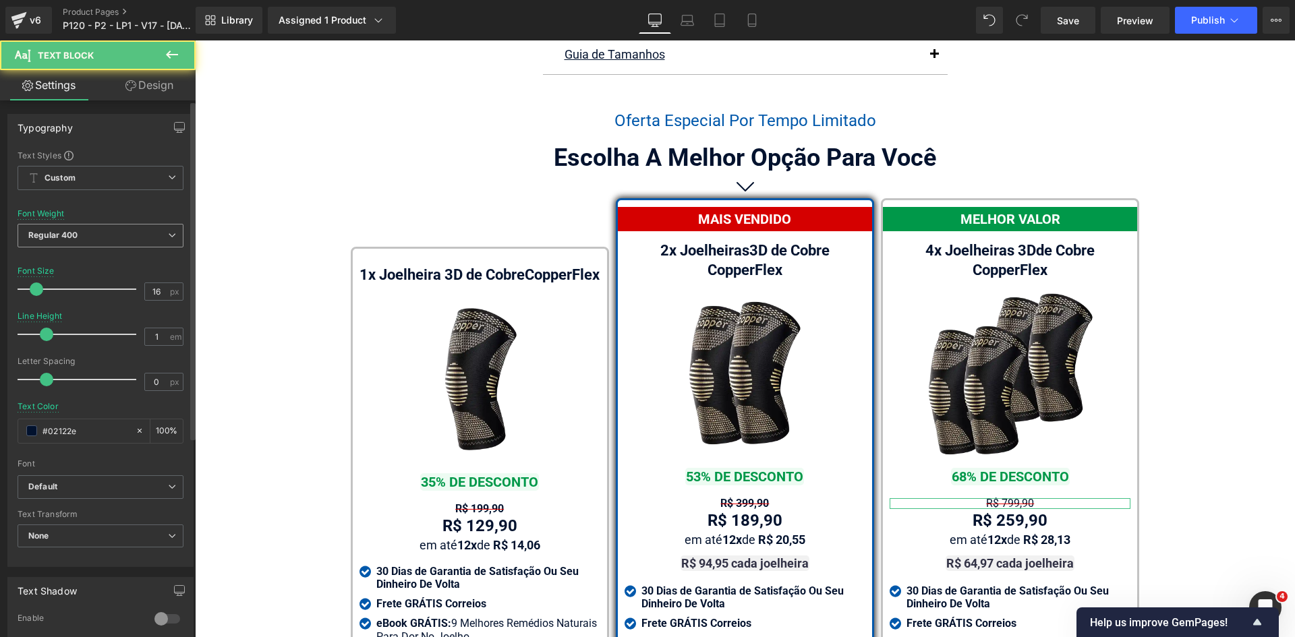
click at [61, 226] on span "Regular 400" at bounding box center [101, 236] width 166 height 24
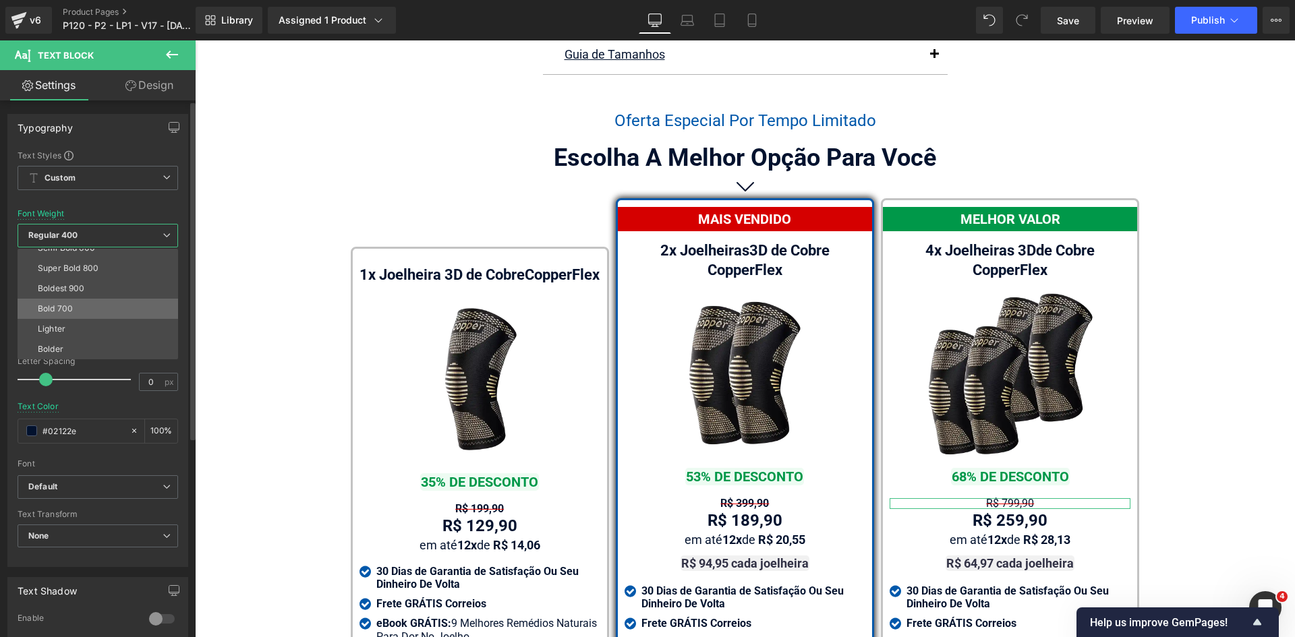
click at [57, 311] on div "Bold 700" at bounding box center [55, 308] width 35 height 9
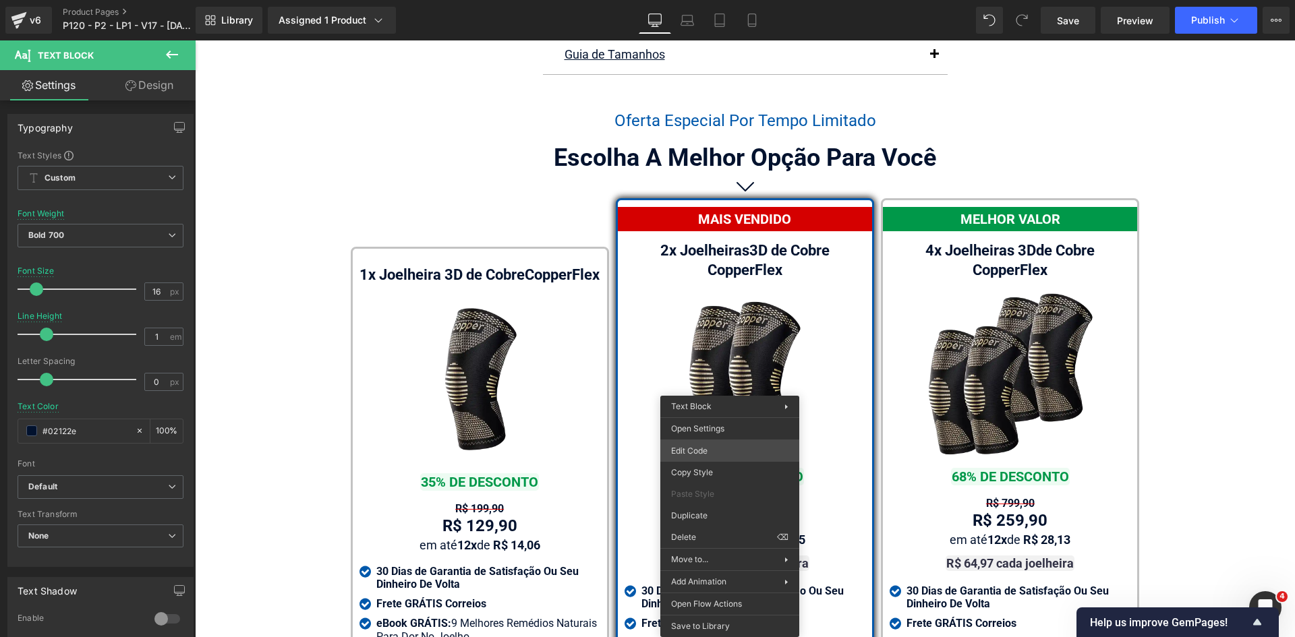
click at [703, 0] on div "Text Block You are previewing how the will restyle your page. You can not edit …" at bounding box center [647, 0] width 1295 height 0
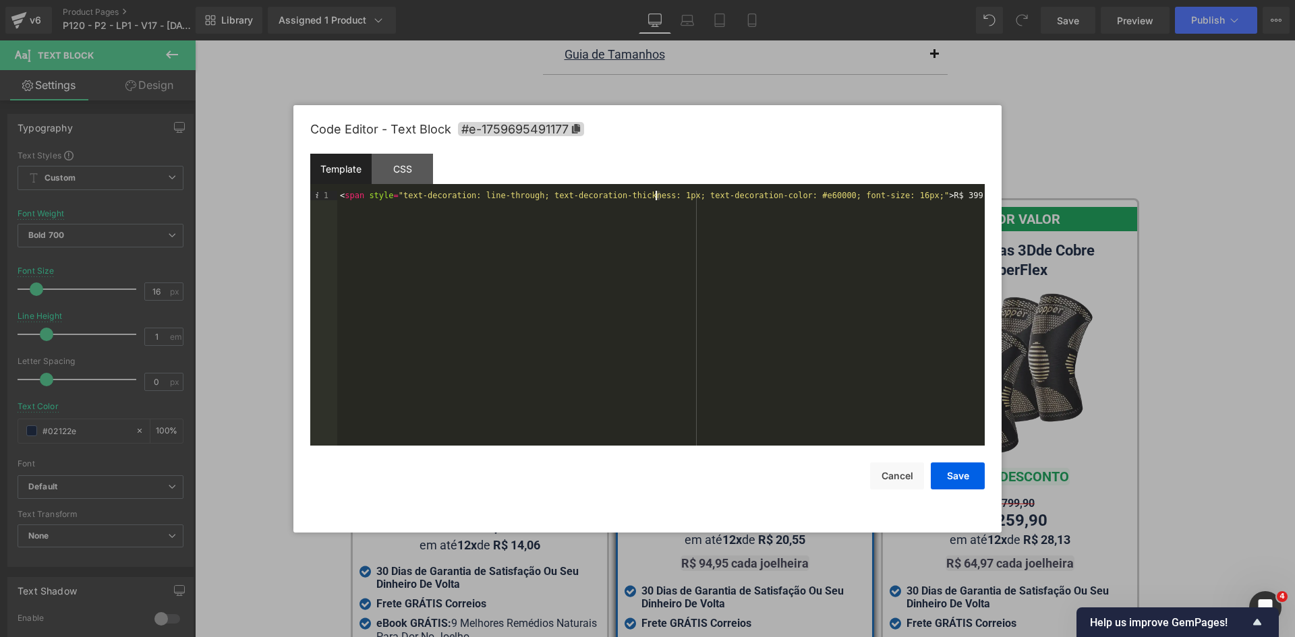
click at [655, 193] on div "< span style = "text-decoration: line-through; text-decoration-thickness: 1px; …" at bounding box center [660, 328] width 647 height 274
drag, startPoint x: 958, startPoint y: 467, endPoint x: 972, endPoint y: 481, distance: 20.5
click at [958, 467] on button "Save" at bounding box center [958, 476] width 54 height 27
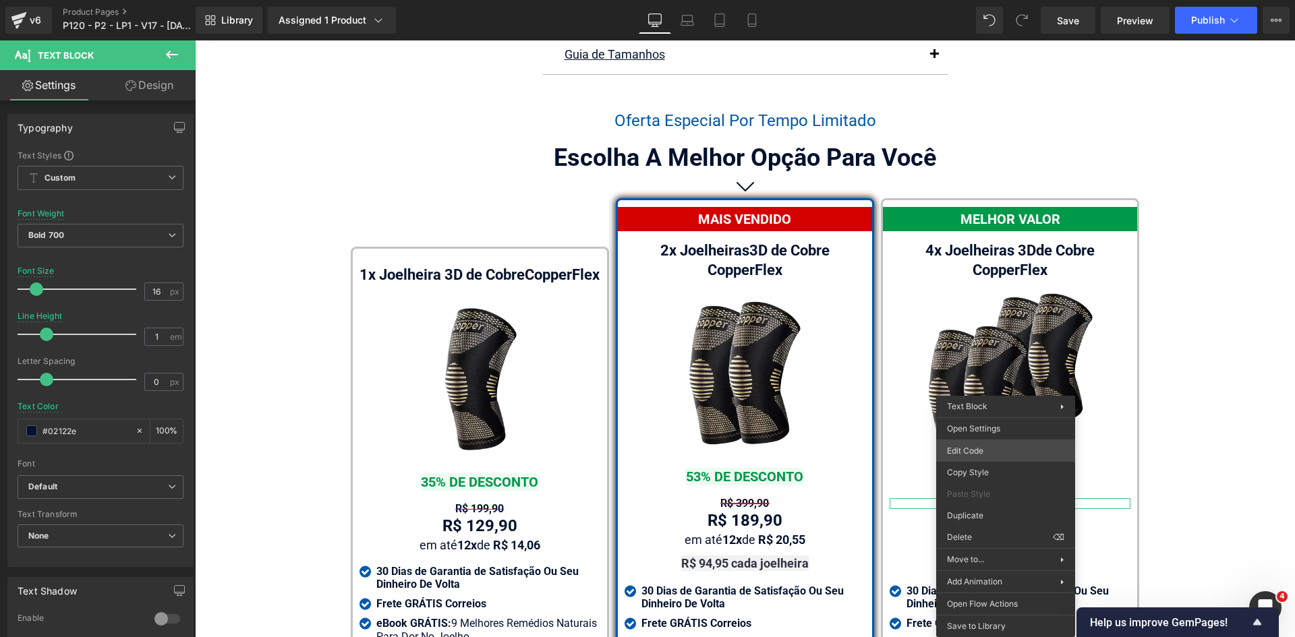
click at [973, 0] on div "Text Block You are previewing how the will restyle your page. You can not edit …" at bounding box center [647, 0] width 1295 height 0
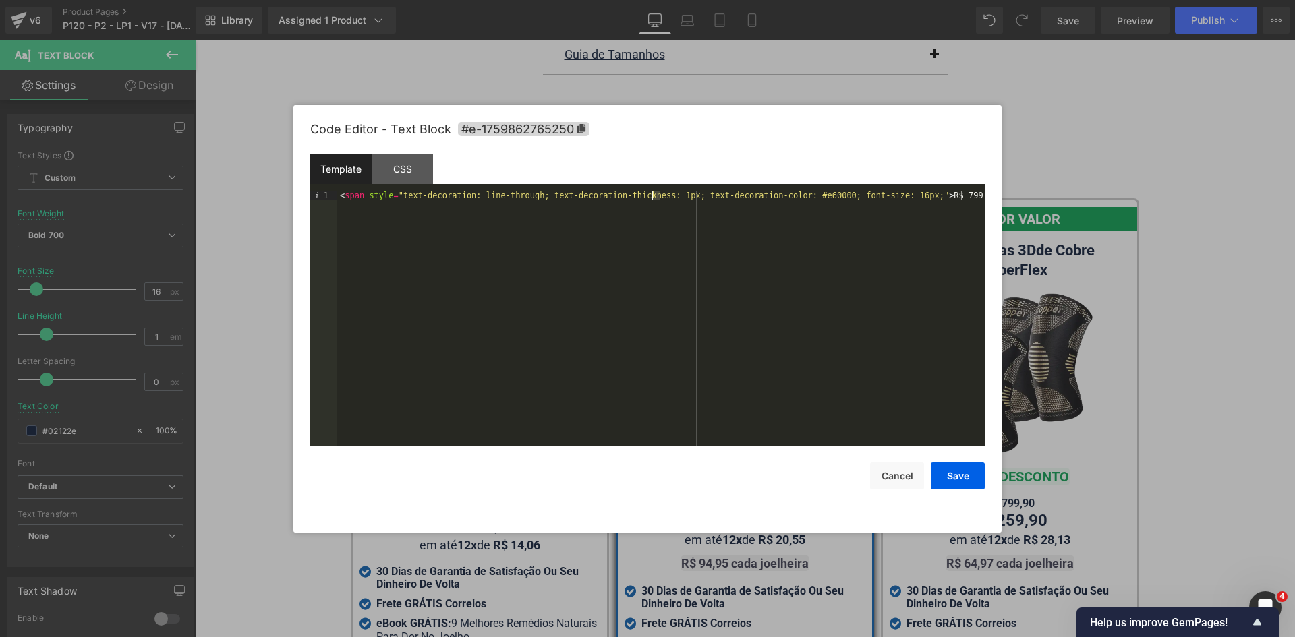
click at [653, 195] on div "< span style = "text-decoration: line-through; text-decoration-thickness: 1px; …" at bounding box center [660, 328] width 647 height 274
click at [654, 195] on div "< span style = "text-decoration: line-through; text-decoration-thickness: 1px; …" at bounding box center [660, 318] width 647 height 255
click at [657, 197] on div "< span style = "text-decoration: line-through; text-decoration-thickness: 1px; …" at bounding box center [660, 328] width 647 height 274
click at [951, 476] on button "Save" at bounding box center [958, 476] width 54 height 27
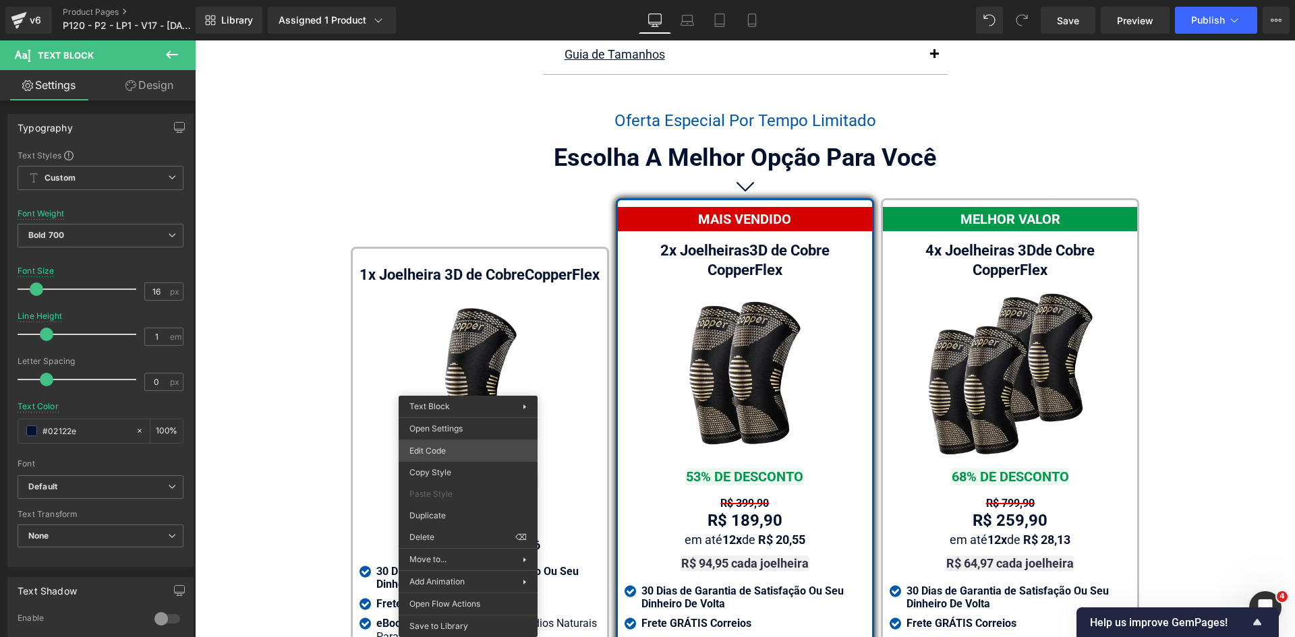
click at [438, 0] on div "Text Block You are previewing how the will restyle your page. You can not edit …" at bounding box center [647, 0] width 1295 height 0
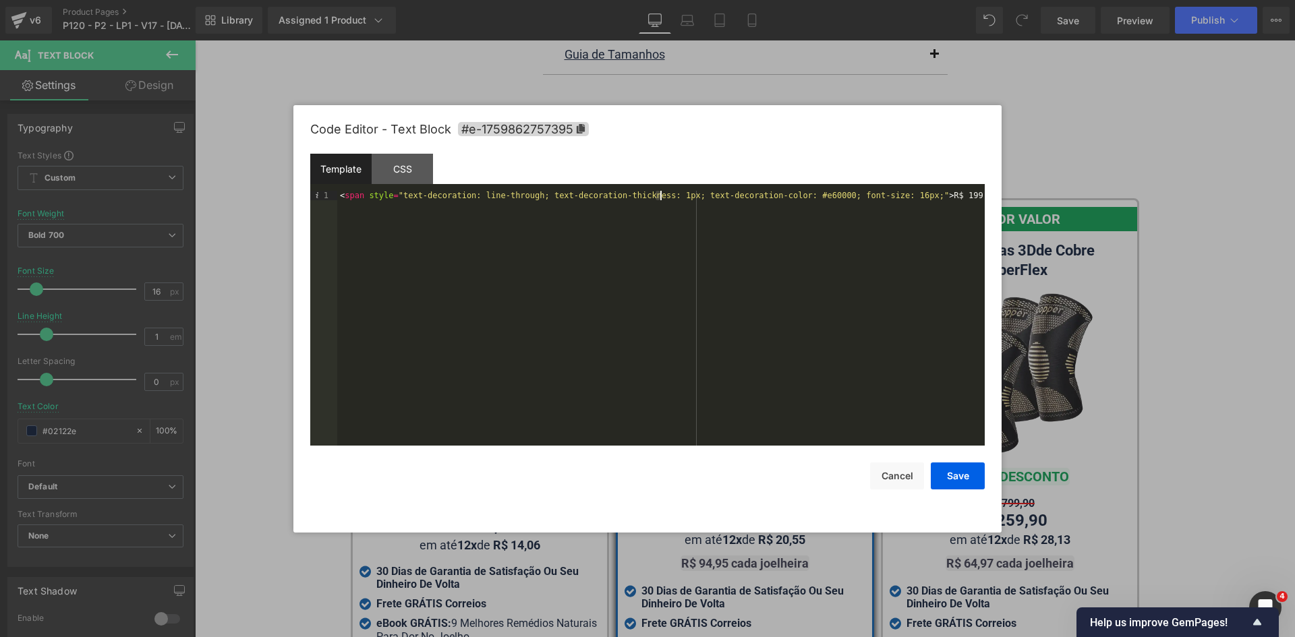
click at [659, 196] on div "< span style = "text-decoration: line-through; text-decoration-thickness: 1px; …" at bounding box center [660, 328] width 647 height 274
click at [960, 474] on button "Save" at bounding box center [958, 476] width 54 height 27
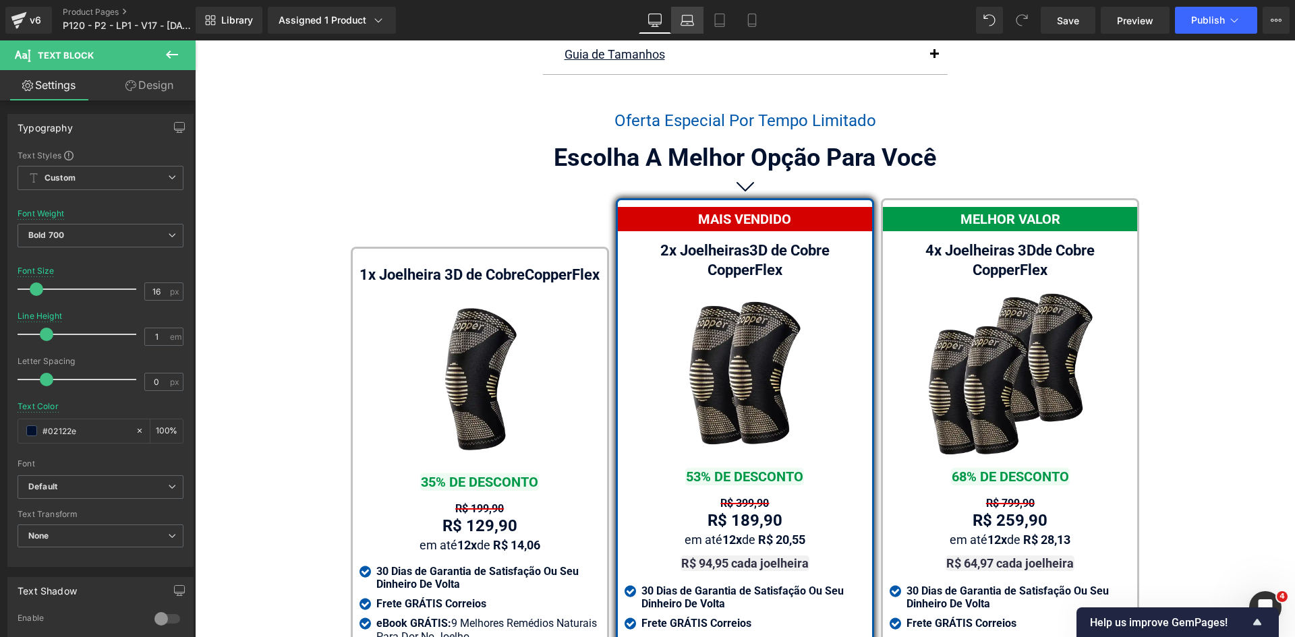
click at [686, 25] on icon at bounding box center [687, 24] width 13 height 4
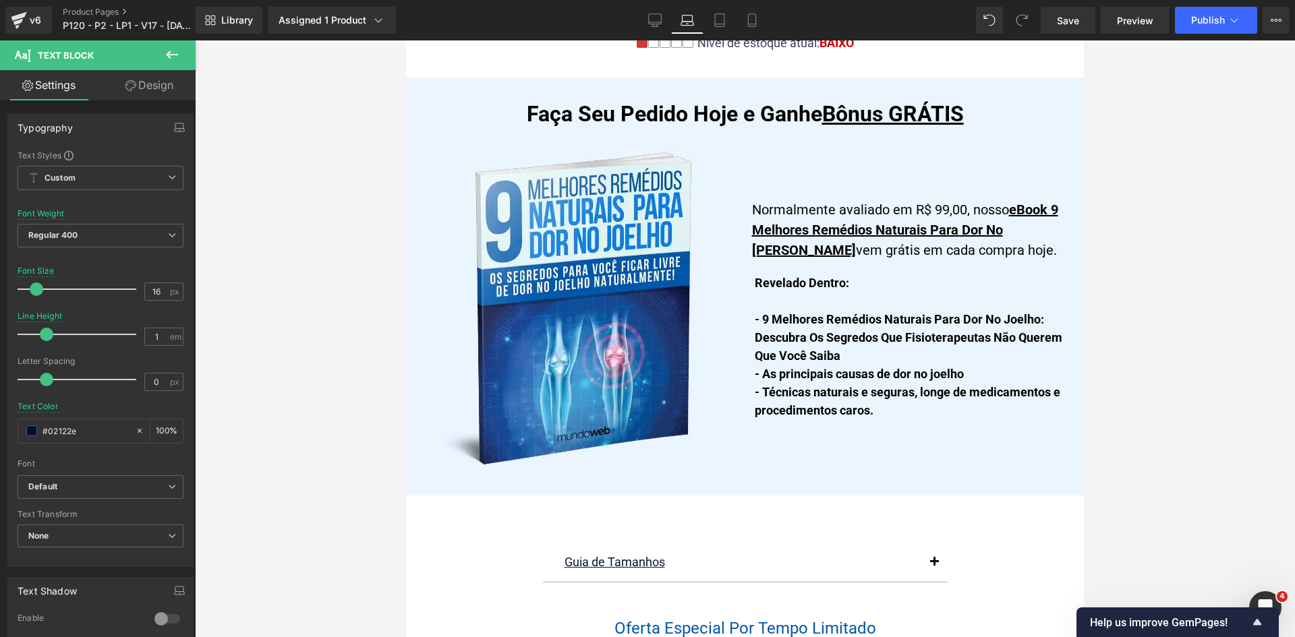
scroll to position [8277, 0]
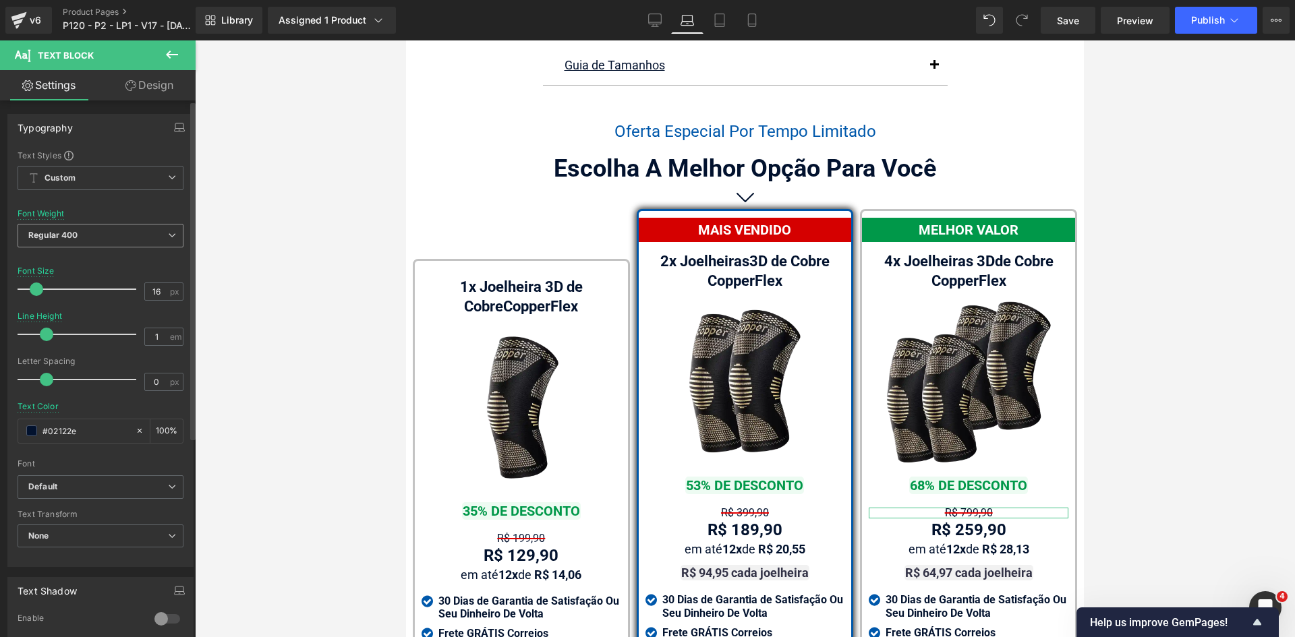
click at [60, 236] on b "Regular 400" at bounding box center [53, 235] width 50 height 10
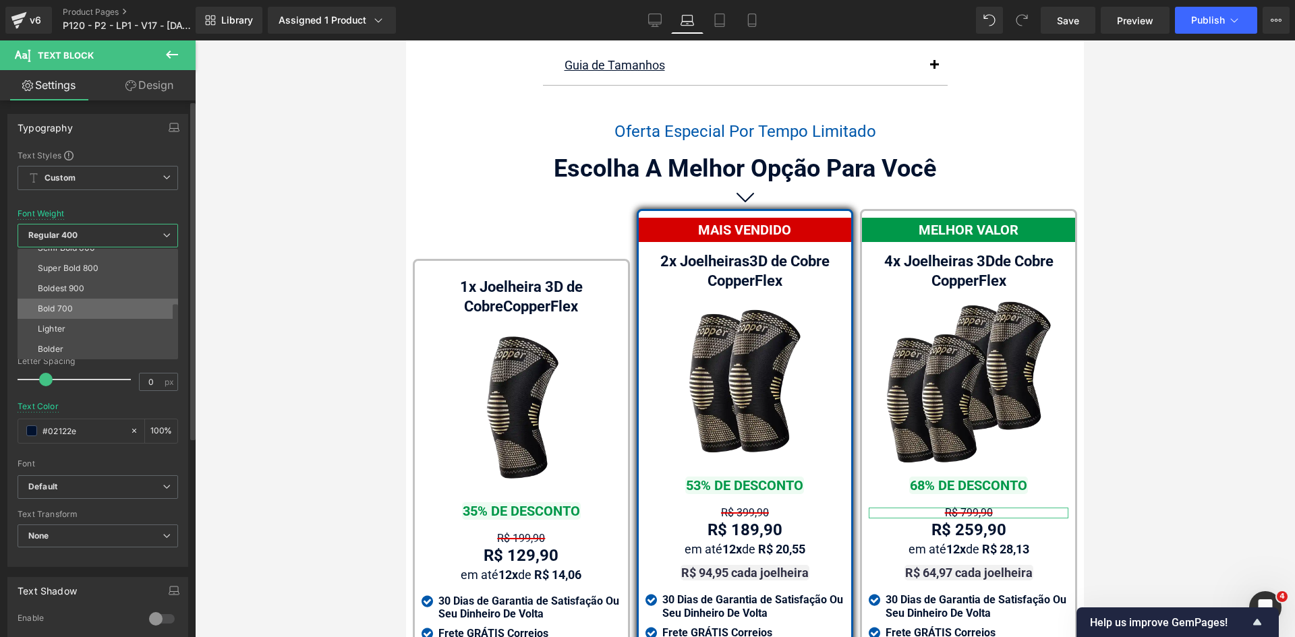
click at [58, 314] on li "Bold 700" at bounding box center [101, 309] width 167 height 20
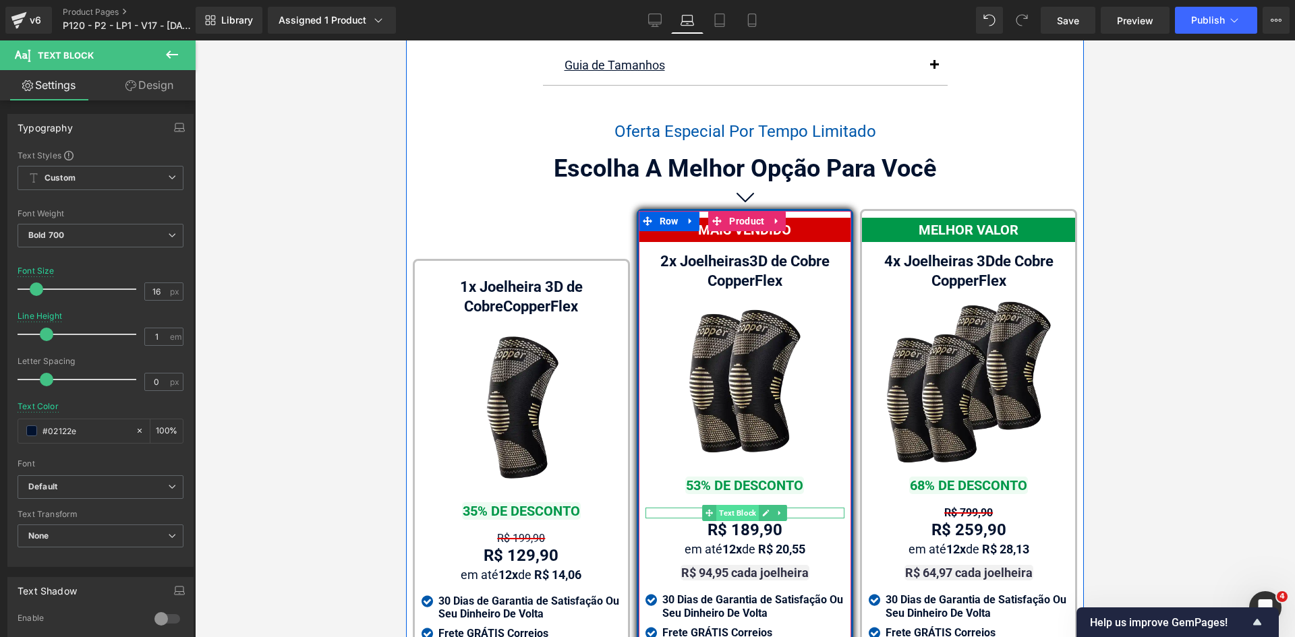
click at [730, 505] on span "Text Block" at bounding box center [737, 513] width 42 height 16
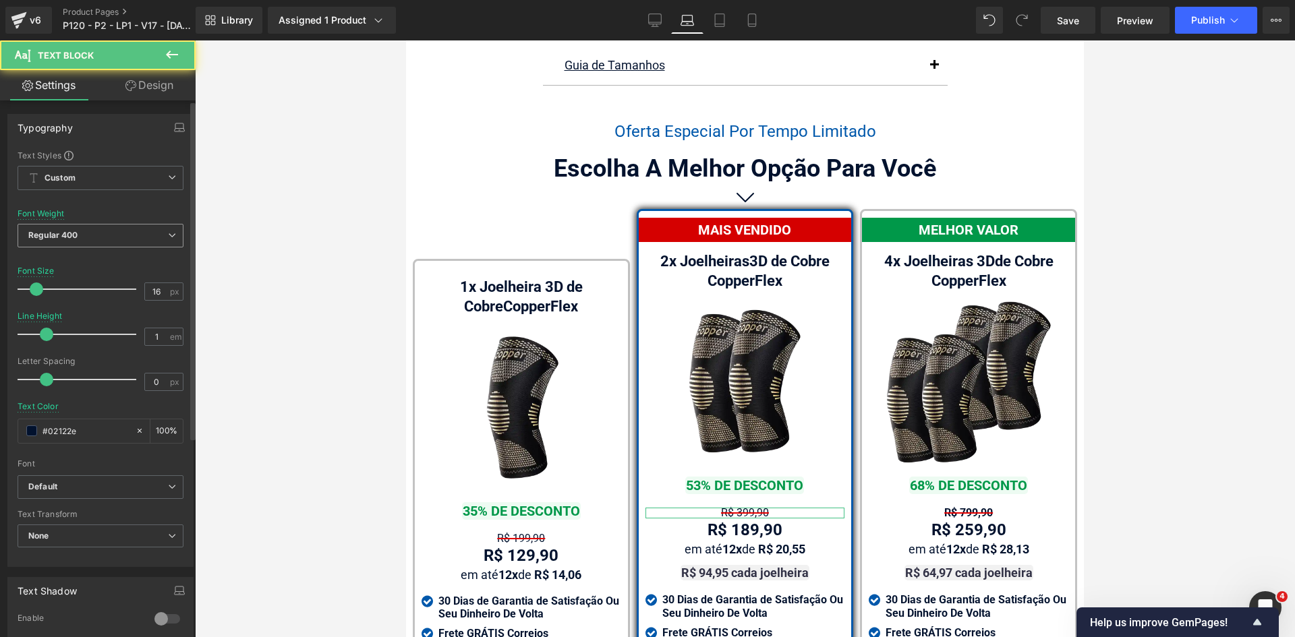
click at [67, 229] on span "Regular 400" at bounding box center [101, 236] width 166 height 24
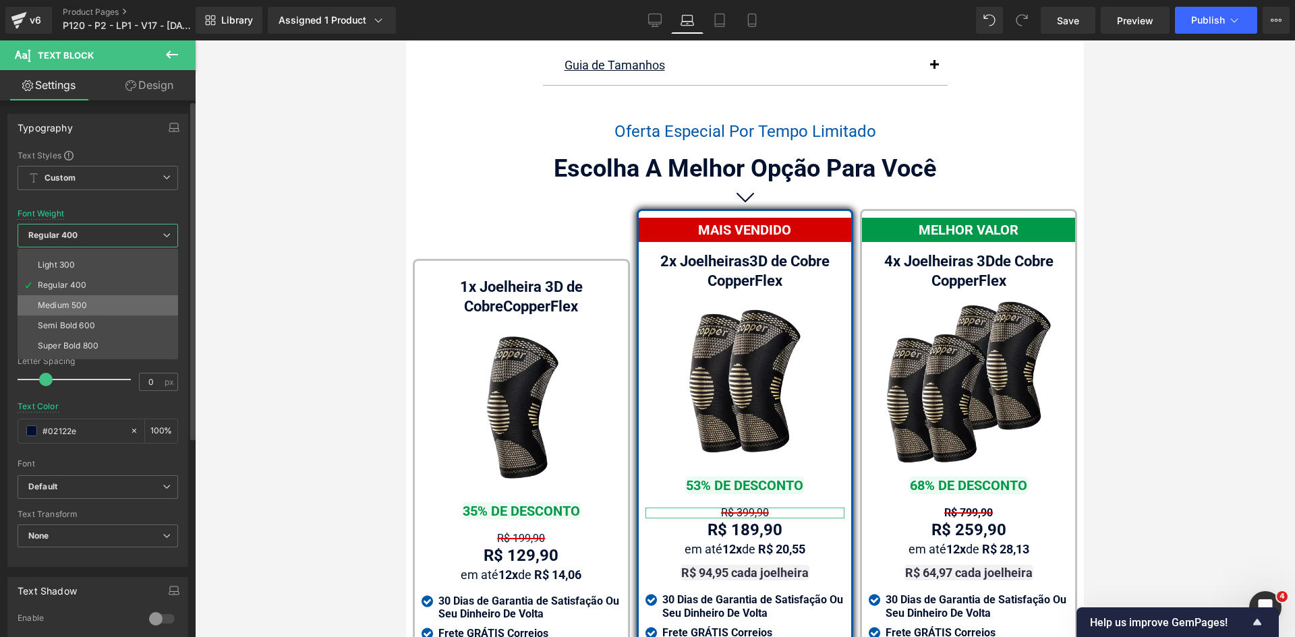
scroll to position [67, 0]
click at [64, 351] on div "Bold 700" at bounding box center [55, 353] width 35 height 9
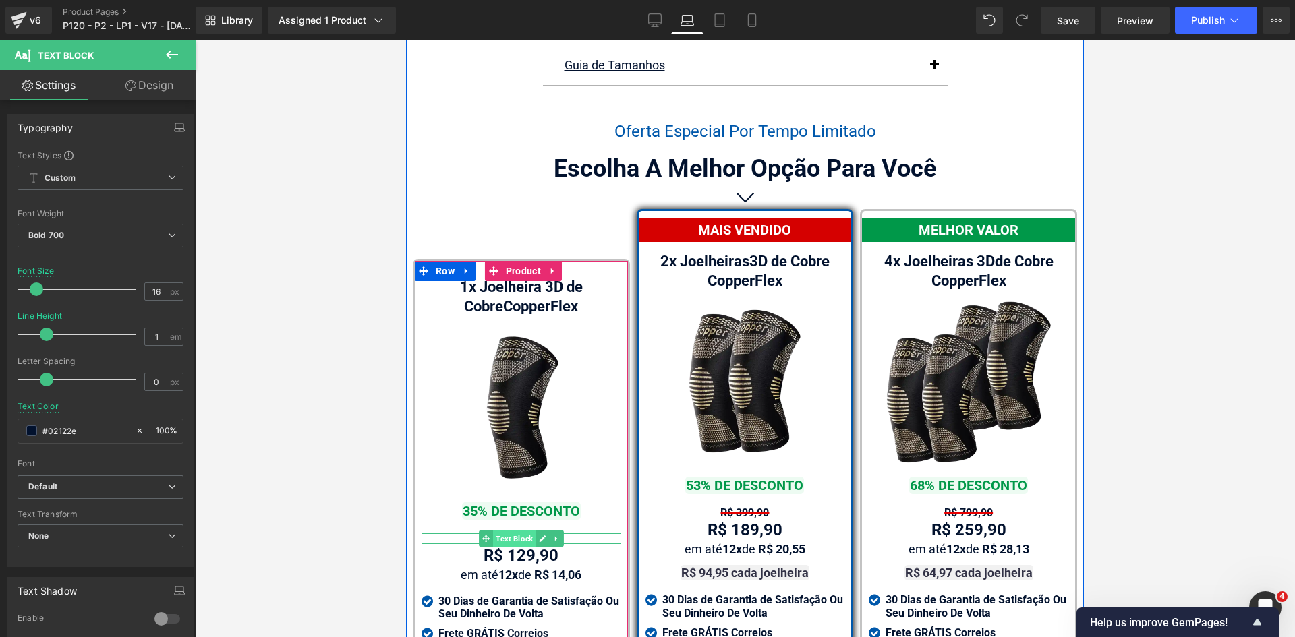
click at [504, 531] on span "Text Block" at bounding box center [514, 539] width 42 height 16
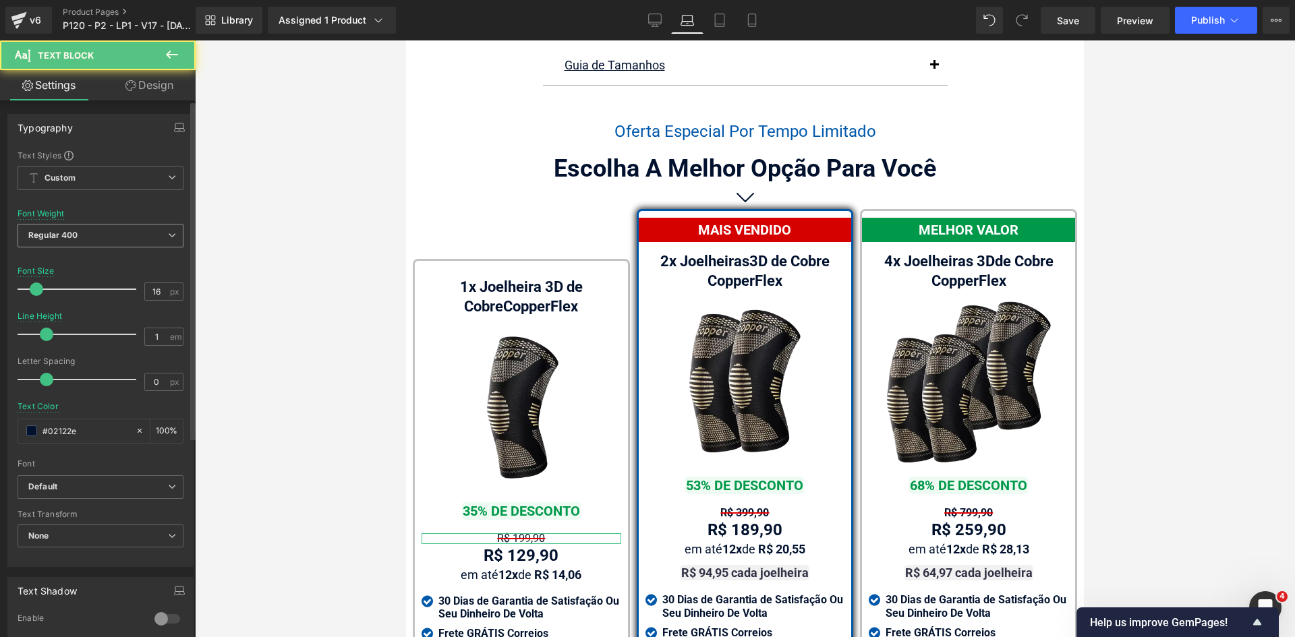
click at [90, 246] on span "Regular 400" at bounding box center [101, 236] width 166 height 24
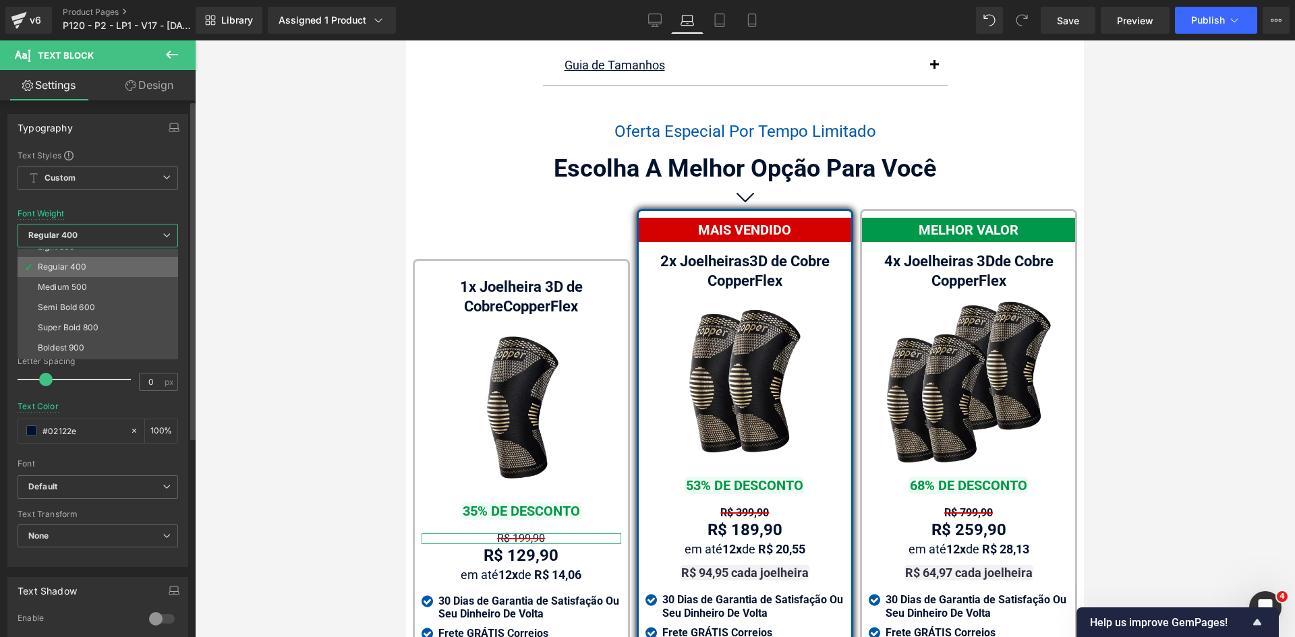
scroll to position [112, 0]
click at [64, 305] on div "Bold 700" at bounding box center [55, 308] width 35 height 9
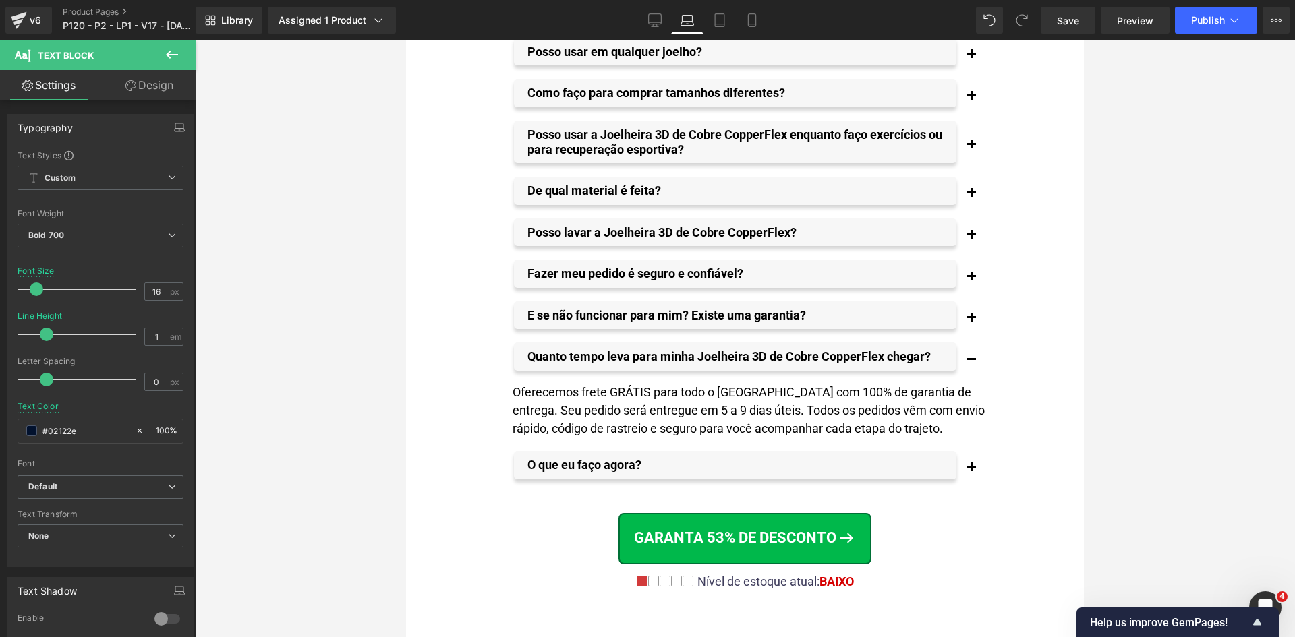
scroll to position [10907, 0]
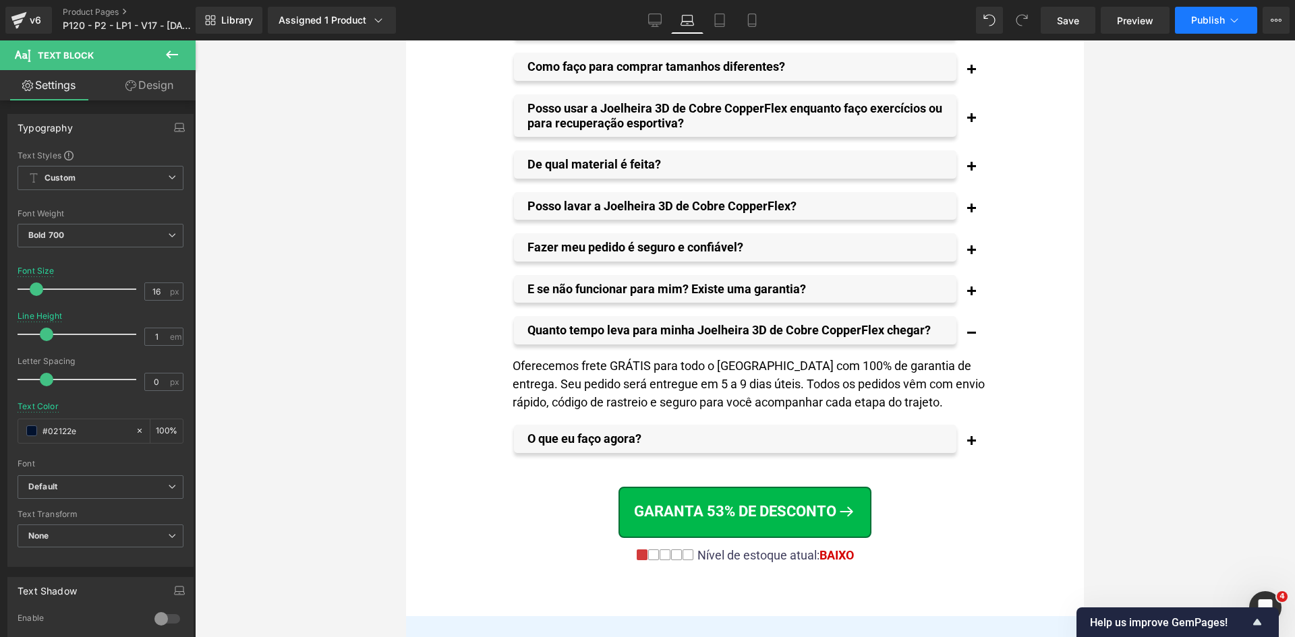
click at [1212, 18] on span "Publish" at bounding box center [1208, 20] width 34 height 11
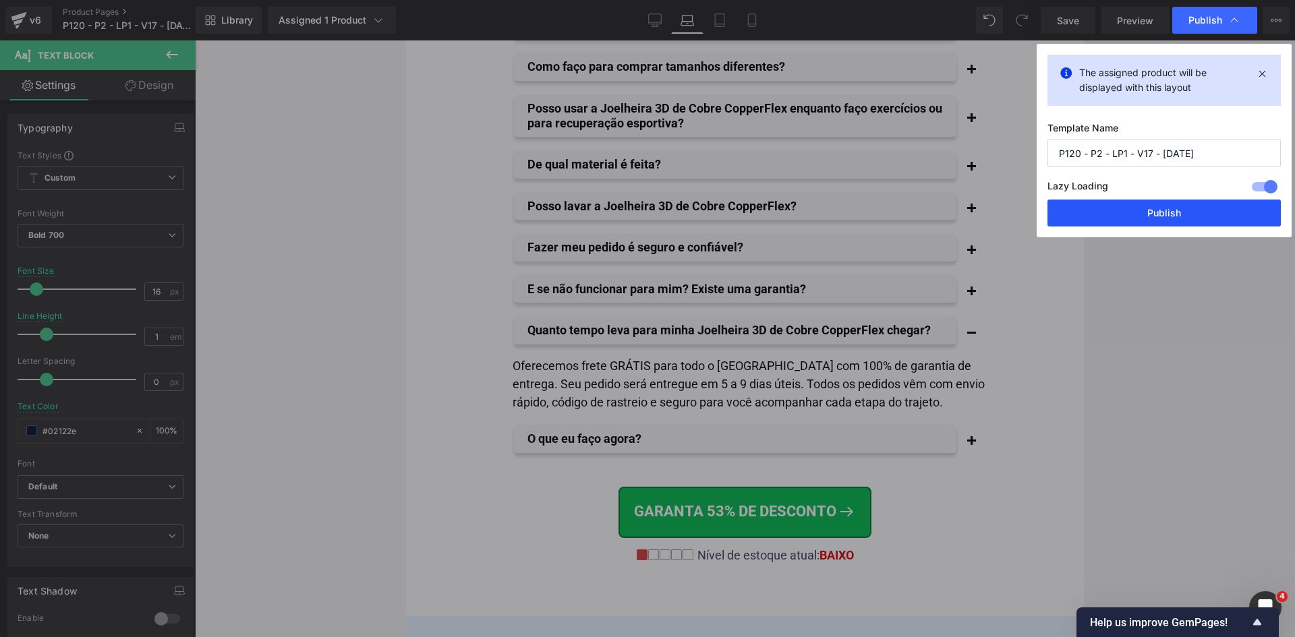
click at [1150, 214] on button "Publish" at bounding box center [1163, 213] width 233 height 27
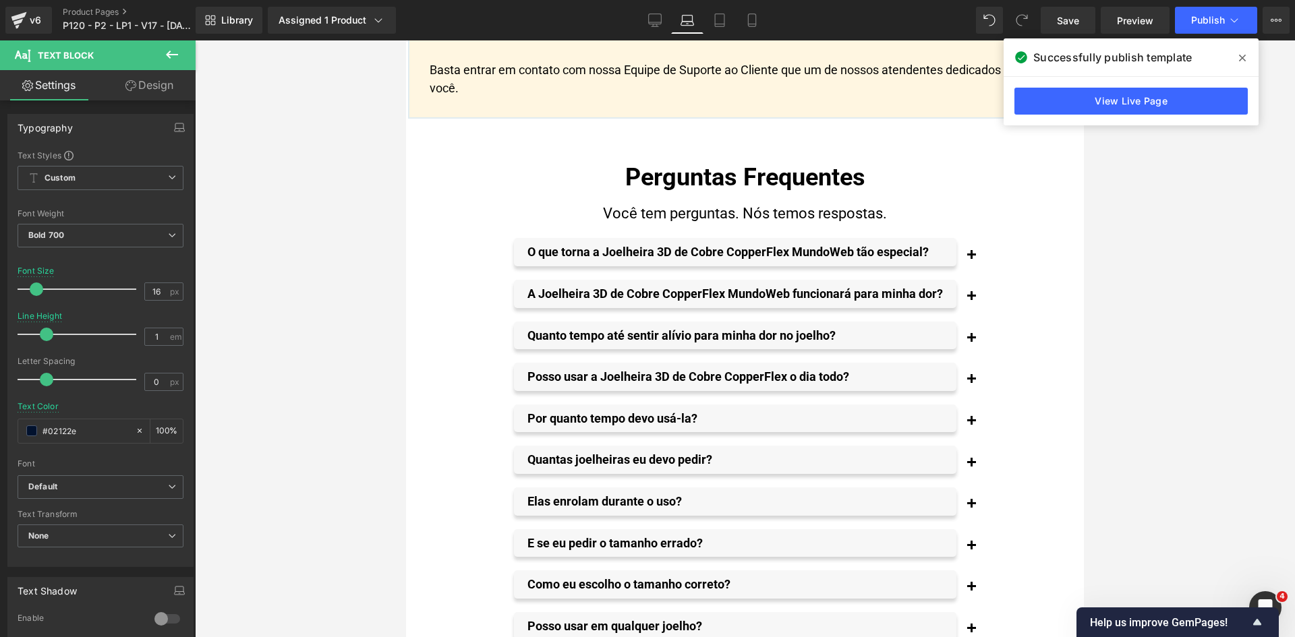
scroll to position [0, 0]
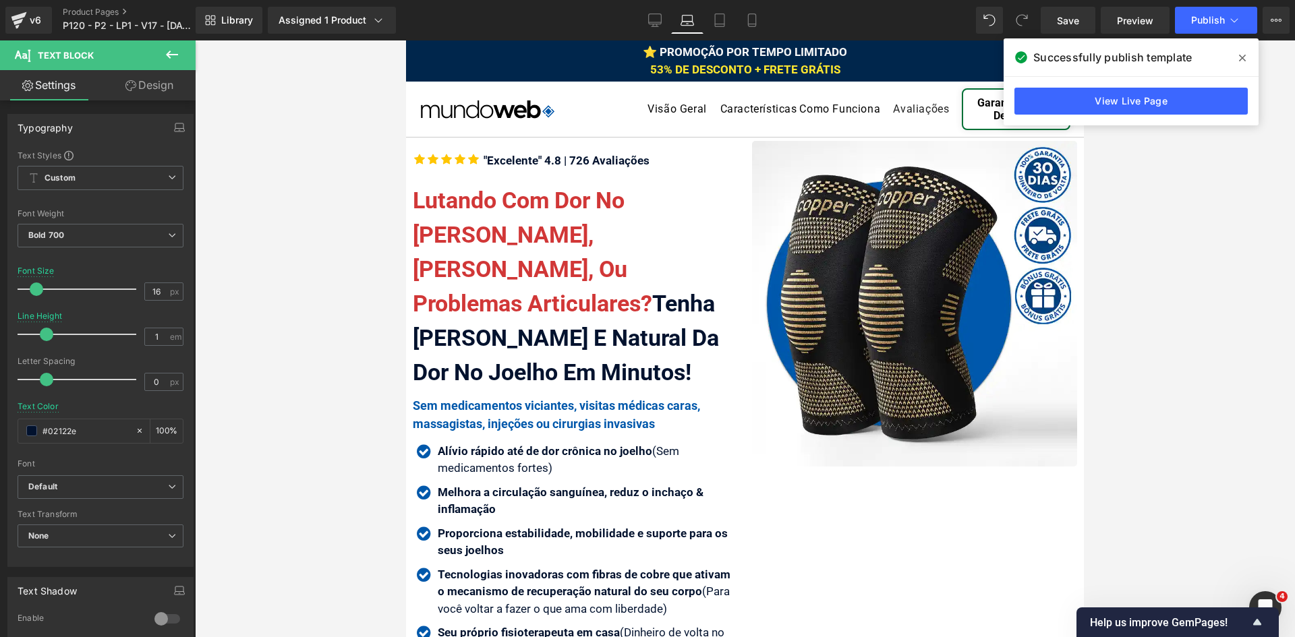
drag, startPoint x: 1079, startPoint y: 587, endPoint x: 1511, endPoint y: 59, distance: 681.8
click at [1241, 57] on icon at bounding box center [1242, 58] width 7 height 7
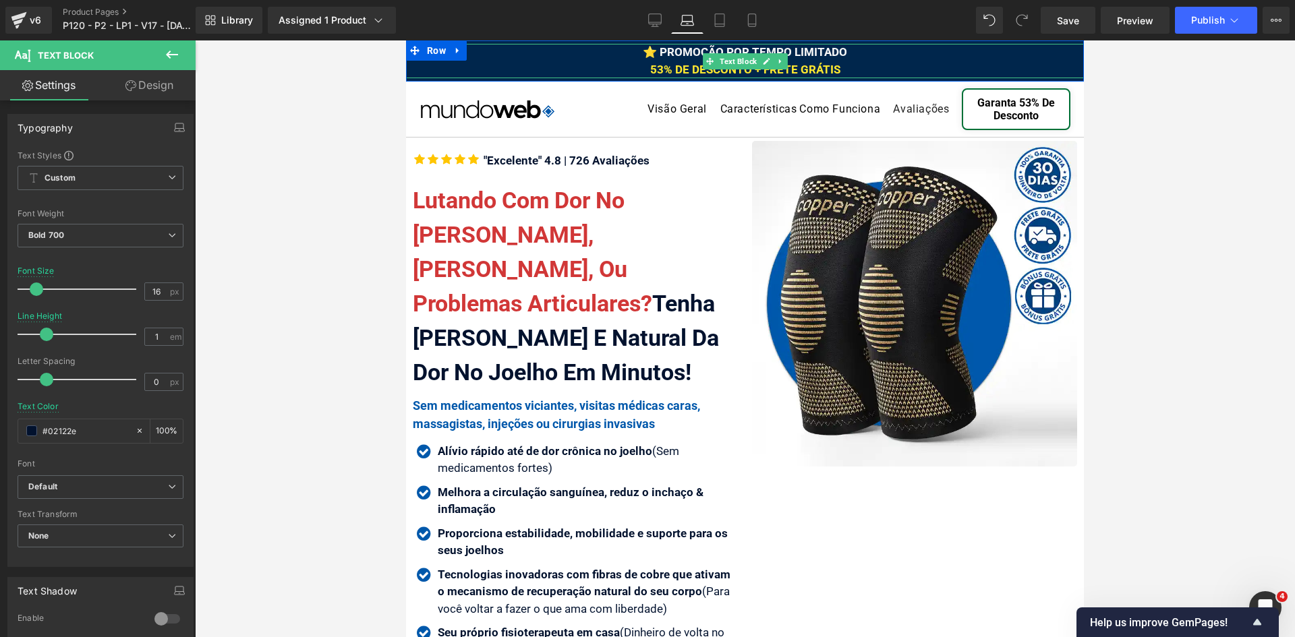
click at [871, 67] on div "⭐ PROMOÇÃO POR TEMPO LIMITADO 53% DE DESCONTO + FRETE GRÁTIS" at bounding box center [745, 61] width 678 height 34
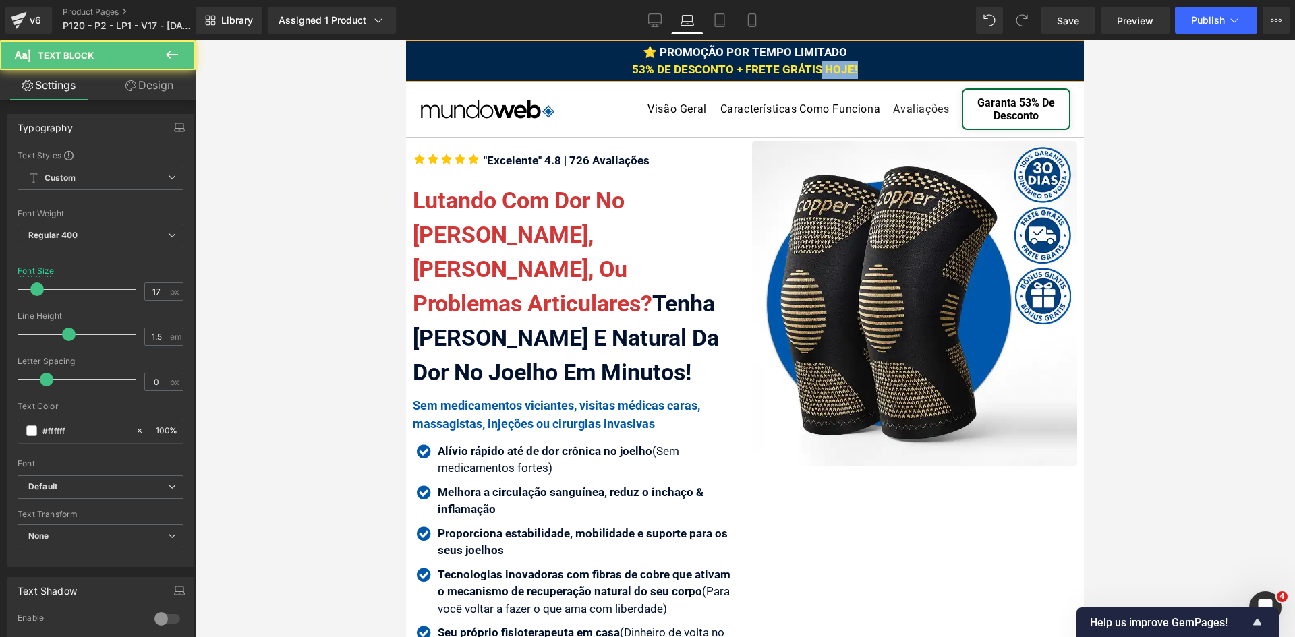
drag, startPoint x: 852, startPoint y: 69, endPoint x: 817, endPoint y: 69, distance: 35.1
click at [817, 69] on div "⭐ PROMOÇÃO POR TEMPO LIMITADO 53% DE DESCONTO + FRETE GRÁTIS HOJE!" at bounding box center [745, 61] width 678 height 34
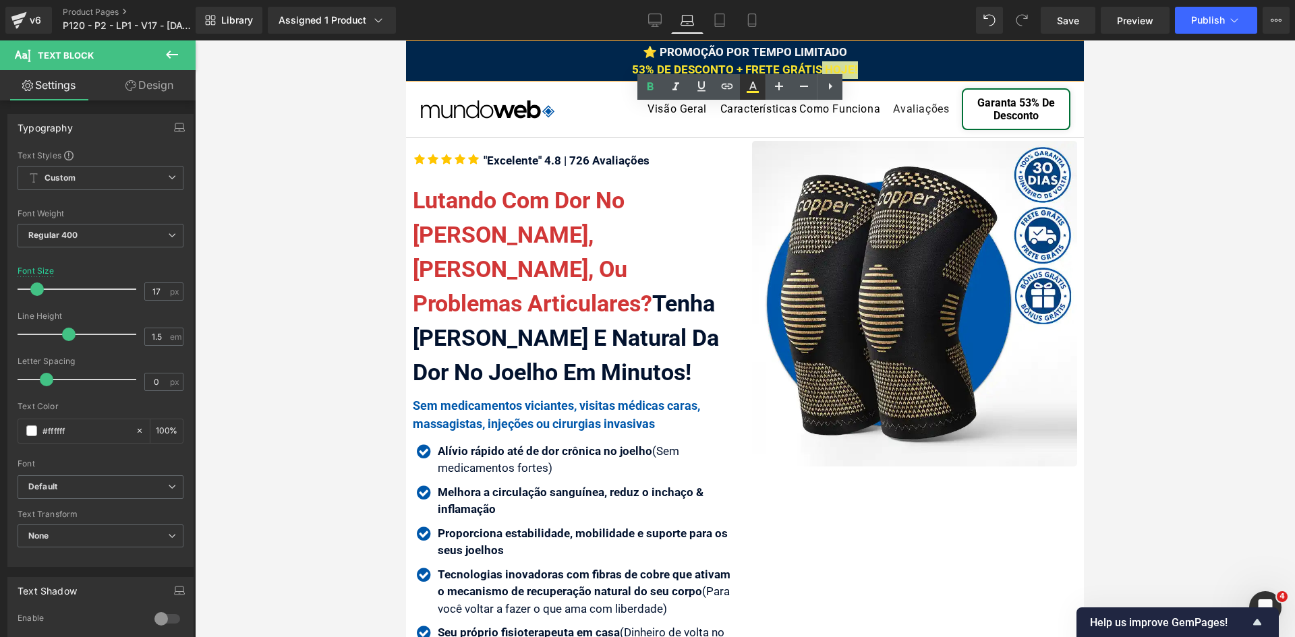
drag, startPoint x: 749, startPoint y: 90, endPoint x: 315, endPoint y: 92, distance: 434.3
click at [749, 90] on icon at bounding box center [752, 87] width 16 height 16
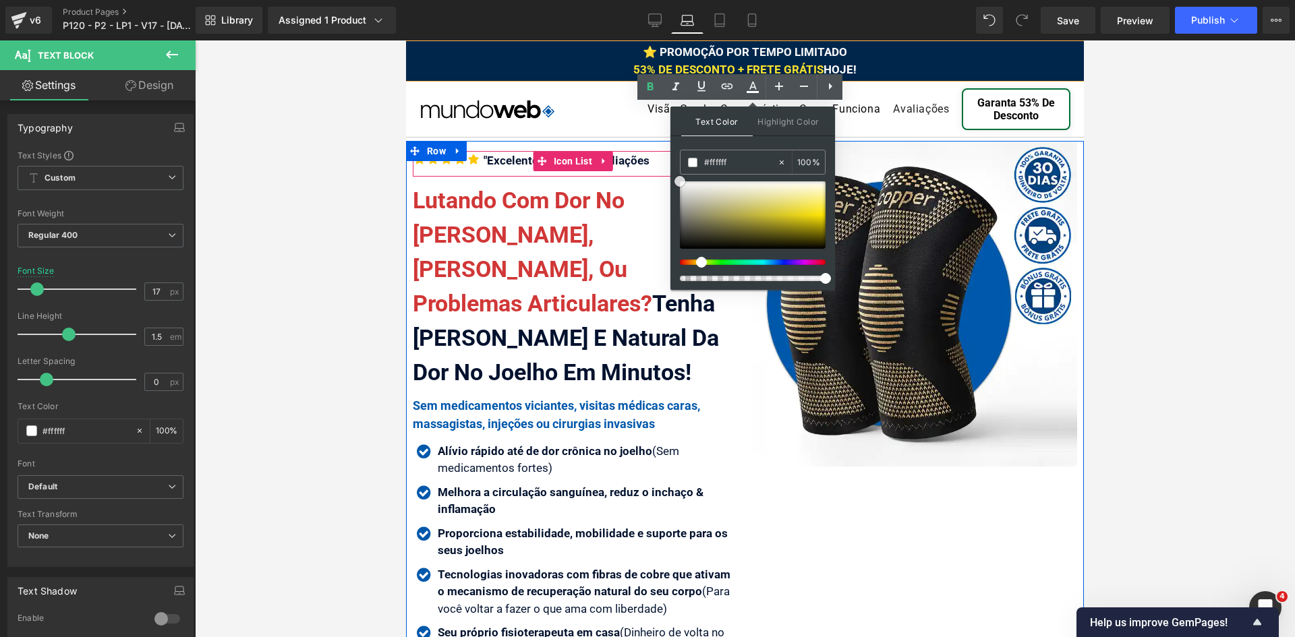
drag, startPoint x: 1093, startPoint y: 212, endPoint x: 666, endPoint y: 161, distance: 430.6
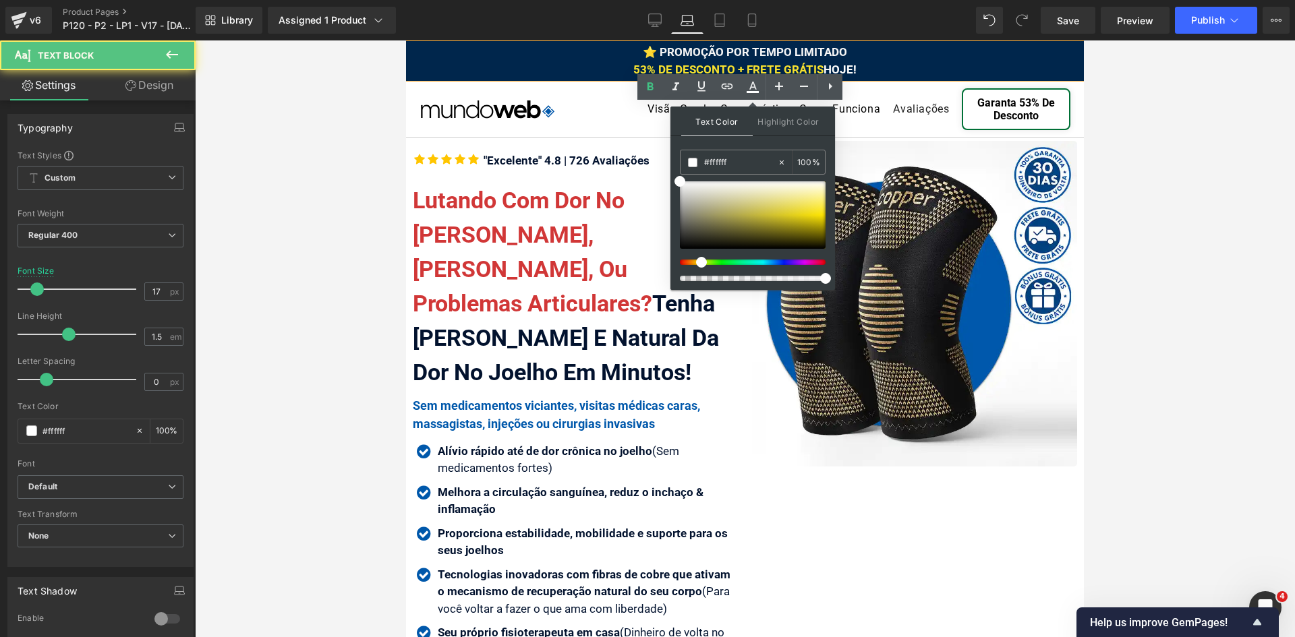
click at [833, 66] on span "⭐ PROMOÇÃO POR TEMPO LIMITADO 53% DE DESCONTO + FRETE GRÁTIS HOJE!" at bounding box center [744, 60] width 223 height 31
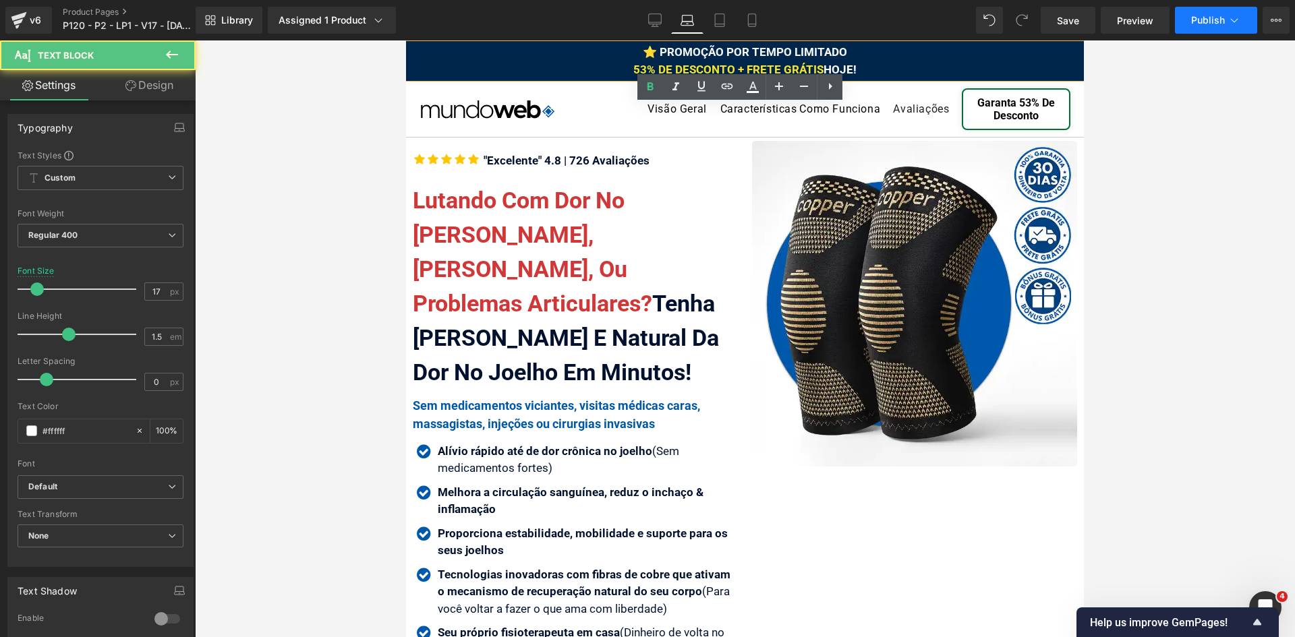
click at [1232, 27] on button "Publish" at bounding box center [1216, 20] width 82 height 27
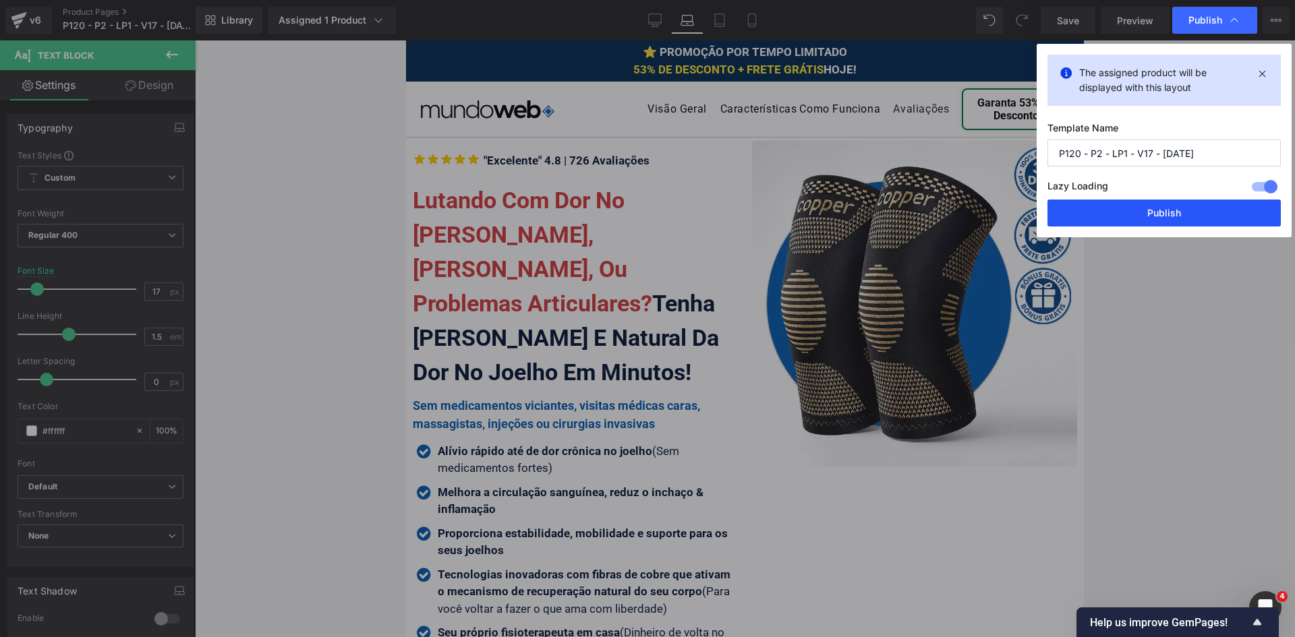
click at [1195, 218] on button "Publish" at bounding box center [1163, 213] width 233 height 27
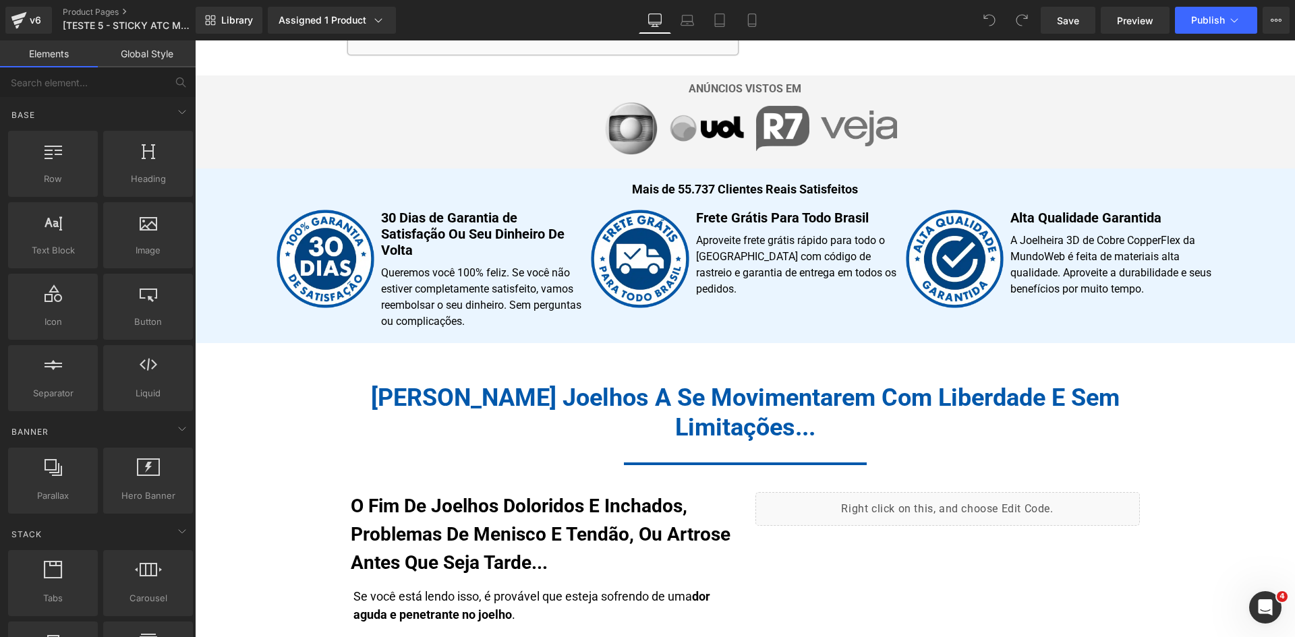
scroll to position [778, 0]
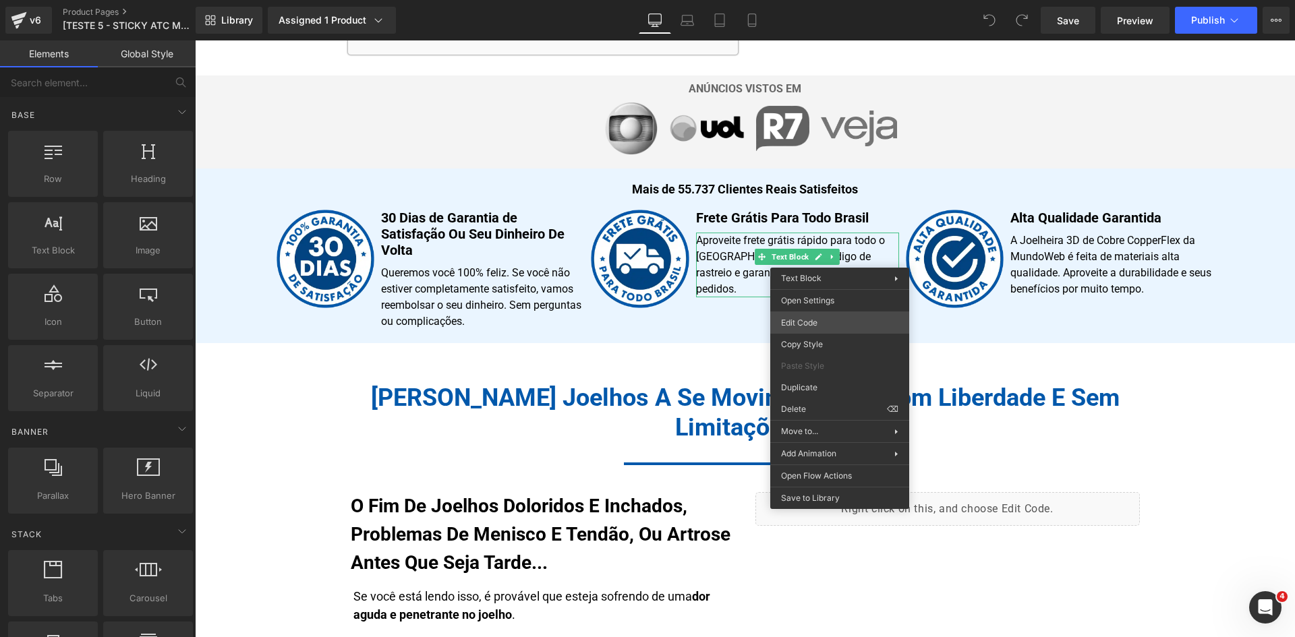
click at [829, 0] on div "You are previewing how the will restyle your page. You can not edit Elements in…" at bounding box center [647, 0] width 1295 height 0
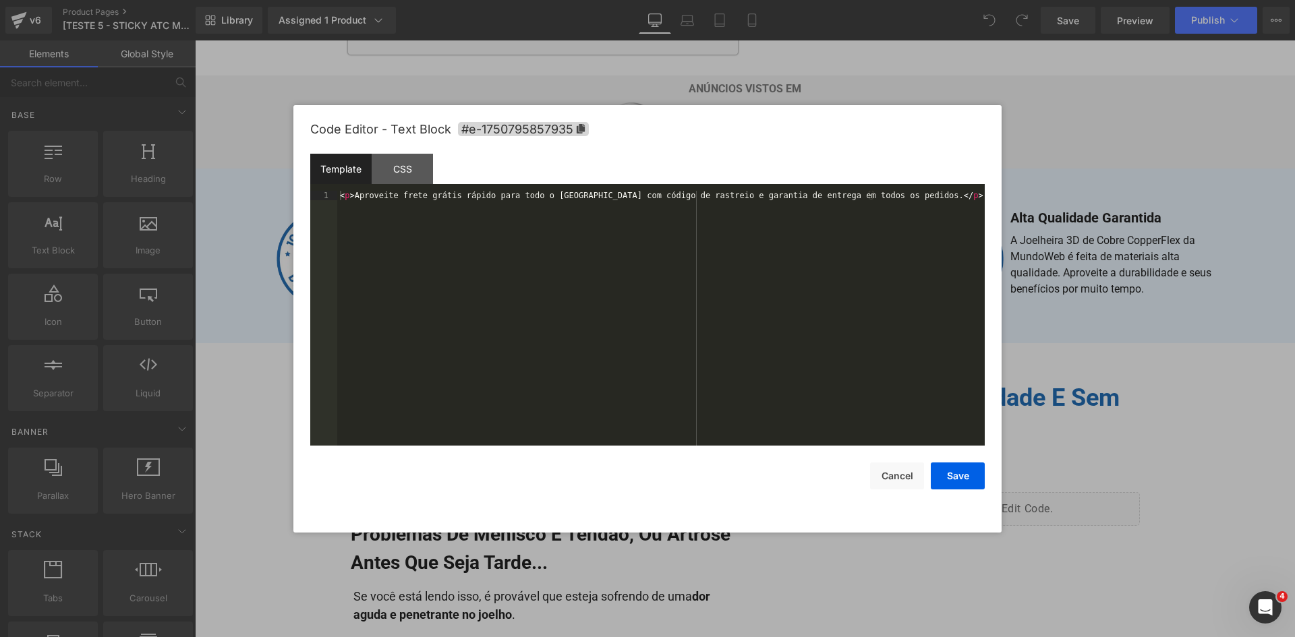
click at [764, 309] on div "< p > Aproveite frete grátis rápido para todo o Brasil com código de rastreio e…" at bounding box center [660, 328] width 647 height 274
click at [916, 469] on button "Cancel" at bounding box center [897, 476] width 54 height 27
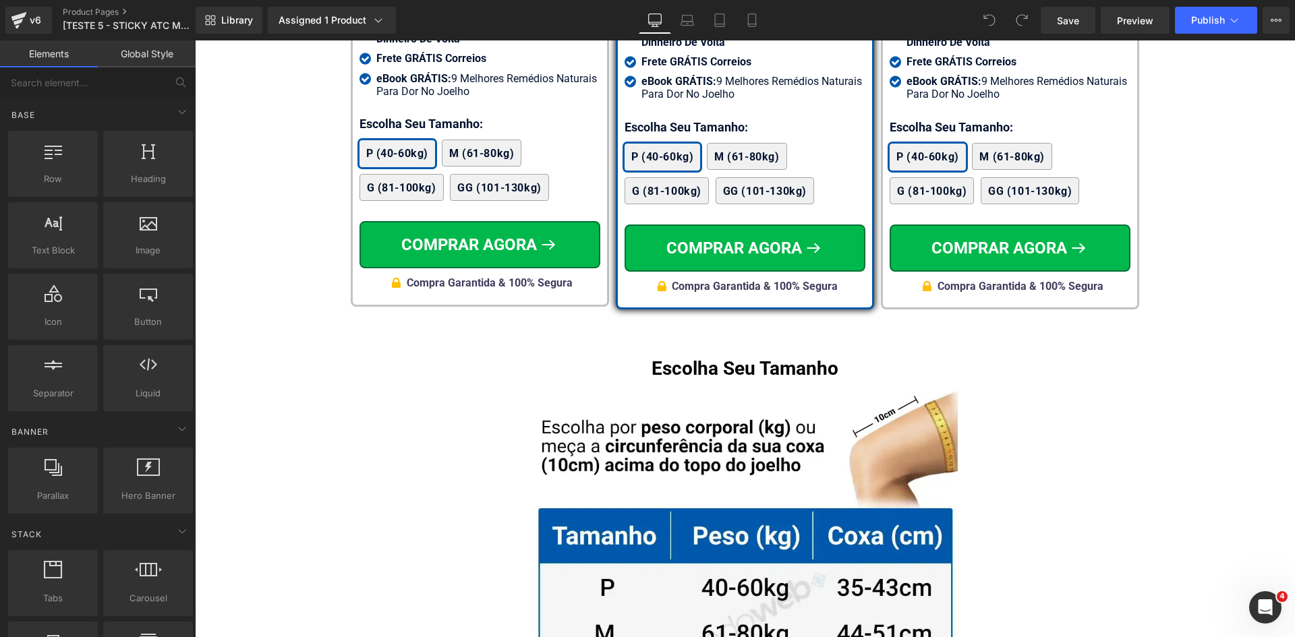
scroll to position [7916, 0]
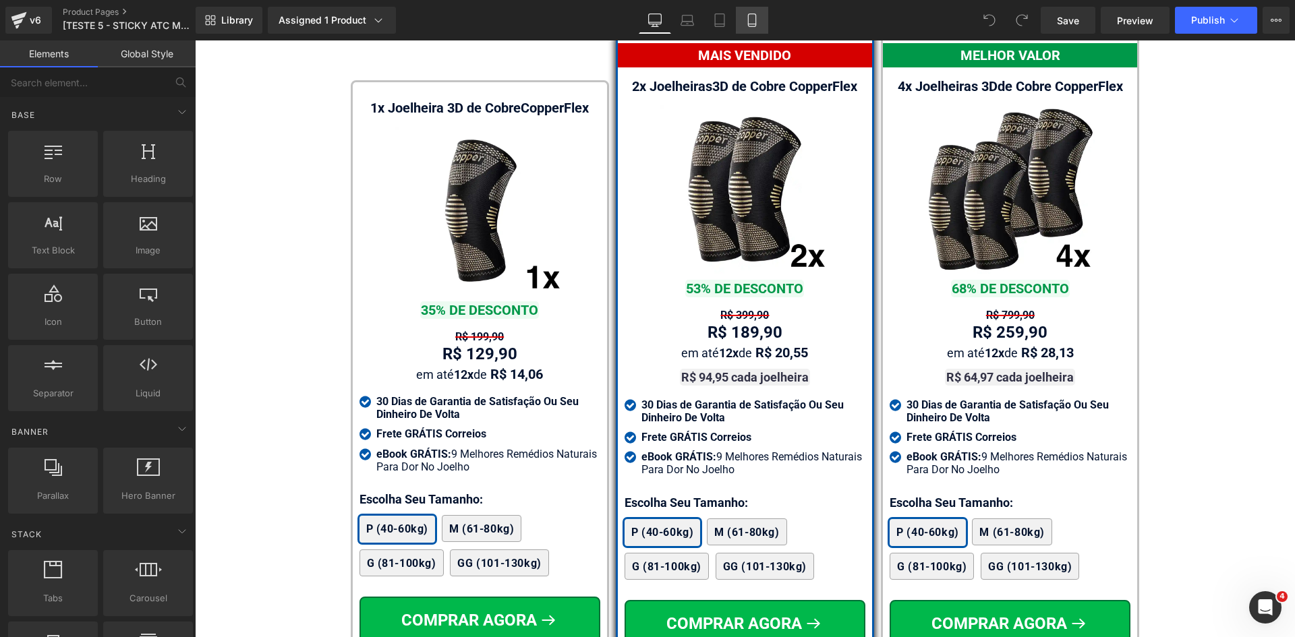
click at [751, 20] on icon at bounding box center [751, 19] width 13 height 13
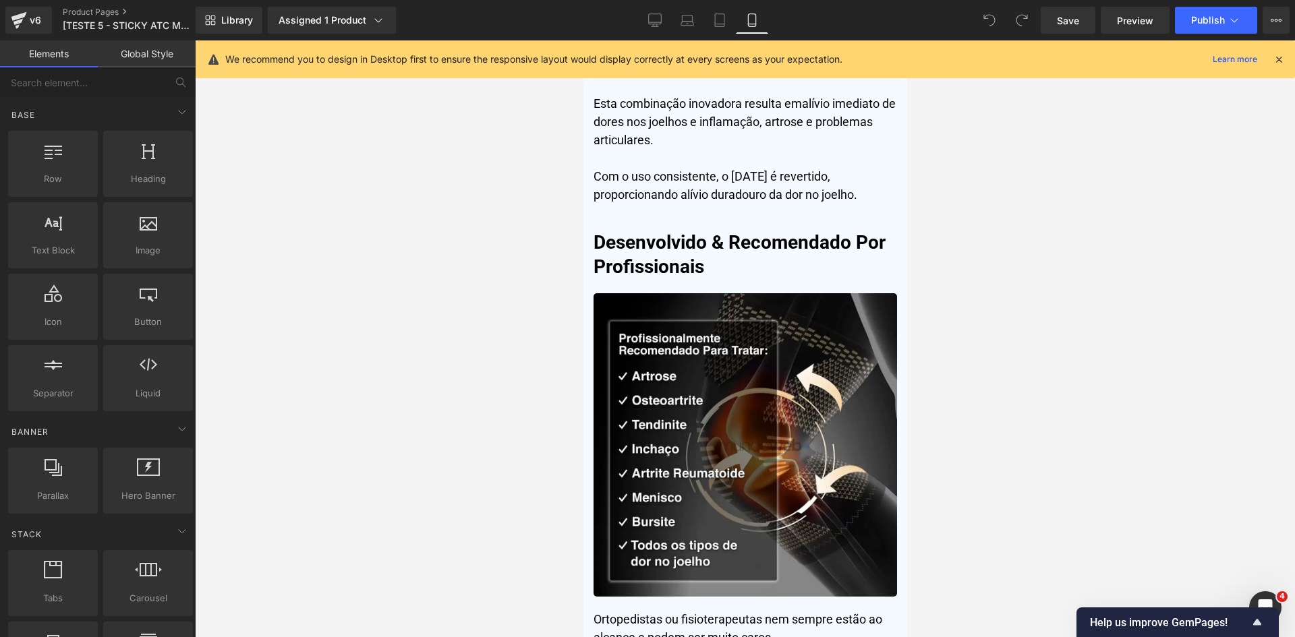
scroll to position [0, 0]
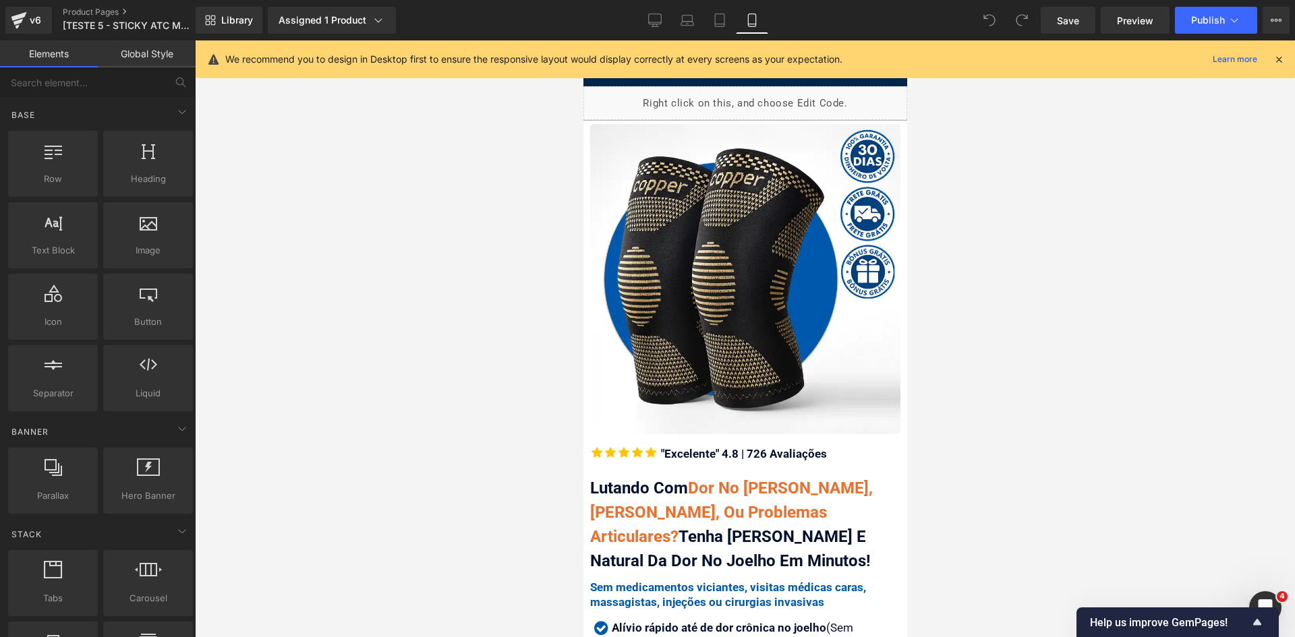
drag, startPoint x: 900, startPoint y: 478, endPoint x: 1425, endPoint y: 84, distance: 656.9
